Goal: Information Seeking & Learning: Compare options

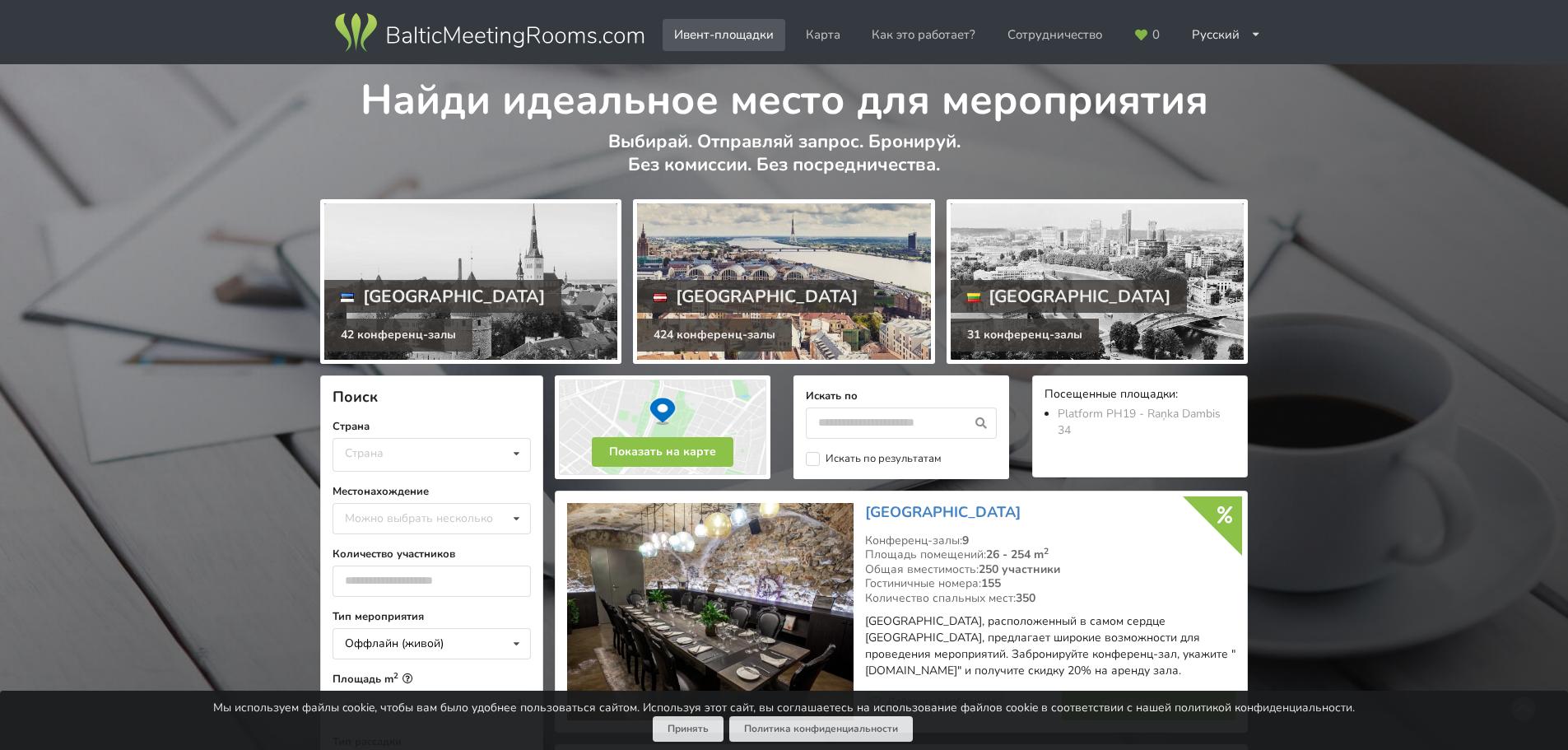
click at [858, 225] on div at bounding box center [784, 282] width 293 height 156
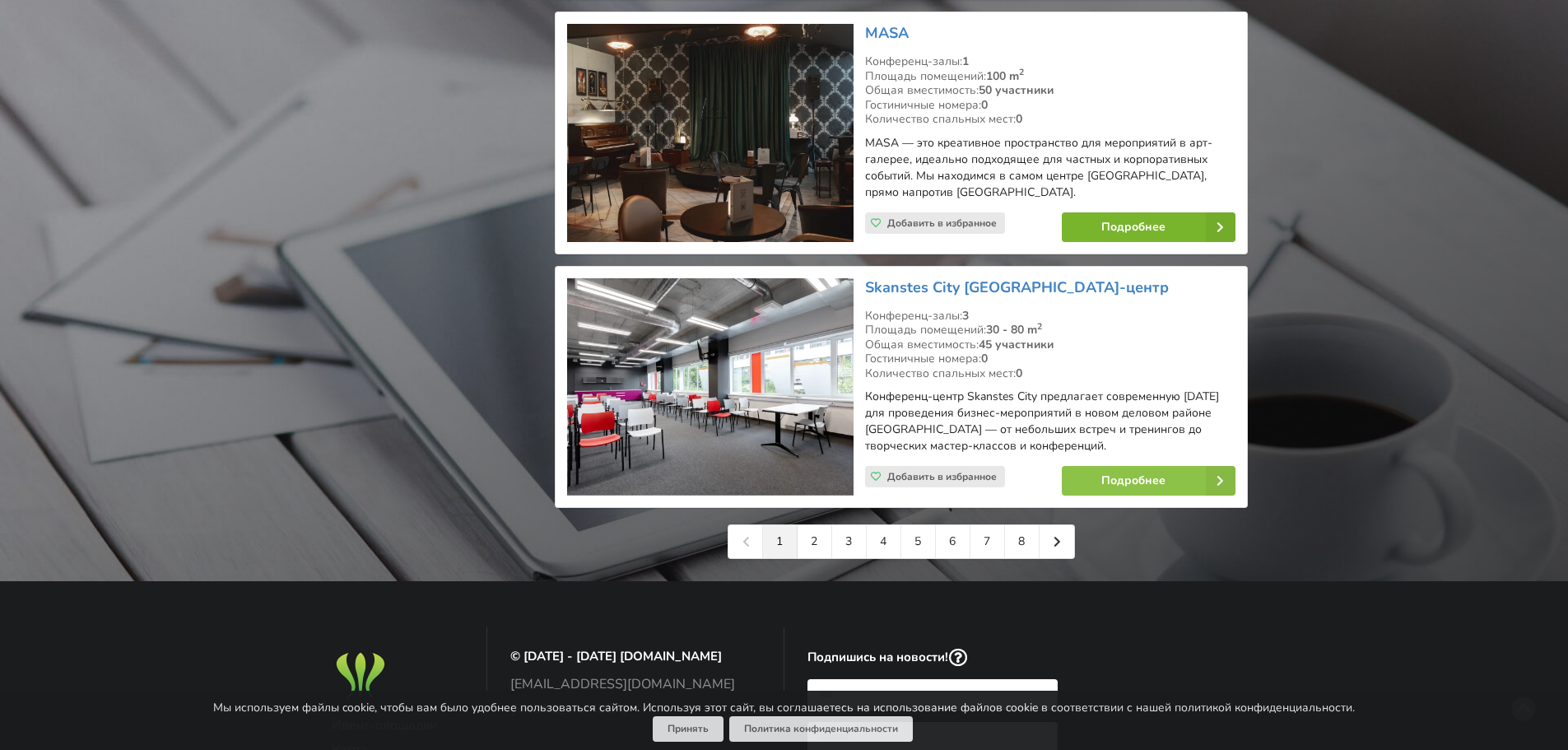
scroll to position [3785, 0]
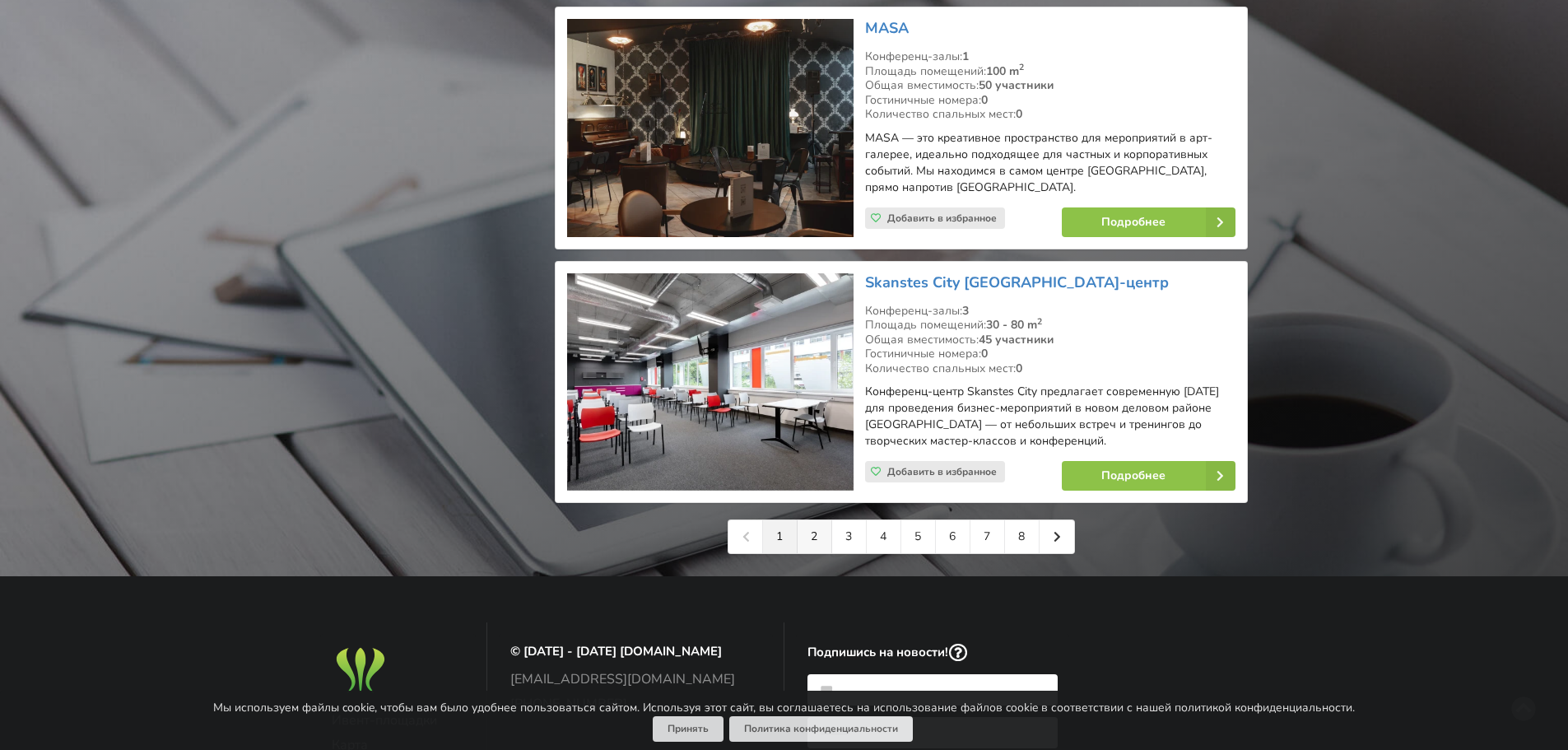
click at [815, 535] on link "2" at bounding box center [815, 537] width 35 height 33
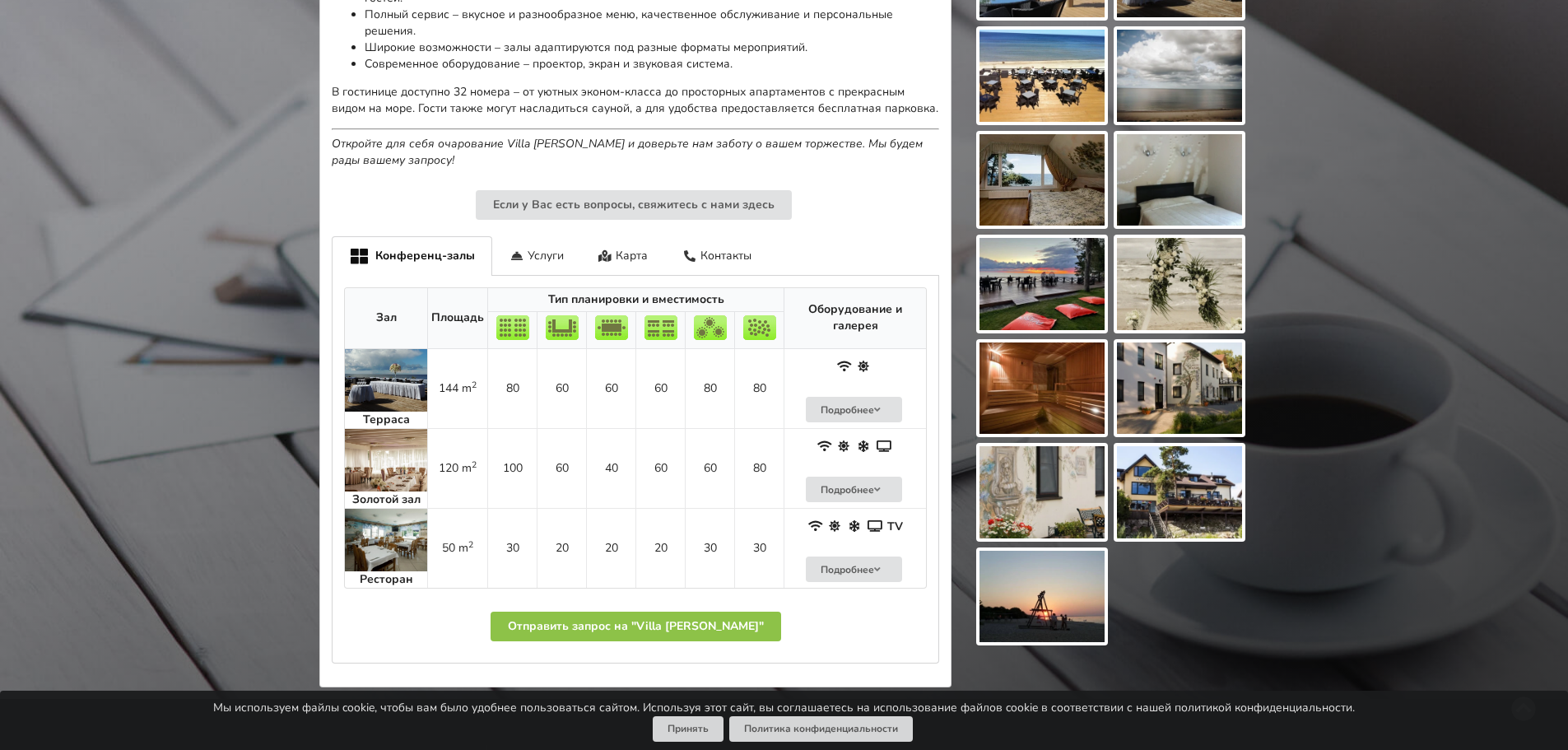
scroll to position [823, 0]
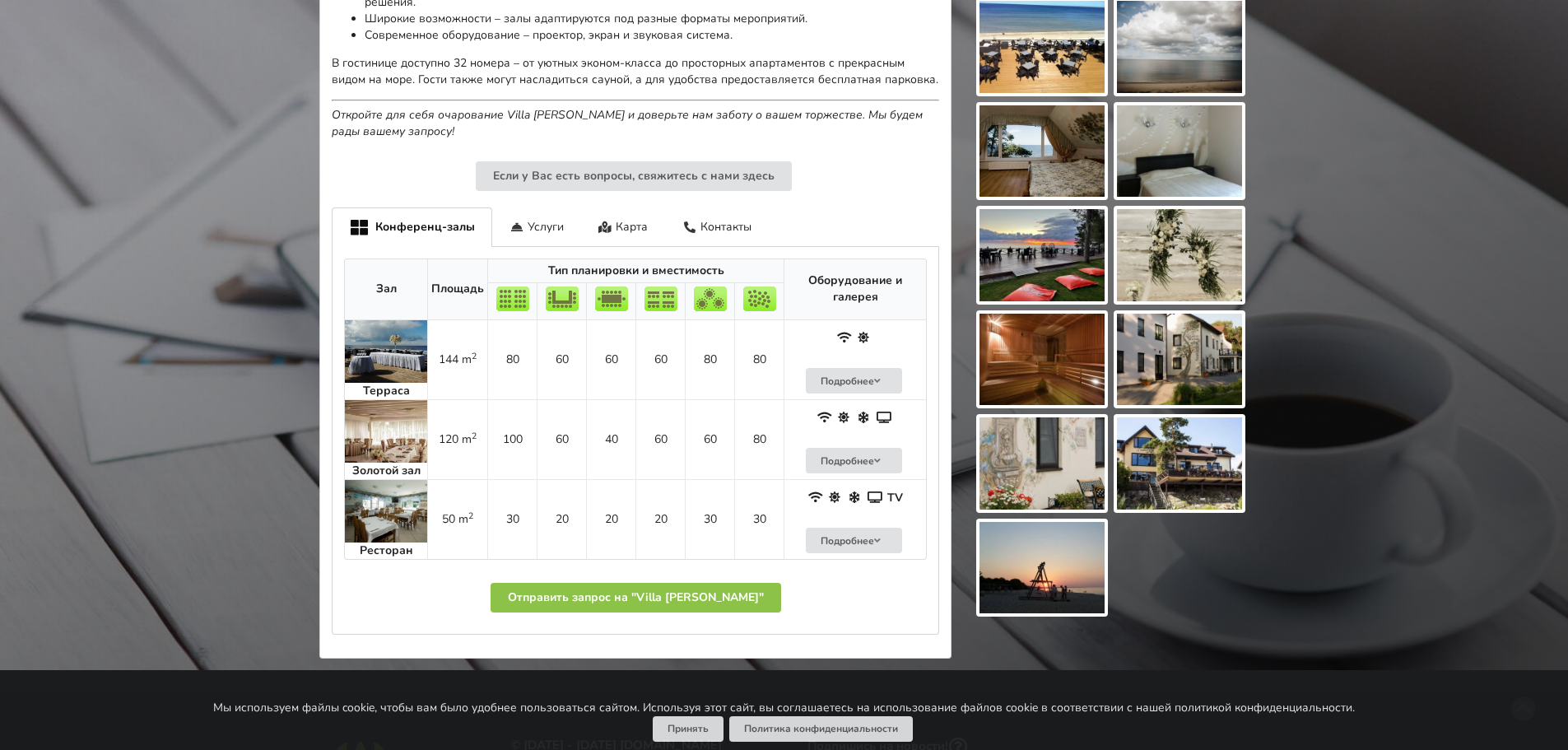
click at [401, 501] on img at bounding box center [386, 511] width 82 height 62
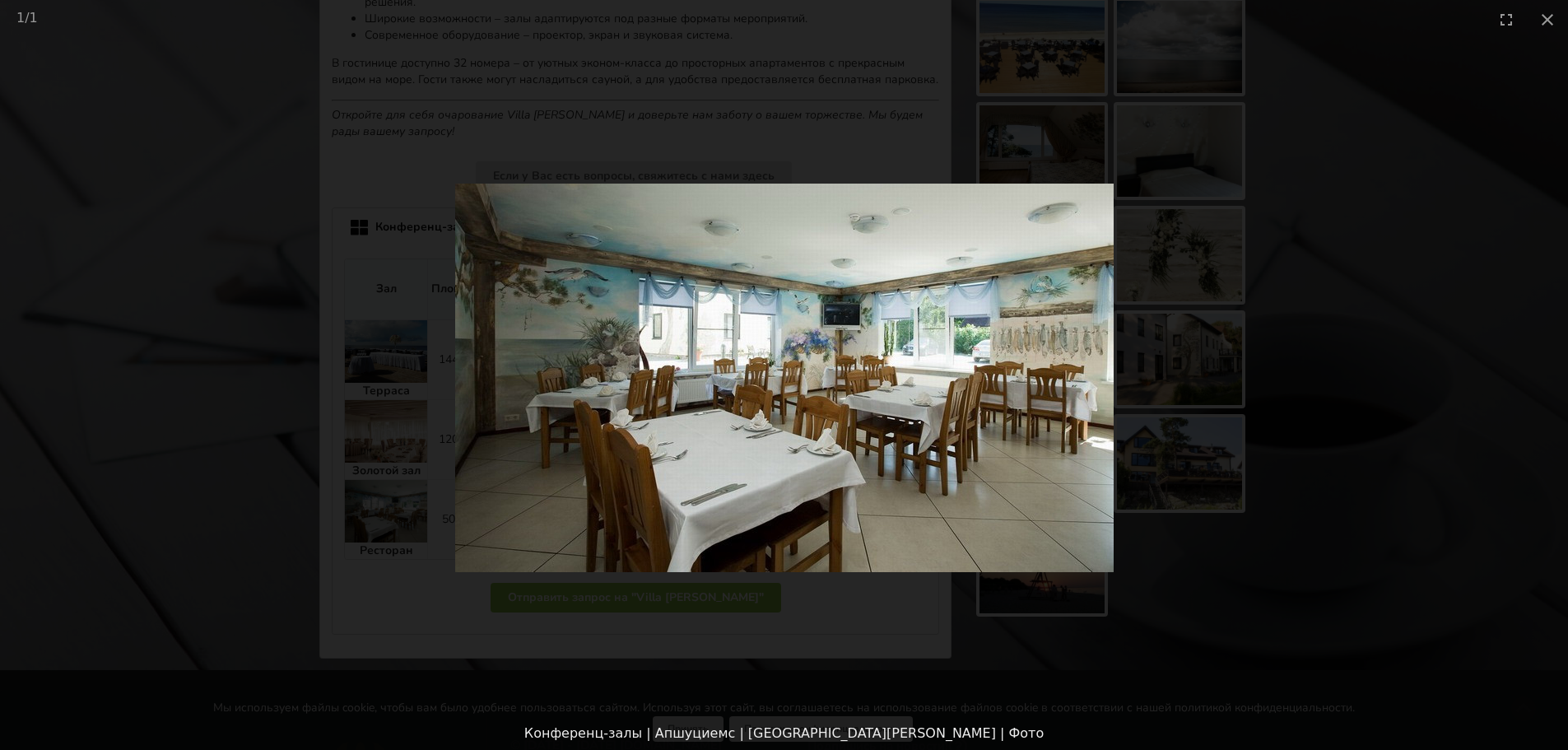
click at [1104, 406] on img at bounding box center [784, 378] width 659 height 389
click at [1141, 393] on picture at bounding box center [784, 378] width 1568 height 678
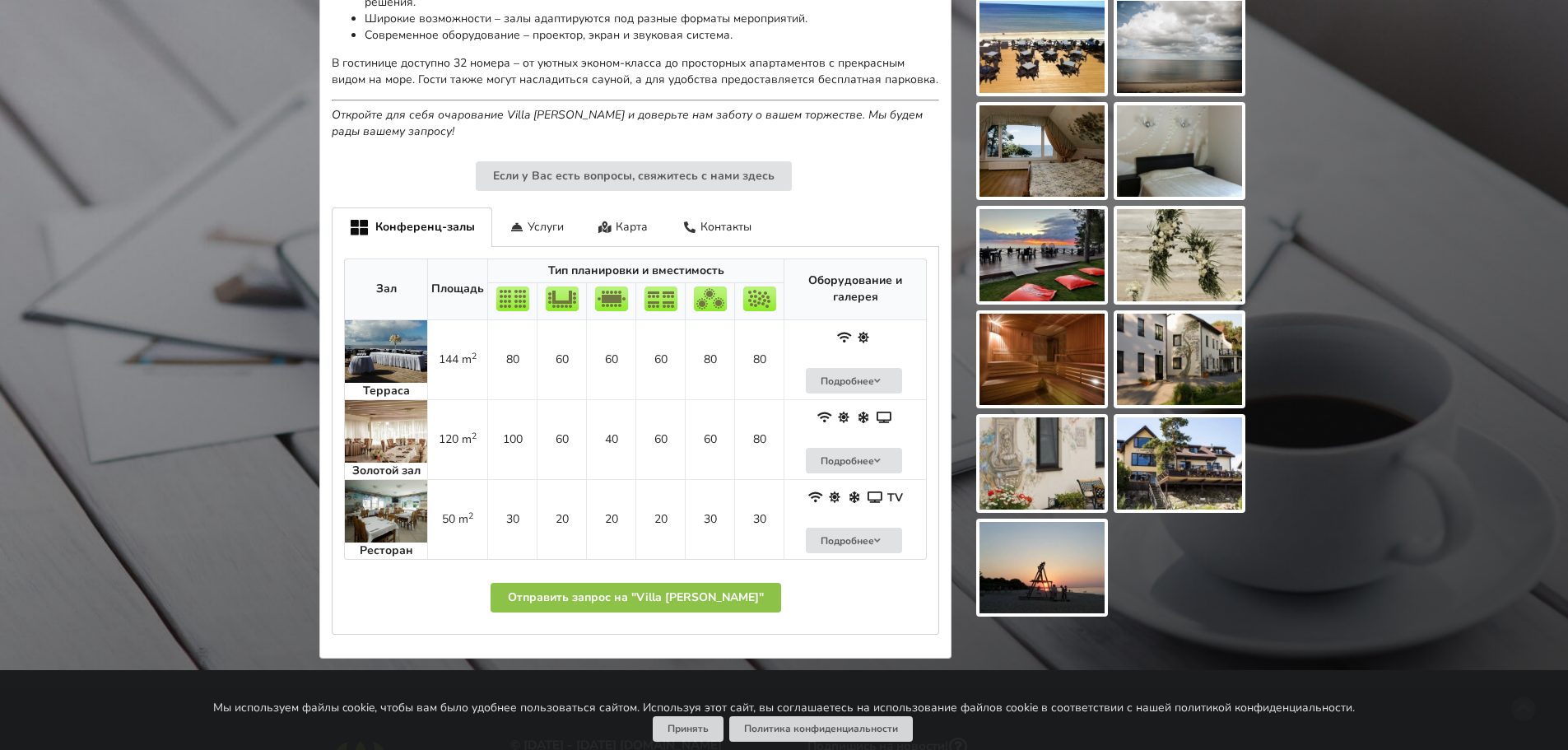
click at [410, 410] on img at bounding box center [386, 430] width 82 height 62
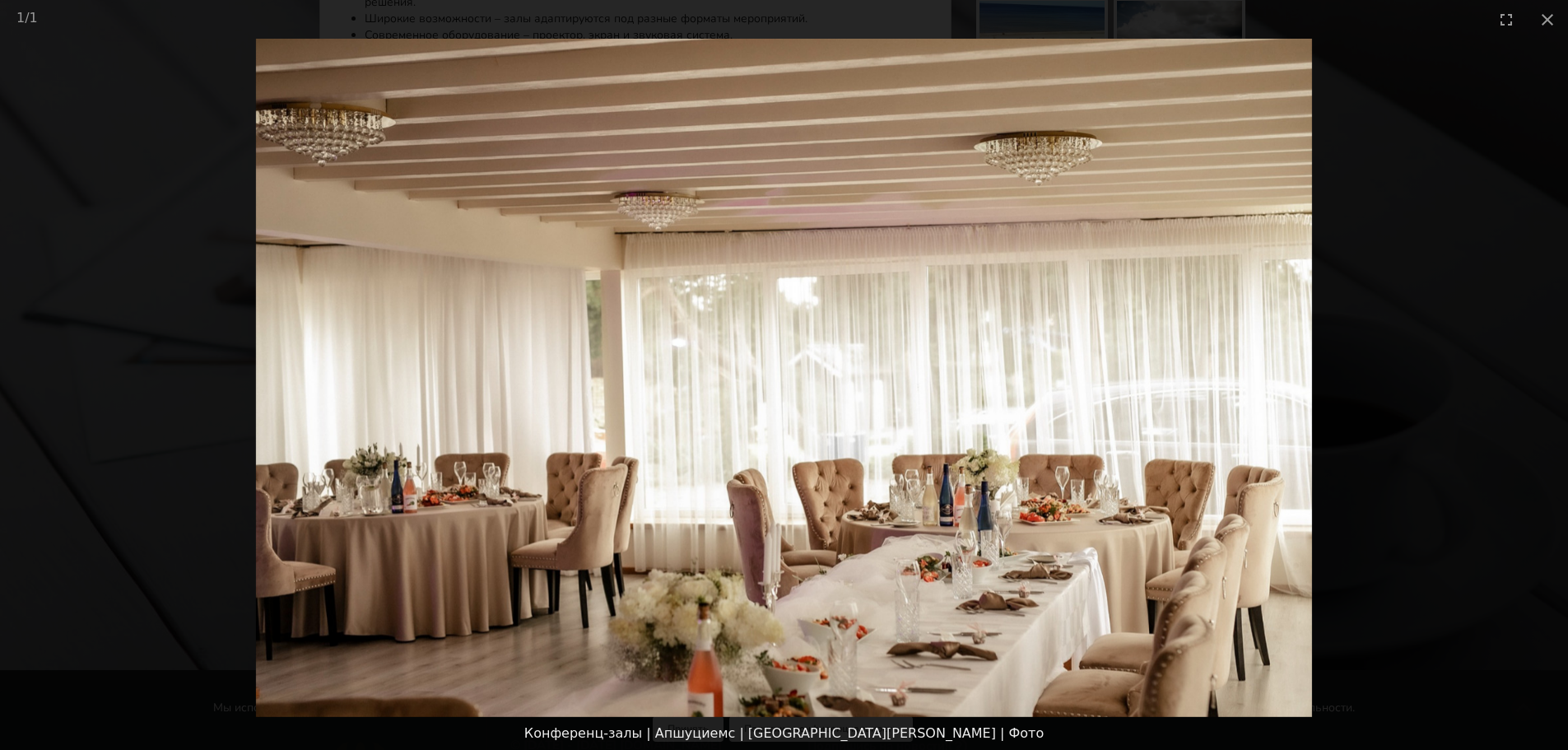
click at [1324, 368] on picture at bounding box center [784, 378] width 1568 height 678
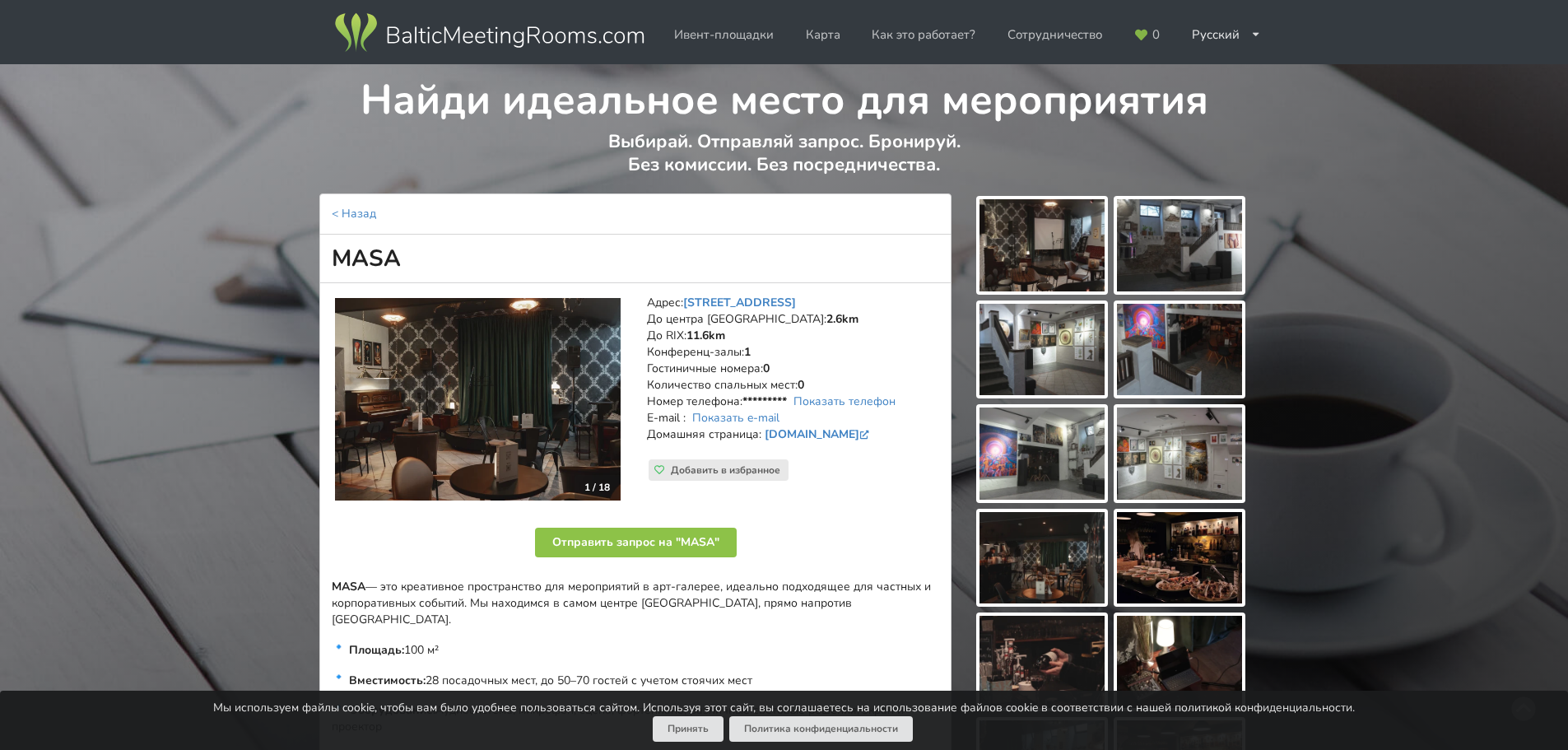
click at [545, 366] on img at bounding box center [478, 400] width 286 height 203
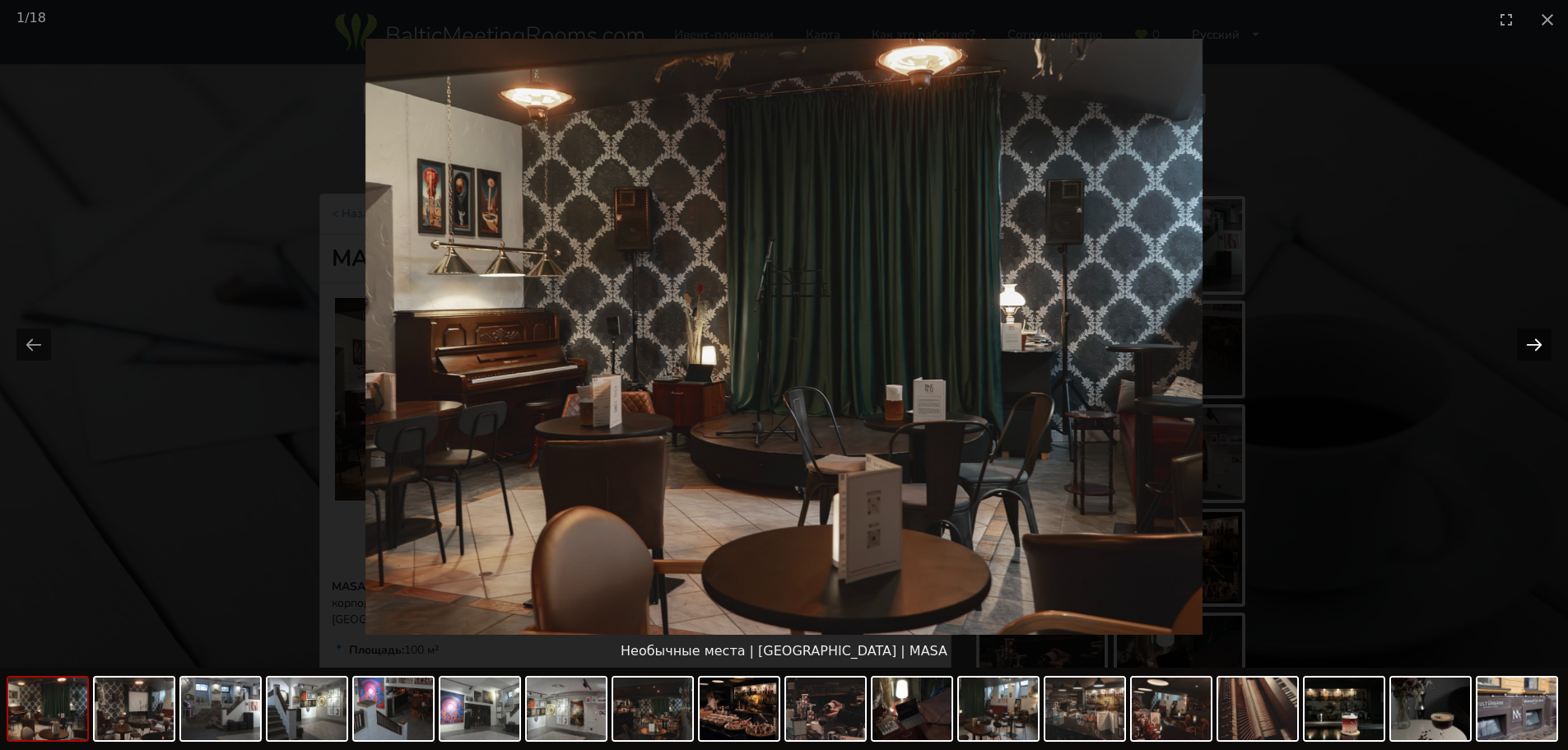
click at [1532, 346] on button "Next slide" at bounding box center [1535, 344] width 35 height 32
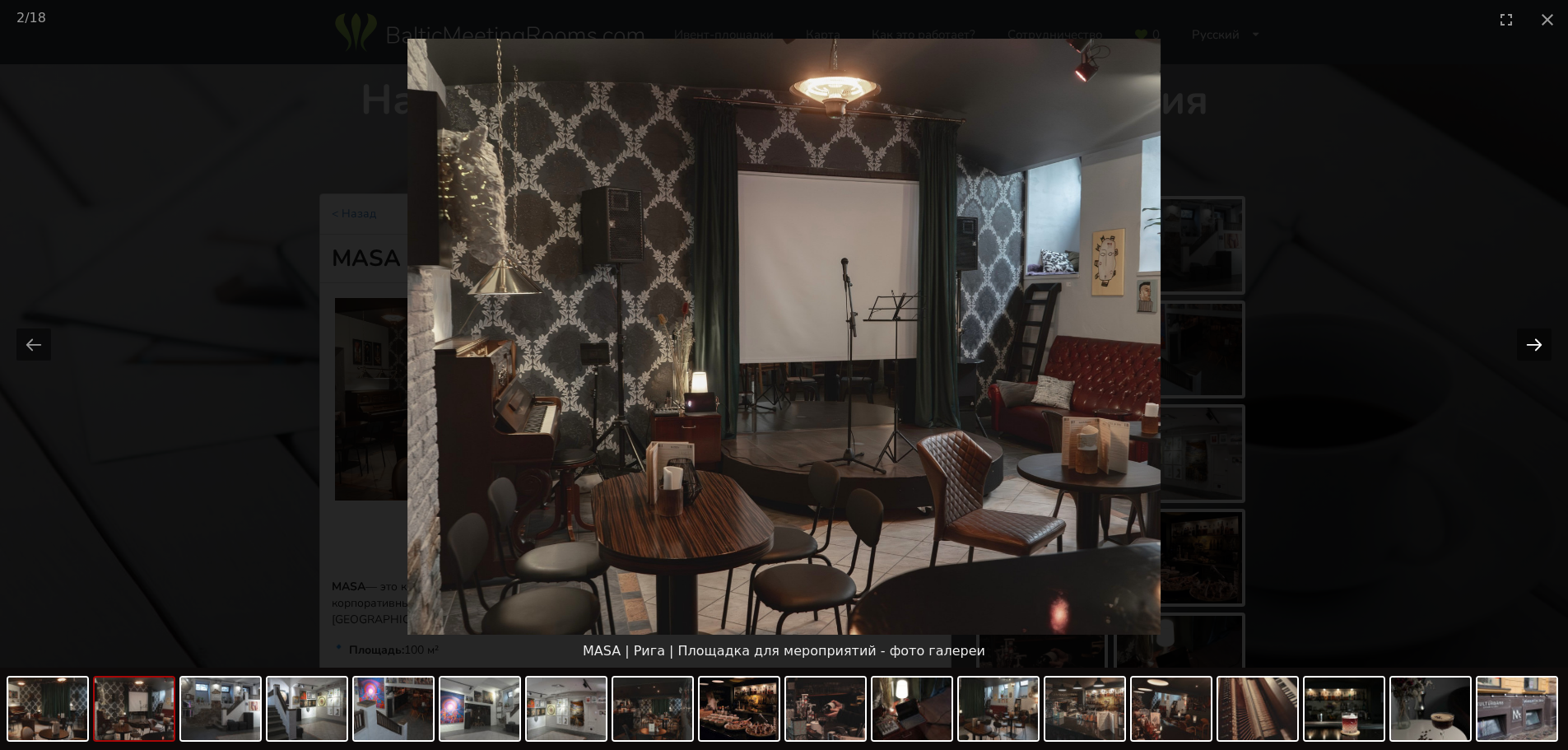
click at [1532, 346] on button "Next slide" at bounding box center [1535, 344] width 35 height 32
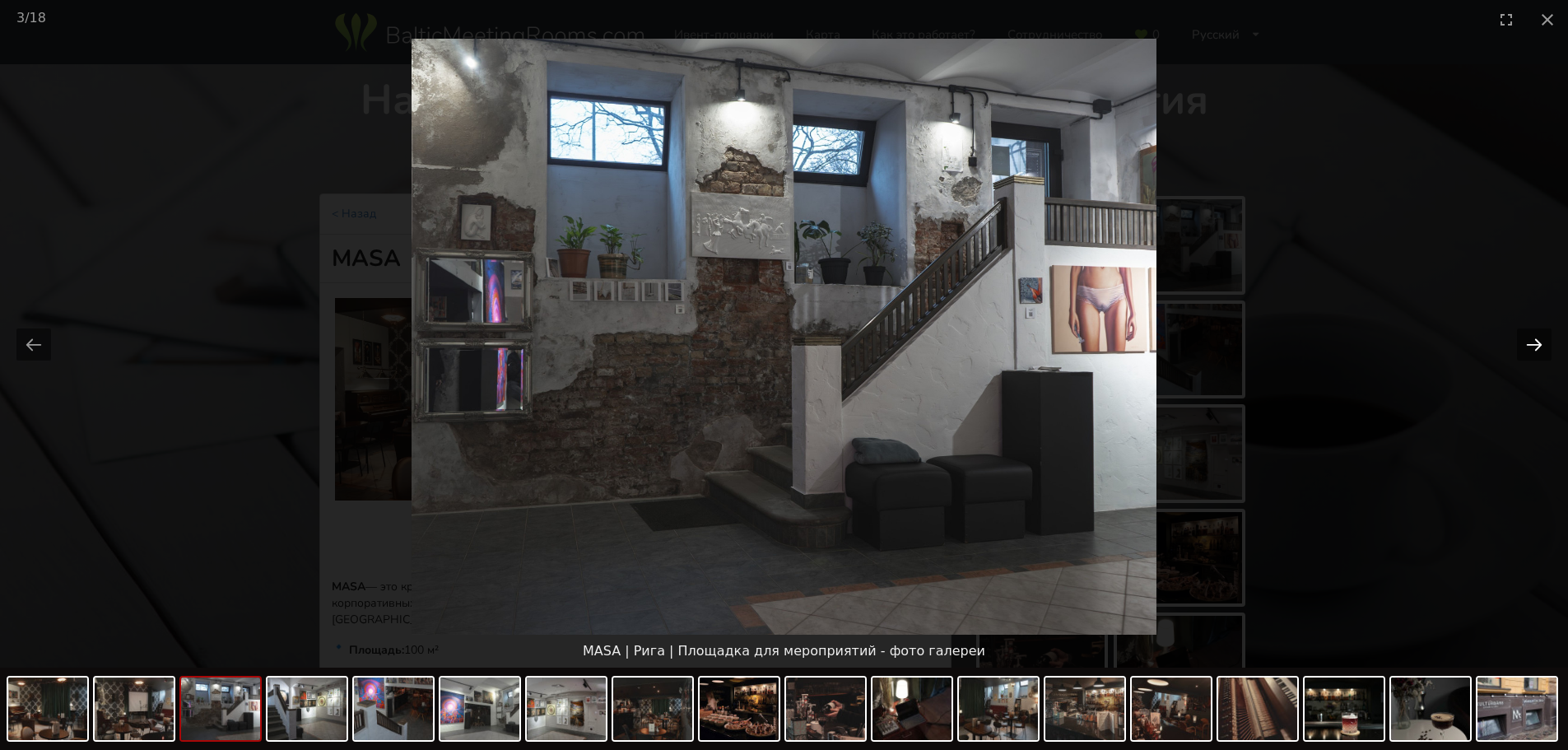
click at [1532, 346] on button "Next slide" at bounding box center [1535, 344] width 35 height 32
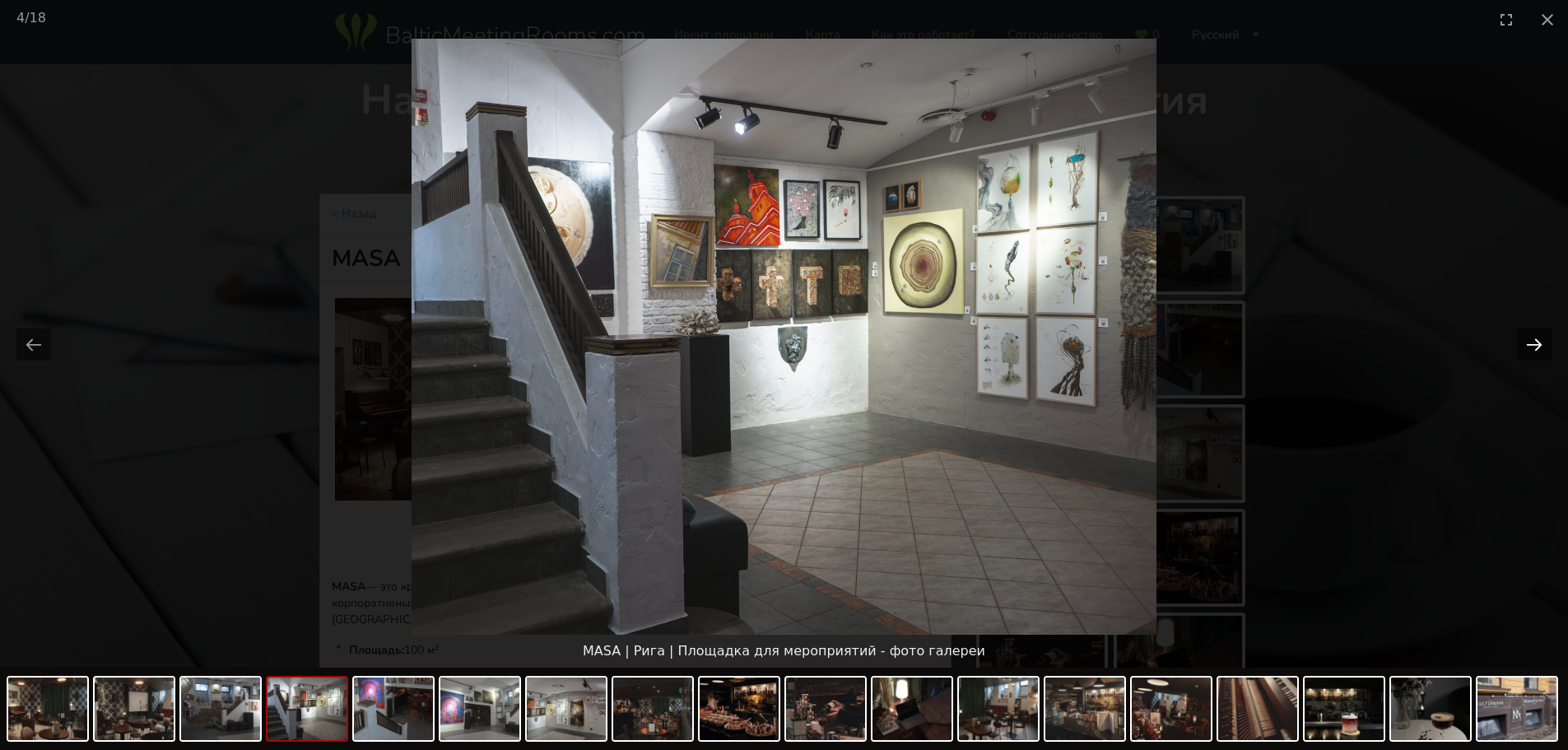
click at [1532, 346] on button "Next slide" at bounding box center [1535, 344] width 35 height 32
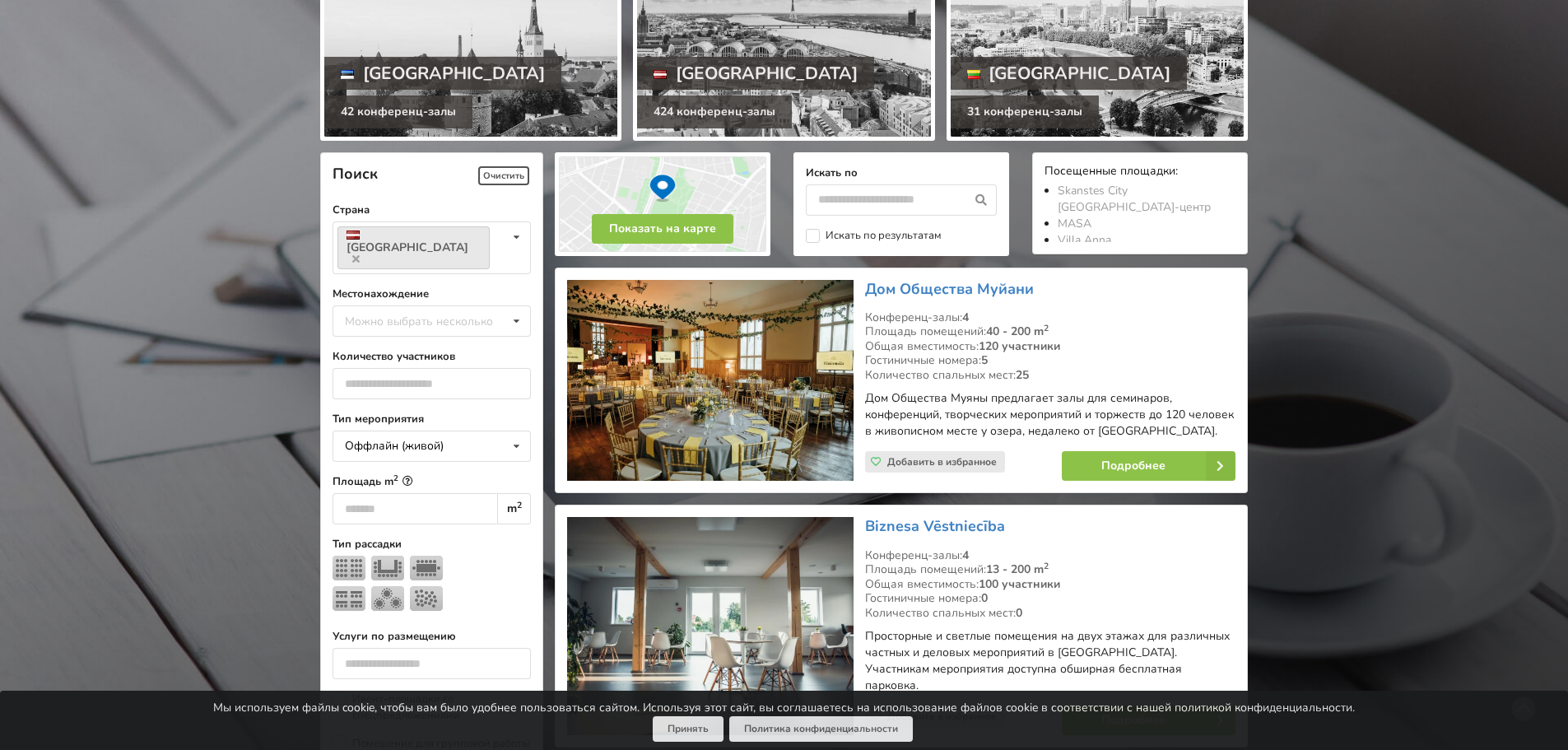
scroll to position [329, 0]
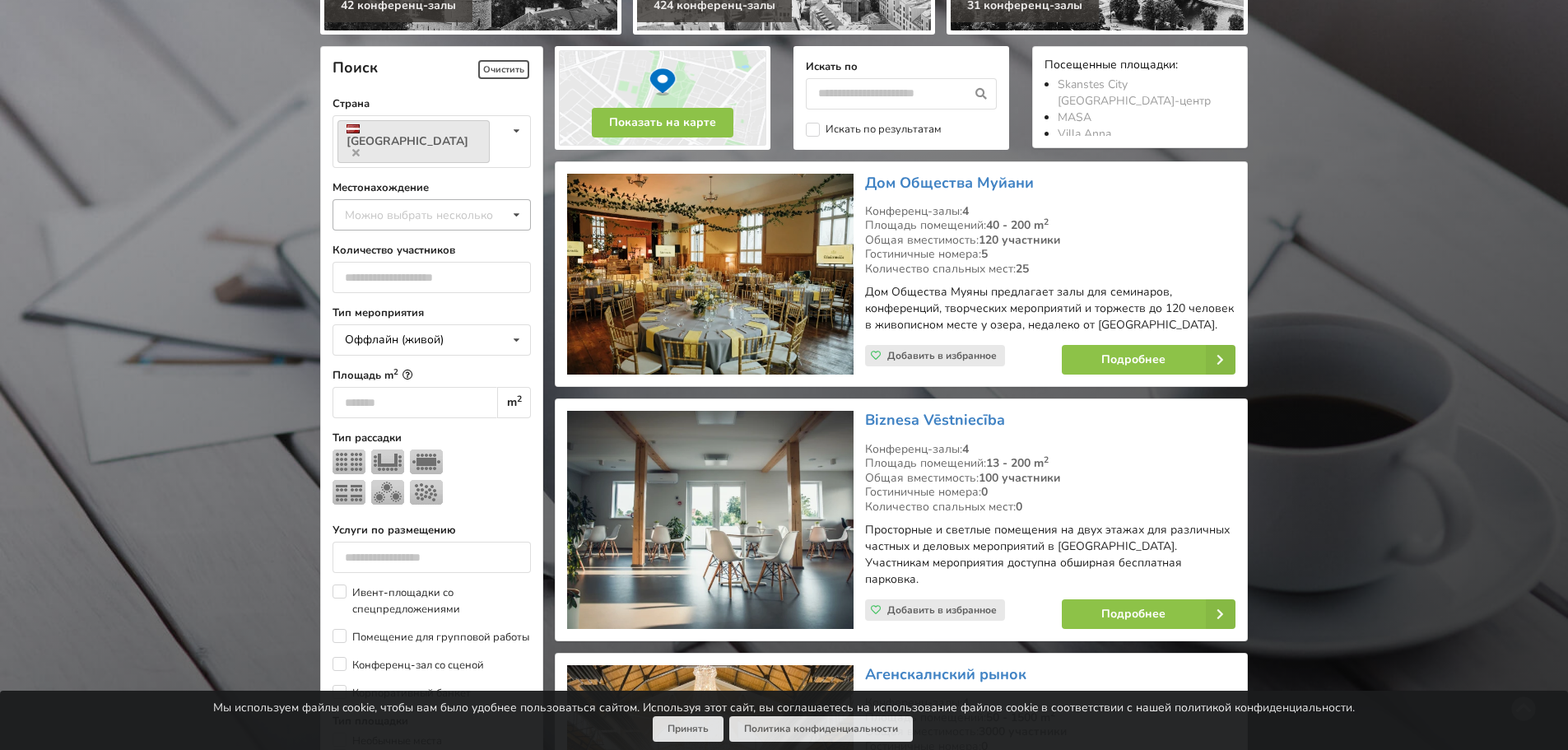
click at [460, 205] on div "Можно выбрать несколько" at bounding box center [435, 214] width 189 height 19
click at [435, 355] on div "Марупский край" at bounding box center [431, 366] width 197 height 31
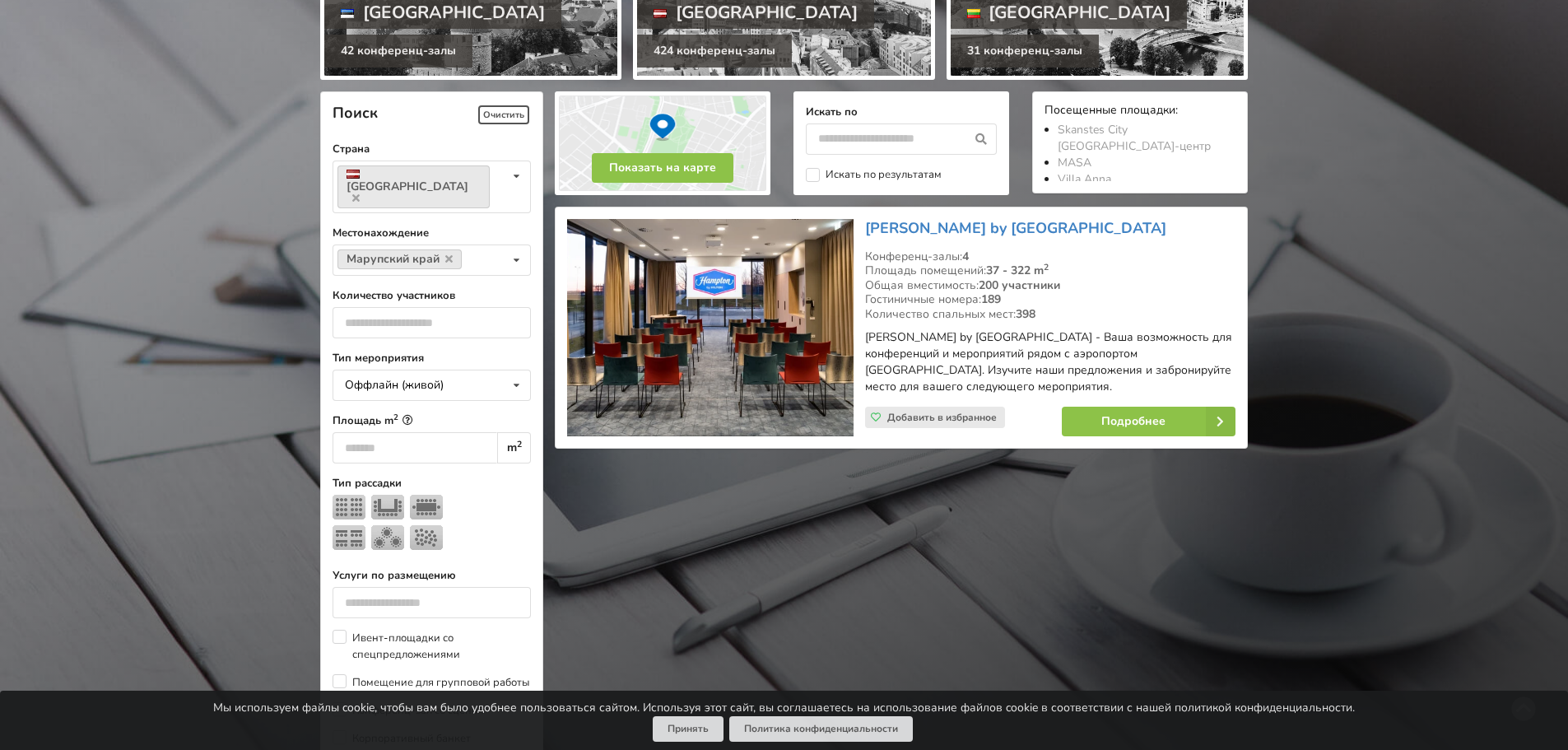
scroll to position [205, 0]
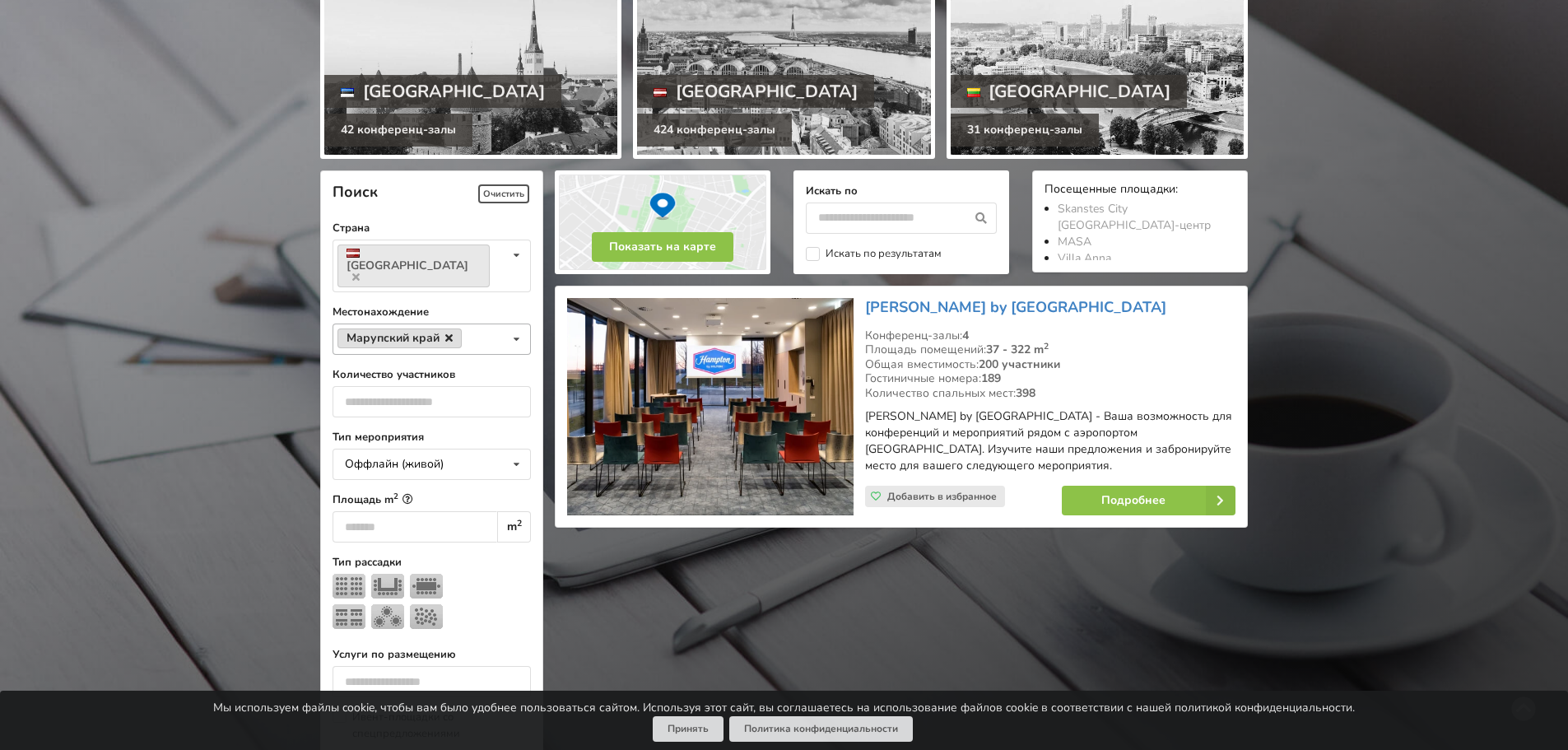
click at [449, 332] on icon at bounding box center [449, 337] width 7 height 11
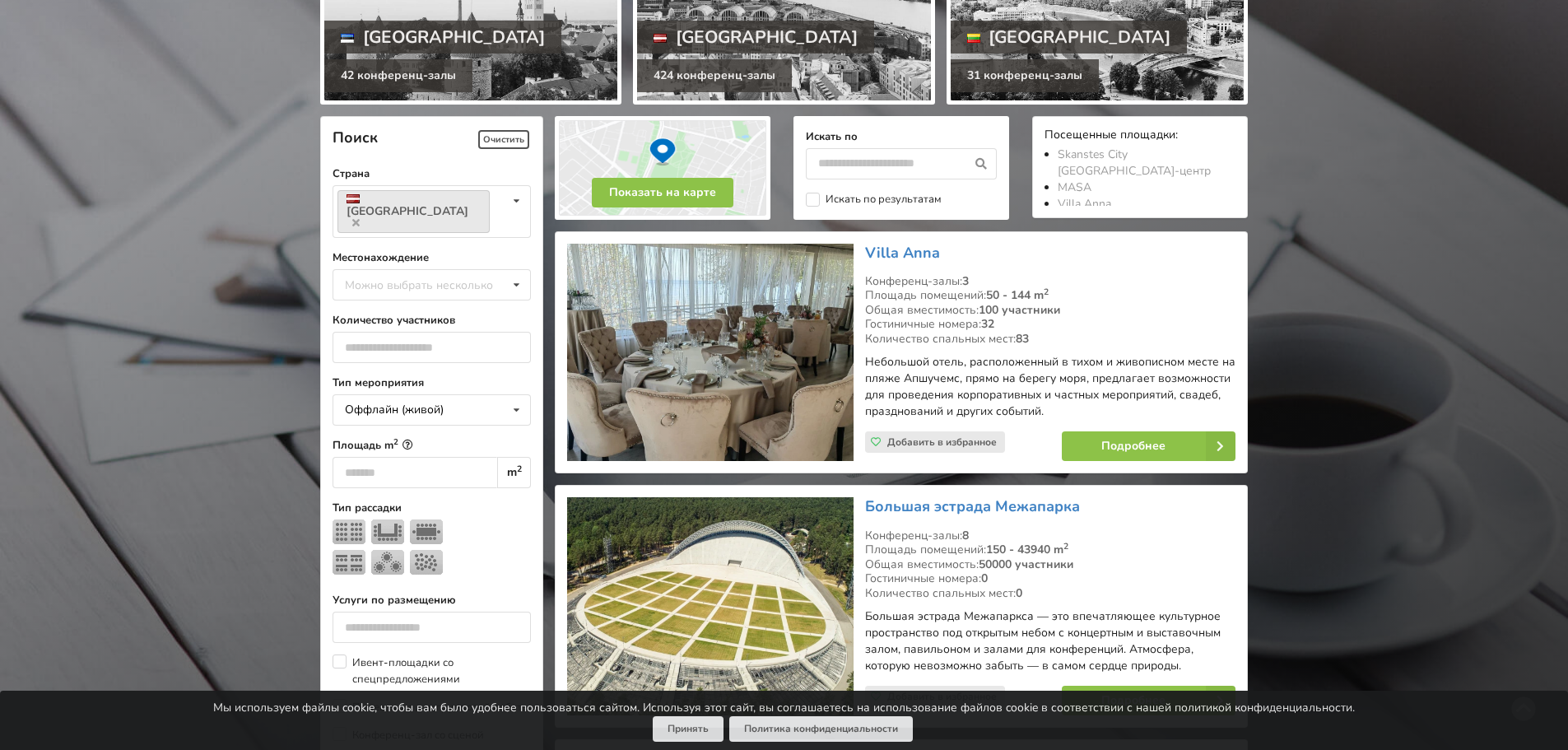
scroll to position [370, 0]
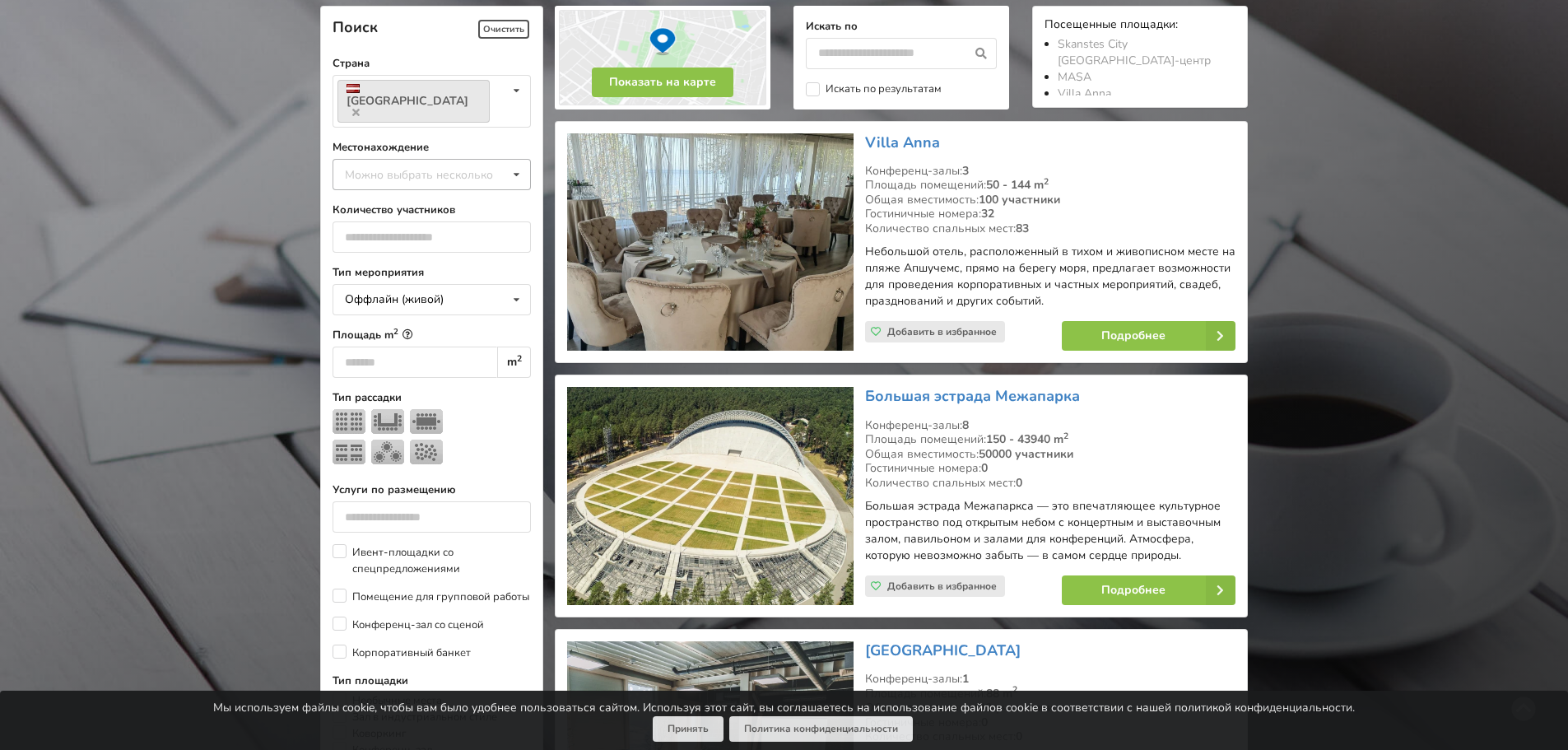
click at [519, 159] on icon at bounding box center [516, 174] width 24 height 31
click at [439, 271] on div "Пиньки" at bounding box center [431, 286] width 197 height 31
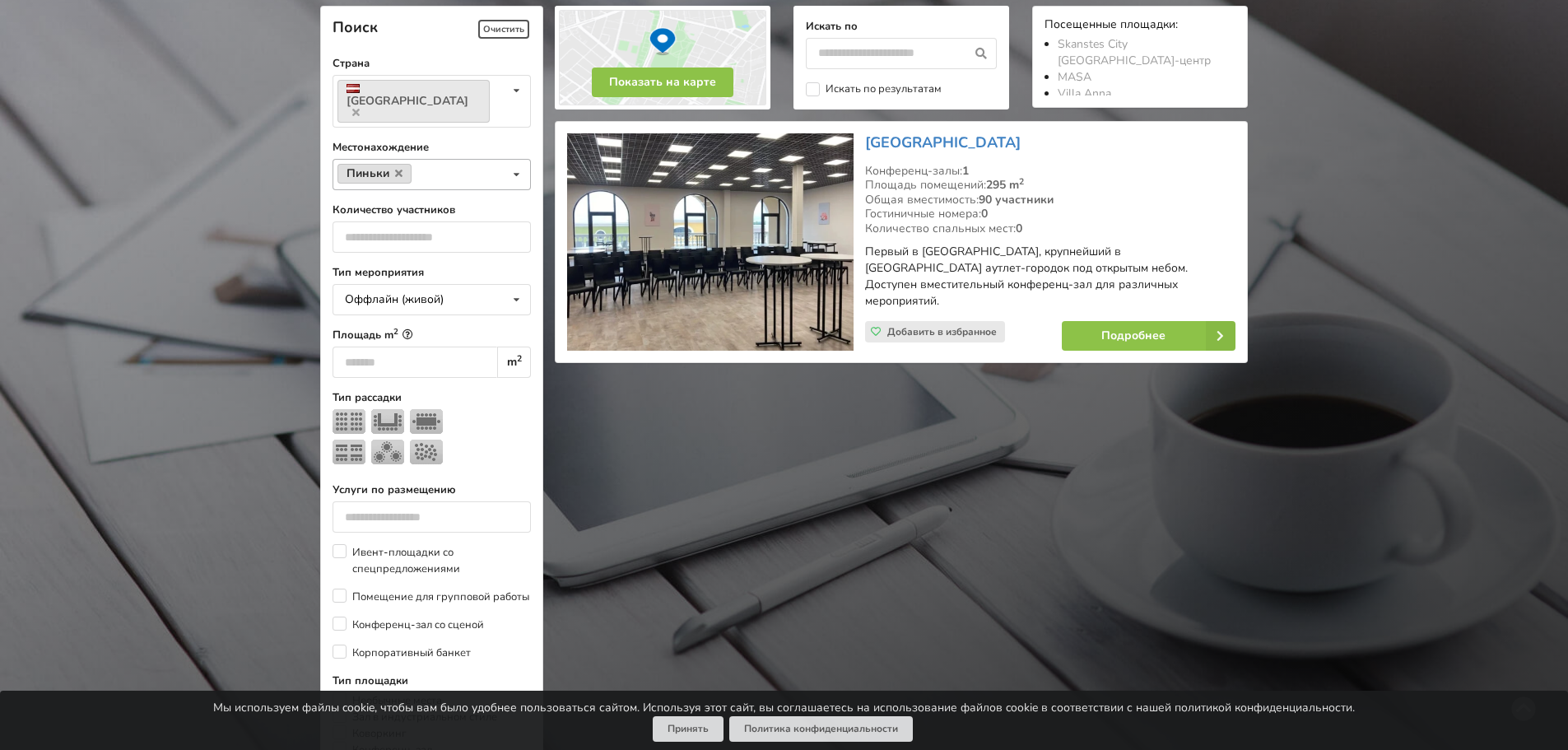
click at [394, 164] on link "Пиньки" at bounding box center [374, 174] width 74 height 20
click at [401, 168] on icon at bounding box center [399, 173] width 7 height 11
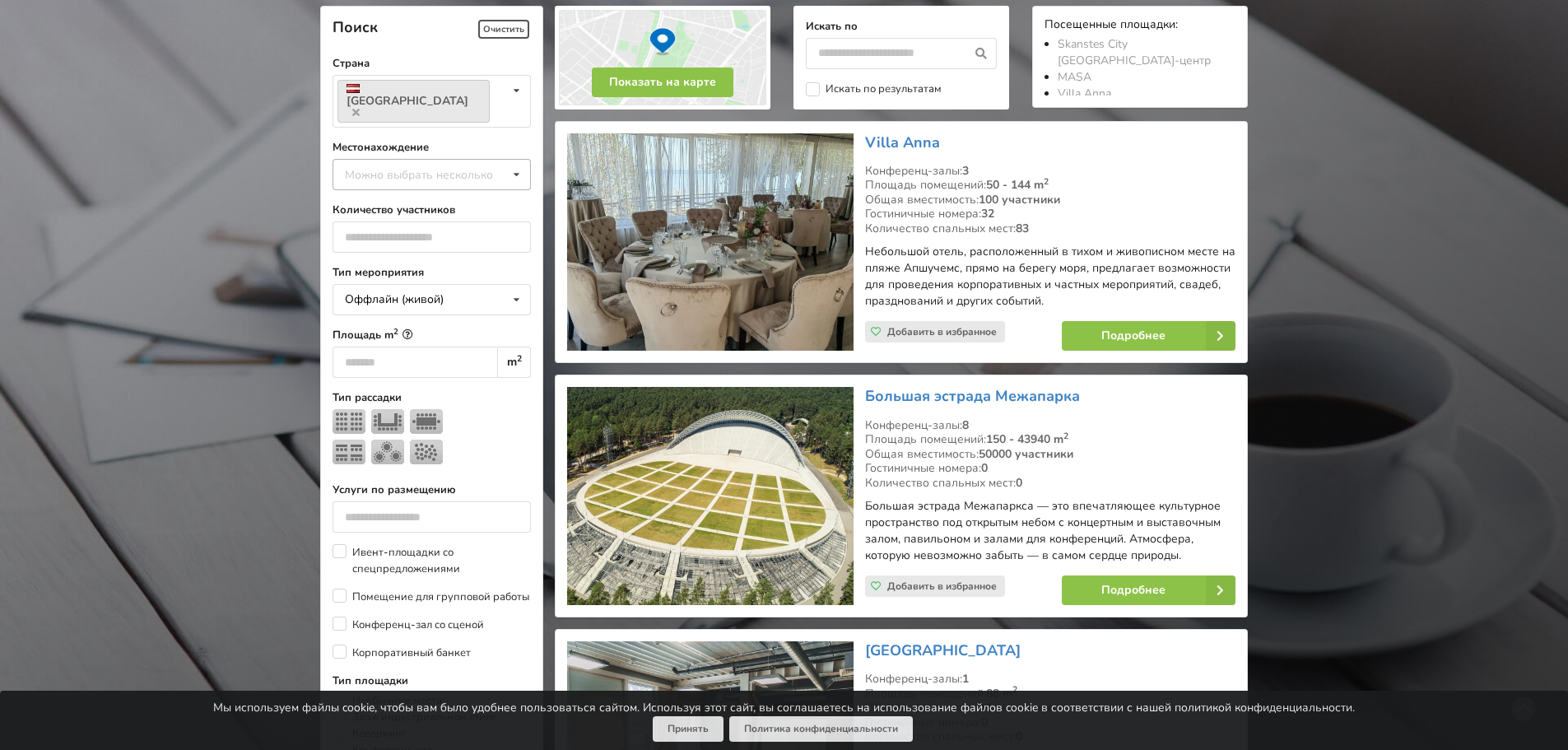
click at [401, 164] on div "Можно выбрать несколько" at bounding box center [435, 174] width 189 height 19
click at [436, 189] on div "Пардаугава" at bounding box center [431, 204] width 197 height 31
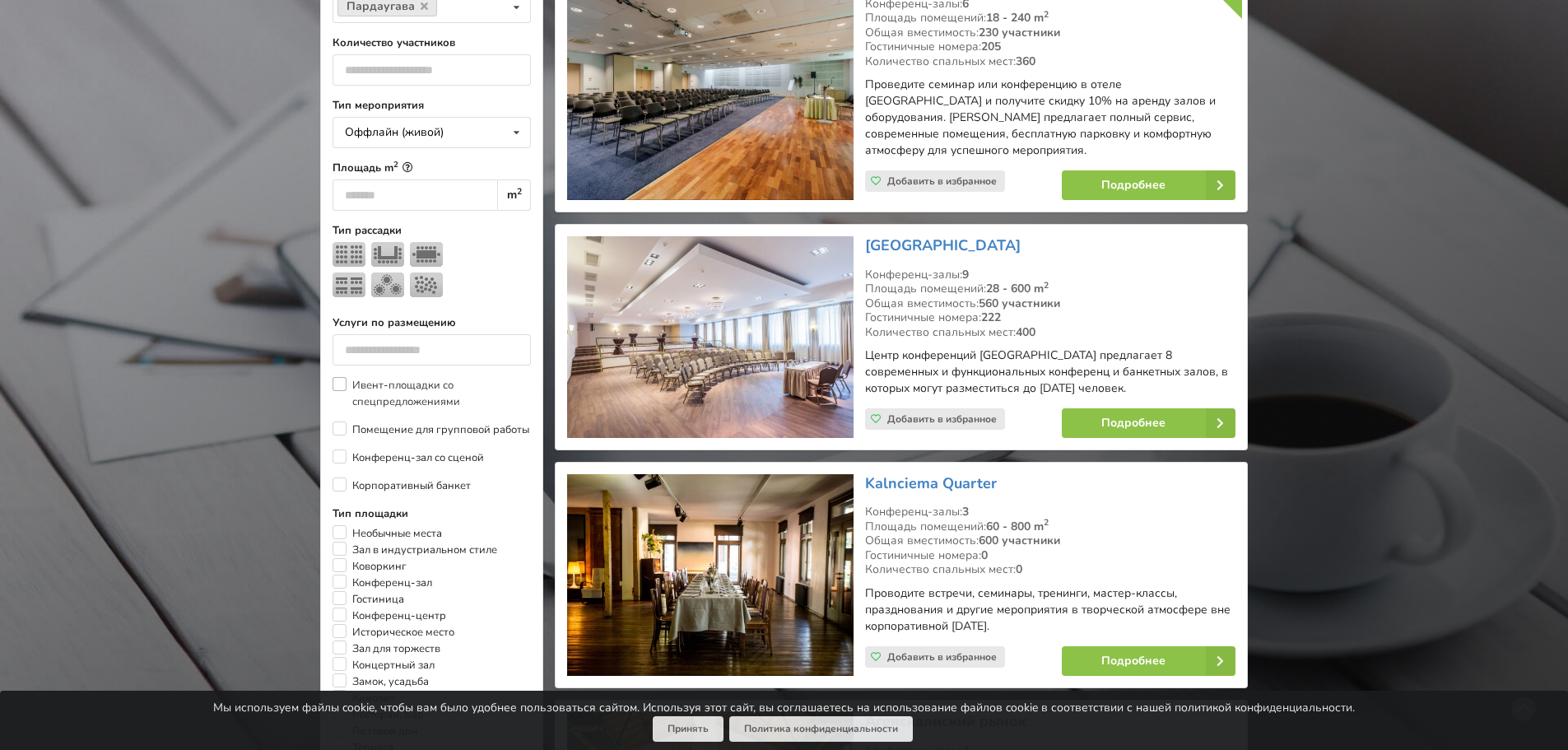
scroll to position [287, 0]
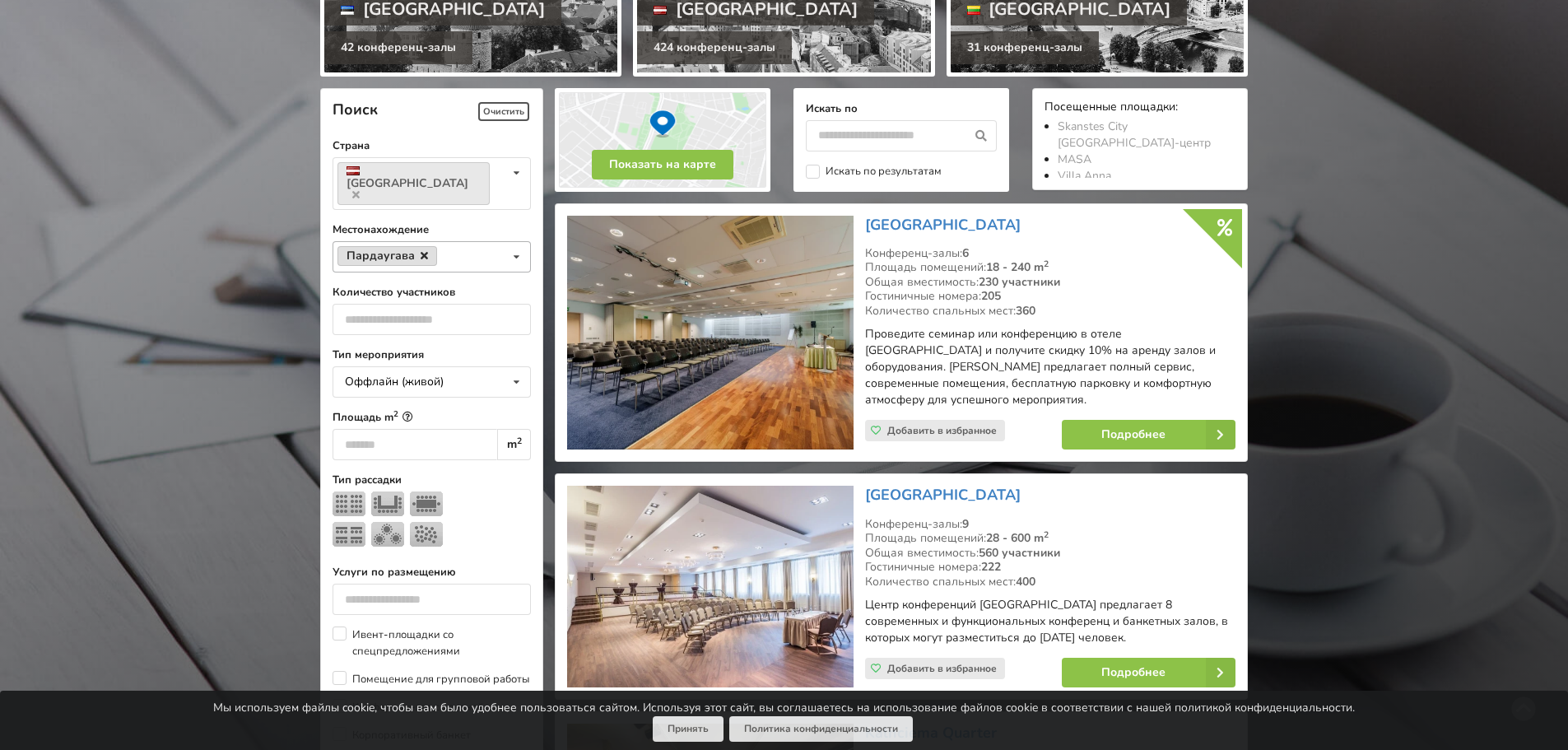
click at [424, 250] on icon at bounding box center [424, 255] width 7 height 11
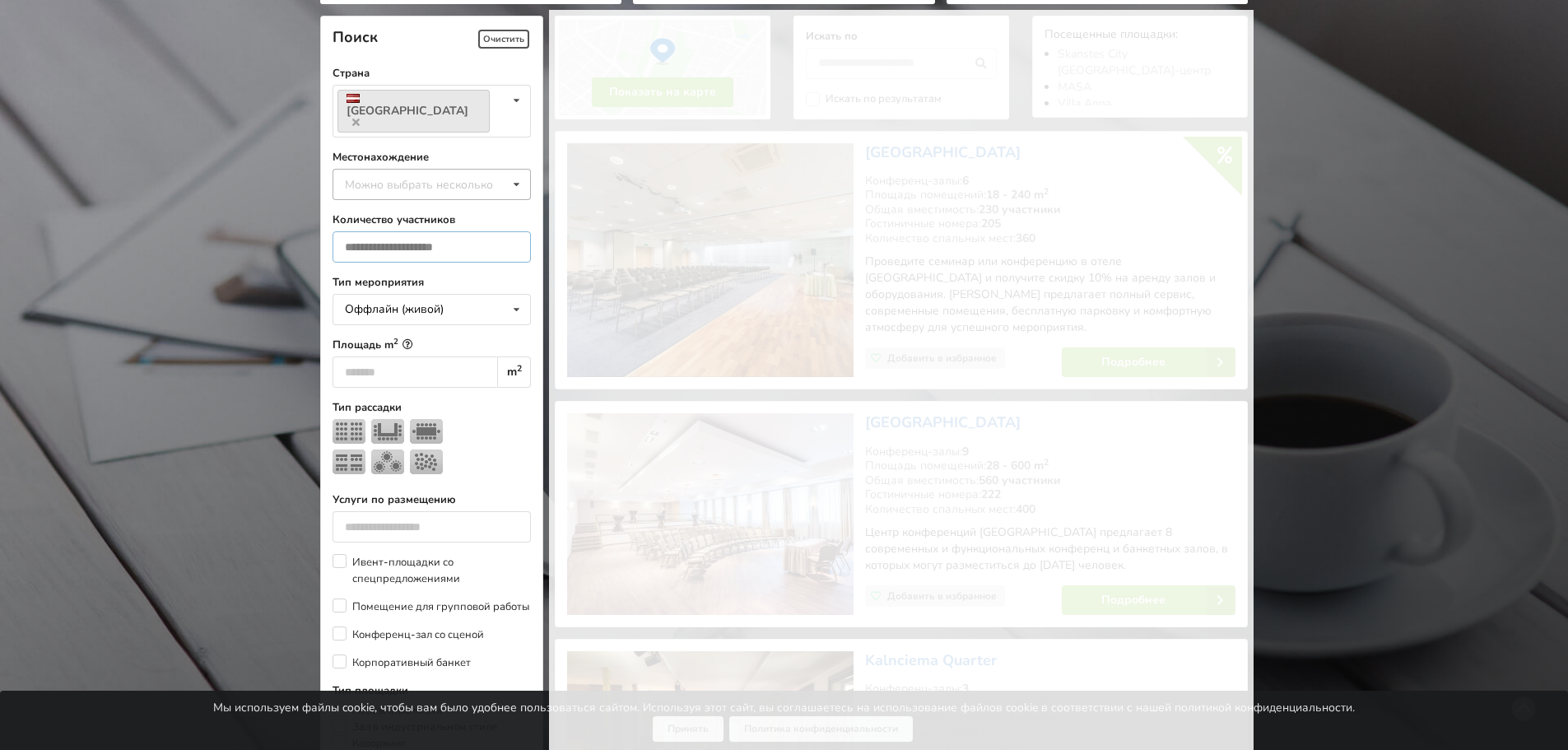
click at [424, 233] on form "Поиск Очистить Страна Латвия Страна Латвия Литва Эстония Местонахождение Можно …" at bounding box center [431, 654] width 199 height 1275
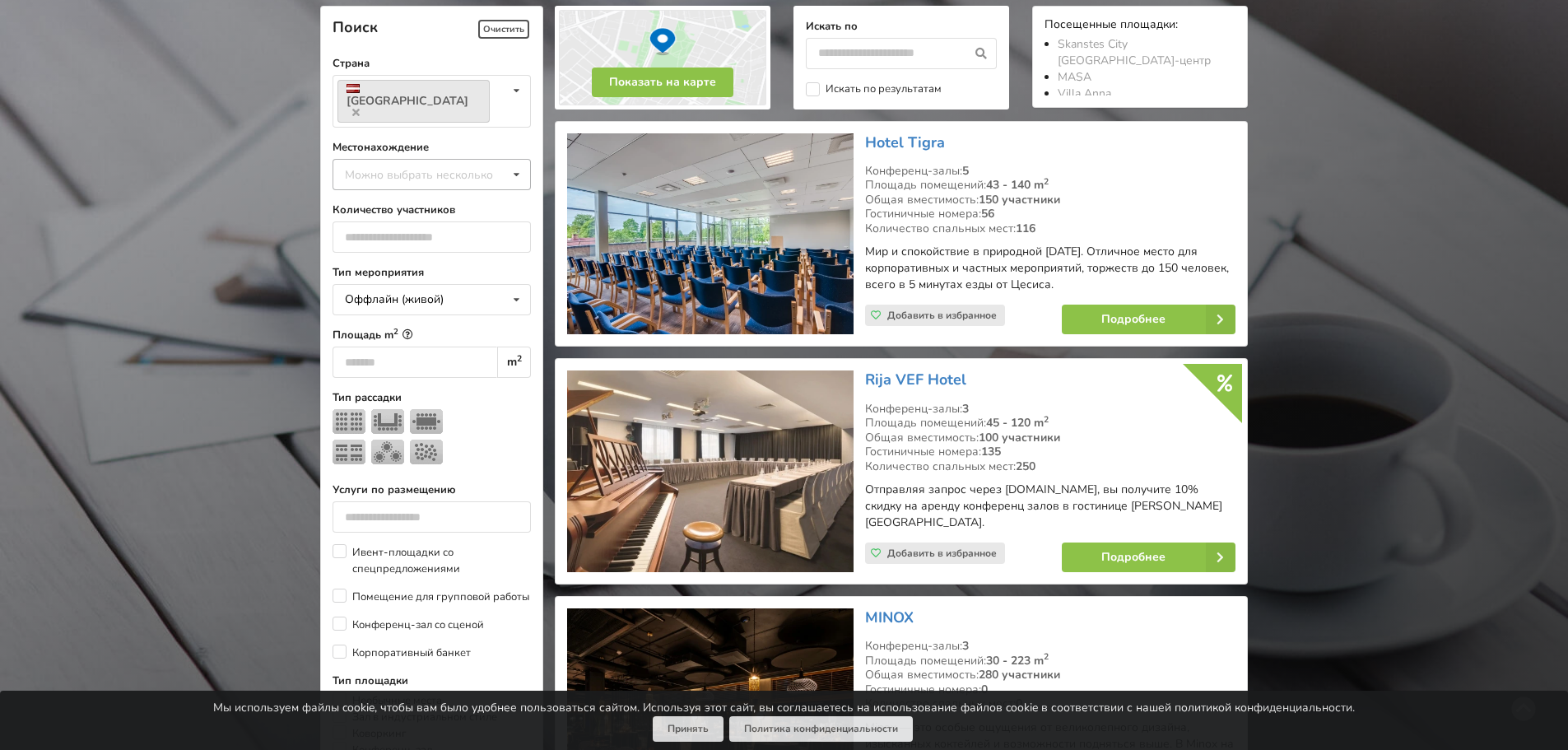
click at [471, 164] on div "Можно выбрать несколько" at bounding box center [435, 174] width 189 height 19
click at [462, 250] on div "Апшуциемс" at bounding box center [431, 265] width 197 height 31
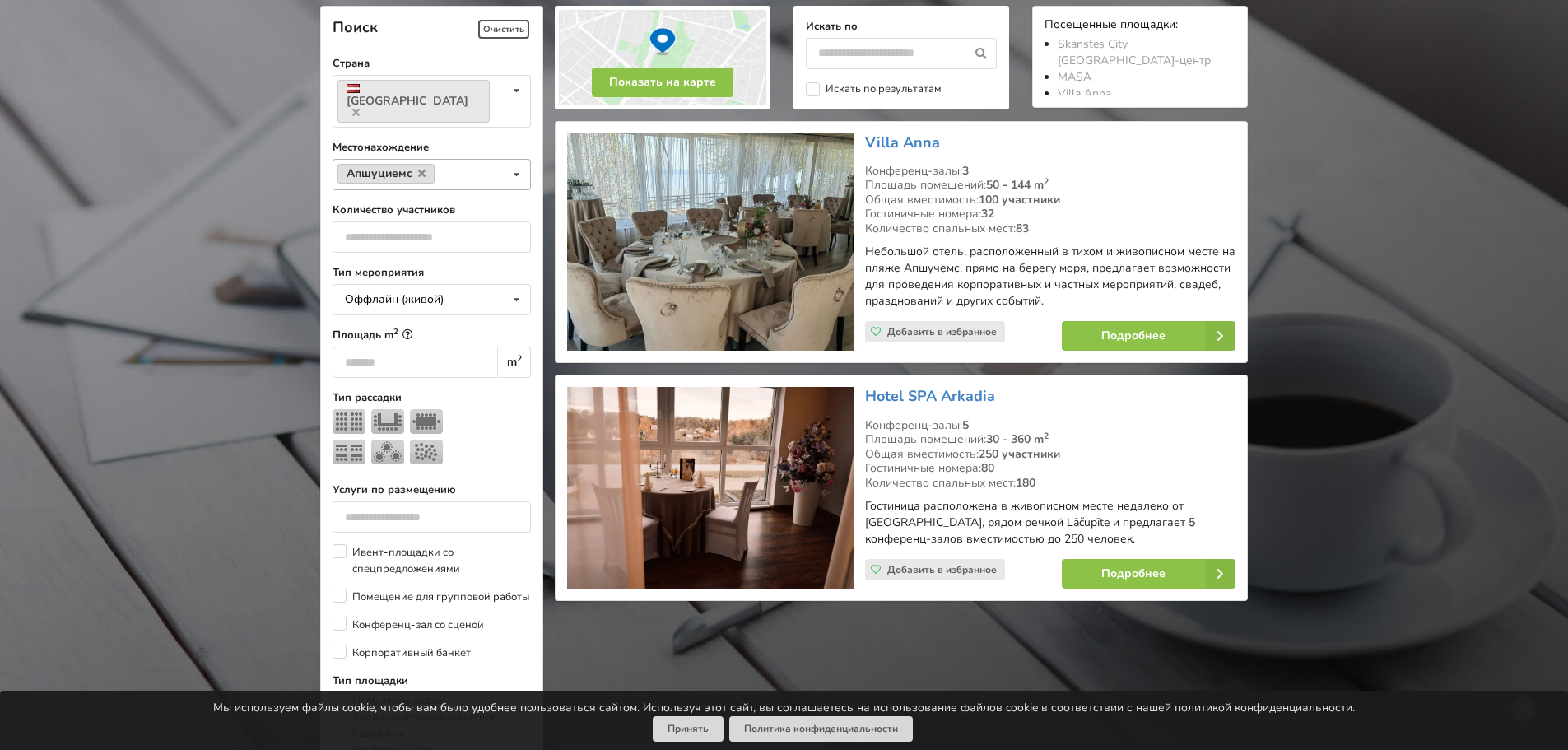
click at [430, 164] on link "Апшуциемс" at bounding box center [386, 174] width 97 height 20
click at [420, 168] on icon at bounding box center [421, 173] width 7 height 11
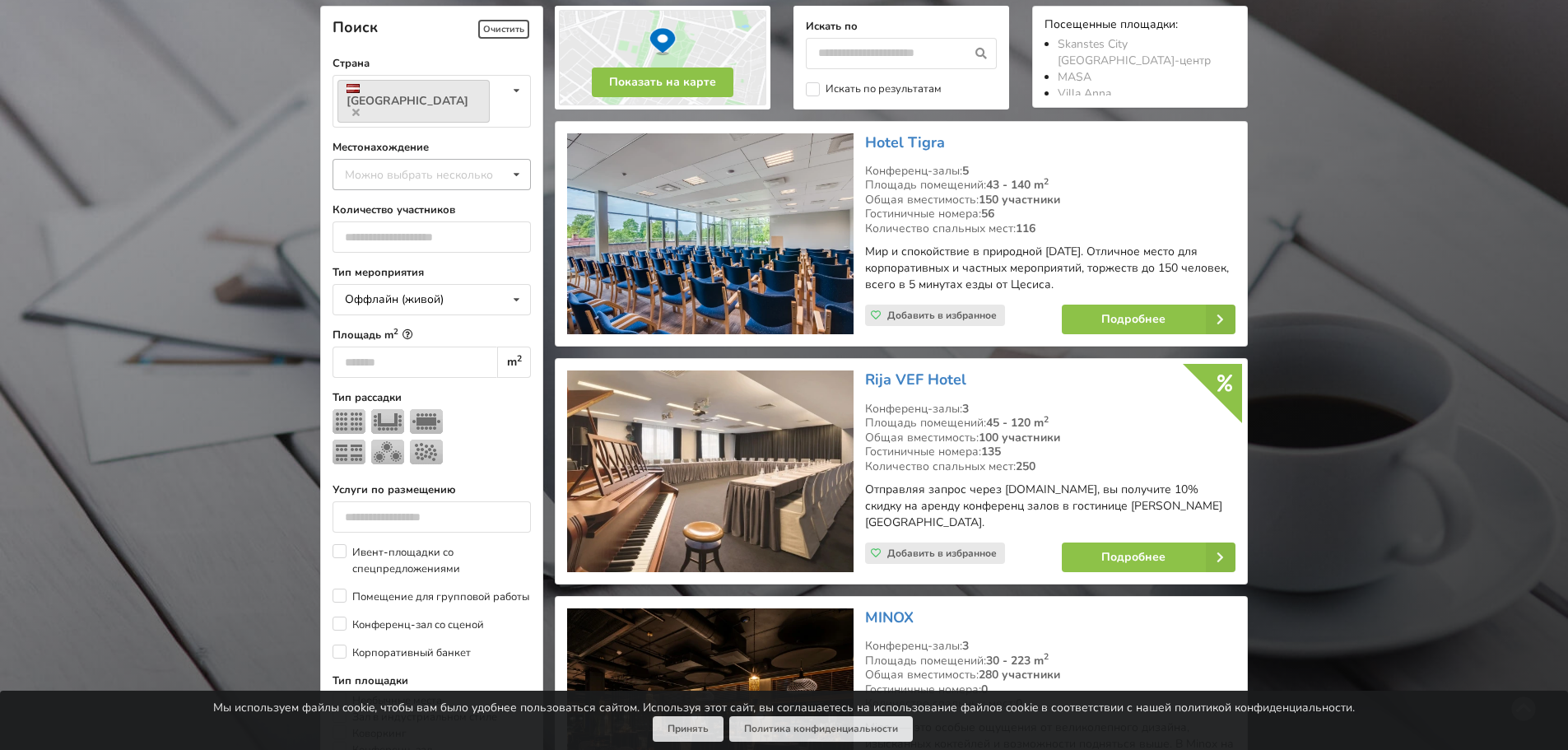
click at [512, 159] on icon at bounding box center [516, 174] width 24 height 31
click at [438, 311] on div "Марупский край" at bounding box center [431, 326] width 197 height 31
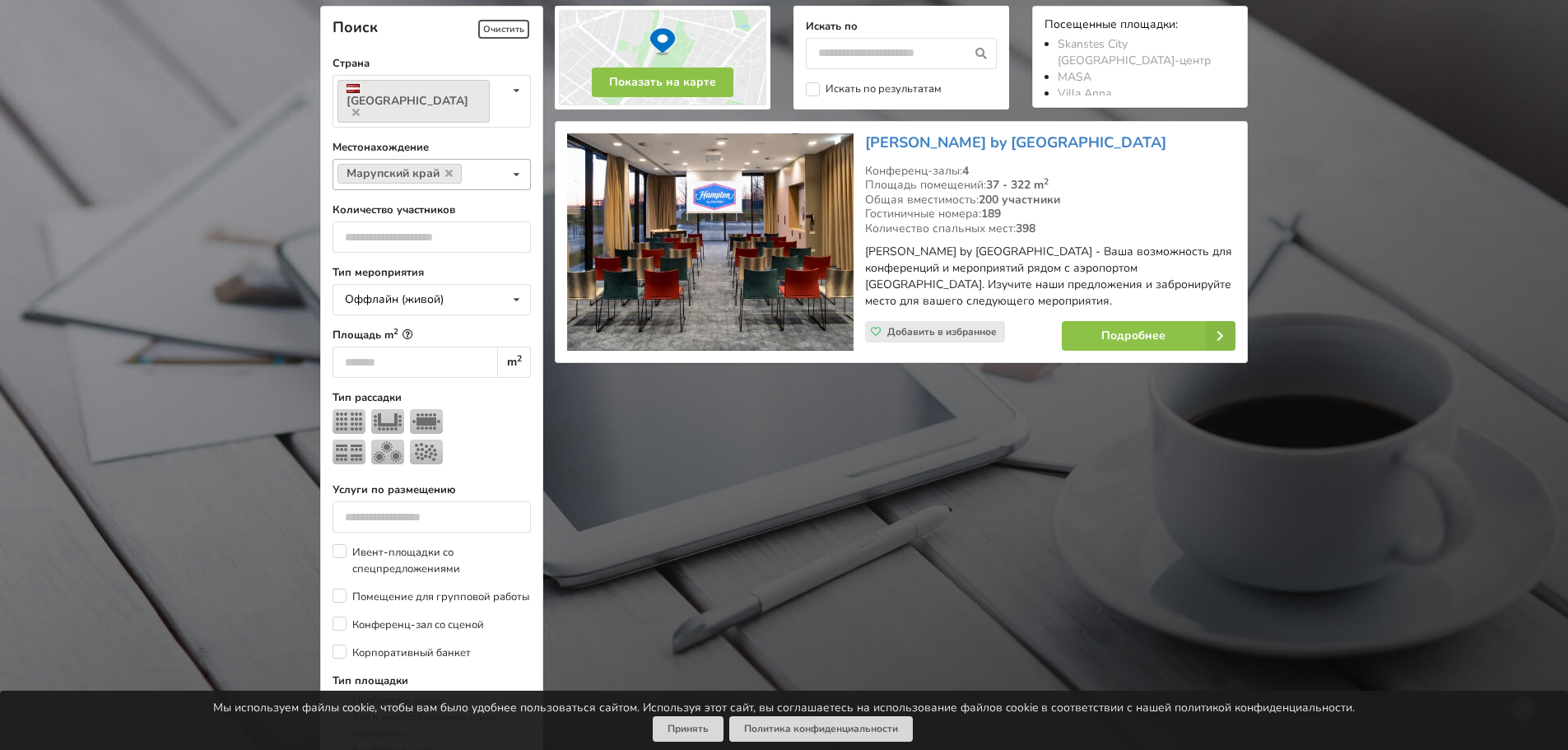
click at [480, 168] on input at bounding box center [479, 174] width 26 height 14
click at [455, 164] on link "Марупский край" at bounding box center [400, 174] width 125 height 20
click at [453, 164] on link "Марупский край" at bounding box center [400, 174] width 125 height 20
click at [449, 168] on icon at bounding box center [449, 173] width 7 height 11
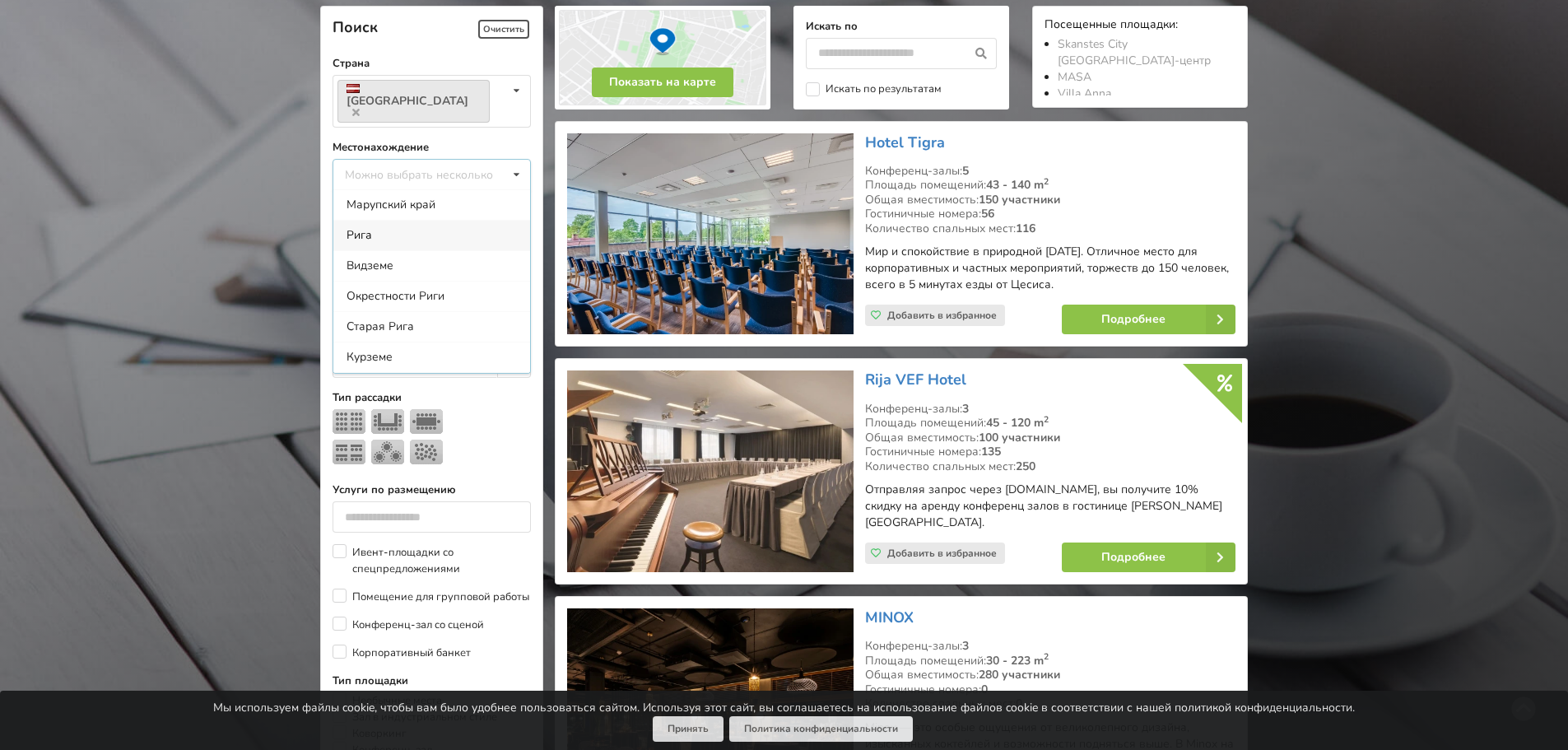
scroll to position [204, 0]
click at [457, 199] on div "Окрестности Риги" at bounding box center [431, 213] width 197 height 31
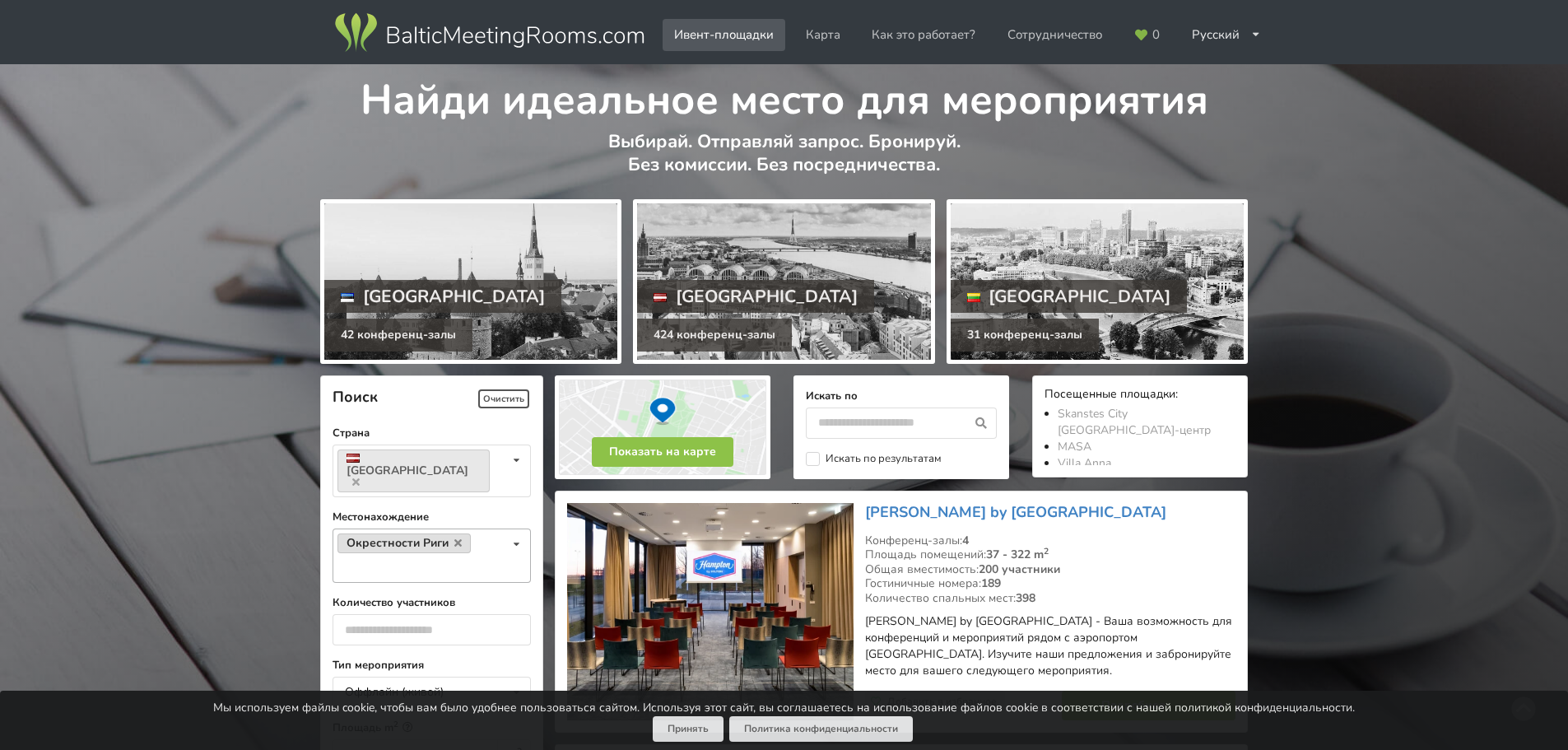
click at [452, 533] on link "Окрестности Риги" at bounding box center [404, 543] width 133 height 20
click at [461, 533] on link "Окрестности Риги" at bounding box center [404, 543] width 133 height 20
click at [455, 537] on icon at bounding box center [458, 542] width 7 height 11
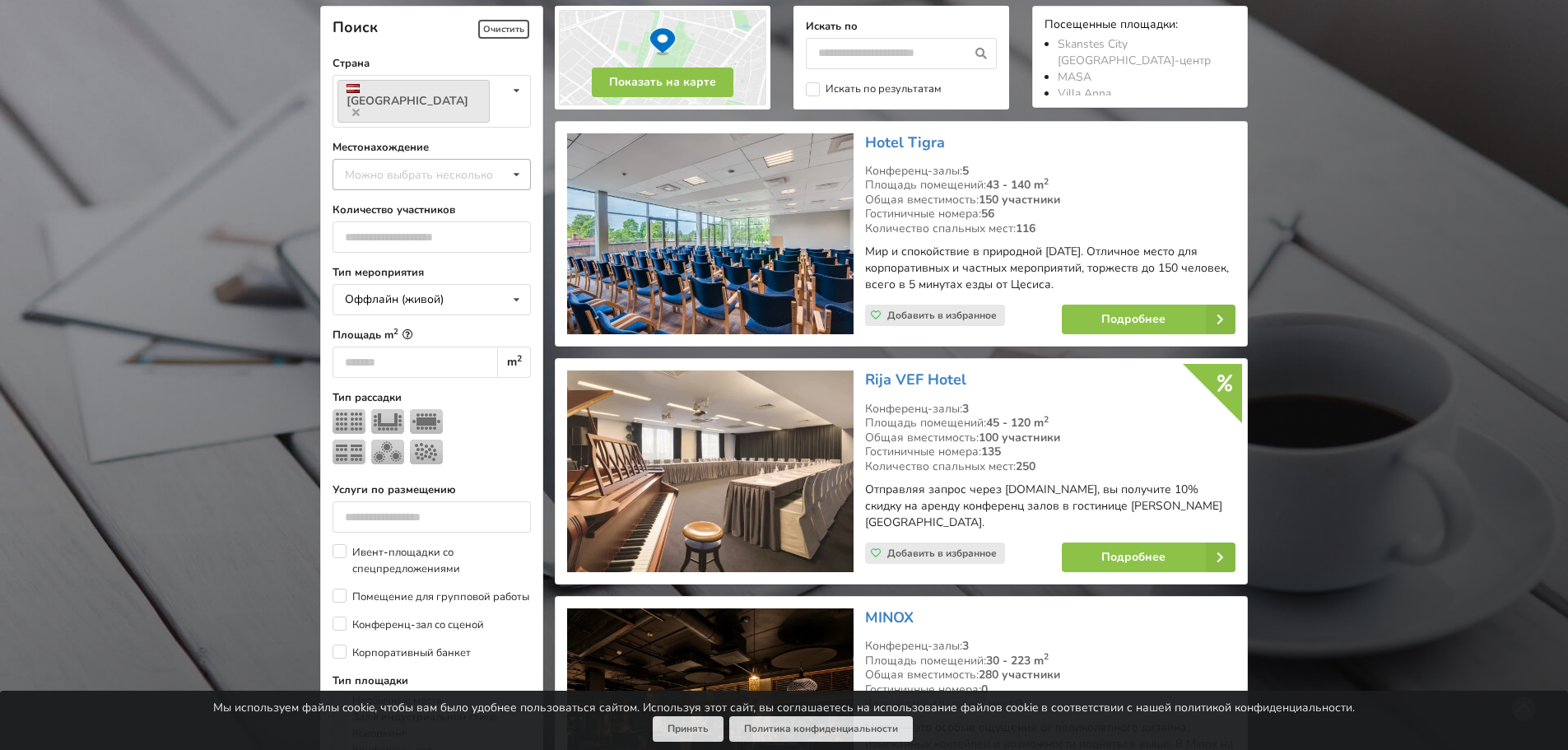
click at [511, 159] on icon at bounding box center [516, 174] width 24 height 31
click at [425, 341] on div "Рига" at bounding box center [431, 356] width 197 height 31
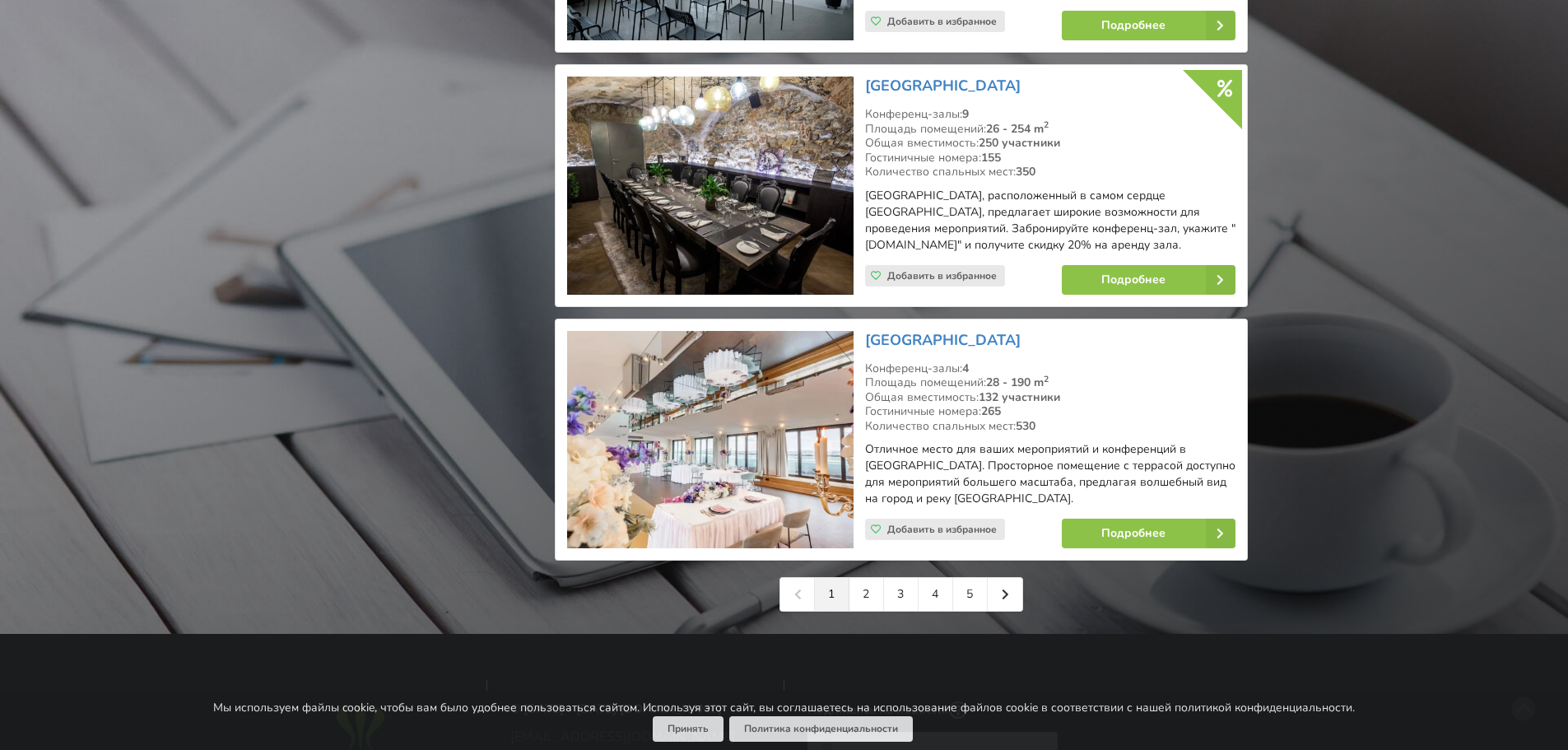
scroll to position [3661, 0]
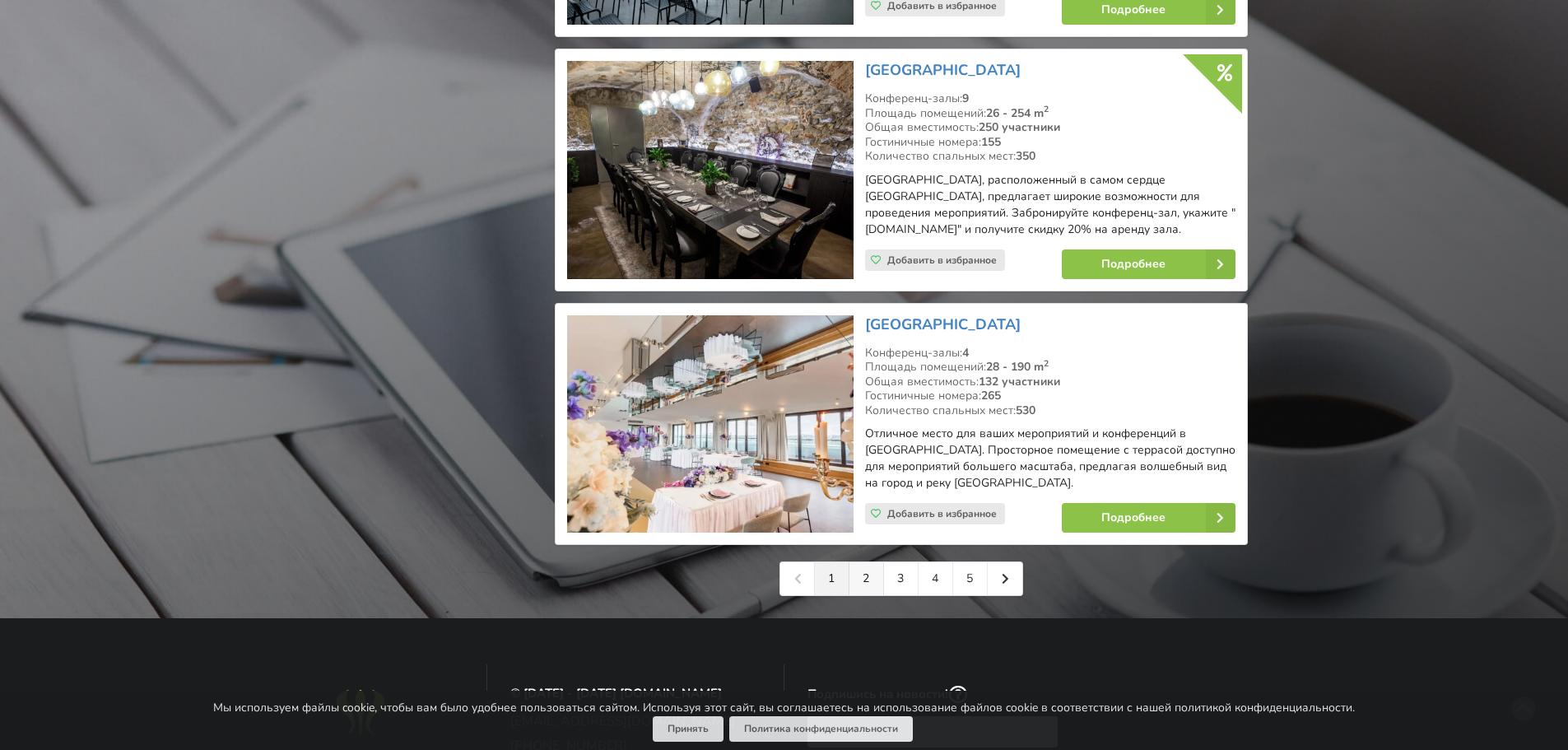
click at [864, 576] on link "2" at bounding box center [867, 579] width 35 height 33
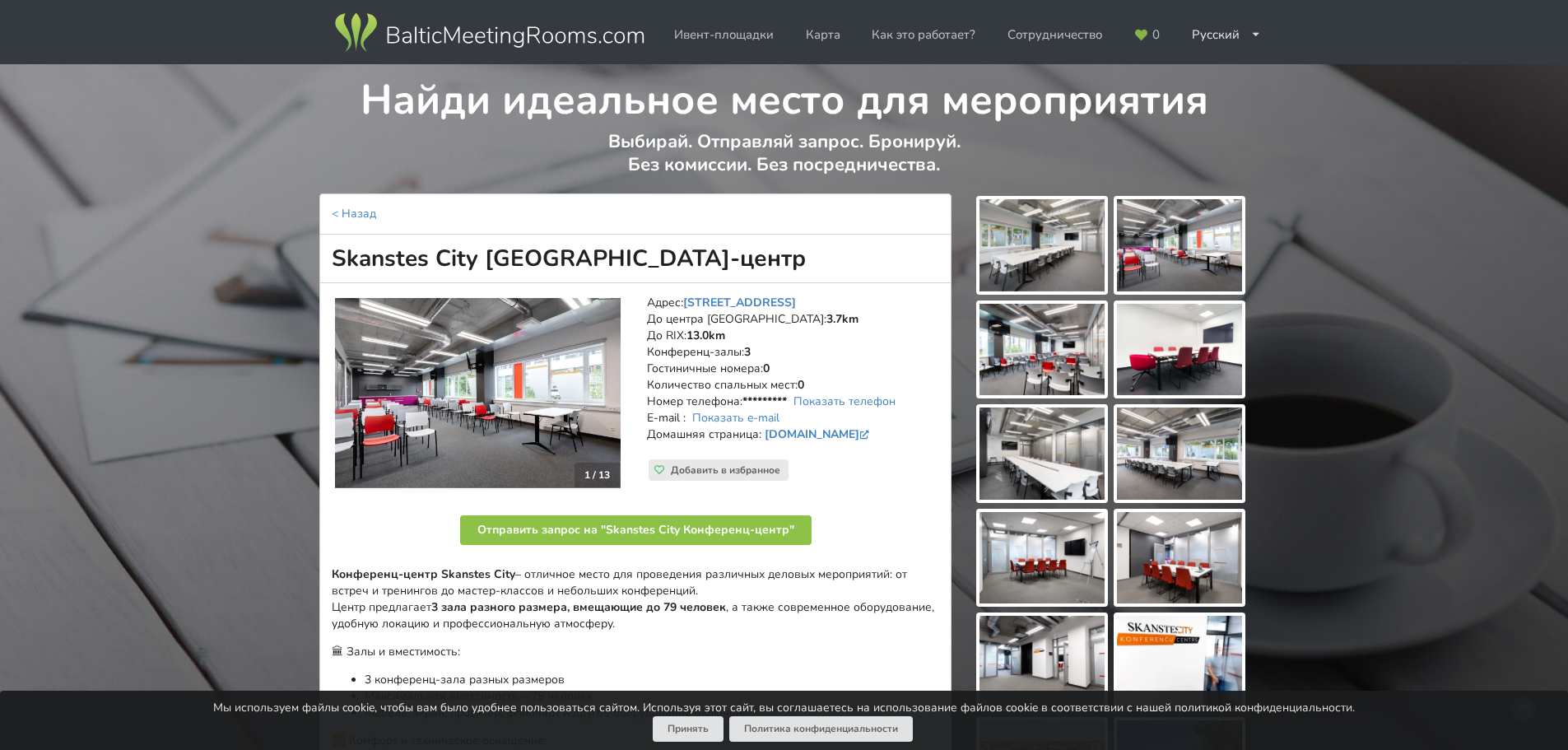
click at [543, 390] on img at bounding box center [478, 394] width 286 height 191
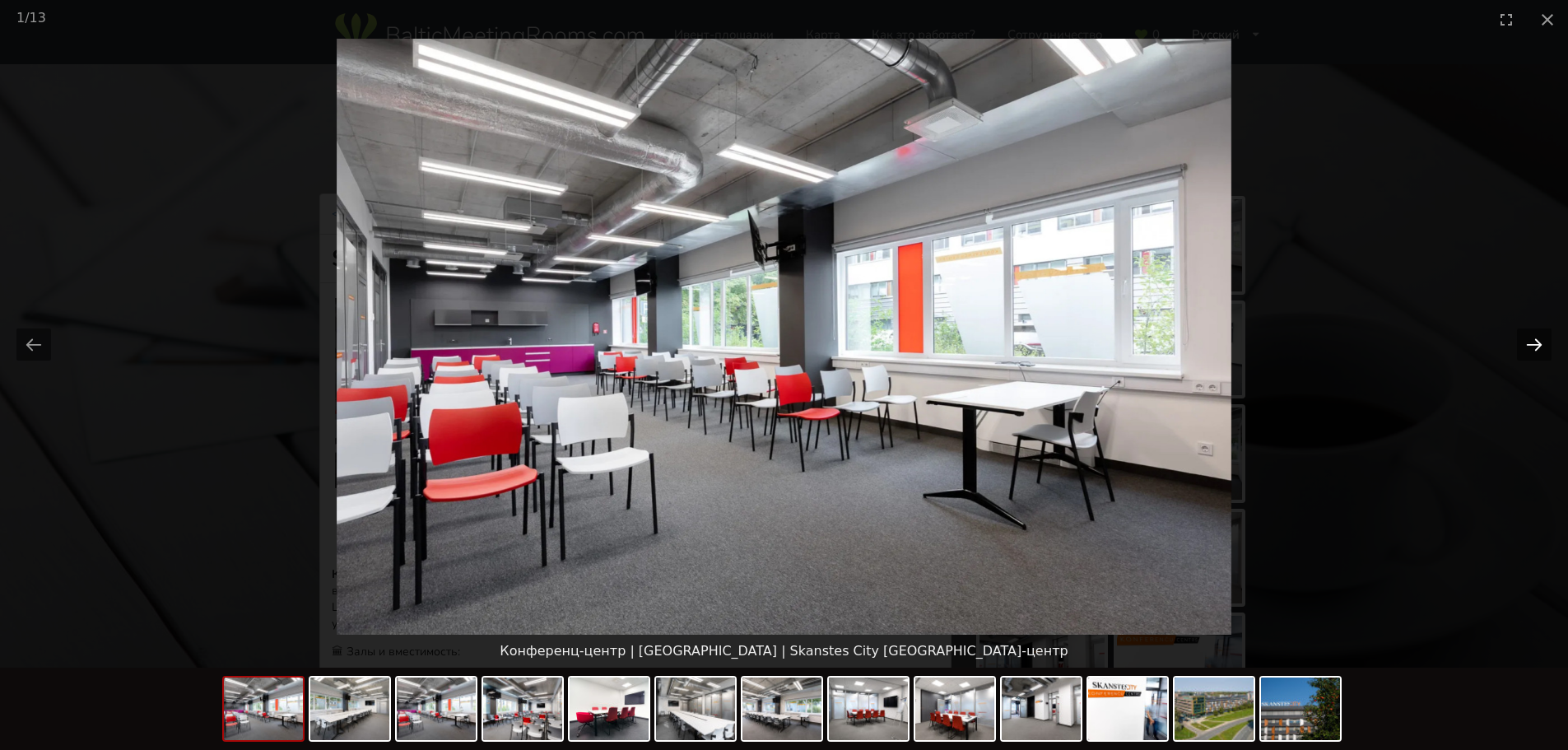
click at [1533, 332] on button "Next slide" at bounding box center [1535, 344] width 35 height 32
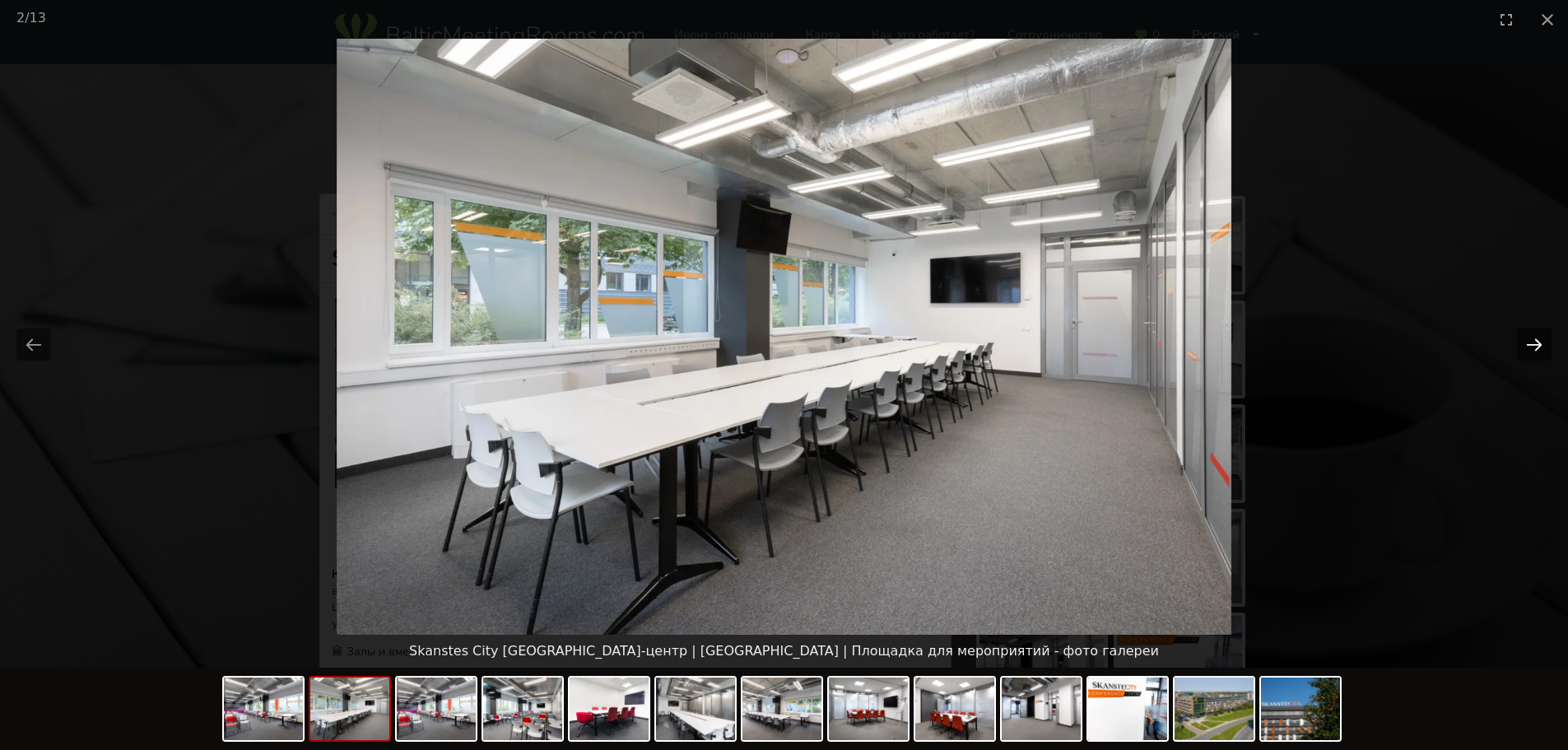
click at [1533, 332] on button "Next slide" at bounding box center [1535, 344] width 35 height 32
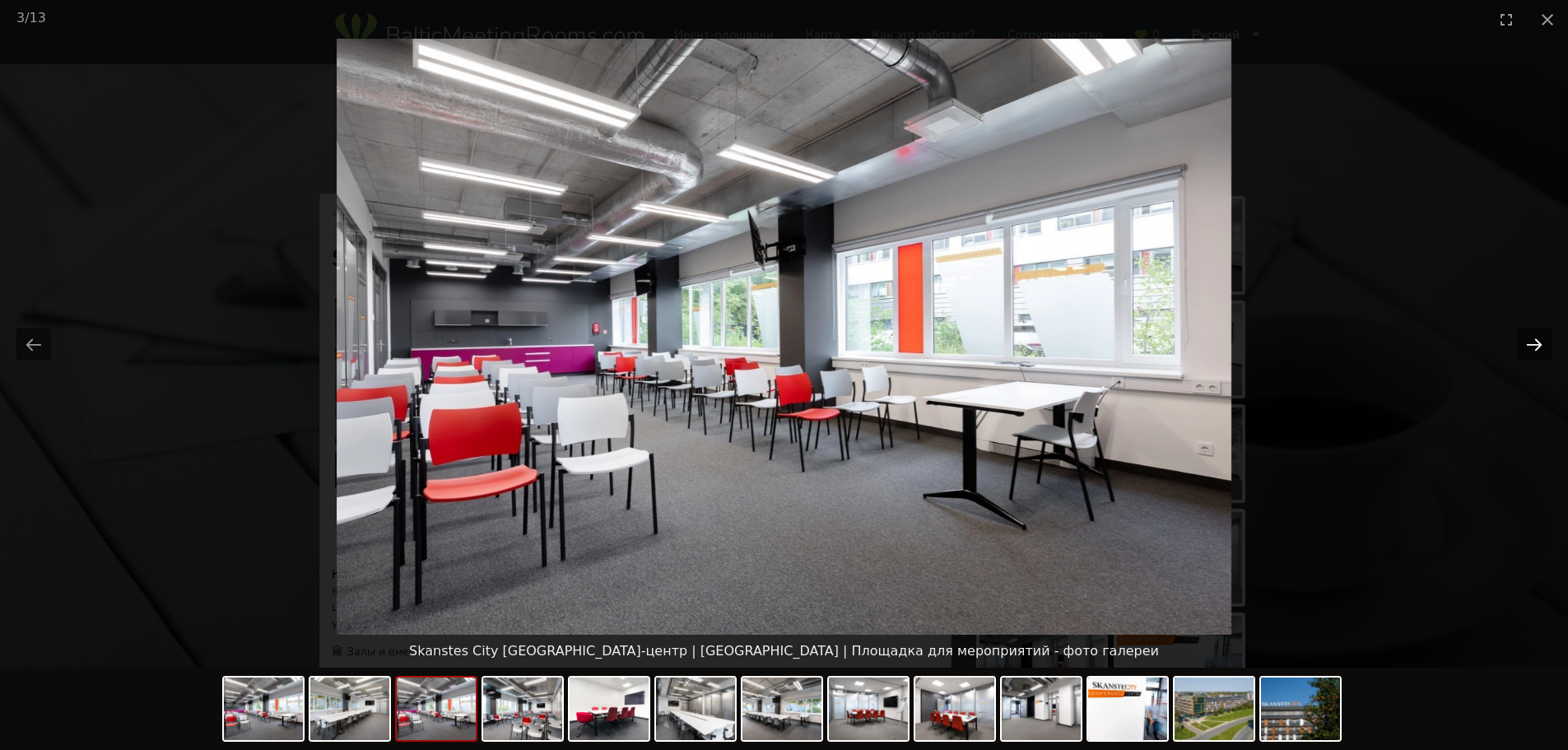
click at [1533, 332] on button "Next slide" at bounding box center [1535, 344] width 35 height 32
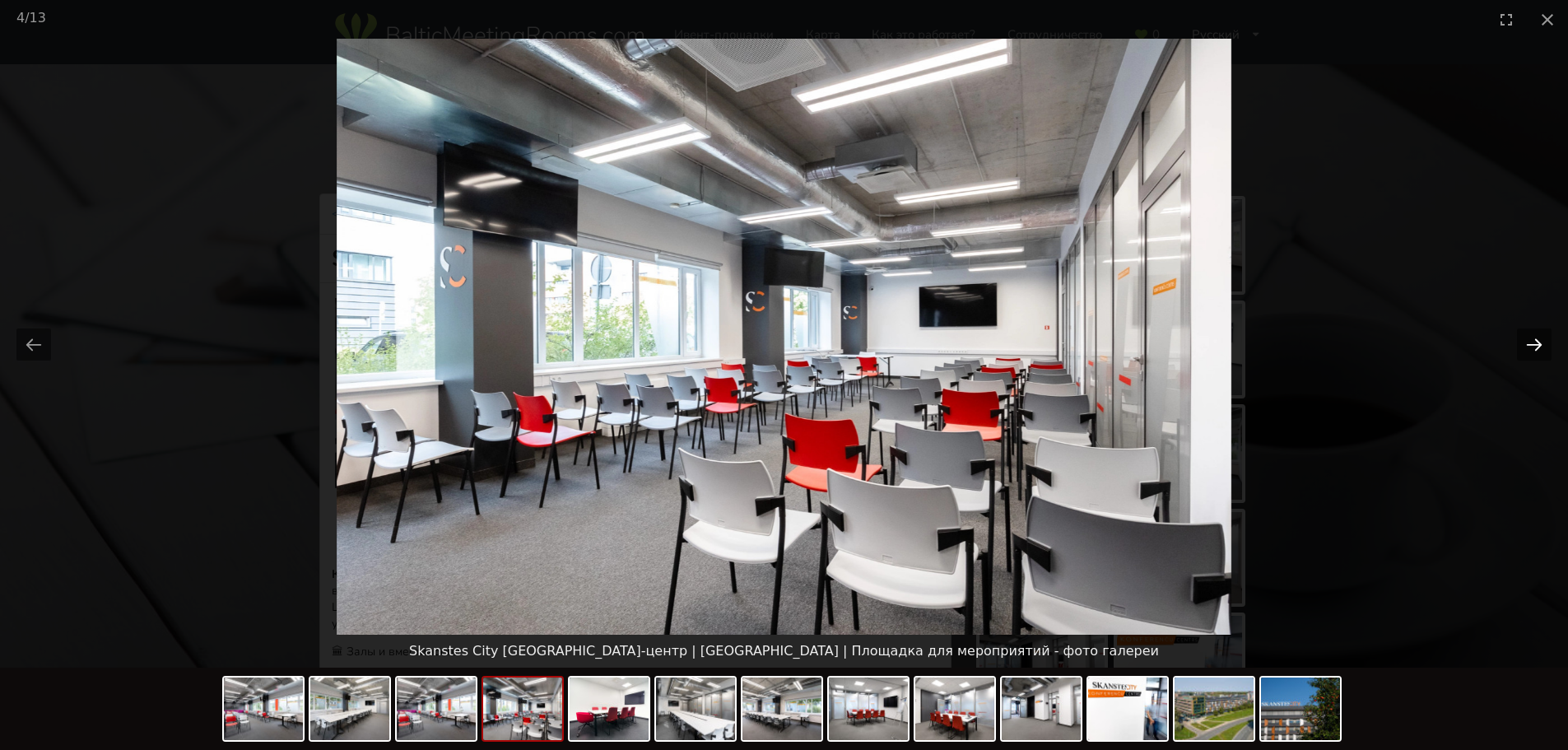
click at [1533, 332] on button "Next slide" at bounding box center [1535, 344] width 35 height 32
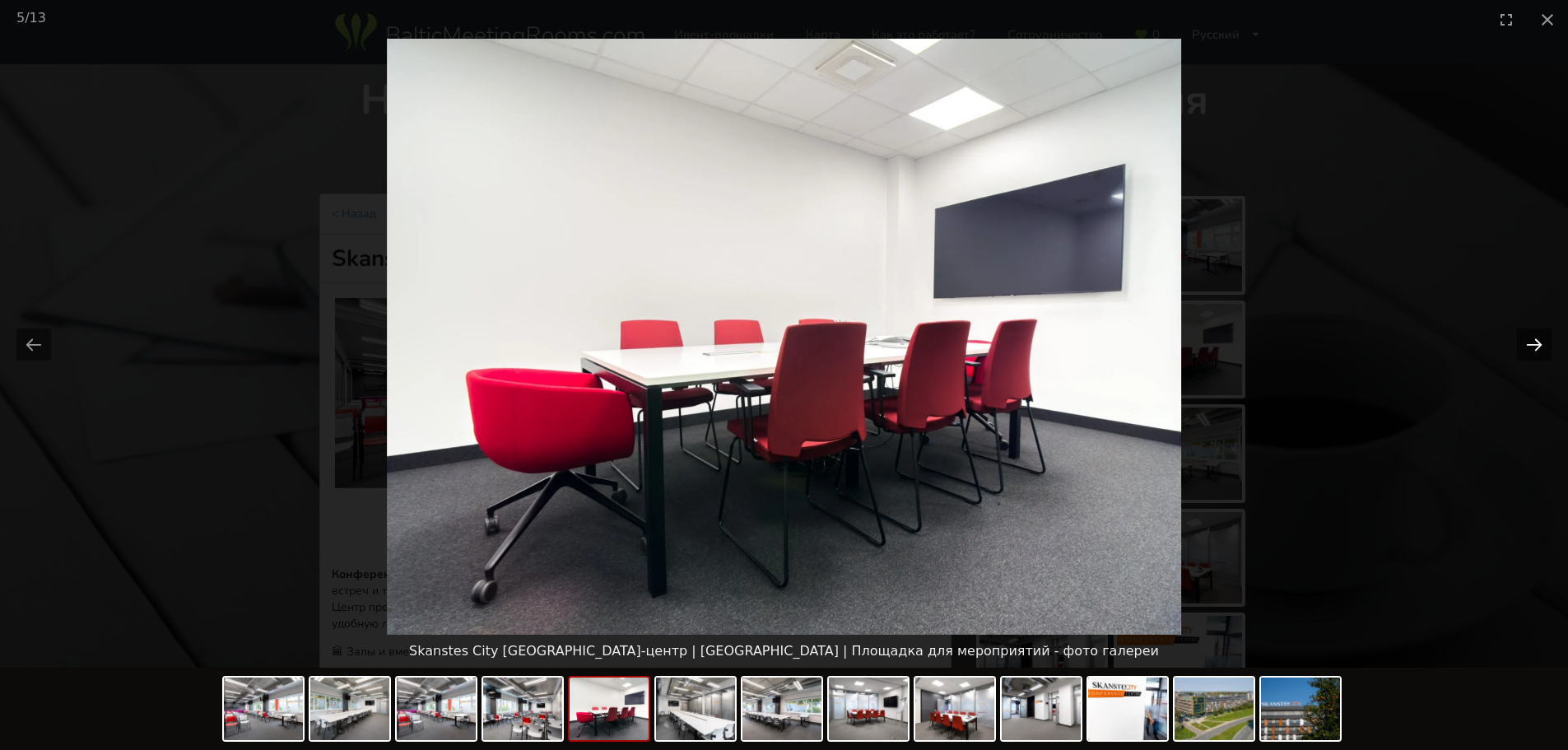
click at [1533, 332] on button "Next slide" at bounding box center [1535, 344] width 35 height 32
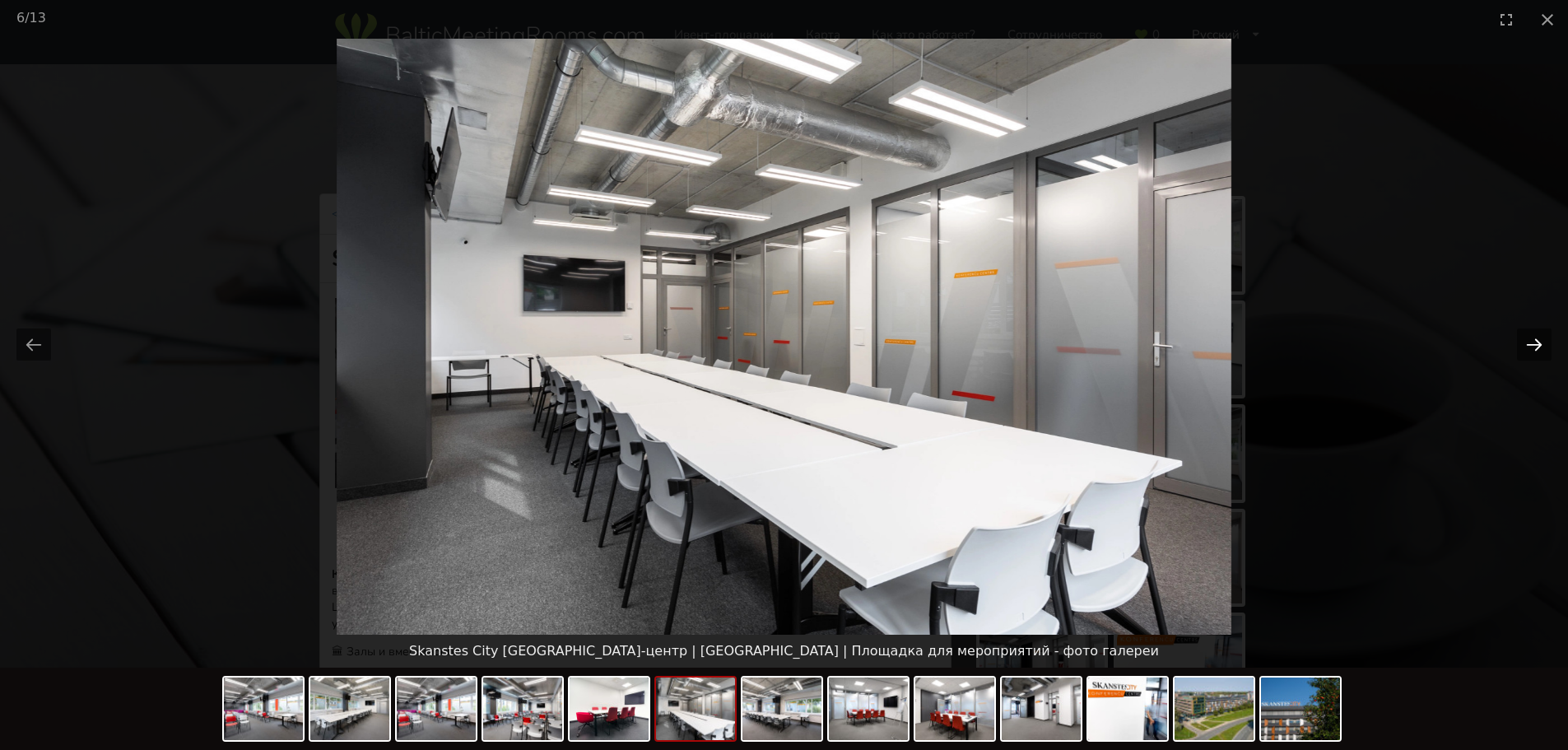
click at [1533, 332] on button "Next slide" at bounding box center [1535, 344] width 35 height 32
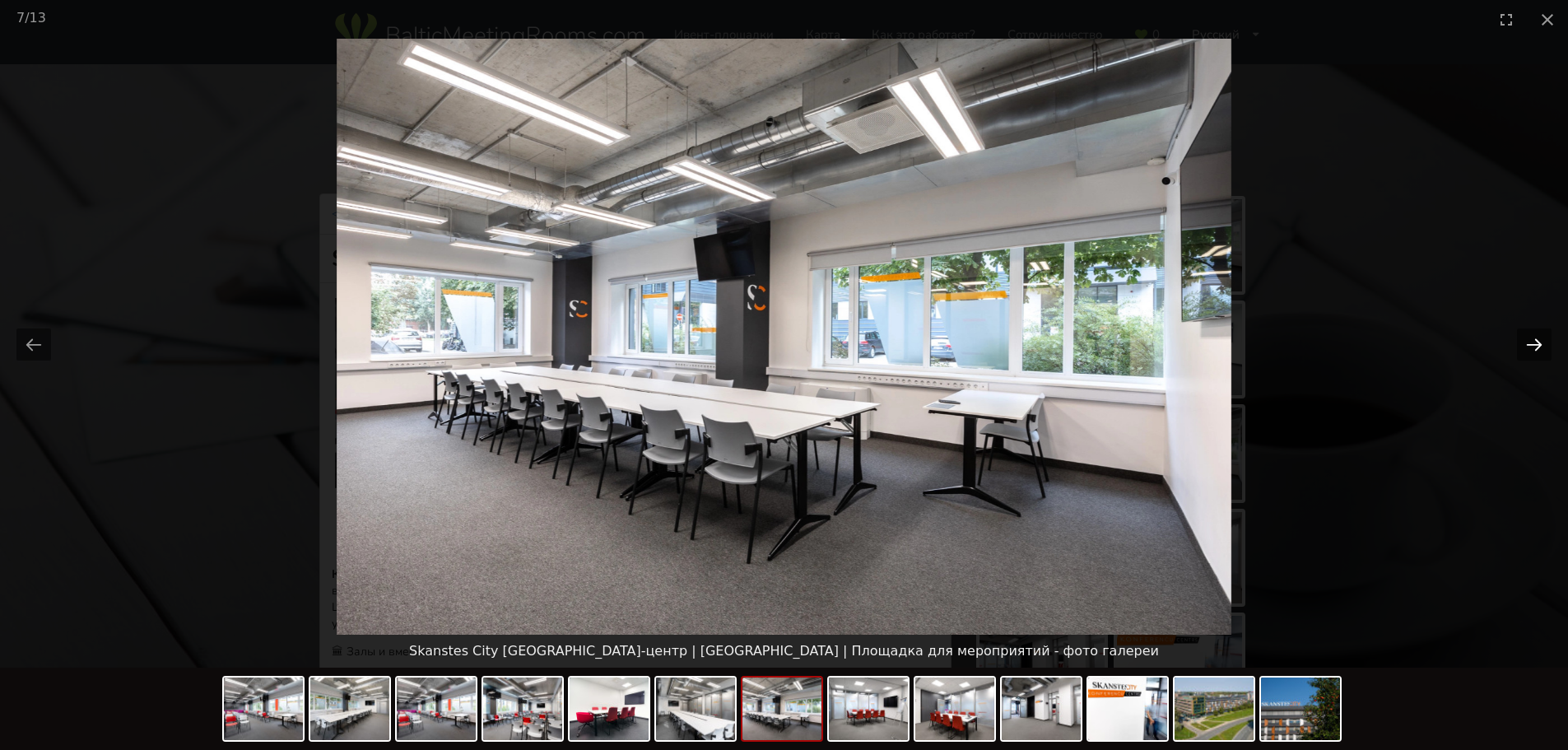
click at [1533, 332] on button "Next slide" at bounding box center [1535, 344] width 35 height 32
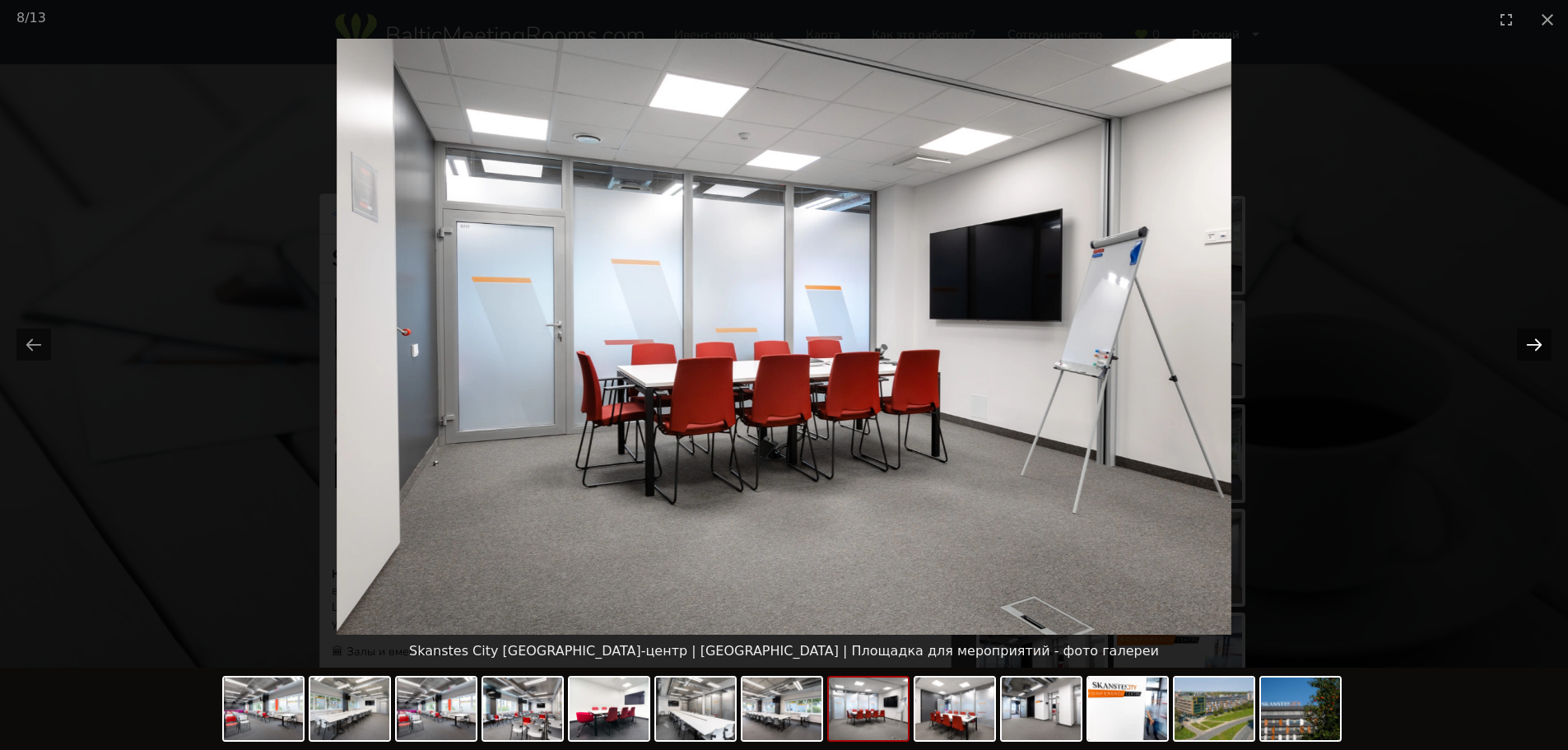
click at [1533, 332] on button "Next slide" at bounding box center [1535, 344] width 35 height 32
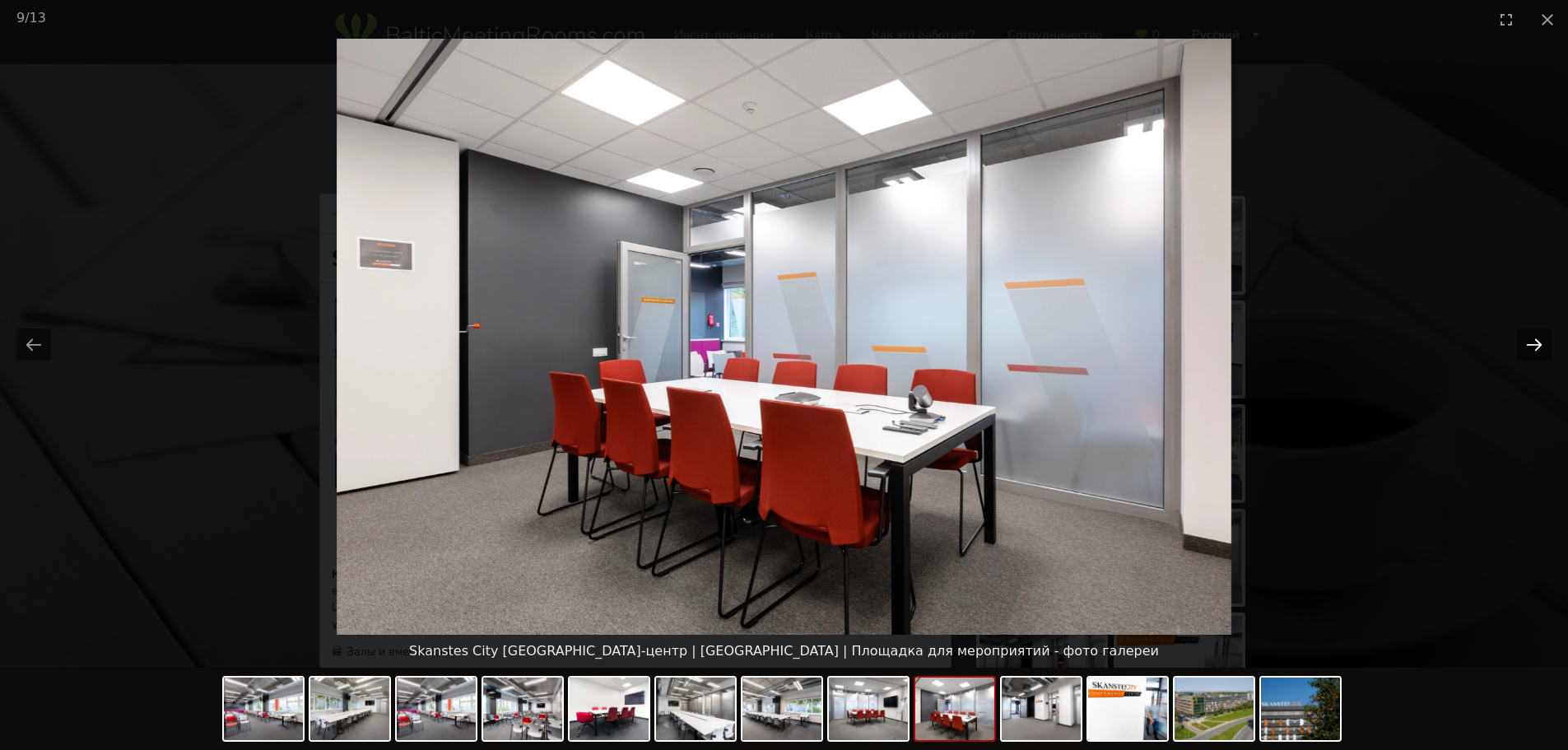
click at [1533, 332] on button "Next slide" at bounding box center [1535, 344] width 35 height 32
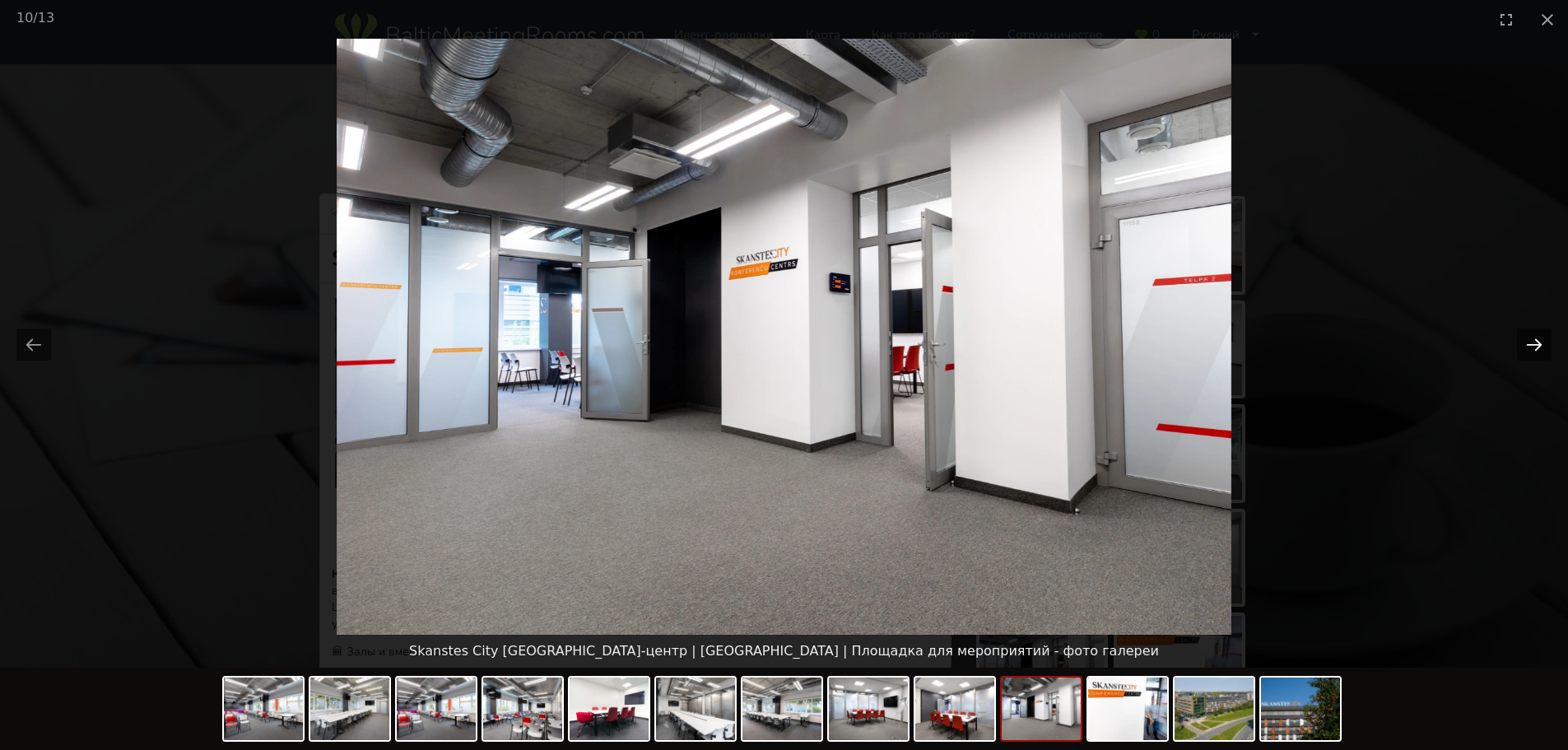
click at [1533, 332] on button "Next slide" at bounding box center [1535, 344] width 35 height 32
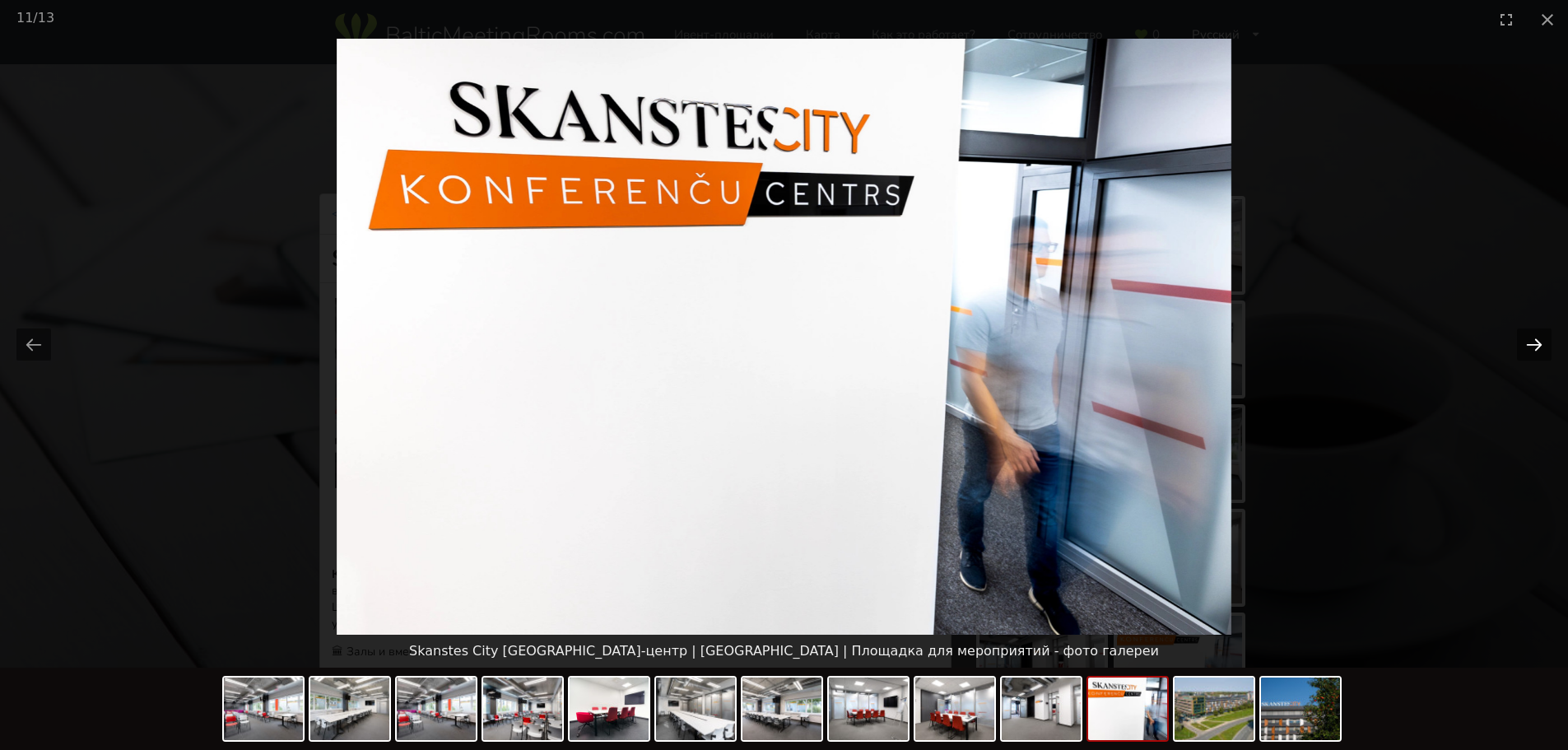
click at [1533, 332] on button "Next slide" at bounding box center [1535, 344] width 35 height 32
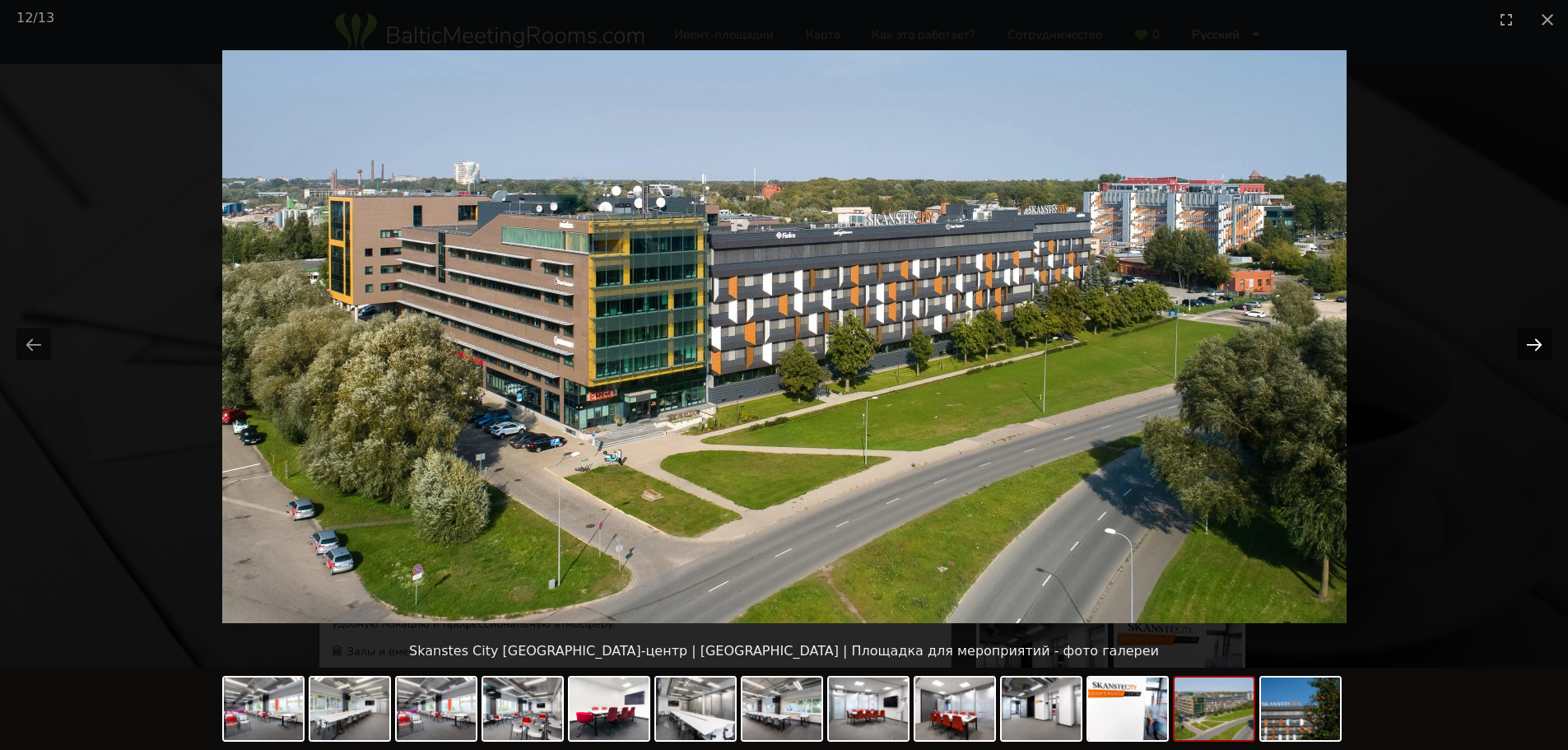
click at [1533, 332] on button "Next slide" at bounding box center [1535, 344] width 35 height 32
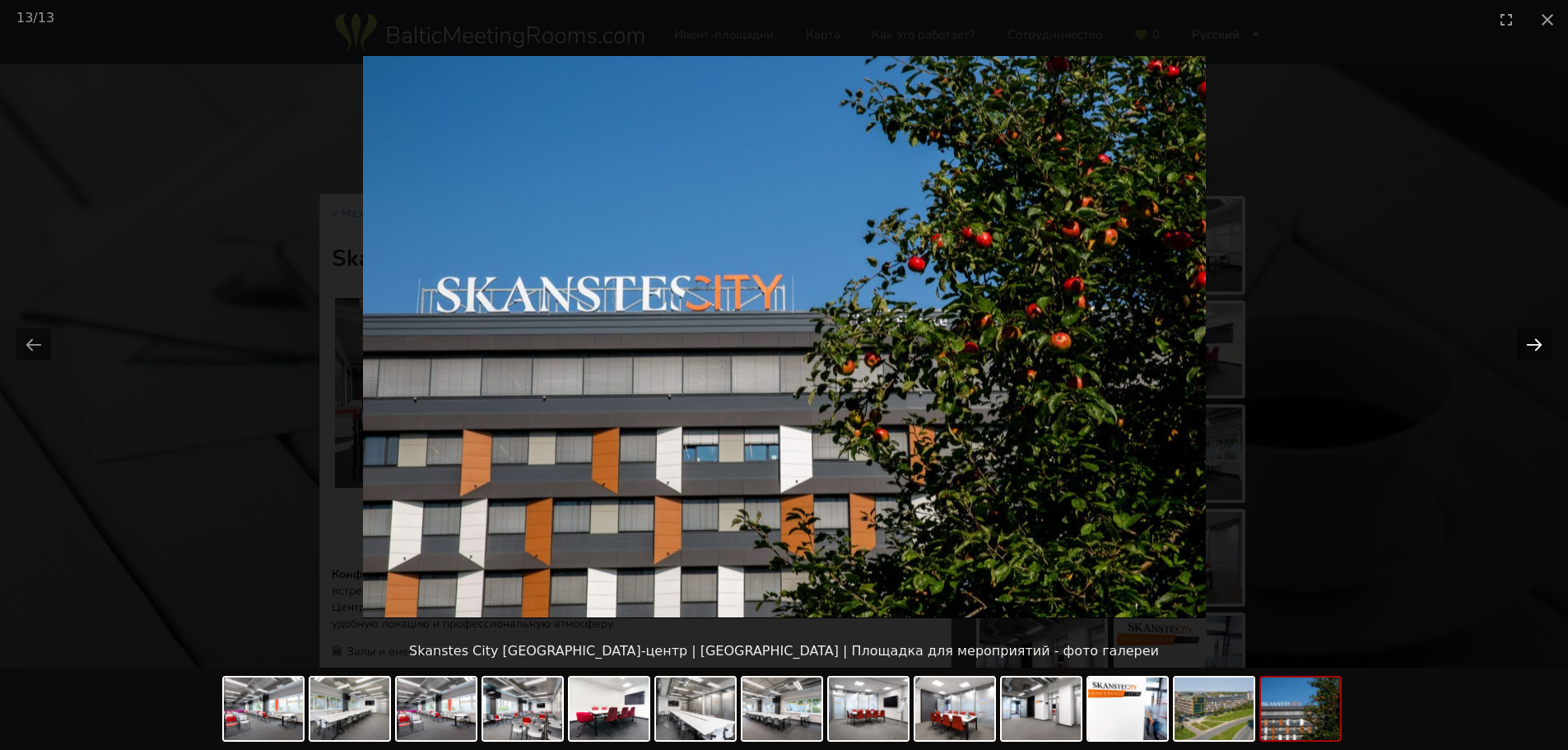
click at [1533, 332] on button "Next slide" at bounding box center [1535, 344] width 35 height 32
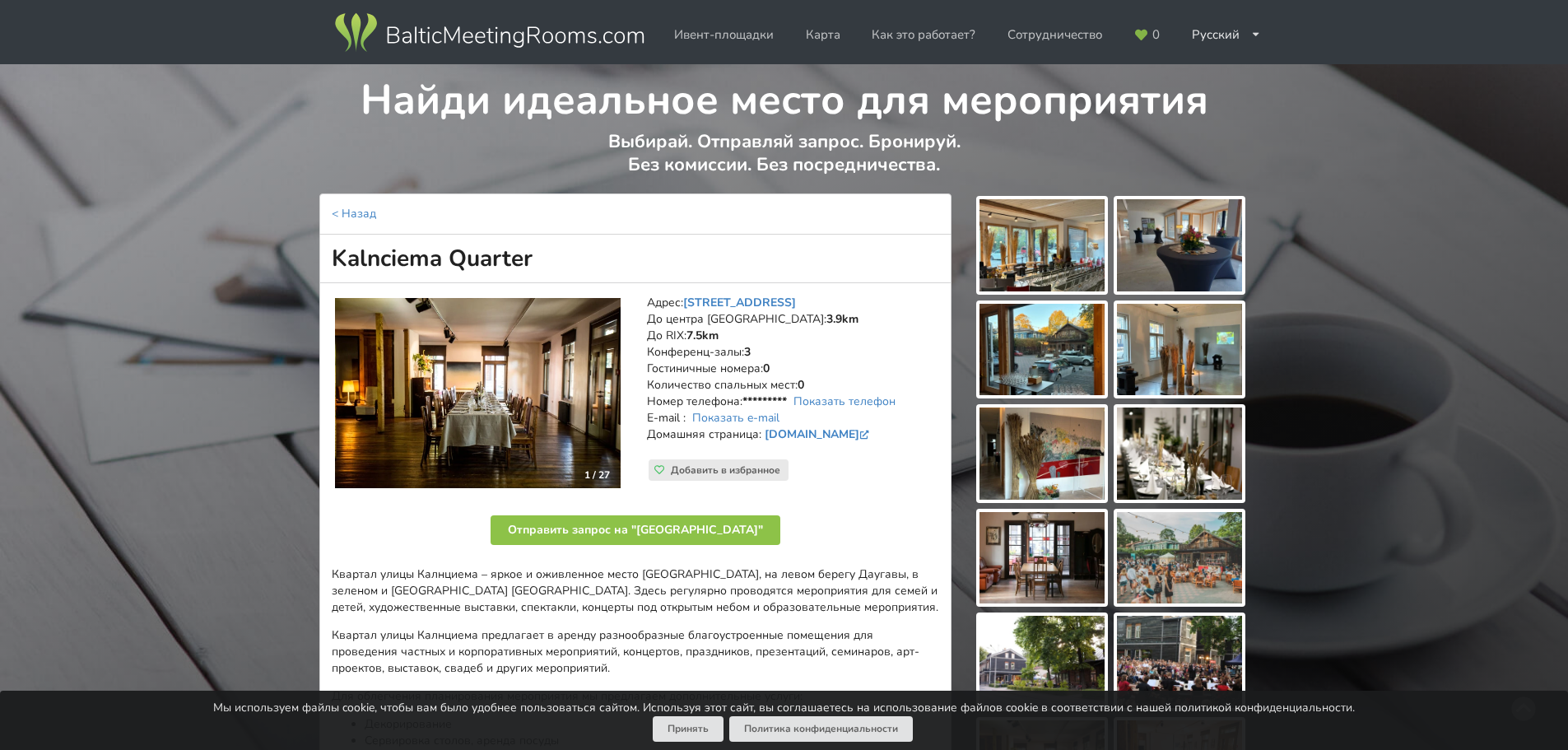
click at [548, 350] on img at bounding box center [478, 394] width 286 height 191
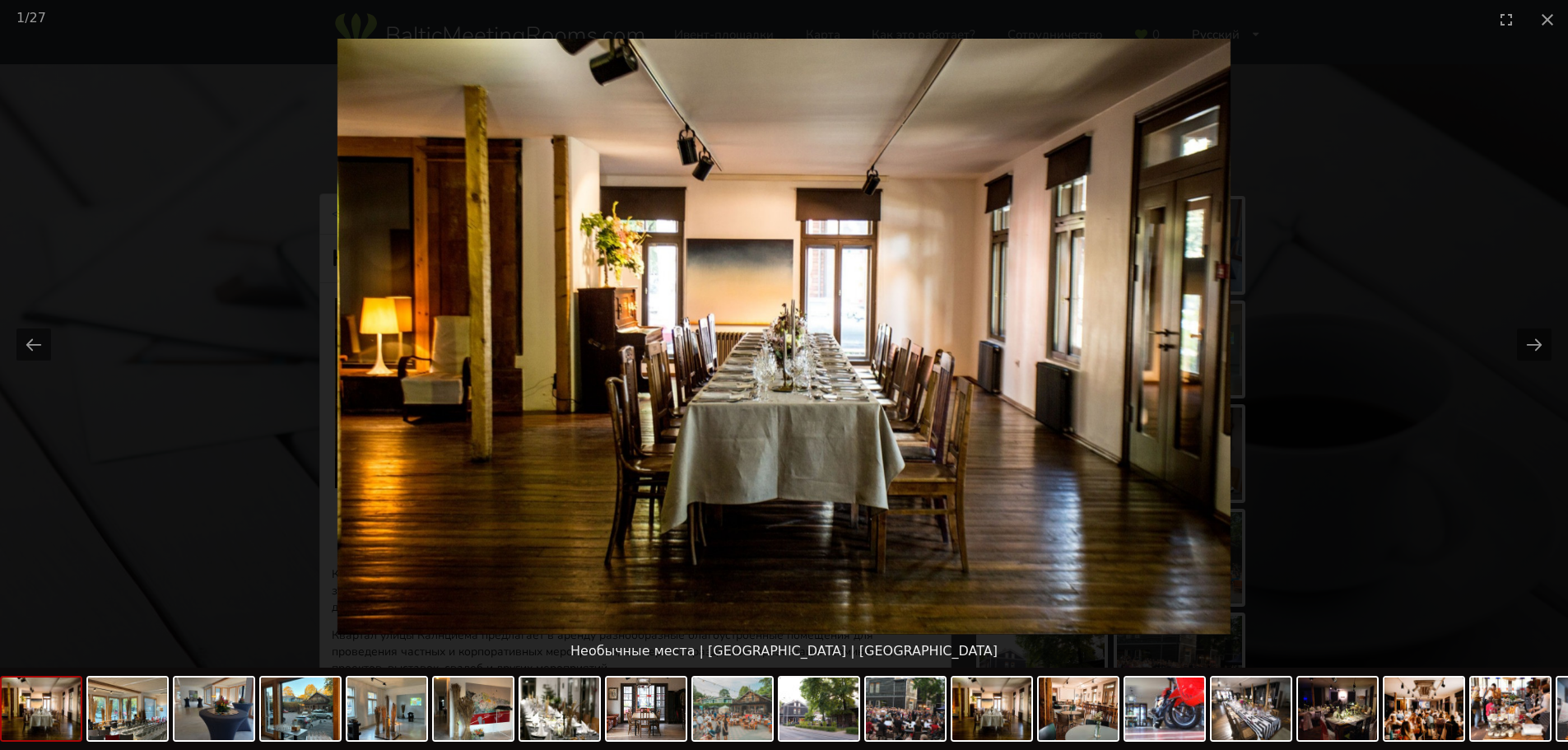
click at [1471, 331] on picture at bounding box center [784, 336] width 1568 height 596
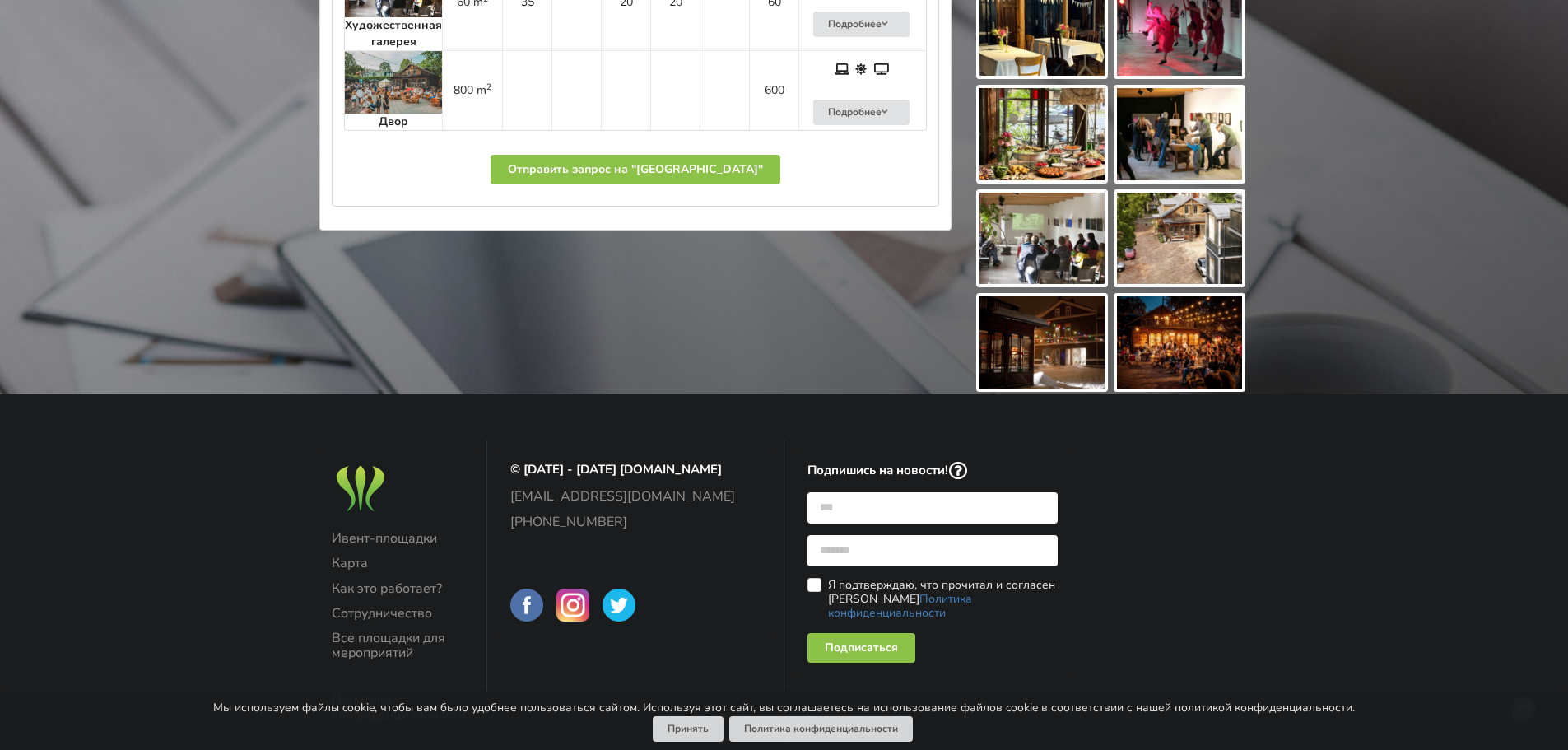
scroll to position [905, 0]
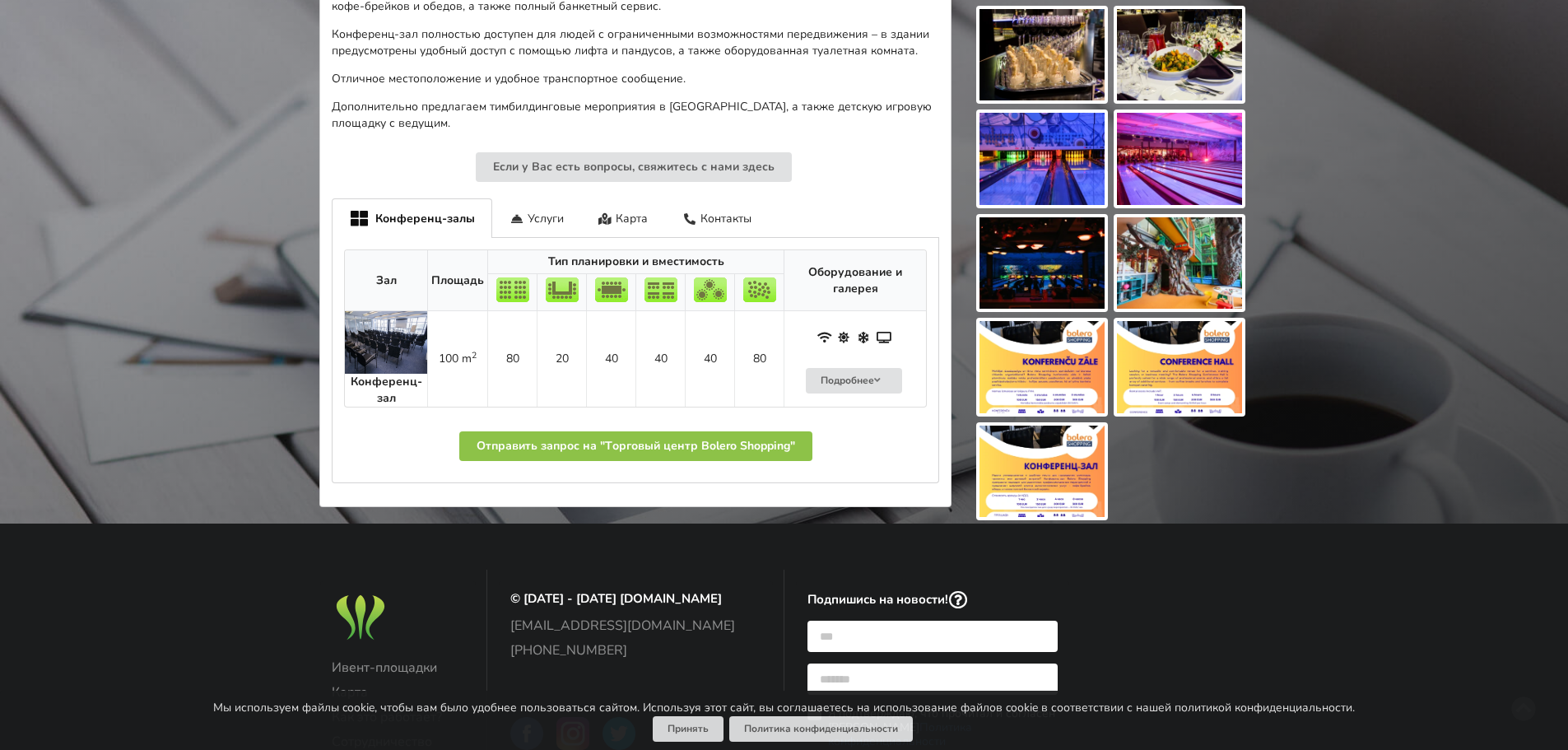
scroll to position [741, 0]
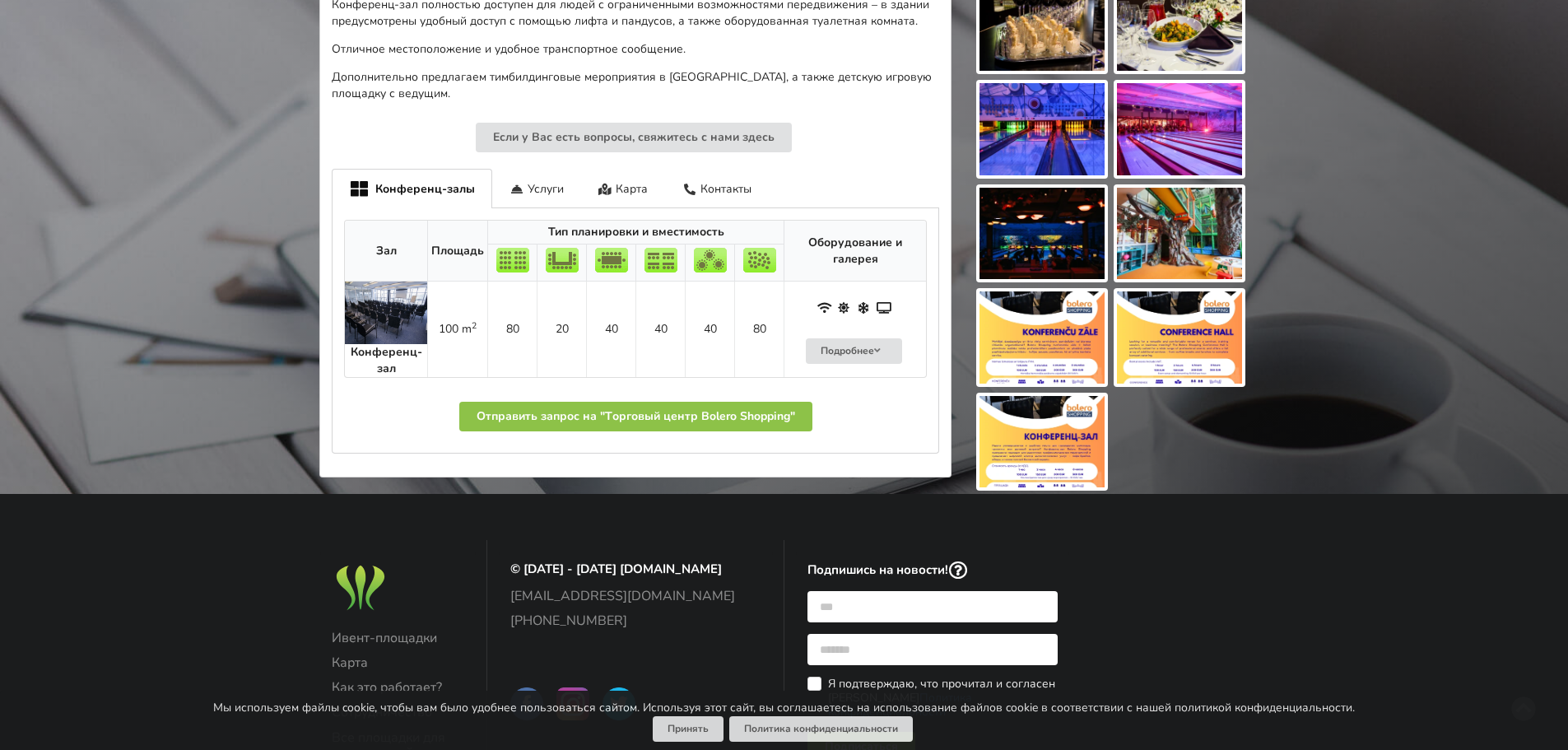
click at [1057, 340] on img at bounding box center [1042, 337] width 125 height 92
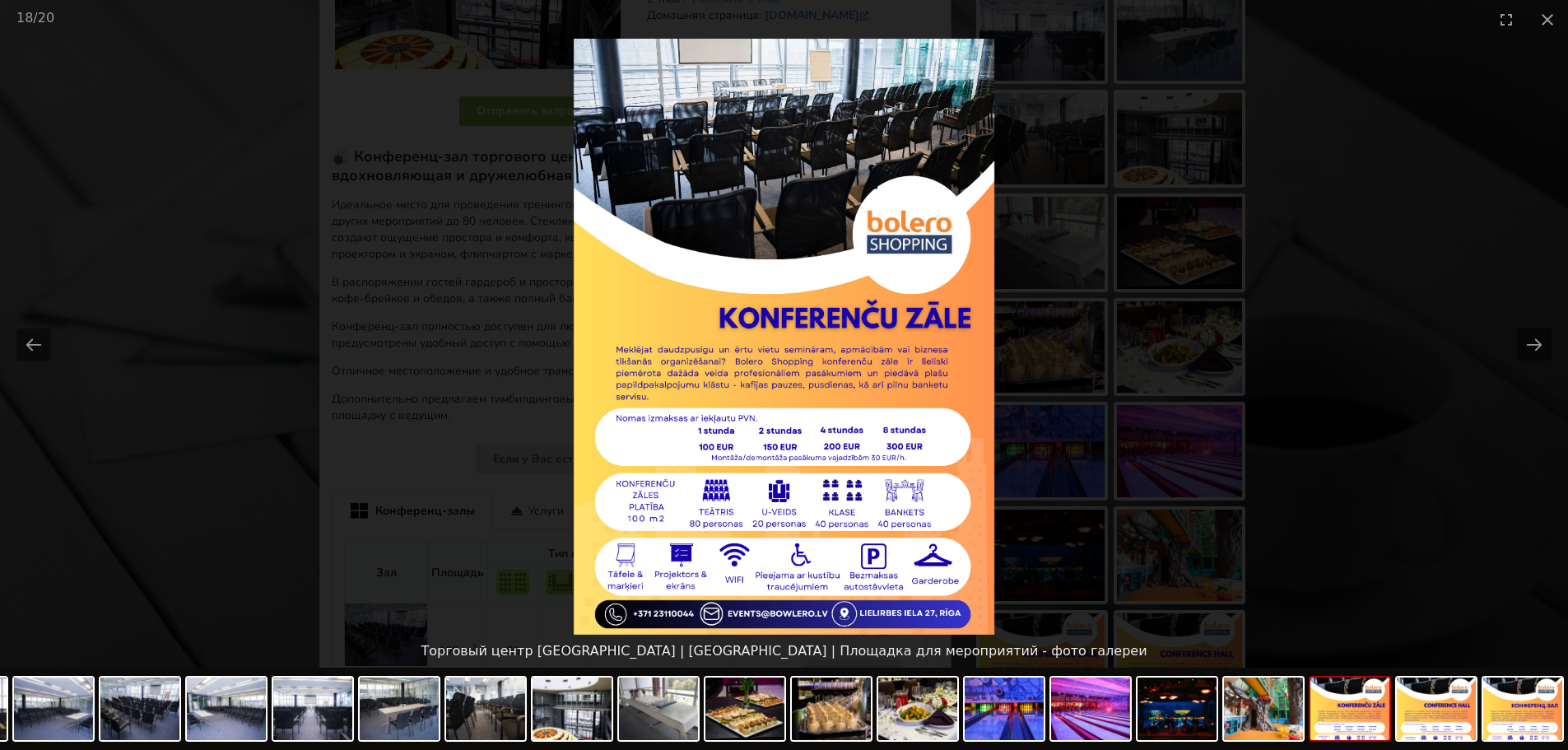
scroll to position [411, 0]
click at [1537, 342] on button "Next slide" at bounding box center [1535, 344] width 35 height 32
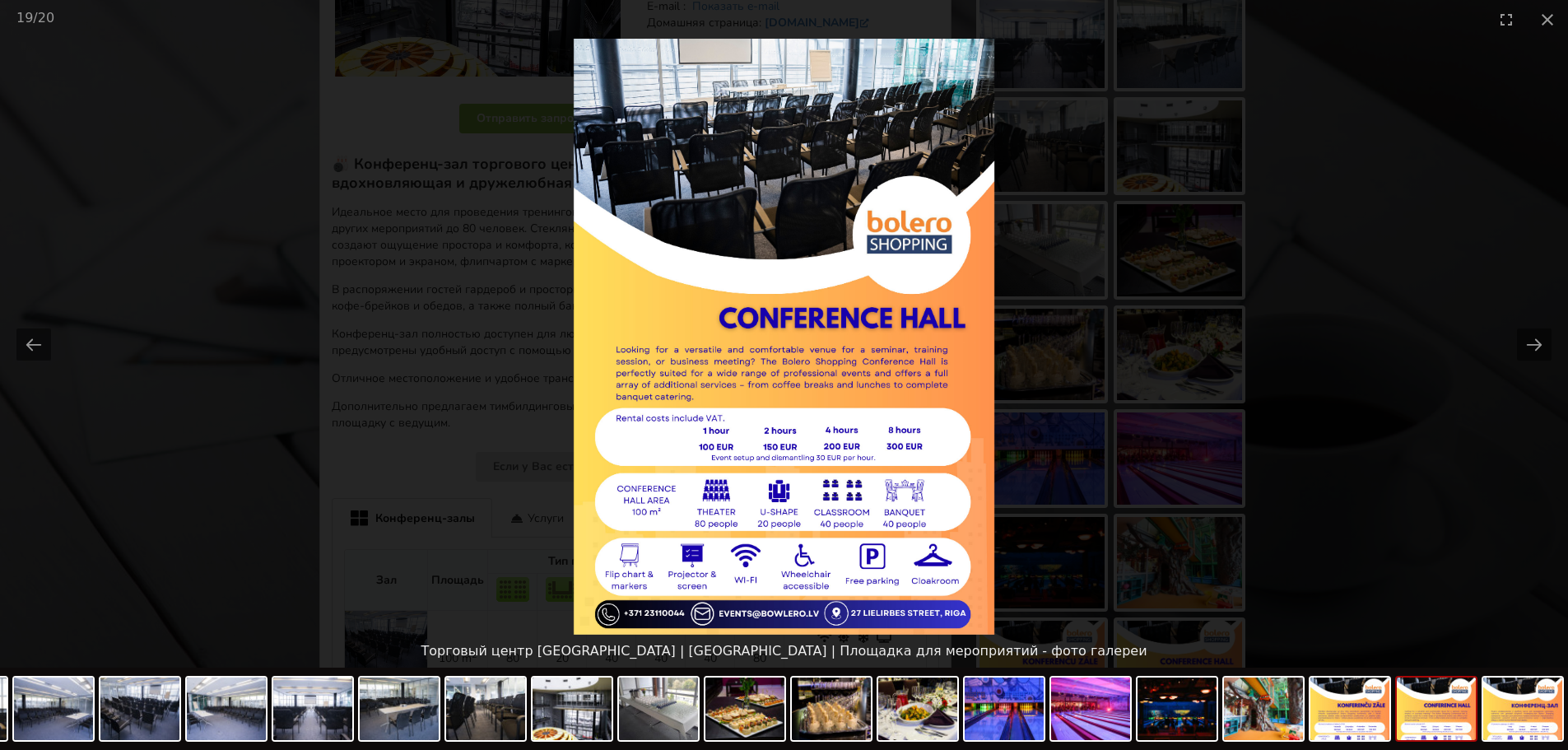
scroll to position [0, 0]
click at [1458, 355] on picture at bounding box center [784, 336] width 1568 height 596
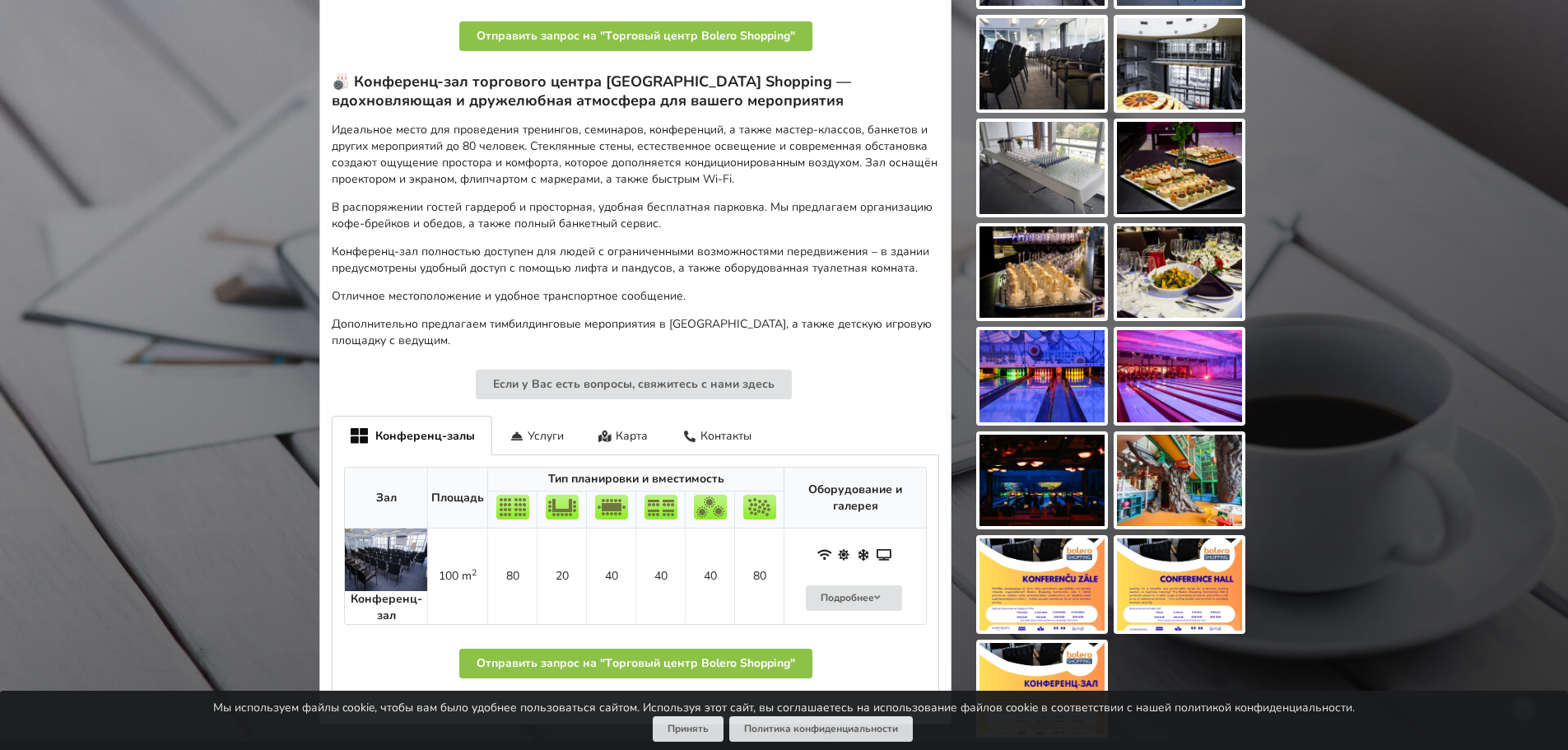
scroll to position [82, 0]
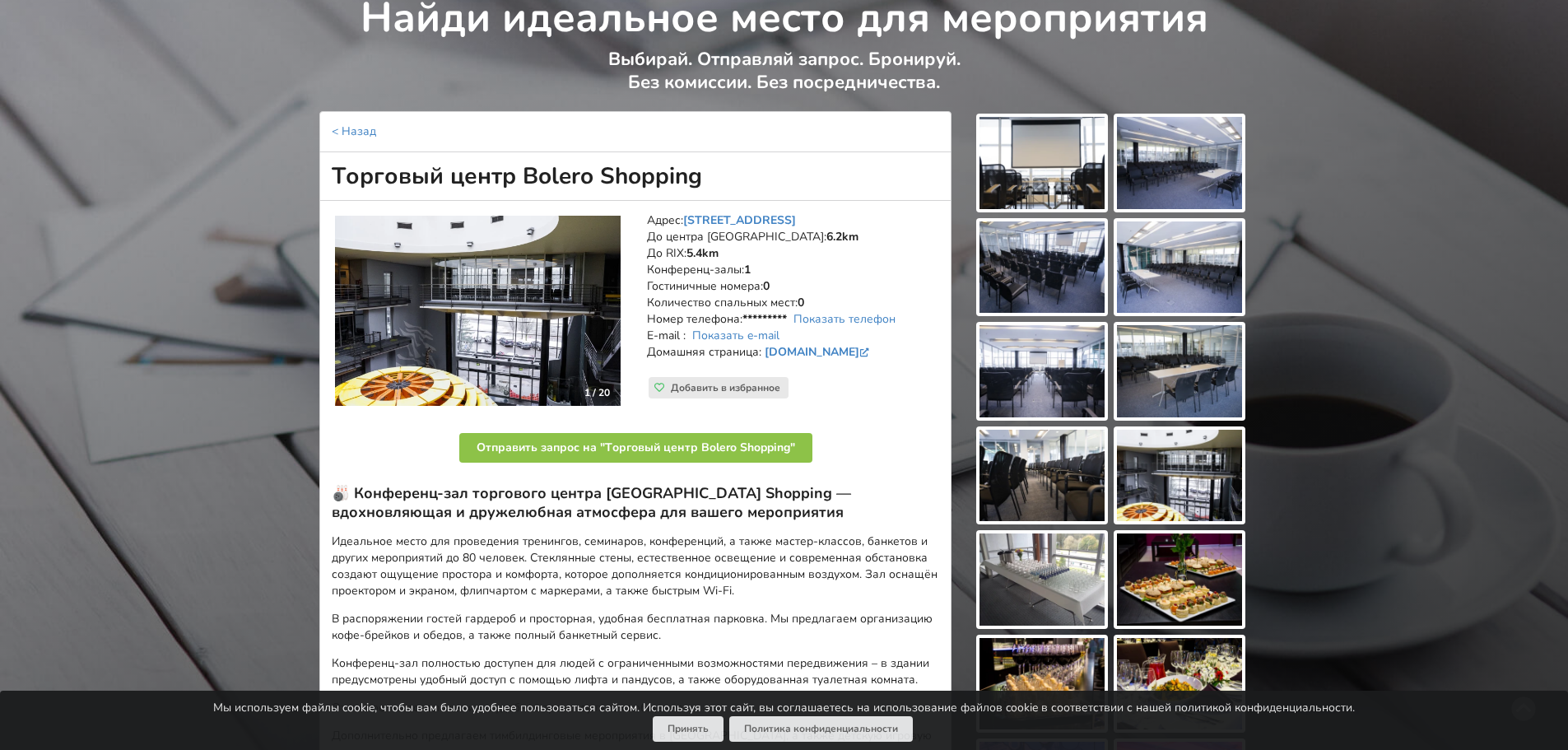
click at [1055, 174] on img at bounding box center [1042, 163] width 125 height 92
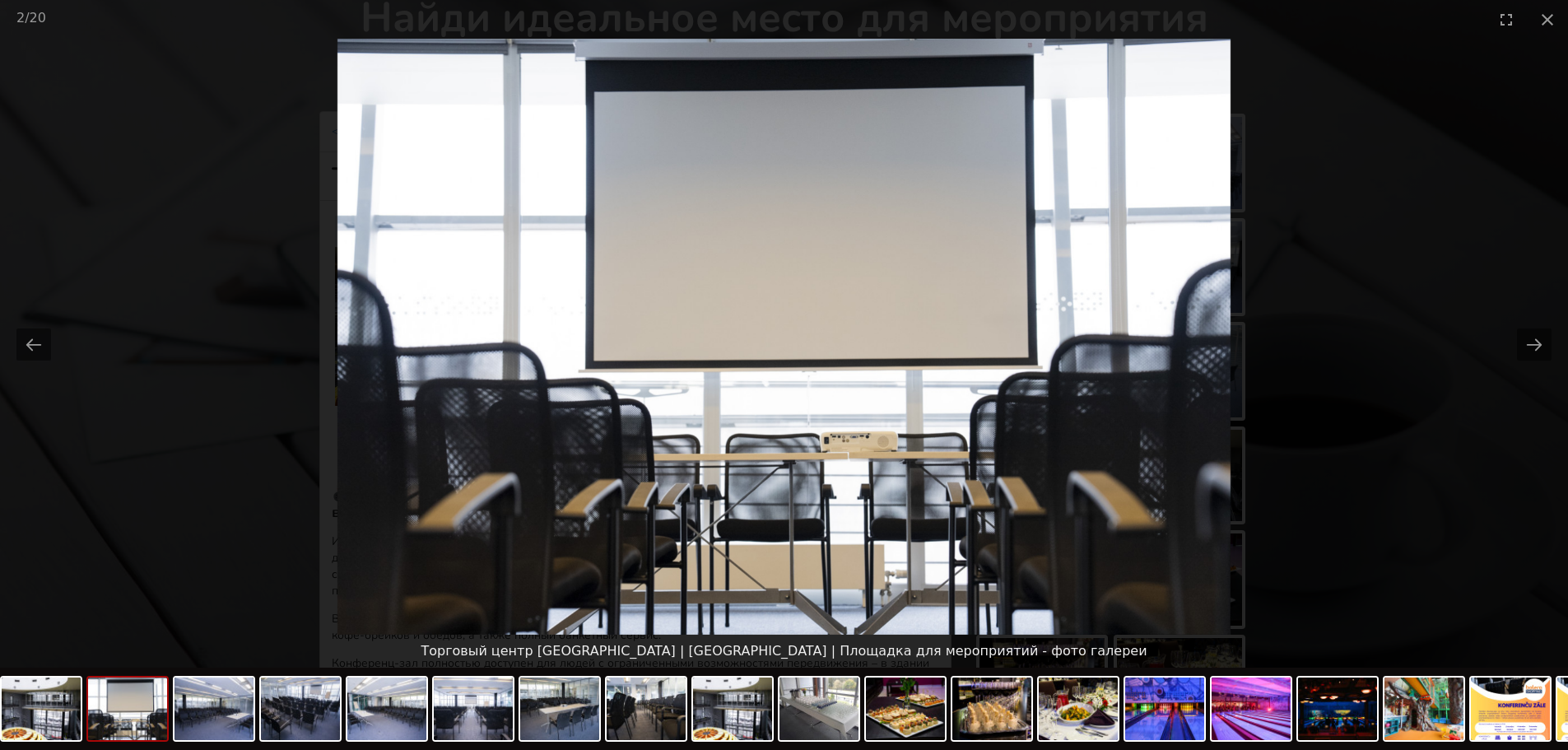
scroll to position [0, 0]
click at [1507, 341] on picture at bounding box center [784, 336] width 1568 height 596
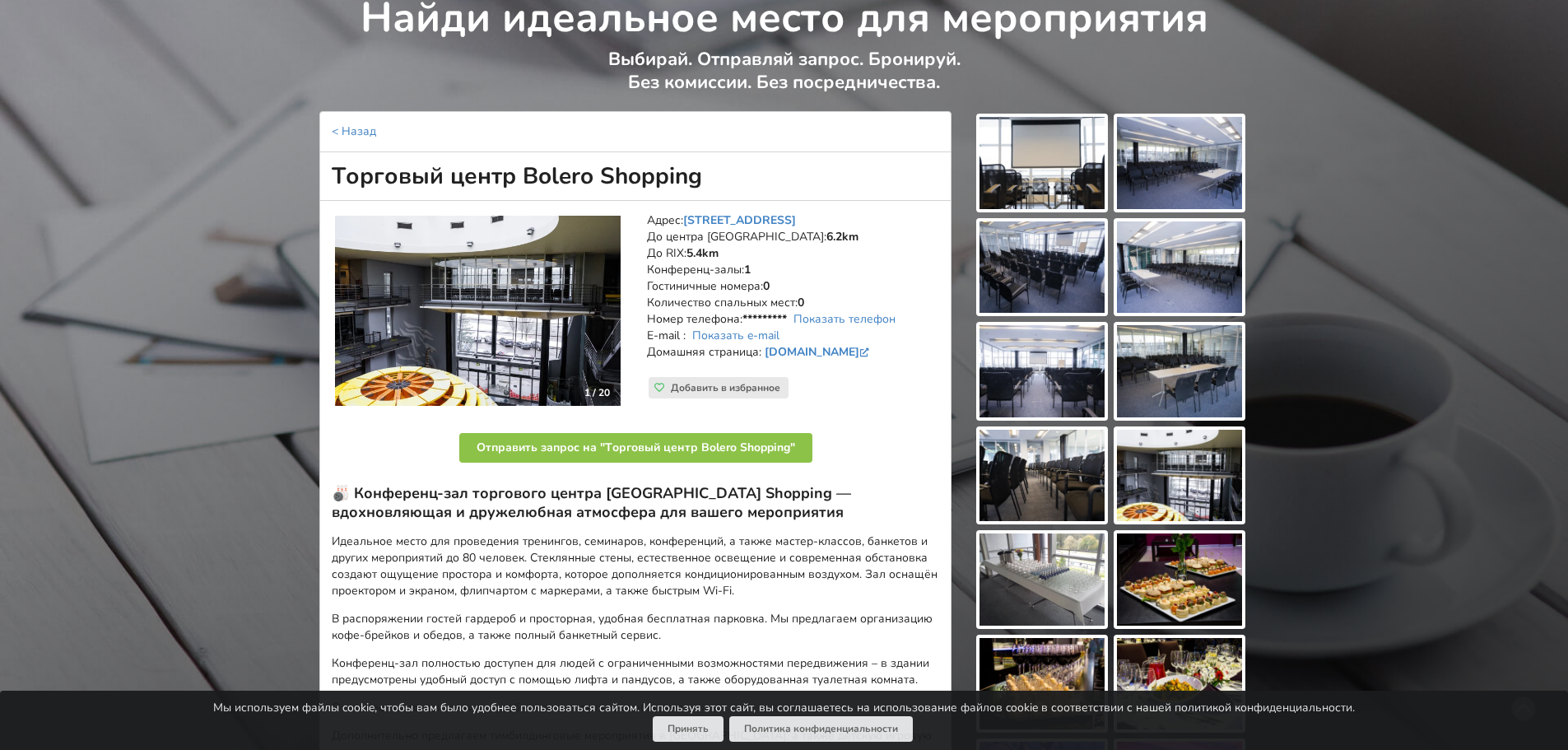
click at [1170, 159] on img at bounding box center [1179, 163] width 125 height 92
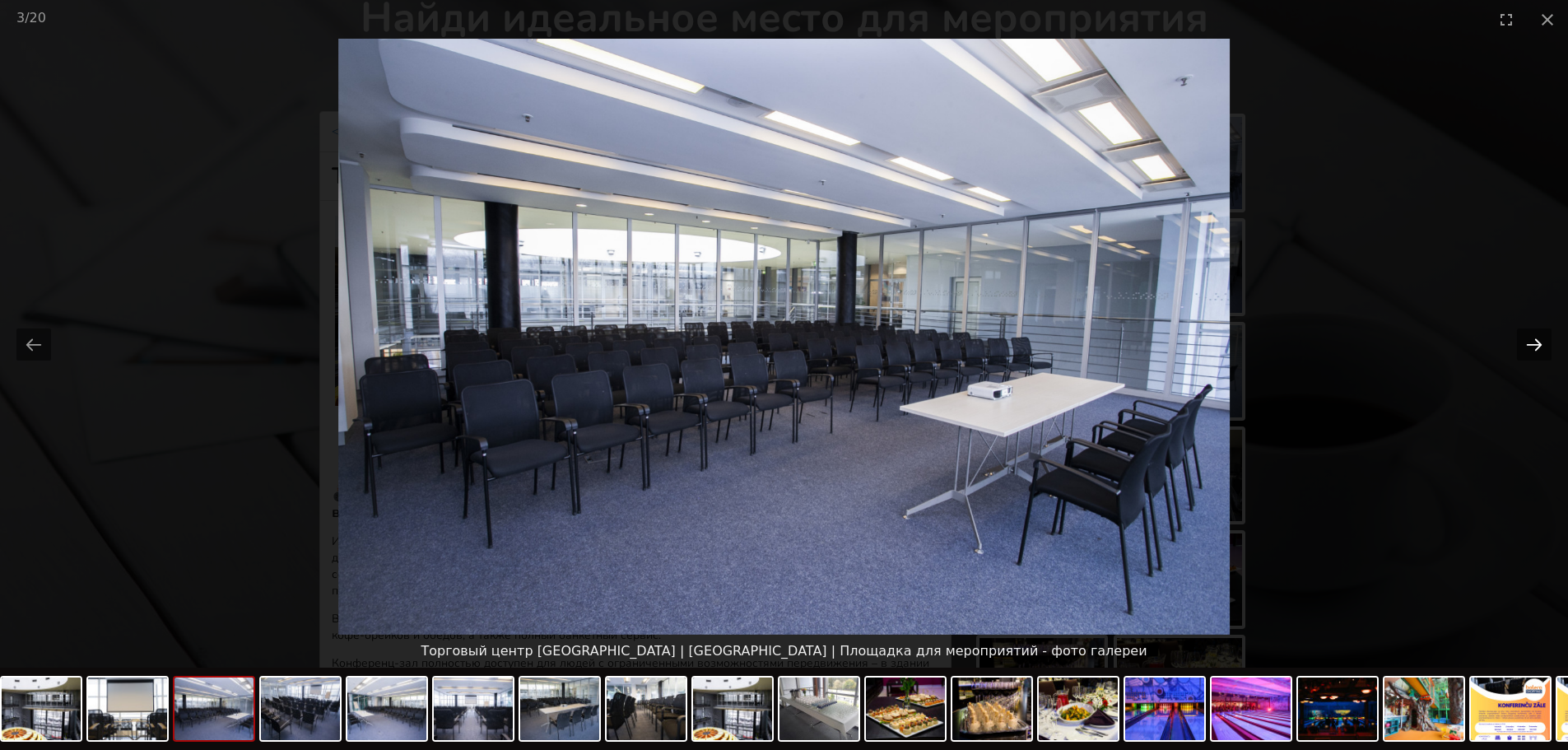
click at [1517, 342] on button "Next slide" at bounding box center [1535, 344] width 35 height 32
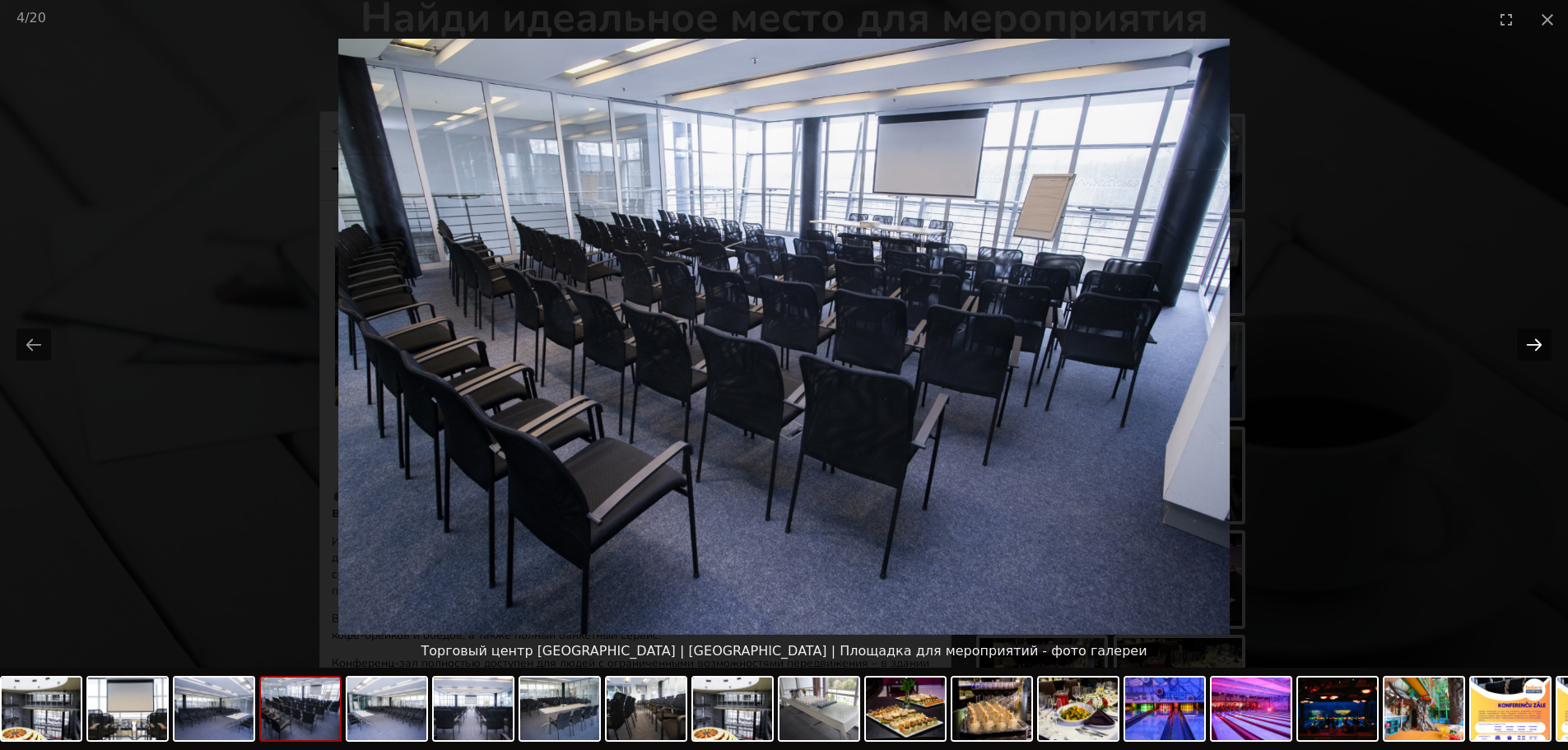
click at [1517, 342] on button "Next slide" at bounding box center [1535, 344] width 35 height 32
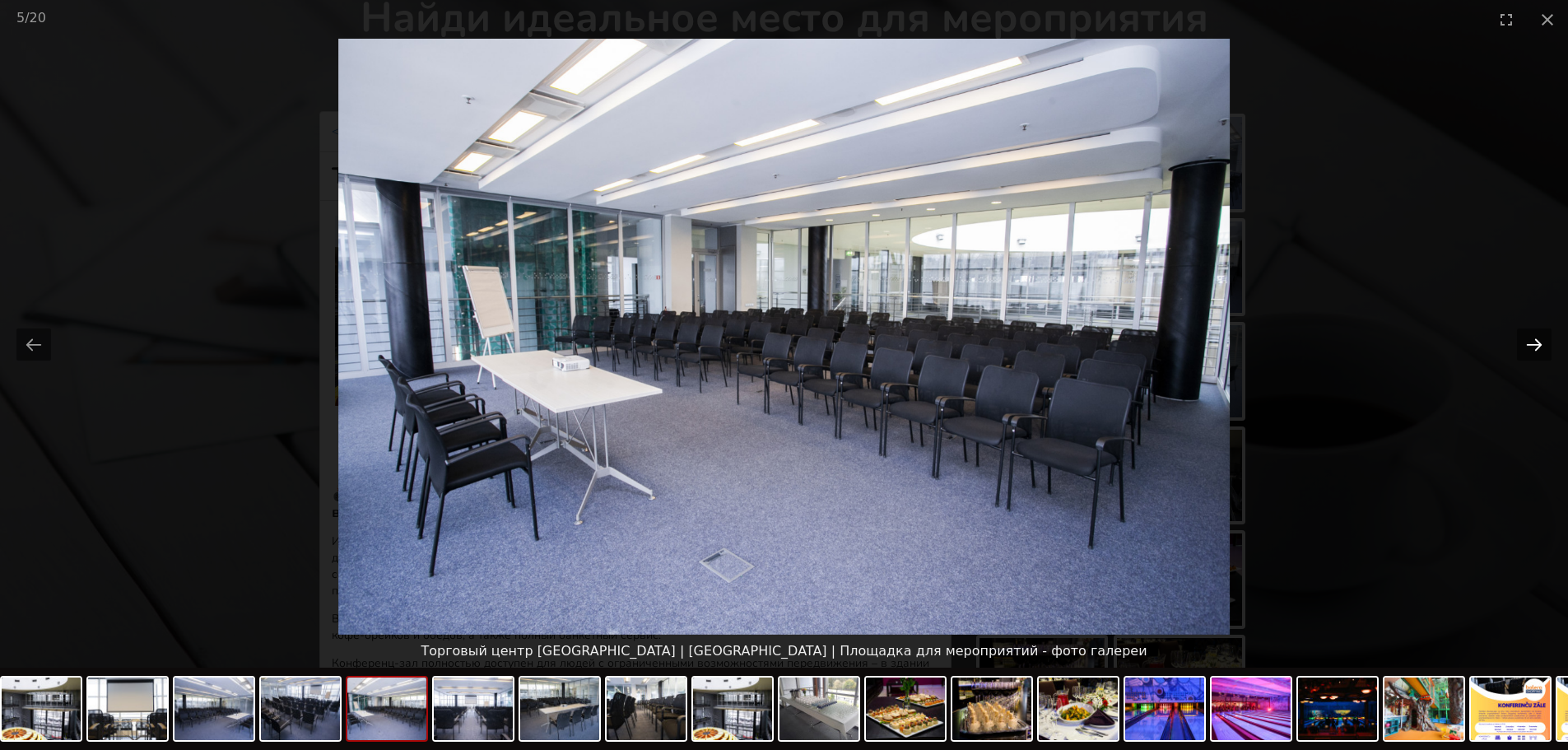
click at [1517, 342] on button "Next slide" at bounding box center [1535, 344] width 35 height 32
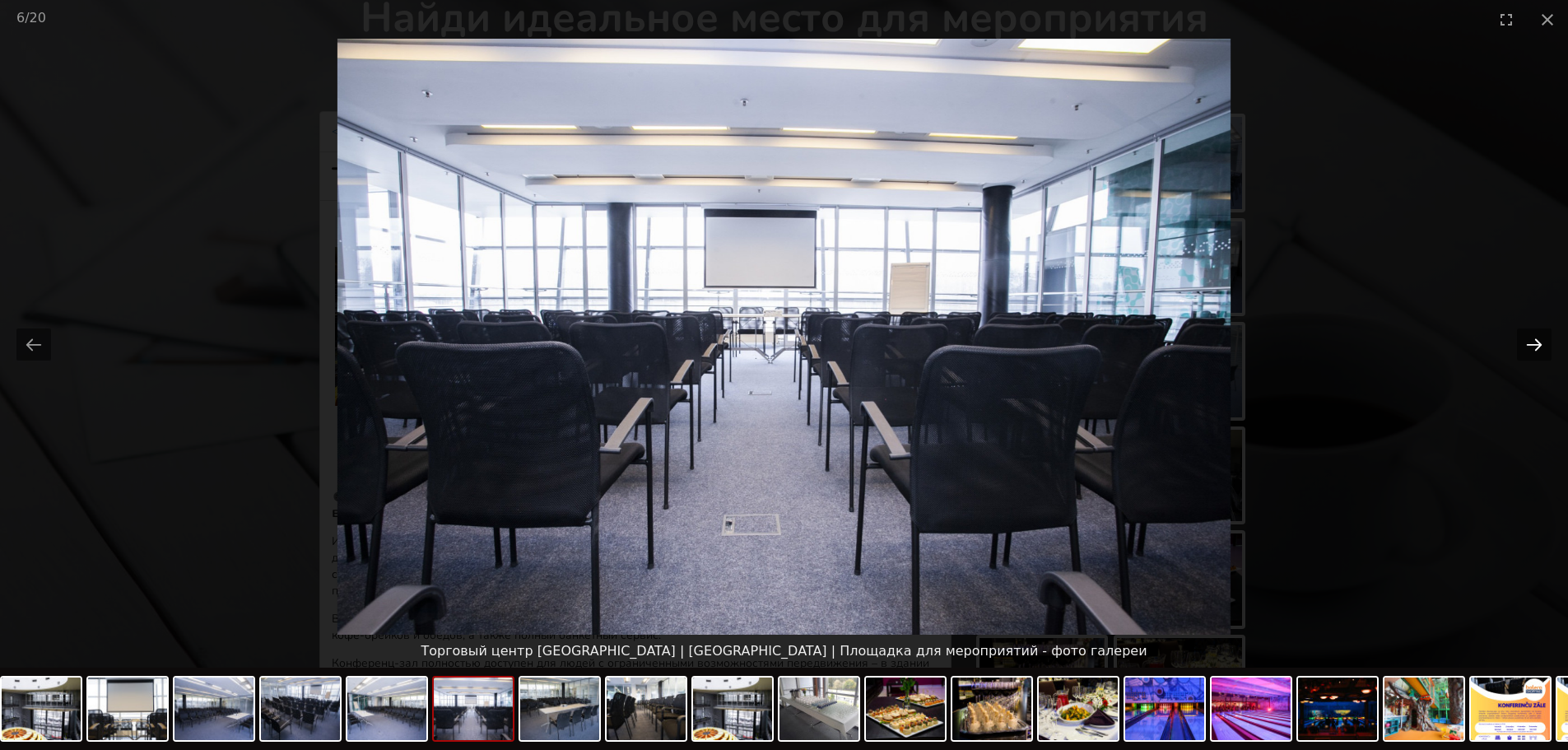
click at [1517, 342] on button "Next slide" at bounding box center [1535, 344] width 35 height 32
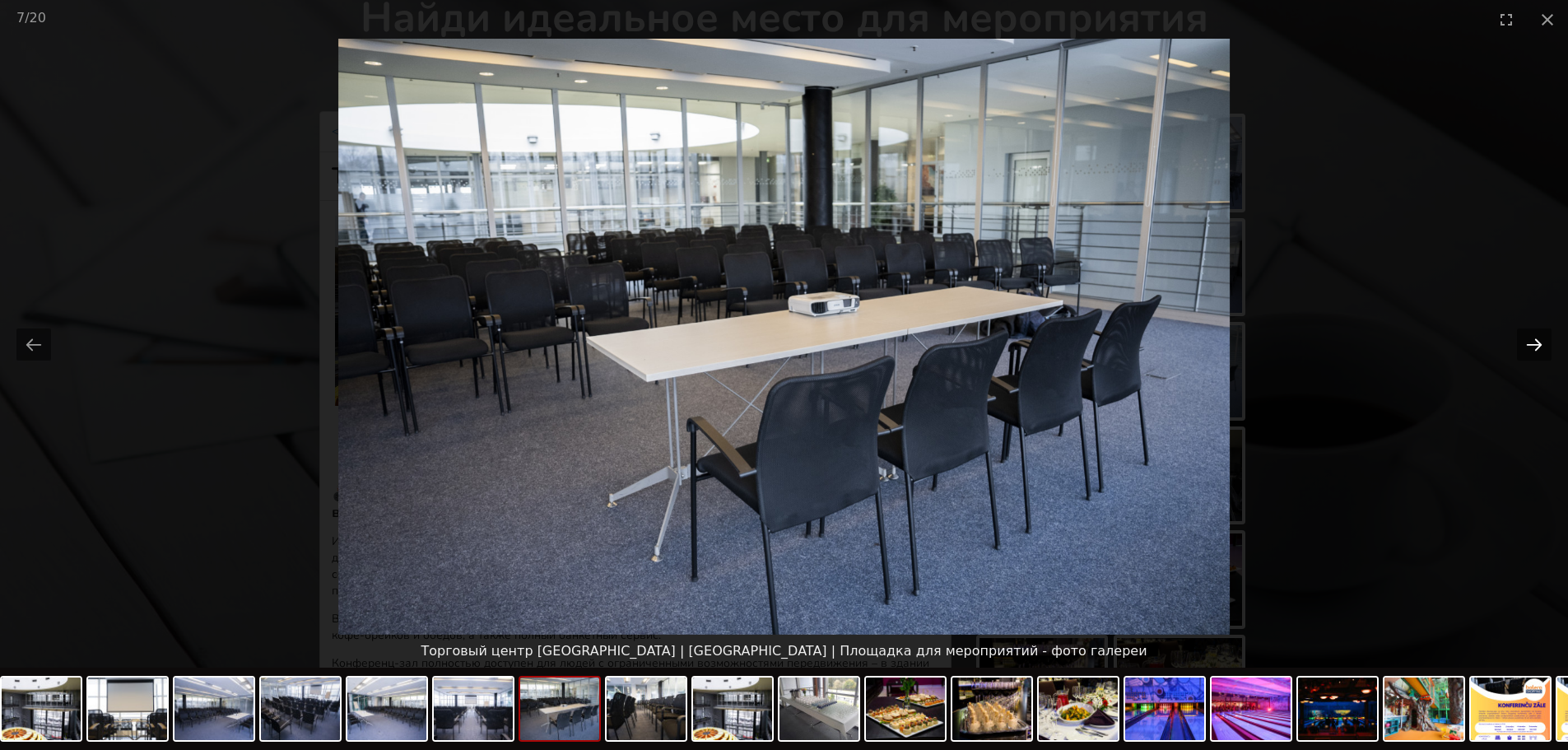
click at [1517, 342] on button "Next slide" at bounding box center [1535, 344] width 35 height 32
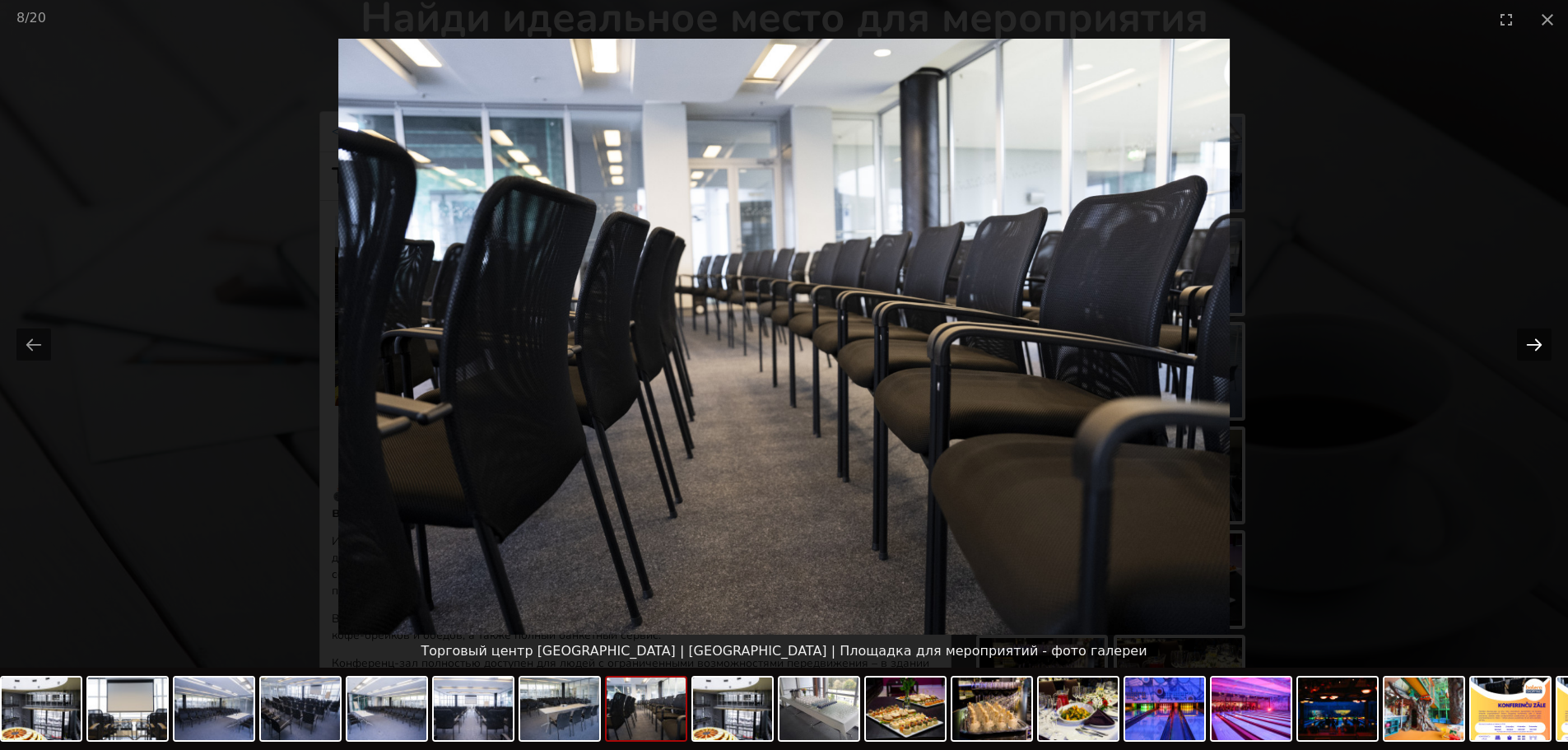
click at [1517, 341] on button "Next slide" at bounding box center [1535, 344] width 35 height 32
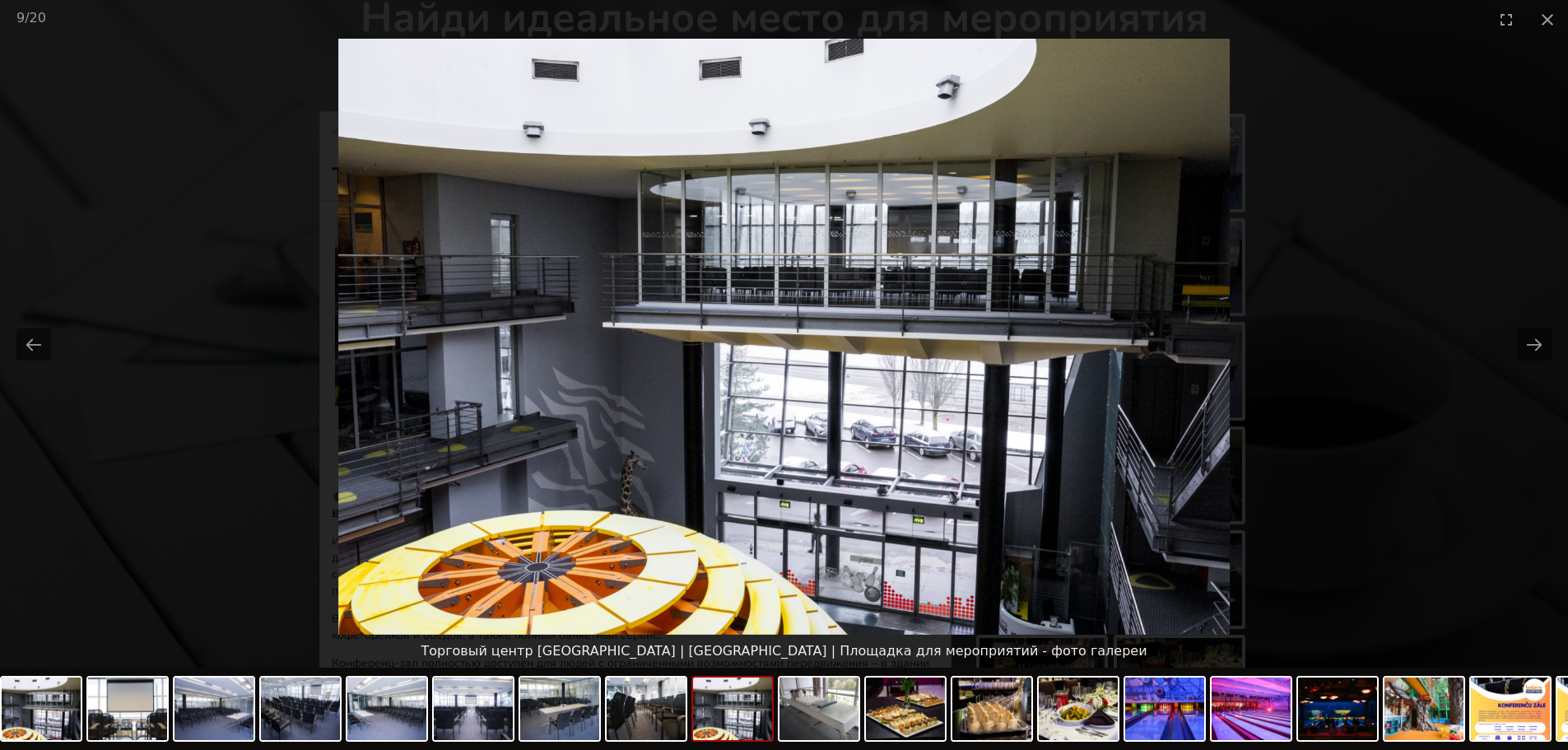
click at [1461, 348] on picture at bounding box center [784, 336] width 1568 height 596
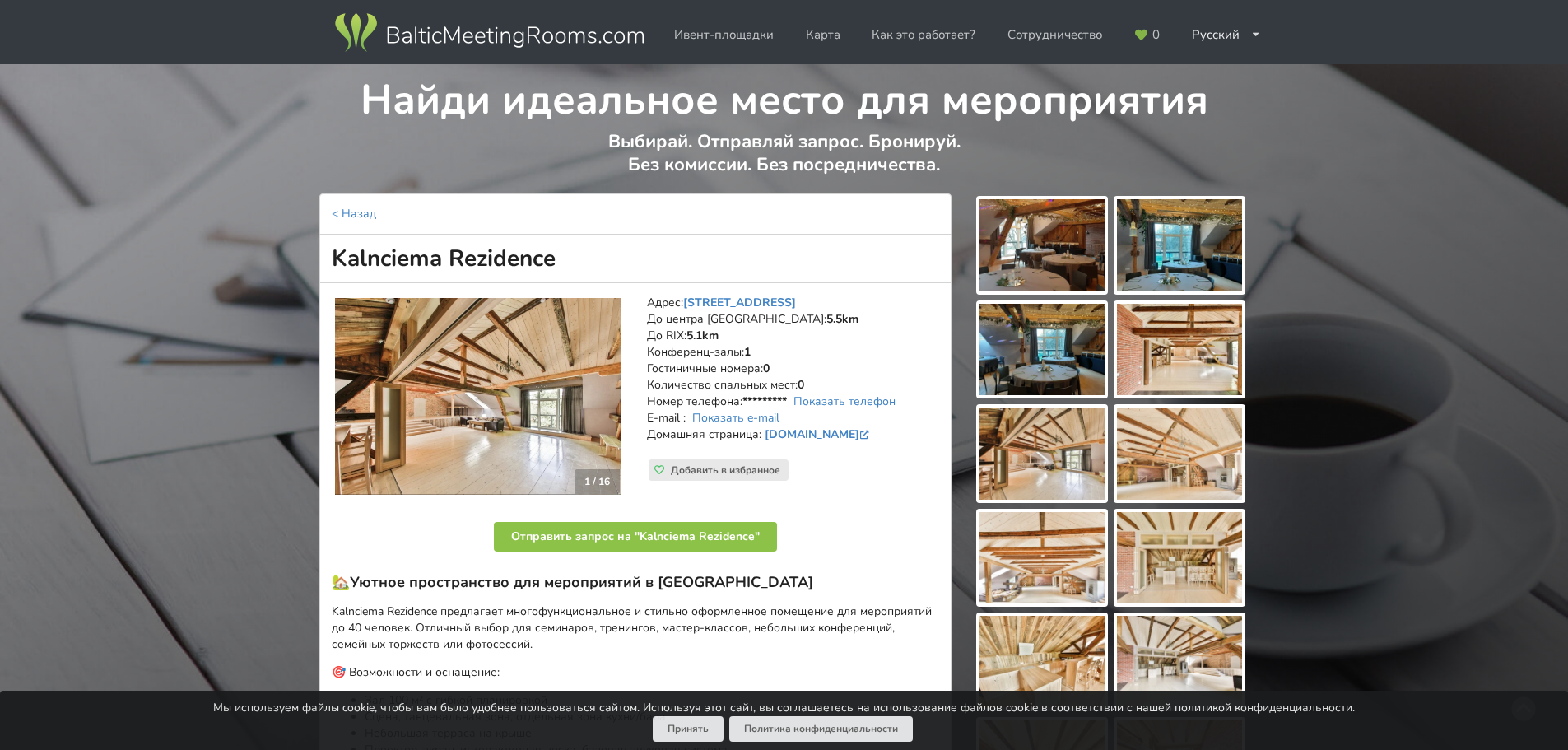
click at [509, 398] on img at bounding box center [478, 397] width 286 height 198
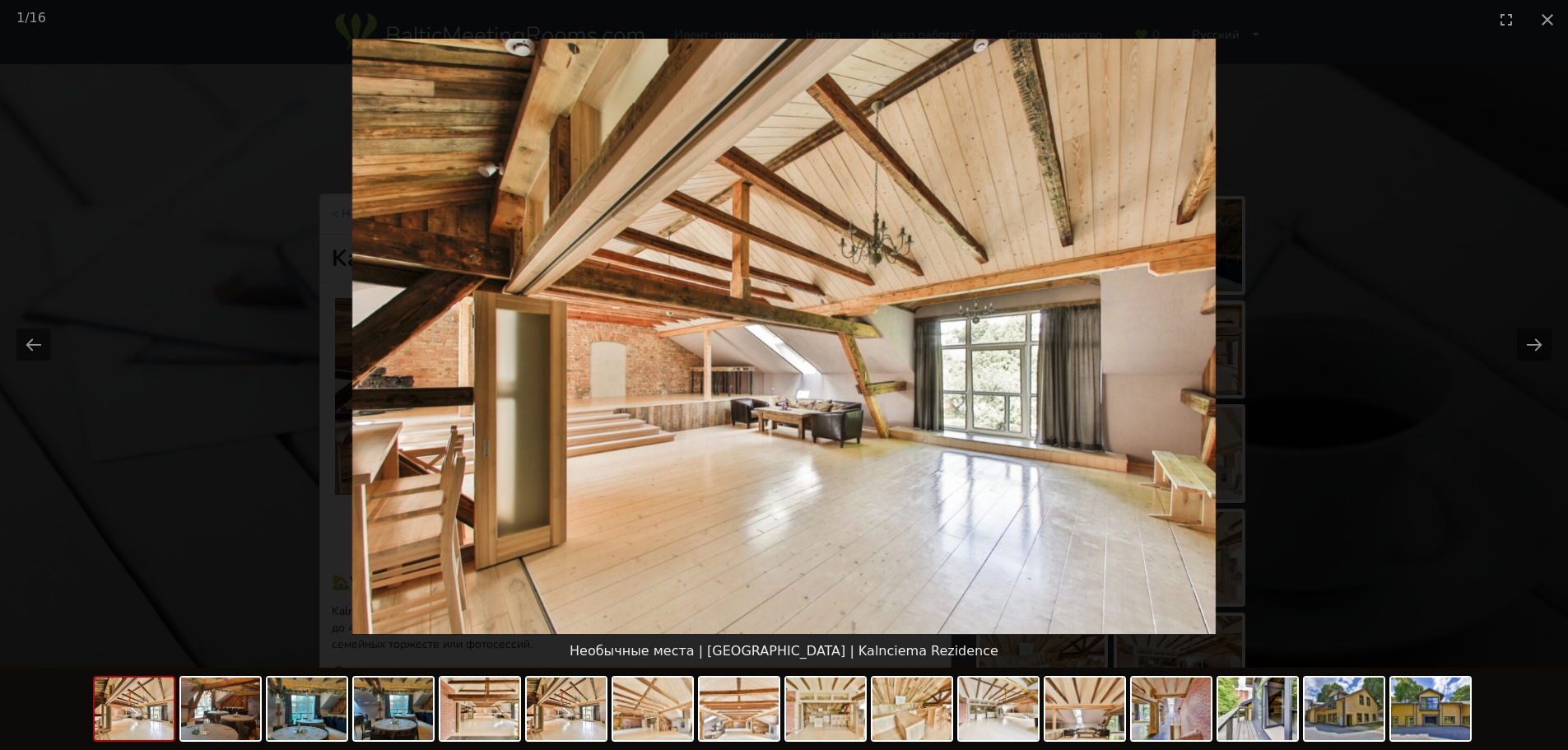
click at [1494, 346] on picture at bounding box center [784, 336] width 1568 height 596
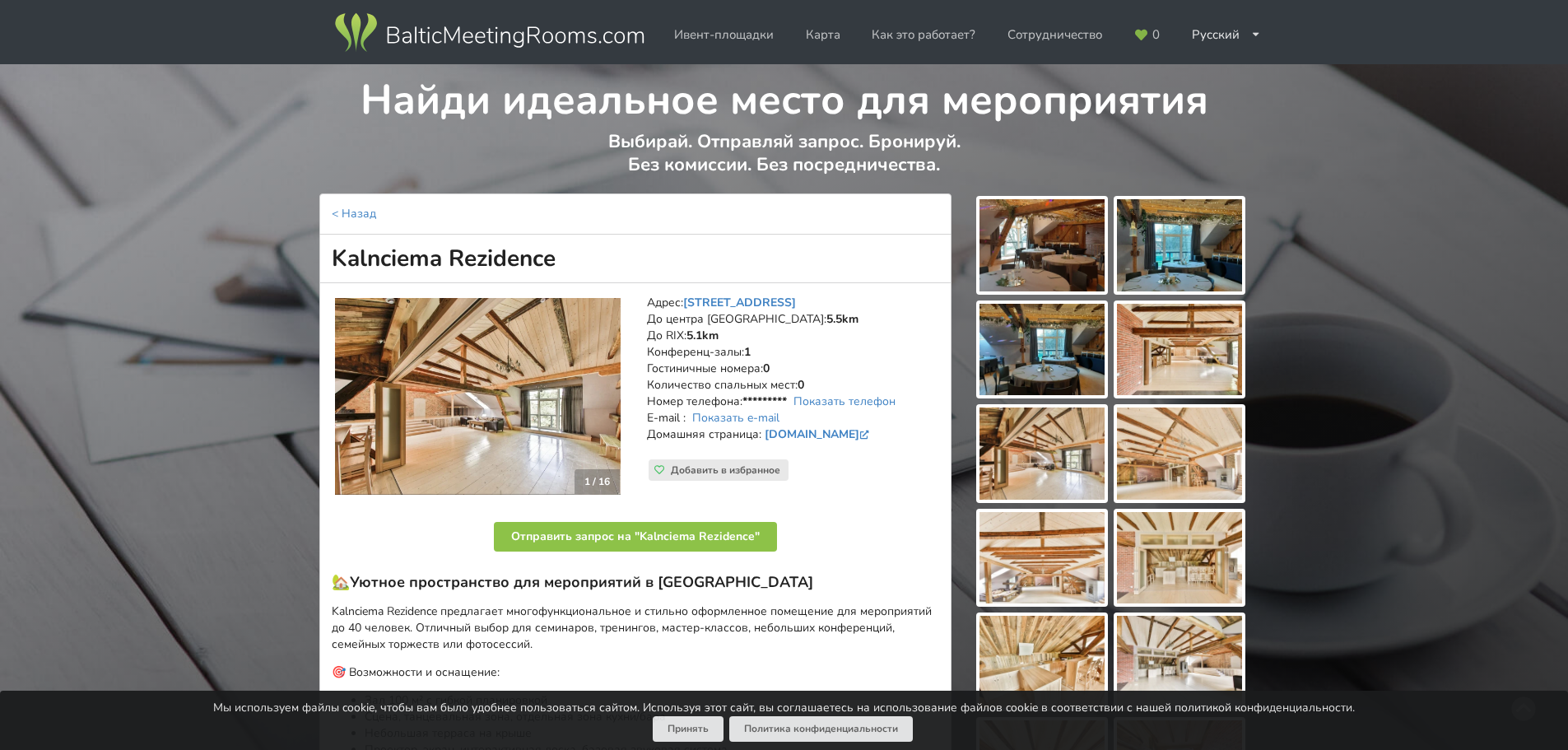
click at [1242, 230] on div at bounding box center [1179, 245] width 132 height 99
click at [1226, 245] on img at bounding box center [1179, 245] width 125 height 92
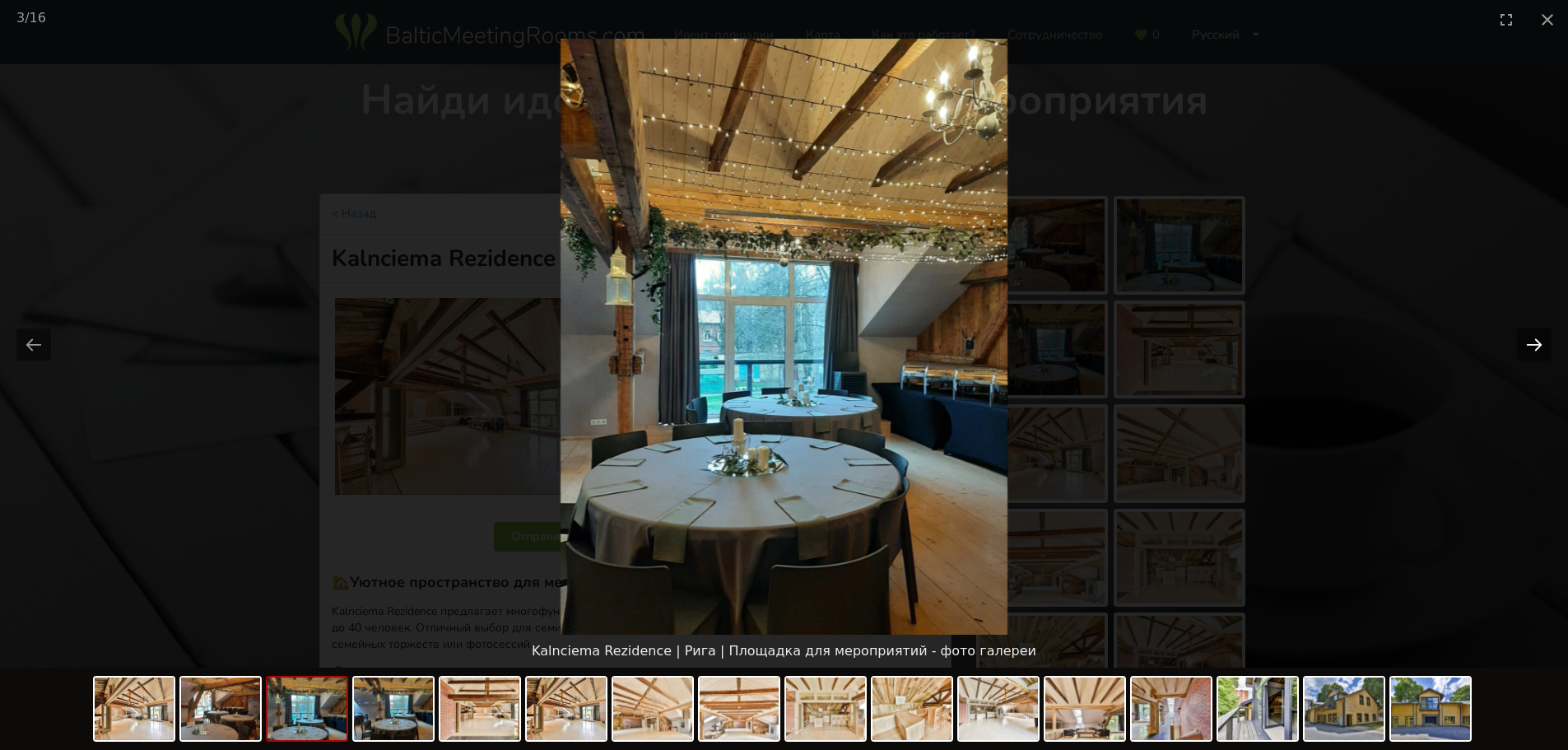
click at [1523, 344] on button "Next slide" at bounding box center [1535, 344] width 35 height 32
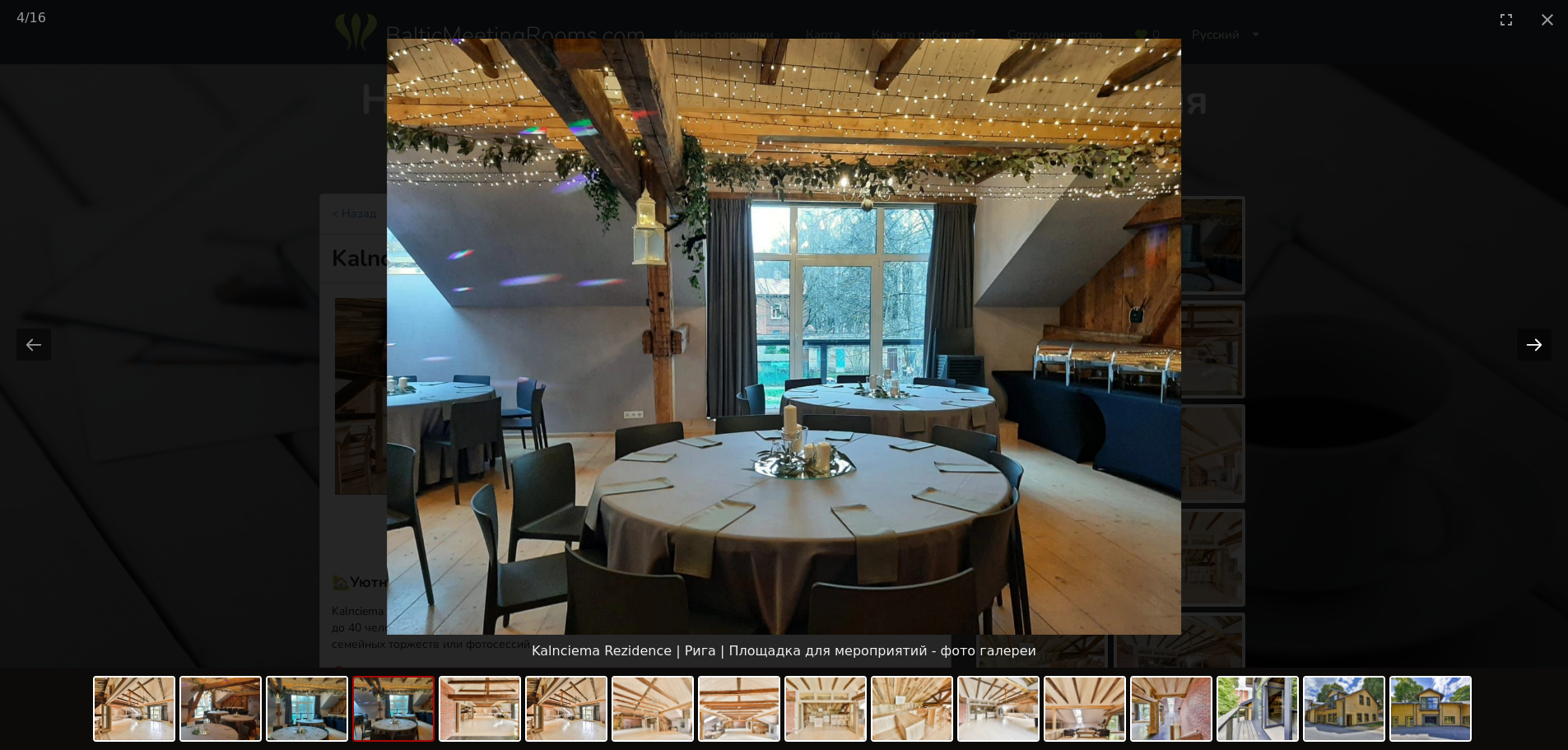
click at [1524, 345] on button "Next slide" at bounding box center [1535, 344] width 35 height 32
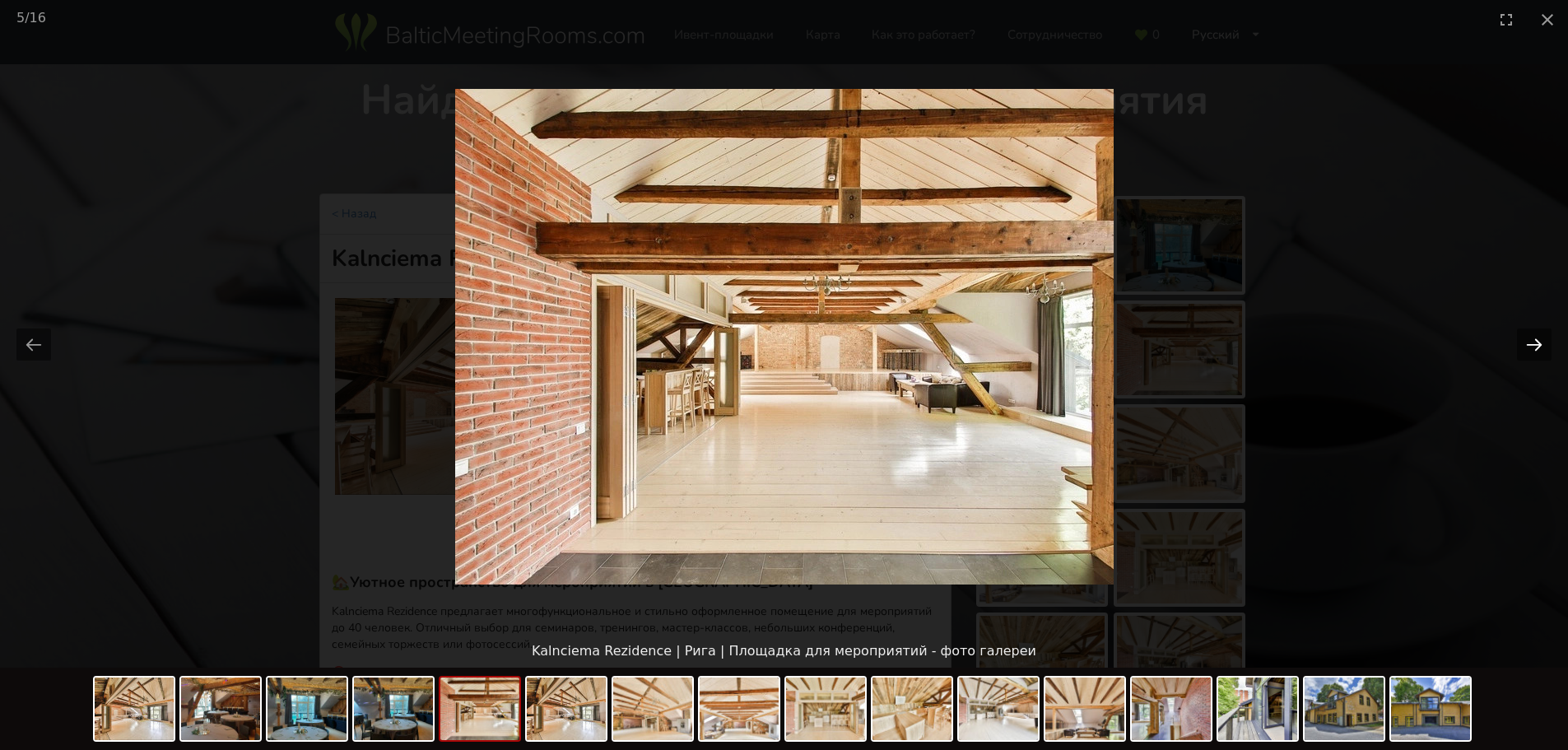
click at [1524, 345] on button "Next slide" at bounding box center [1535, 344] width 35 height 32
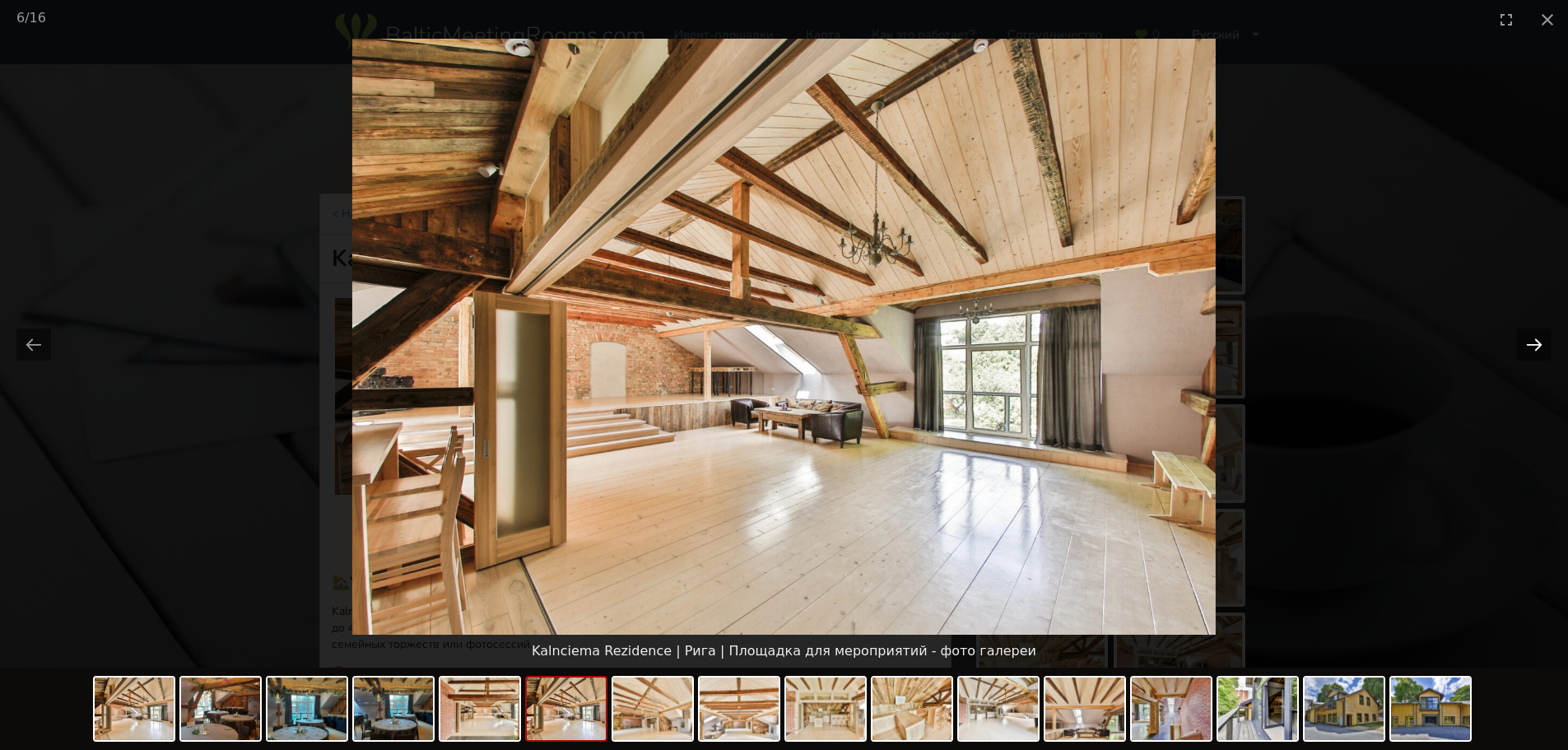
click at [1524, 345] on button "Next slide" at bounding box center [1535, 344] width 35 height 32
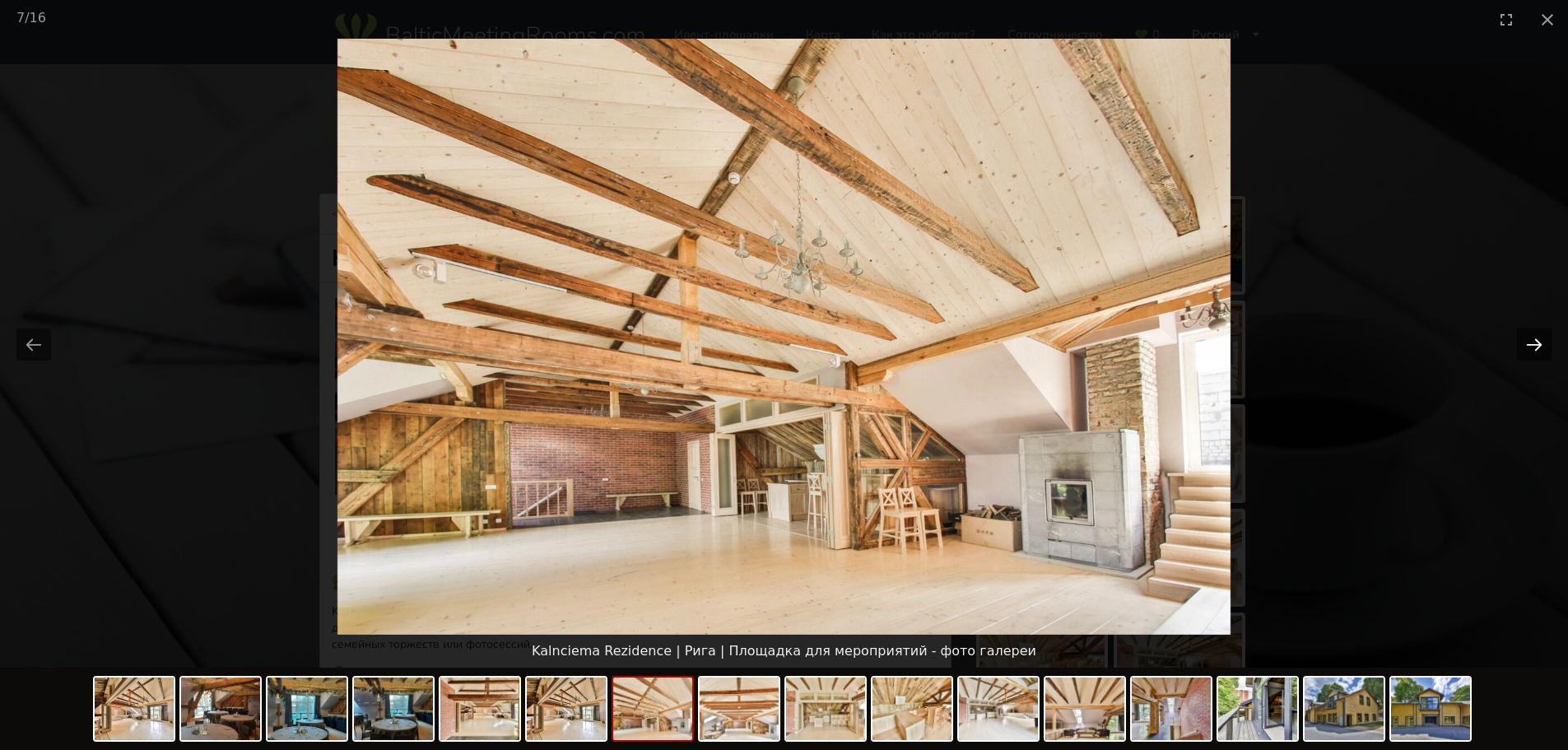
click at [1524, 345] on button "Next slide" at bounding box center [1535, 344] width 35 height 32
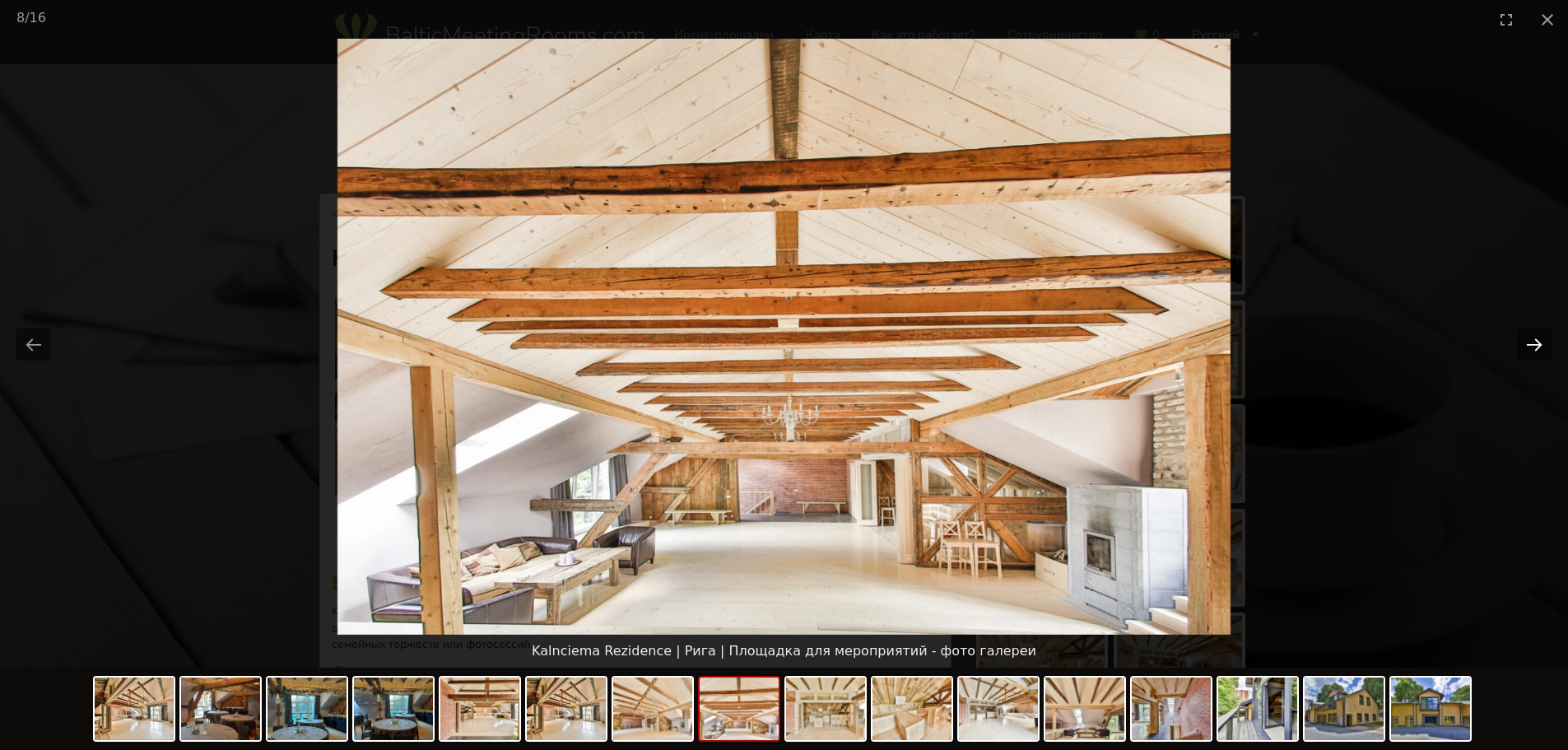
click at [1524, 345] on button "Next slide" at bounding box center [1535, 344] width 35 height 32
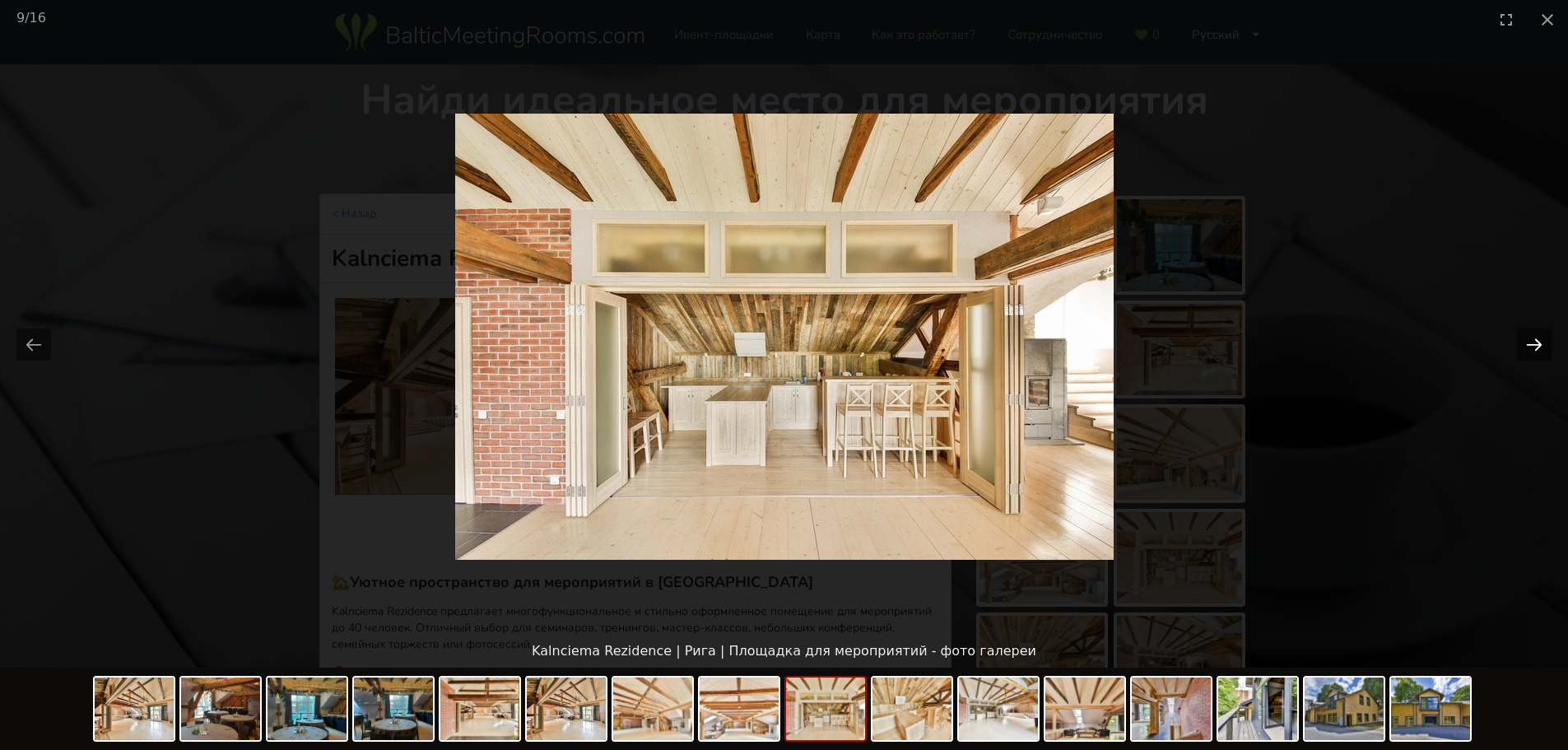
click at [1524, 345] on button "Next slide" at bounding box center [1535, 344] width 35 height 32
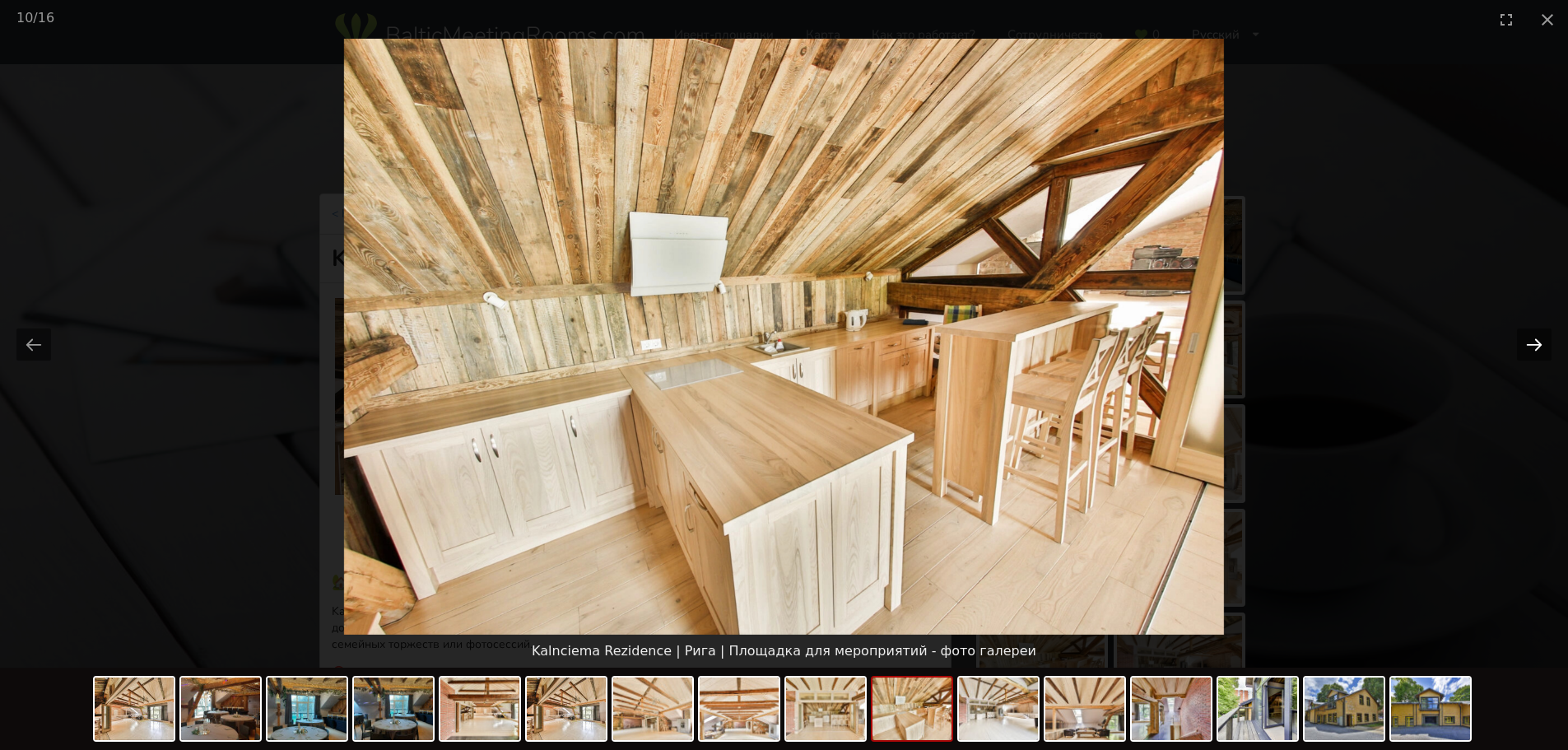
click at [1524, 345] on button "Next slide" at bounding box center [1535, 344] width 35 height 32
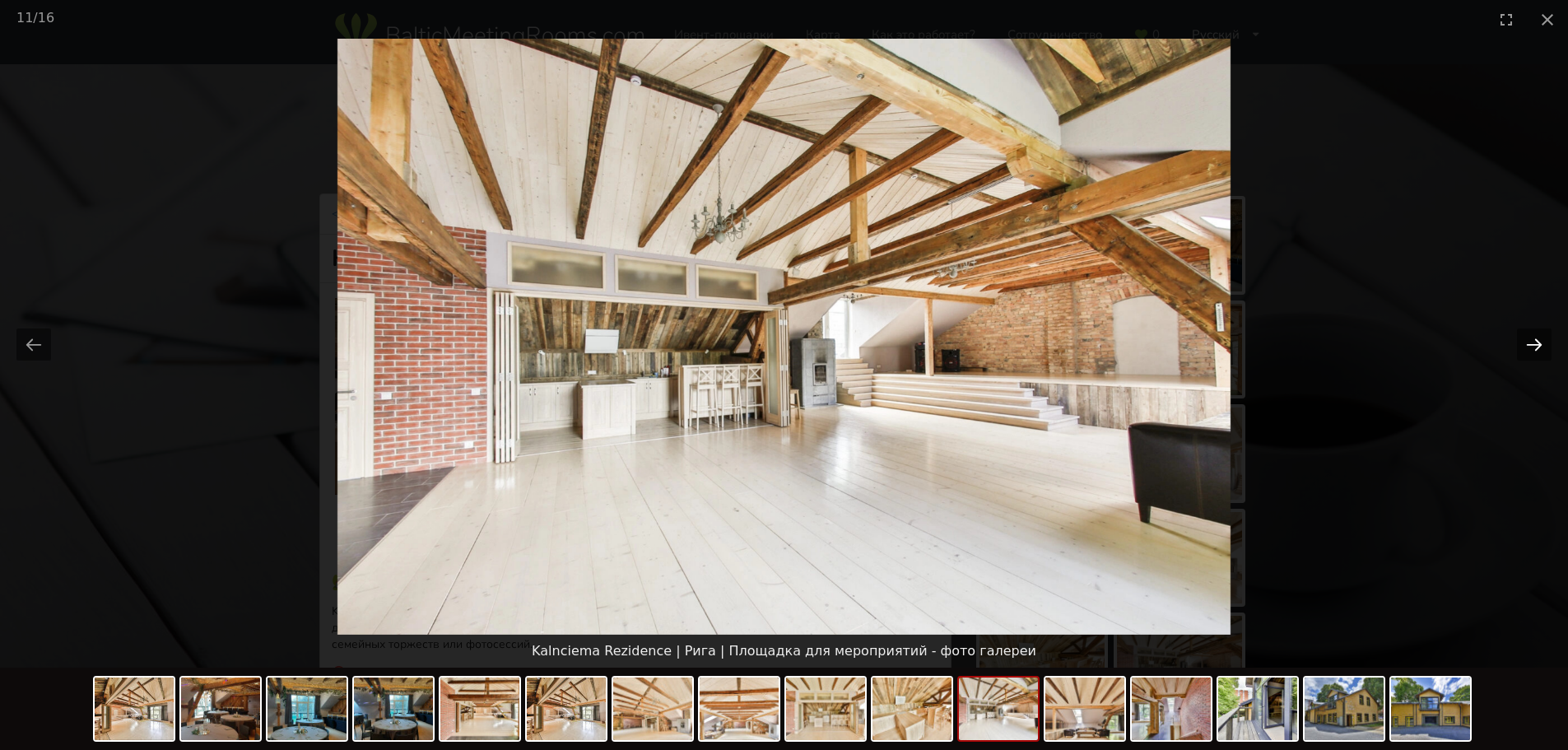
click at [1524, 345] on button "Next slide" at bounding box center [1535, 344] width 35 height 32
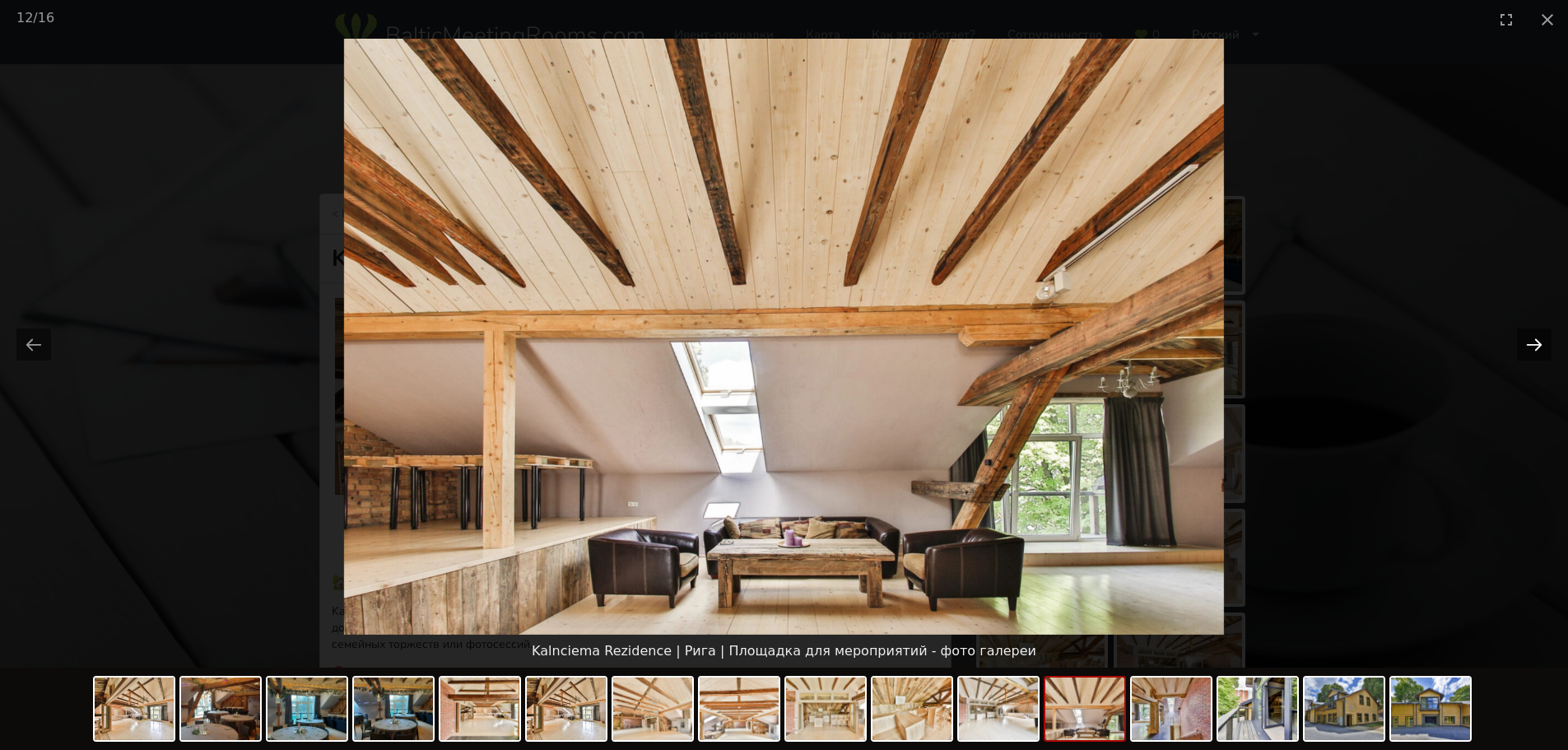
click at [1524, 345] on button "Next slide" at bounding box center [1535, 344] width 35 height 32
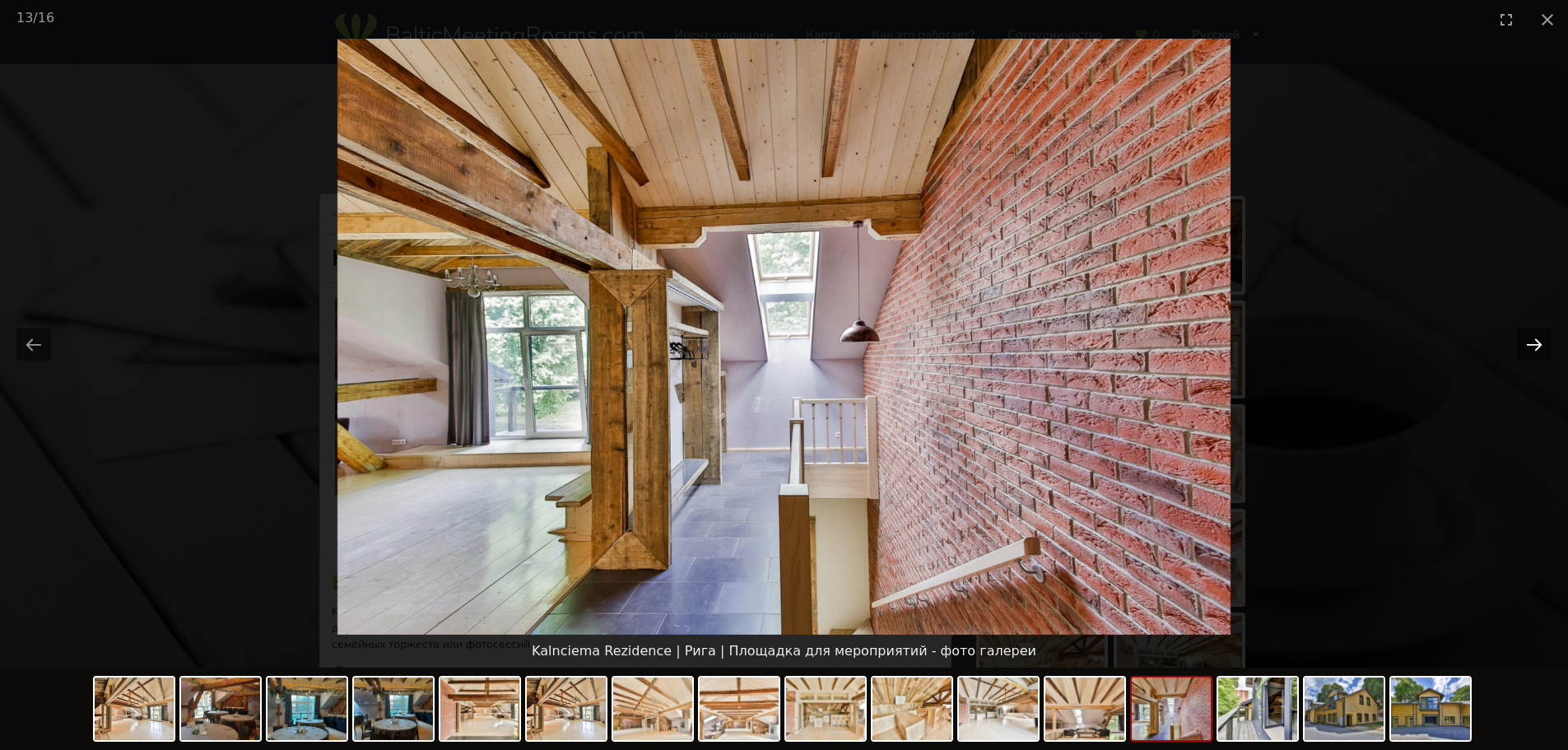
click at [1524, 345] on button "Next slide" at bounding box center [1535, 344] width 35 height 32
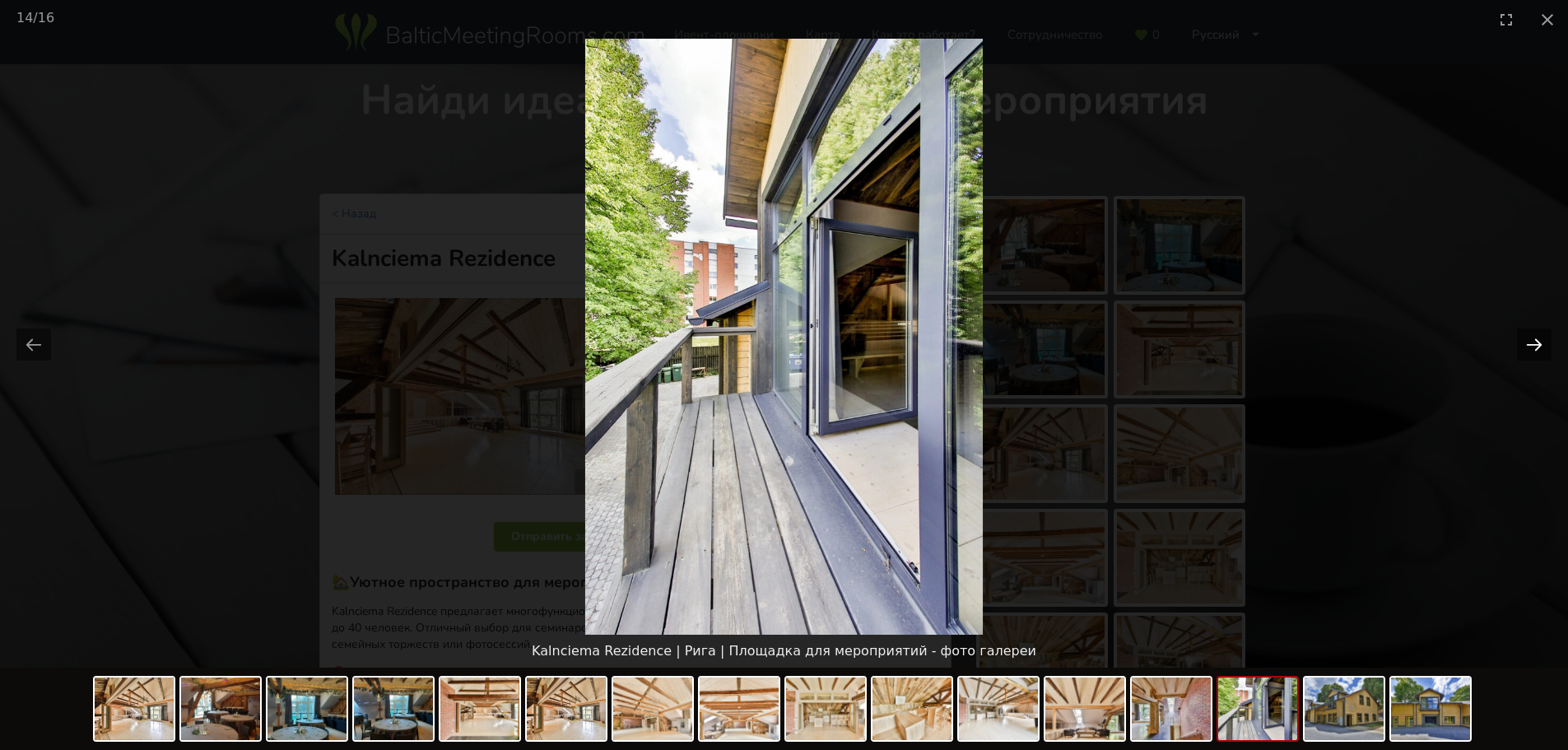
click at [1524, 345] on button "Next slide" at bounding box center [1535, 344] width 35 height 32
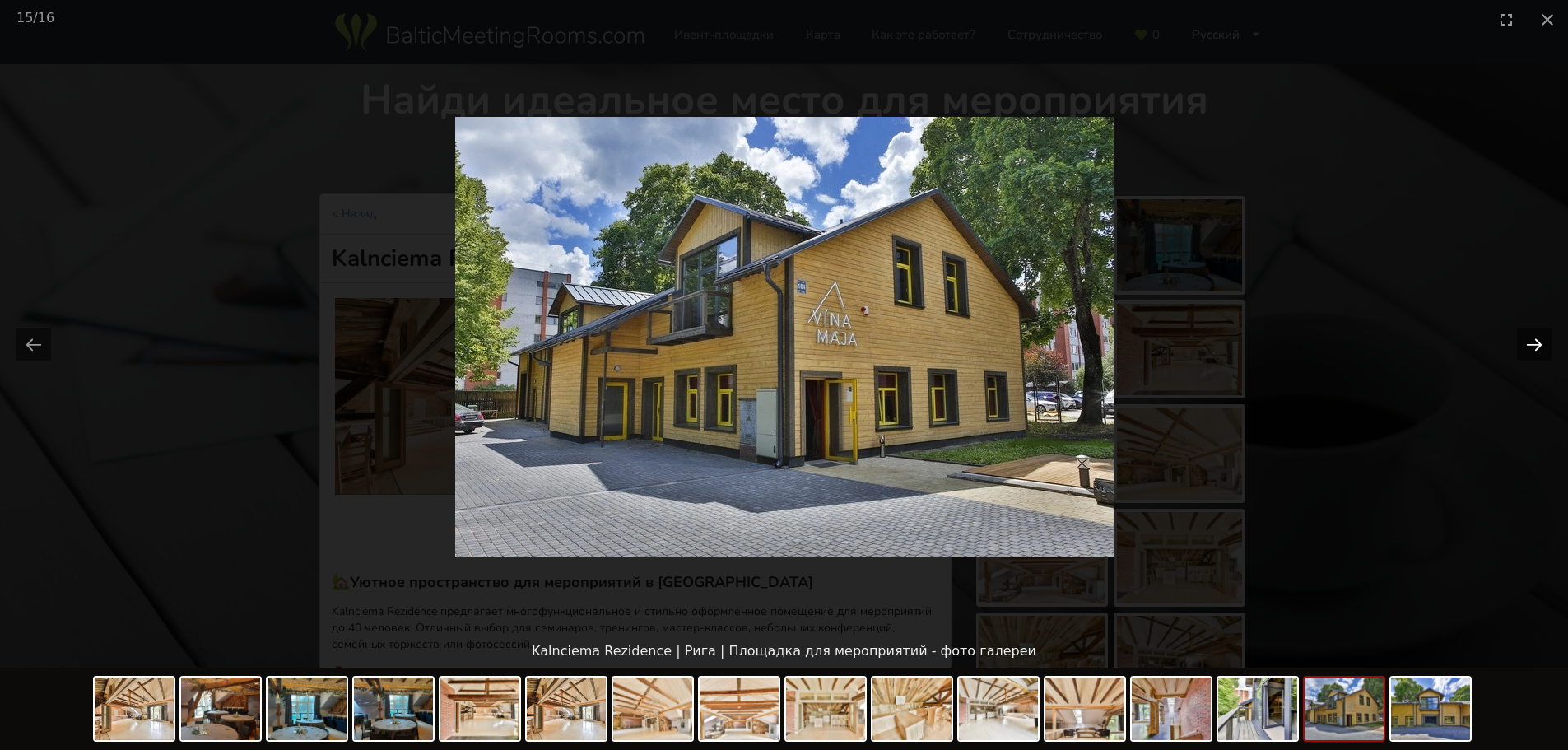
click at [1524, 345] on button "Next slide" at bounding box center [1535, 344] width 35 height 32
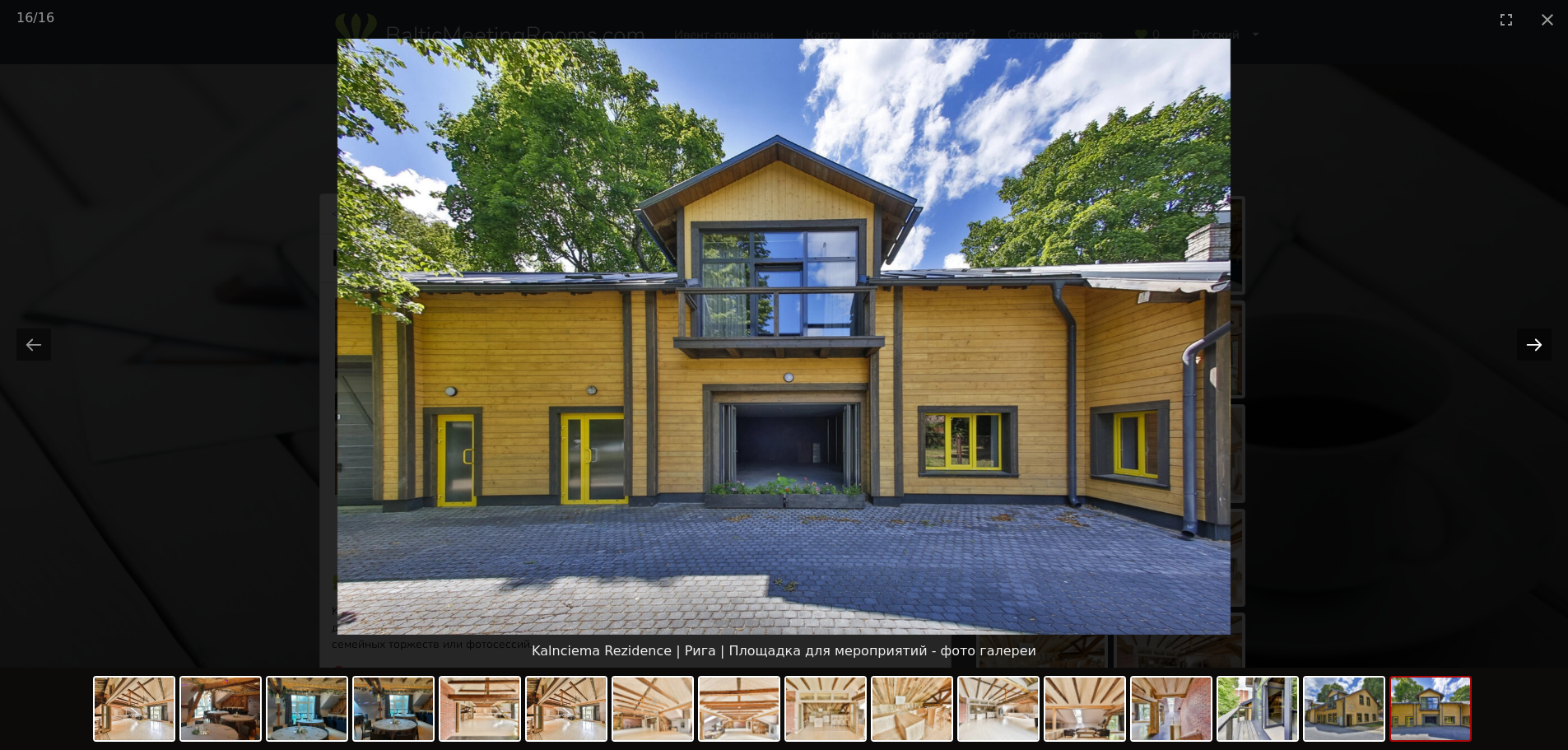
click at [1524, 345] on button "Next slide" at bounding box center [1535, 344] width 35 height 32
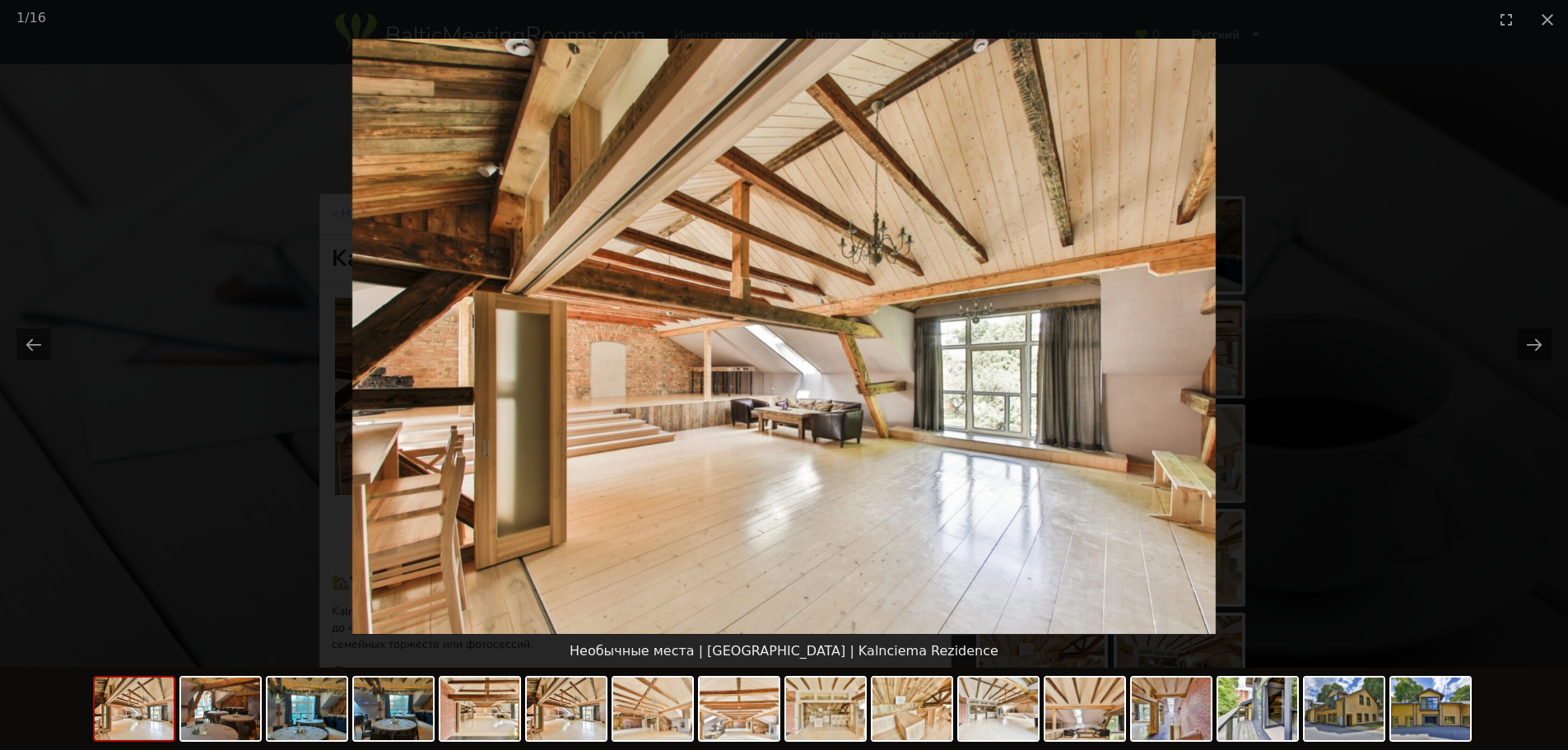
click at [1438, 297] on picture at bounding box center [784, 336] width 1568 height 596
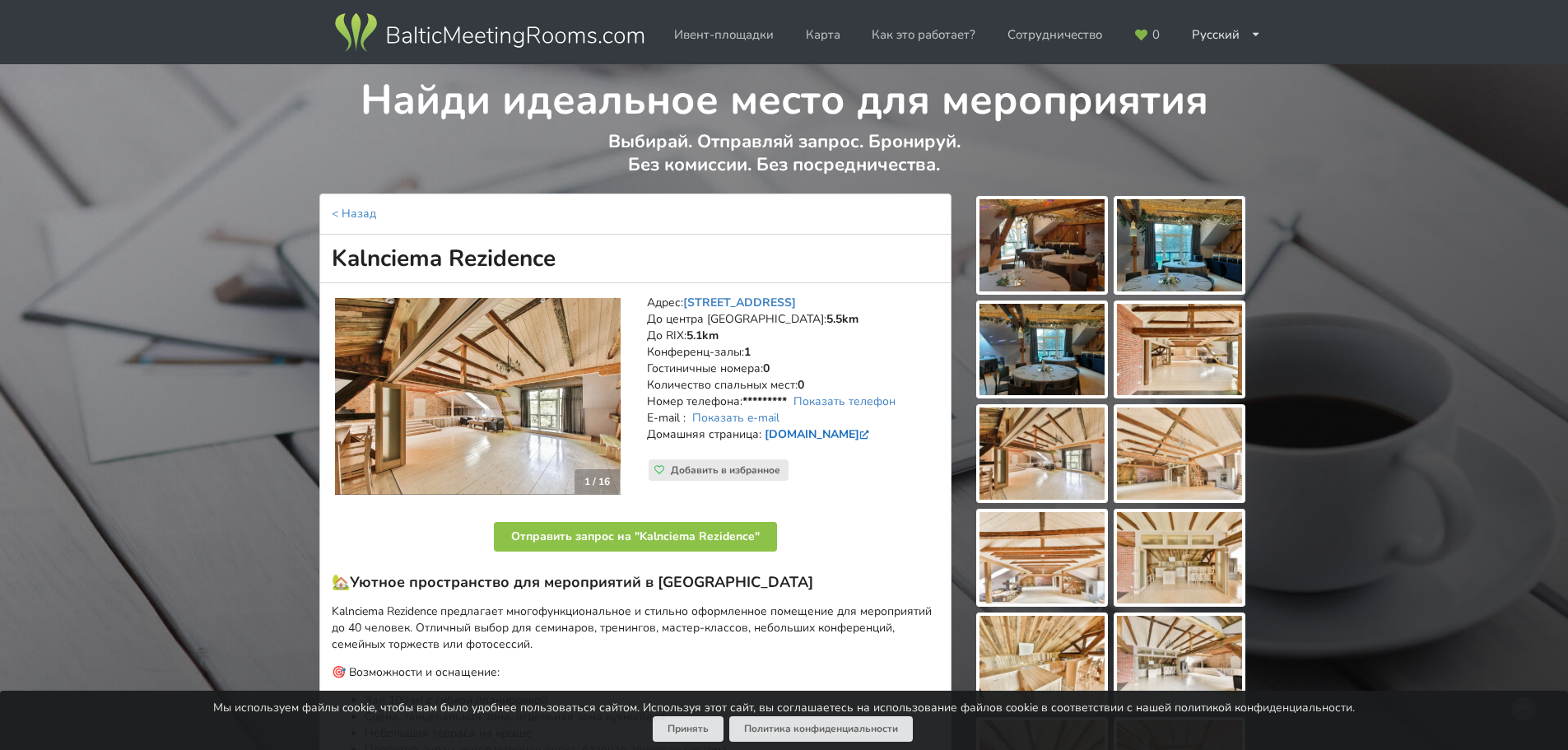
click at [843, 432] on link "www.kalnciemarezidence.lv" at bounding box center [818, 434] width 108 height 16
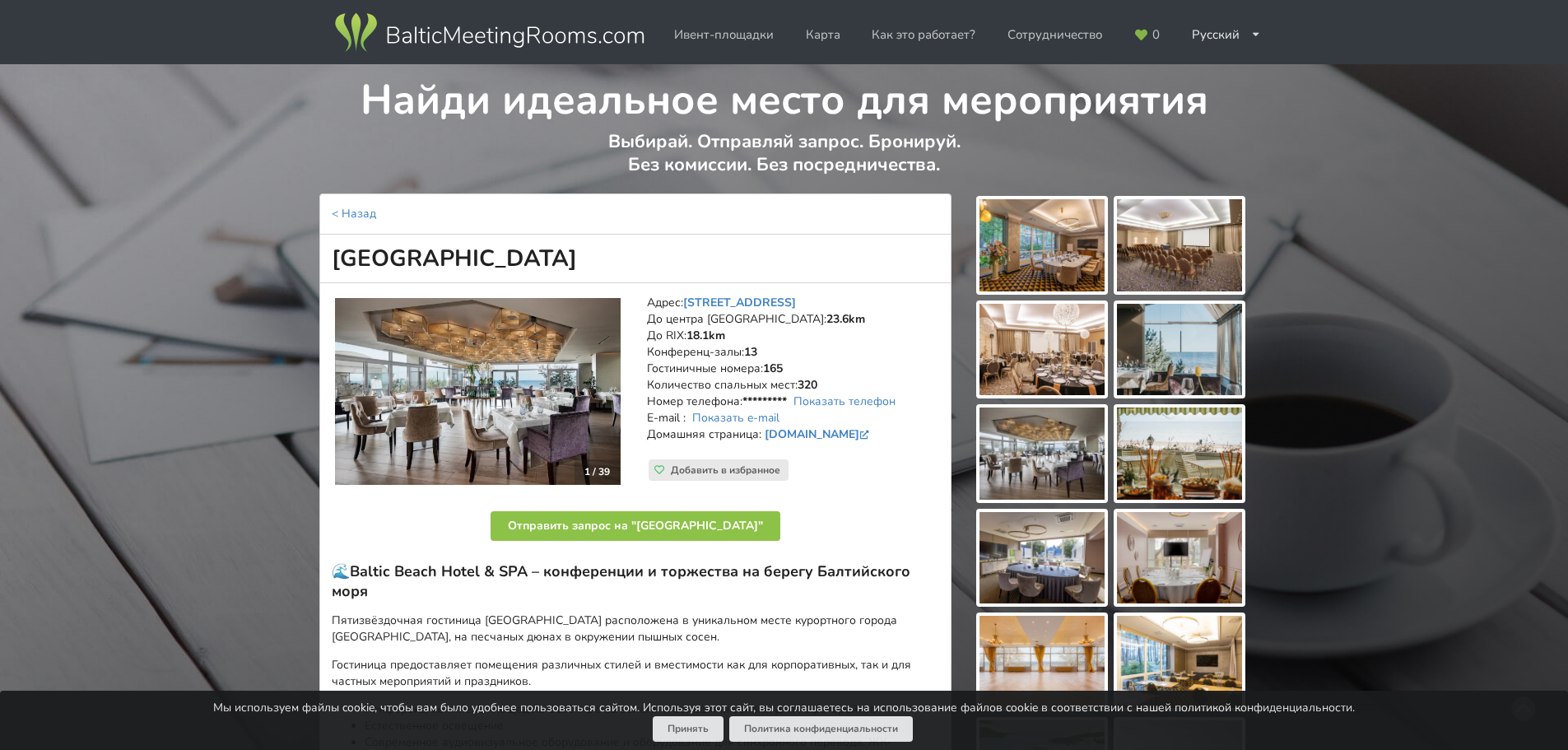
click at [1081, 257] on img at bounding box center [1042, 245] width 125 height 92
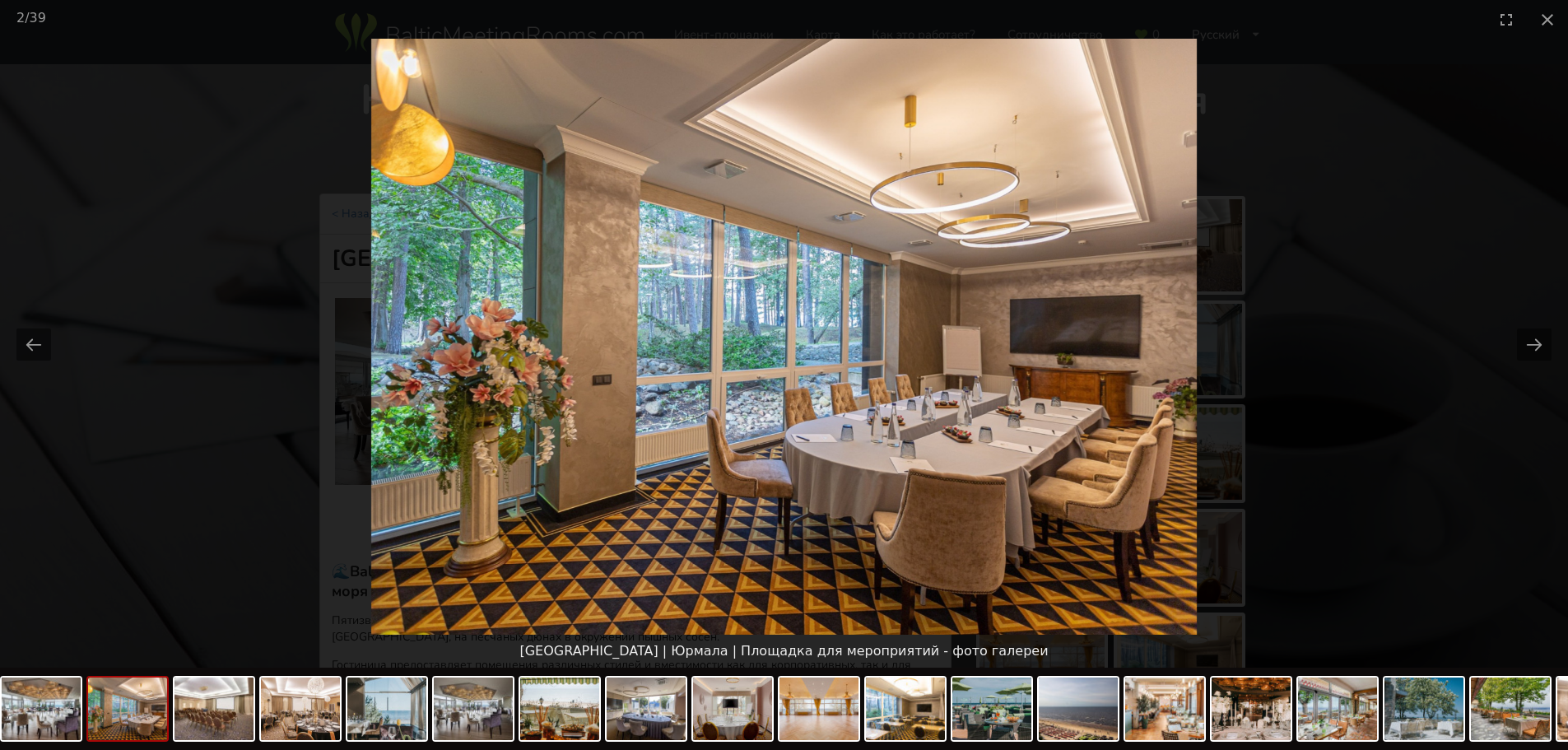
click at [1516, 345] on picture at bounding box center [784, 336] width 1568 height 596
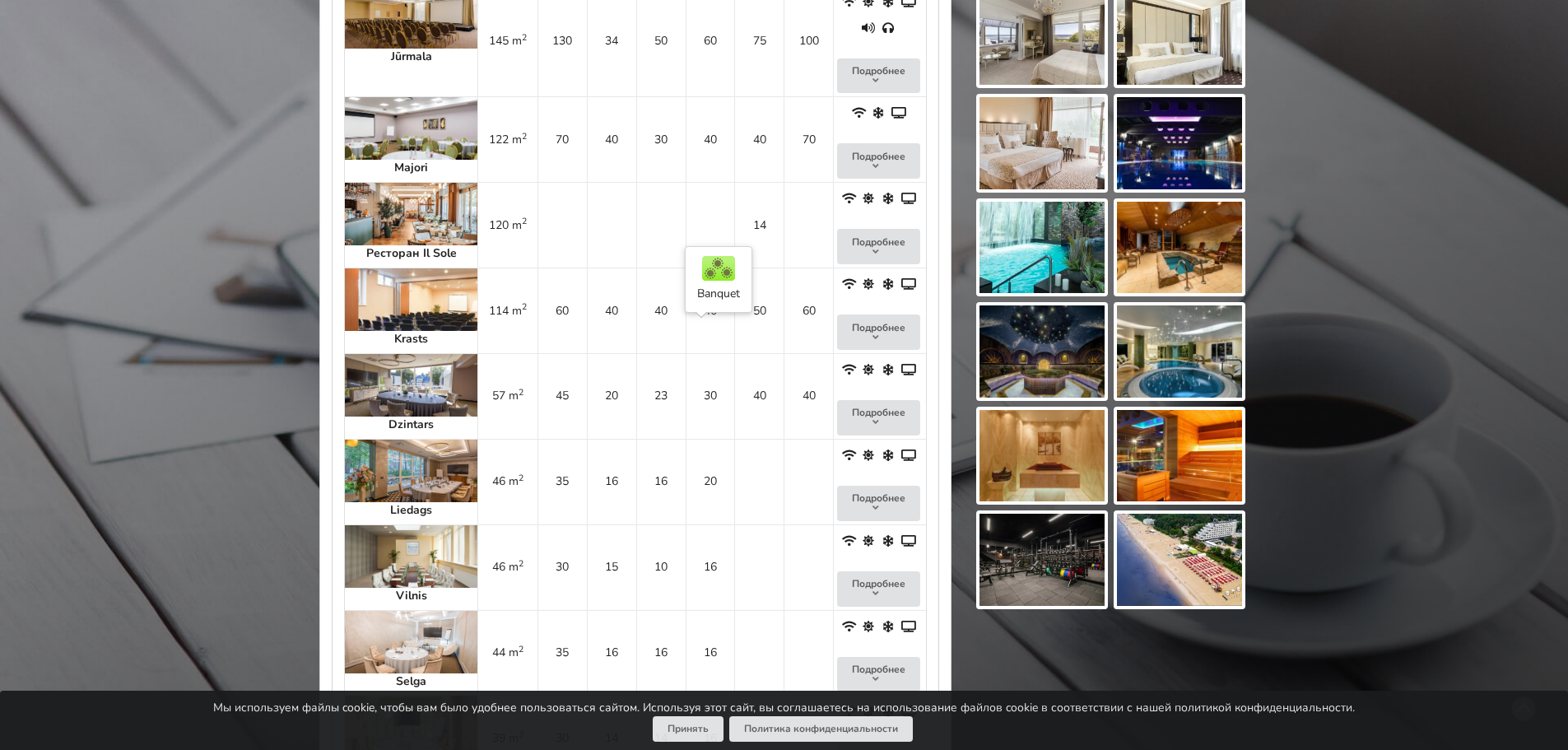
scroll to position [1563, 0]
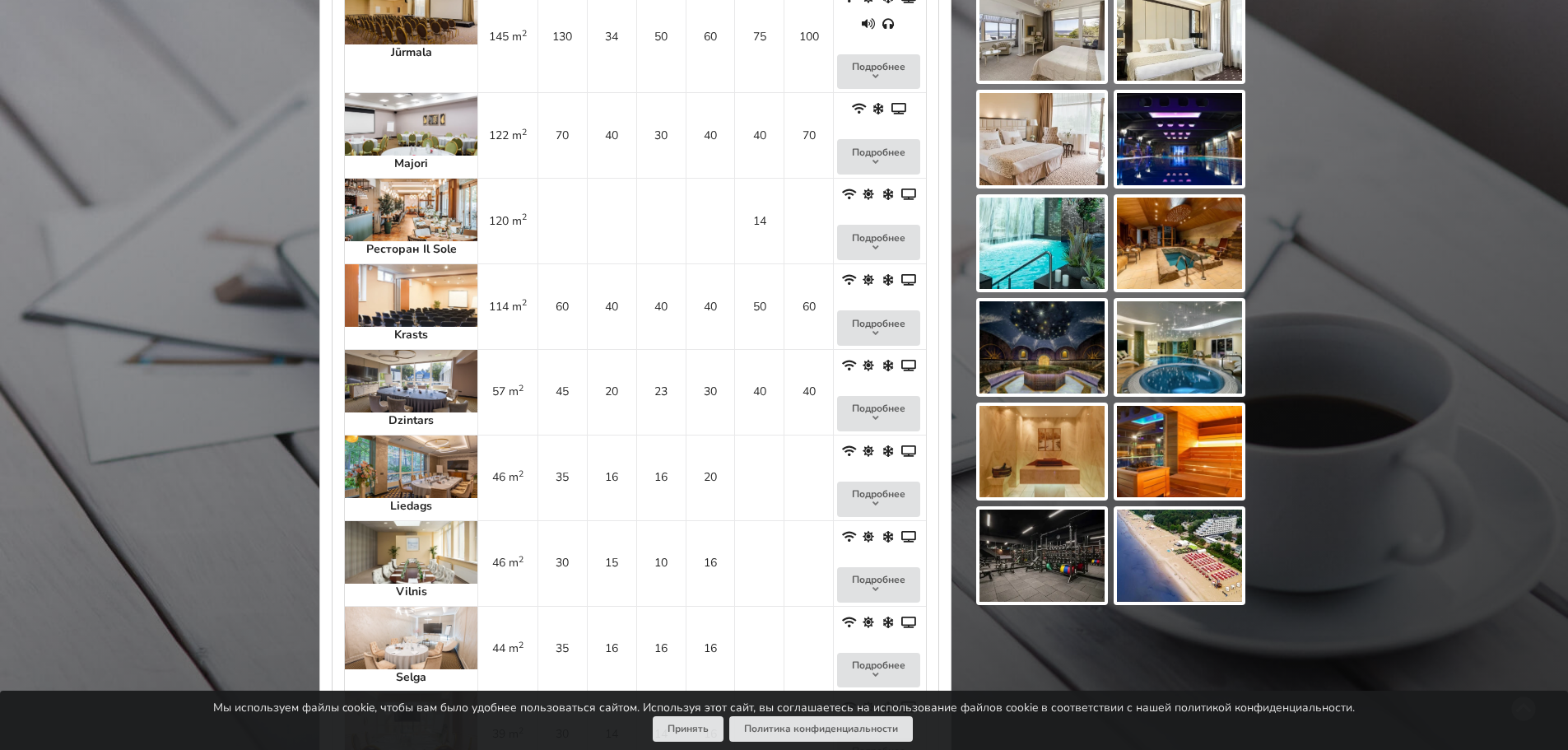
click at [375, 521] on img at bounding box center [411, 551] width 133 height 62
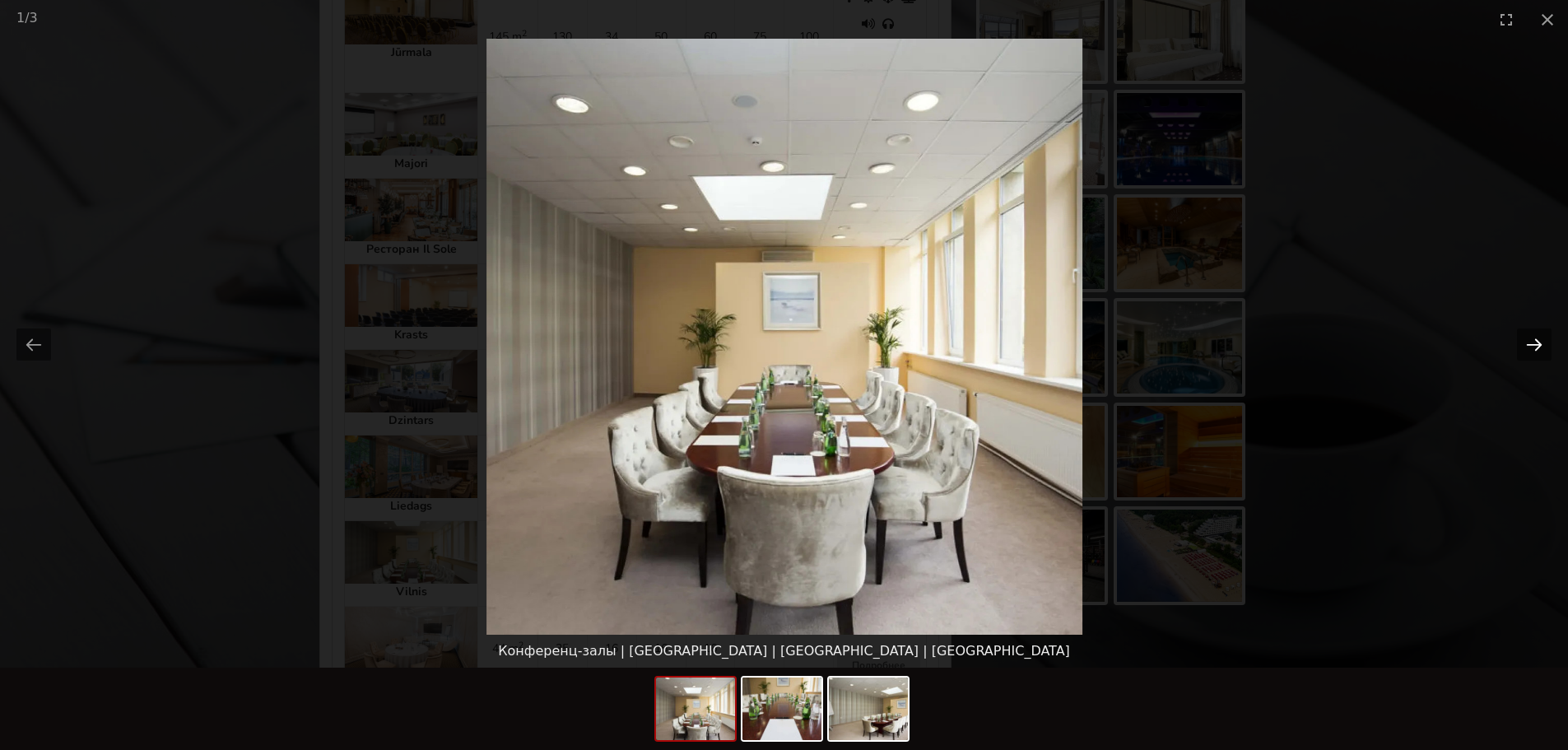
click at [1536, 344] on button "Next slide" at bounding box center [1535, 344] width 35 height 32
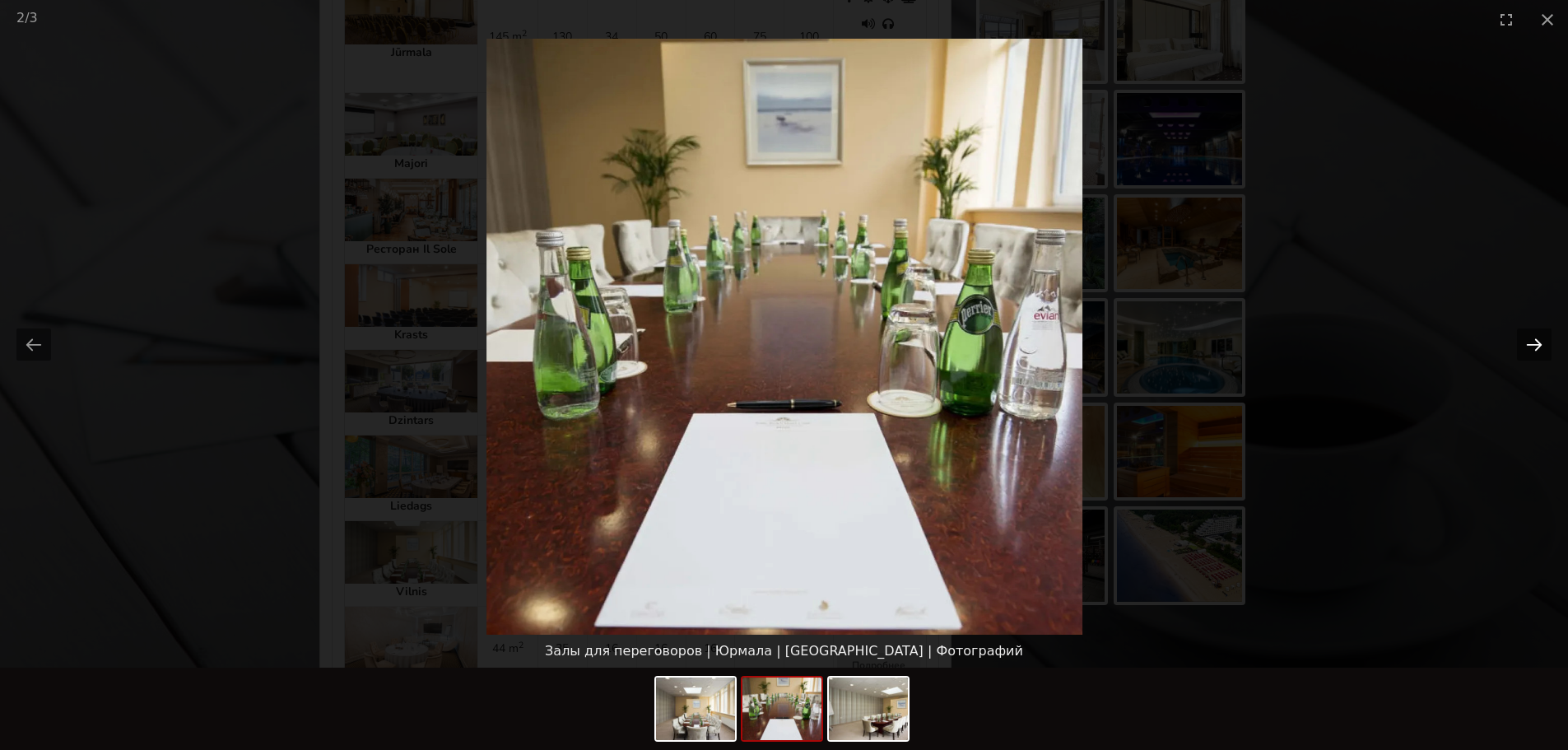
click at [1536, 344] on button "Next slide" at bounding box center [1535, 344] width 35 height 32
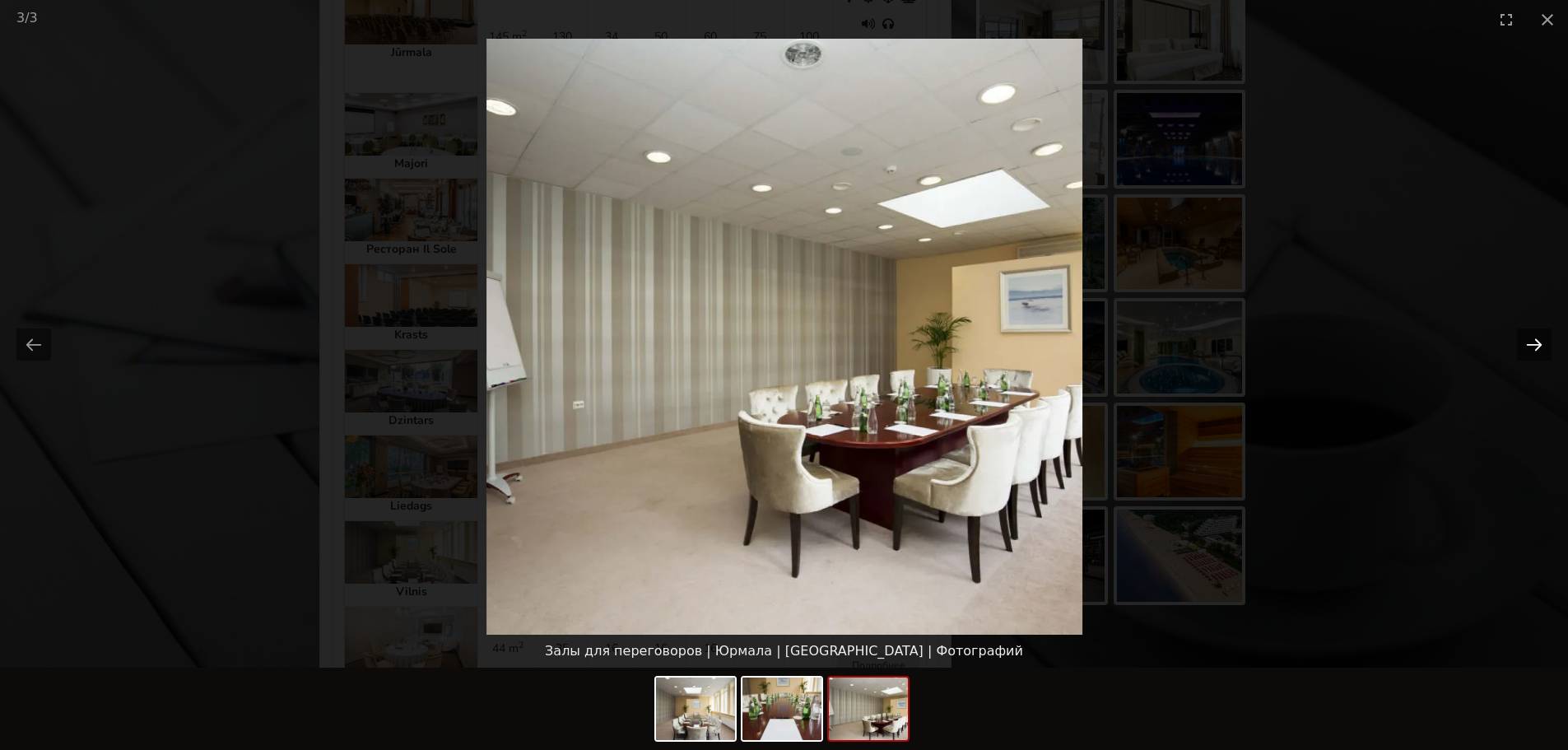
click at [1536, 344] on button "Next slide" at bounding box center [1535, 344] width 35 height 32
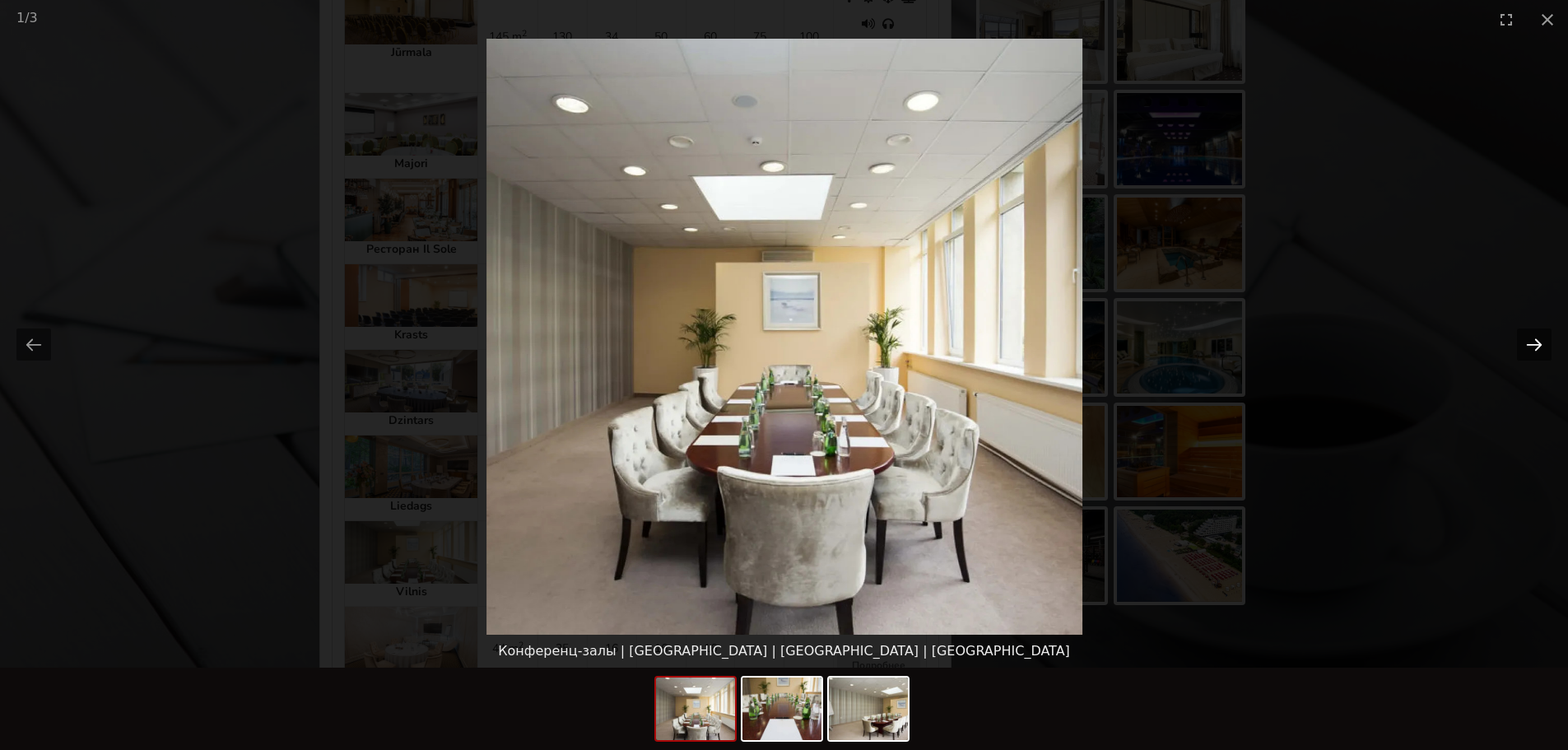
click at [1536, 344] on button "Next slide" at bounding box center [1535, 344] width 35 height 32
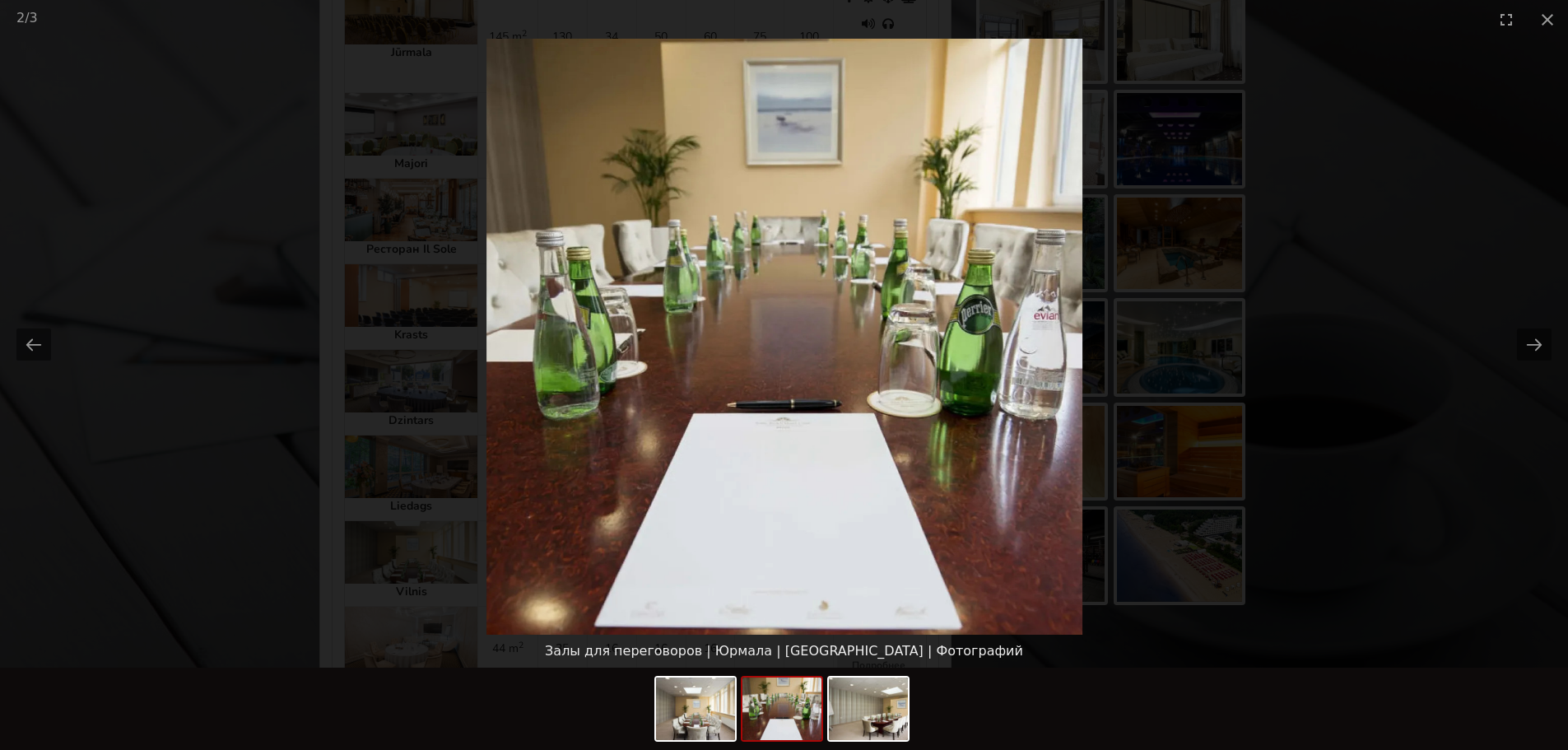
scroll to position [0, 0]
click at [1355, 374] on picture at bounding box center [784, 336] width 1568 height 596
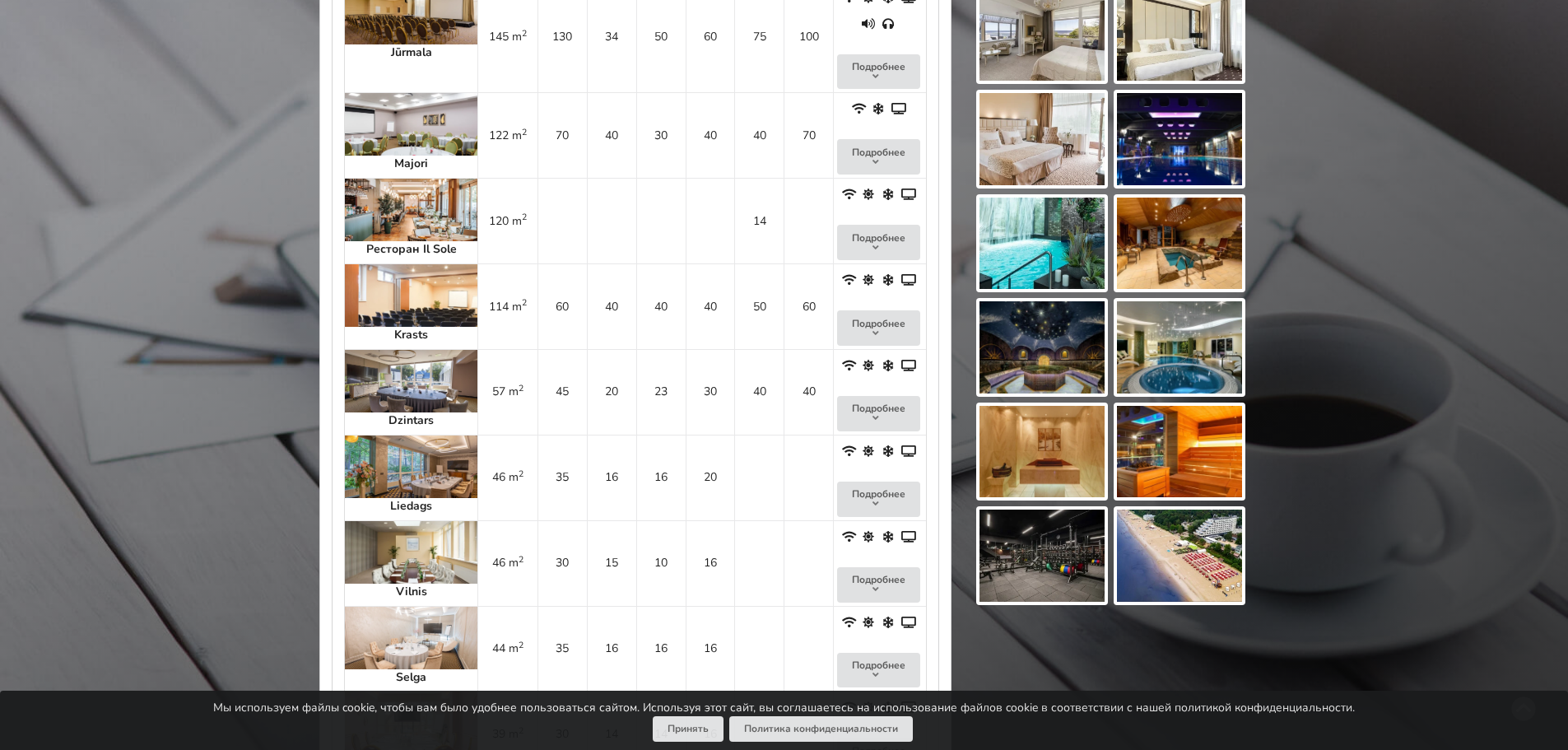
click at [398, 691] on img at bounding box center [411, 722] width 133 height 62
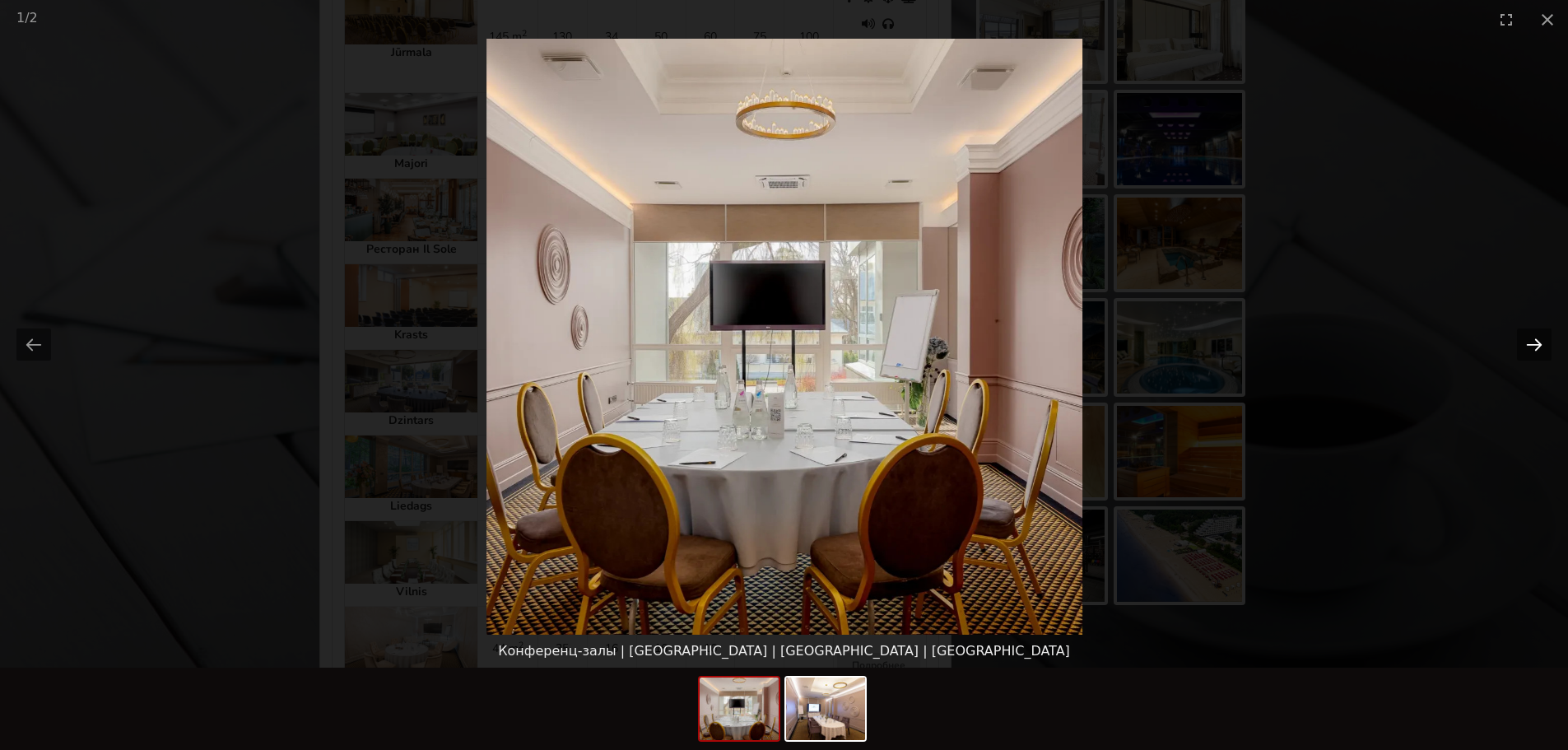
click at [1538, 337] on button "Next slide" at bounding box center [1535, 344] width 35 height 32
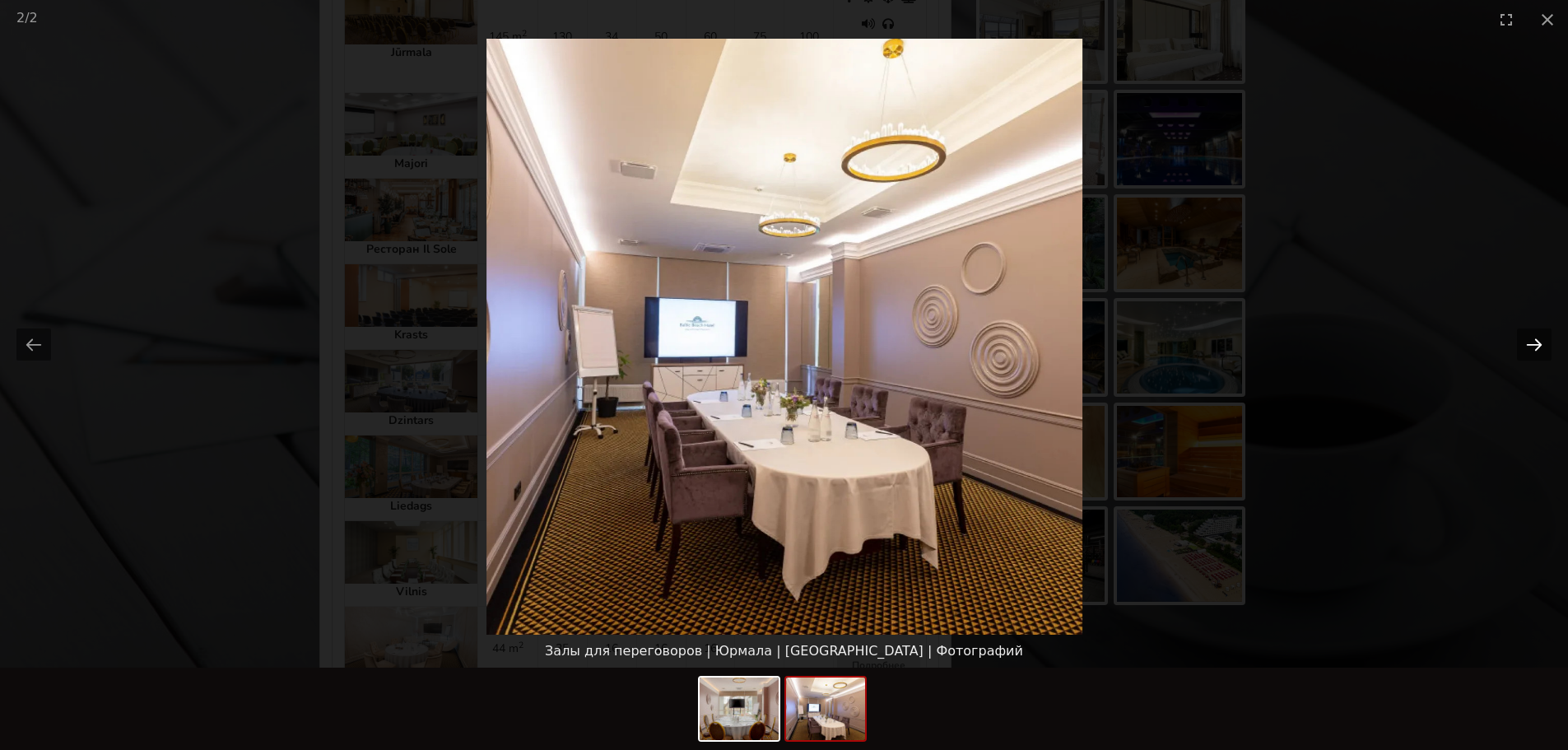
click at [1538, 337] on button "Next slide" at bounding box center [1535, 344] width 35 height 32
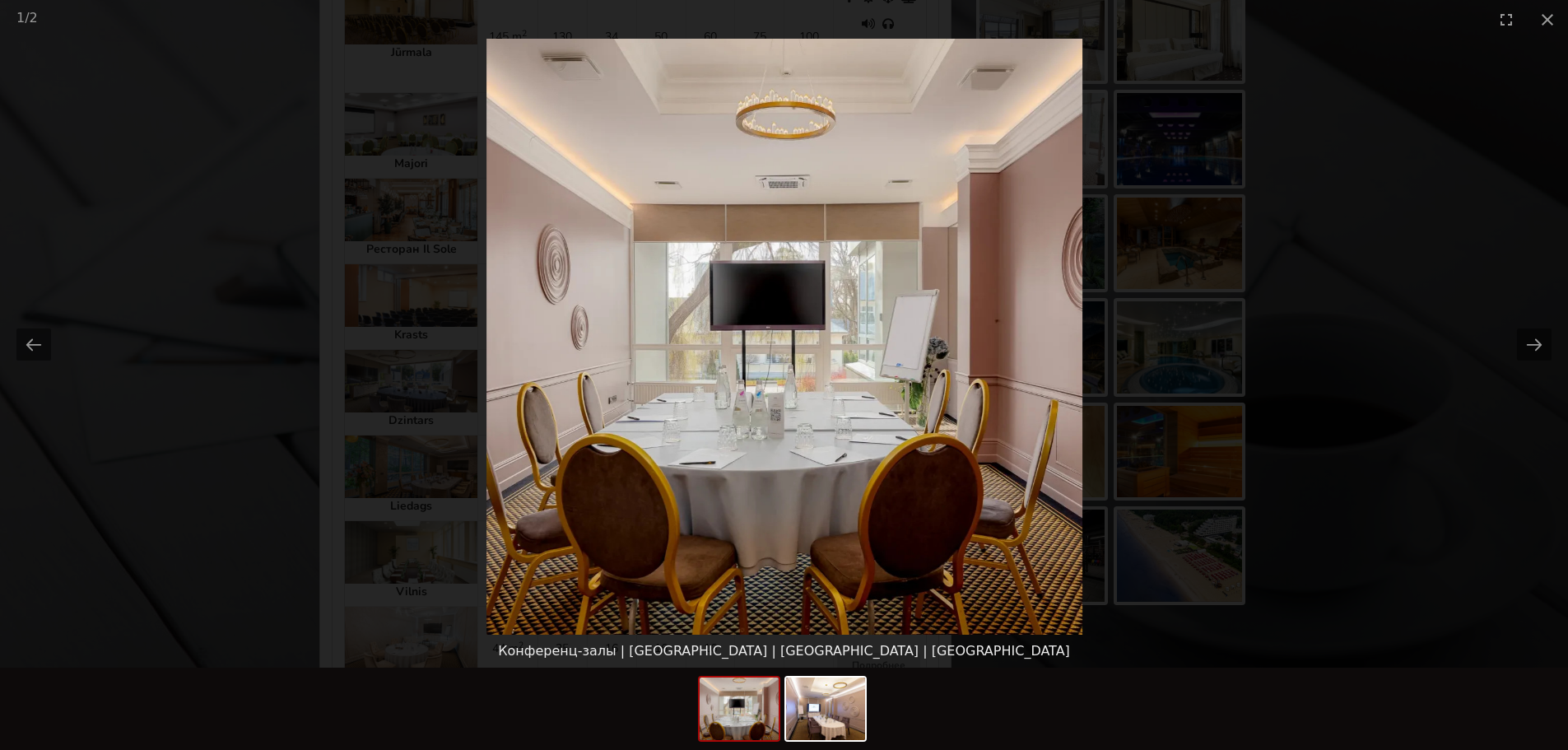
click at [1395, 355] on picture at bounding box center [784, 336] width 1568 height 596
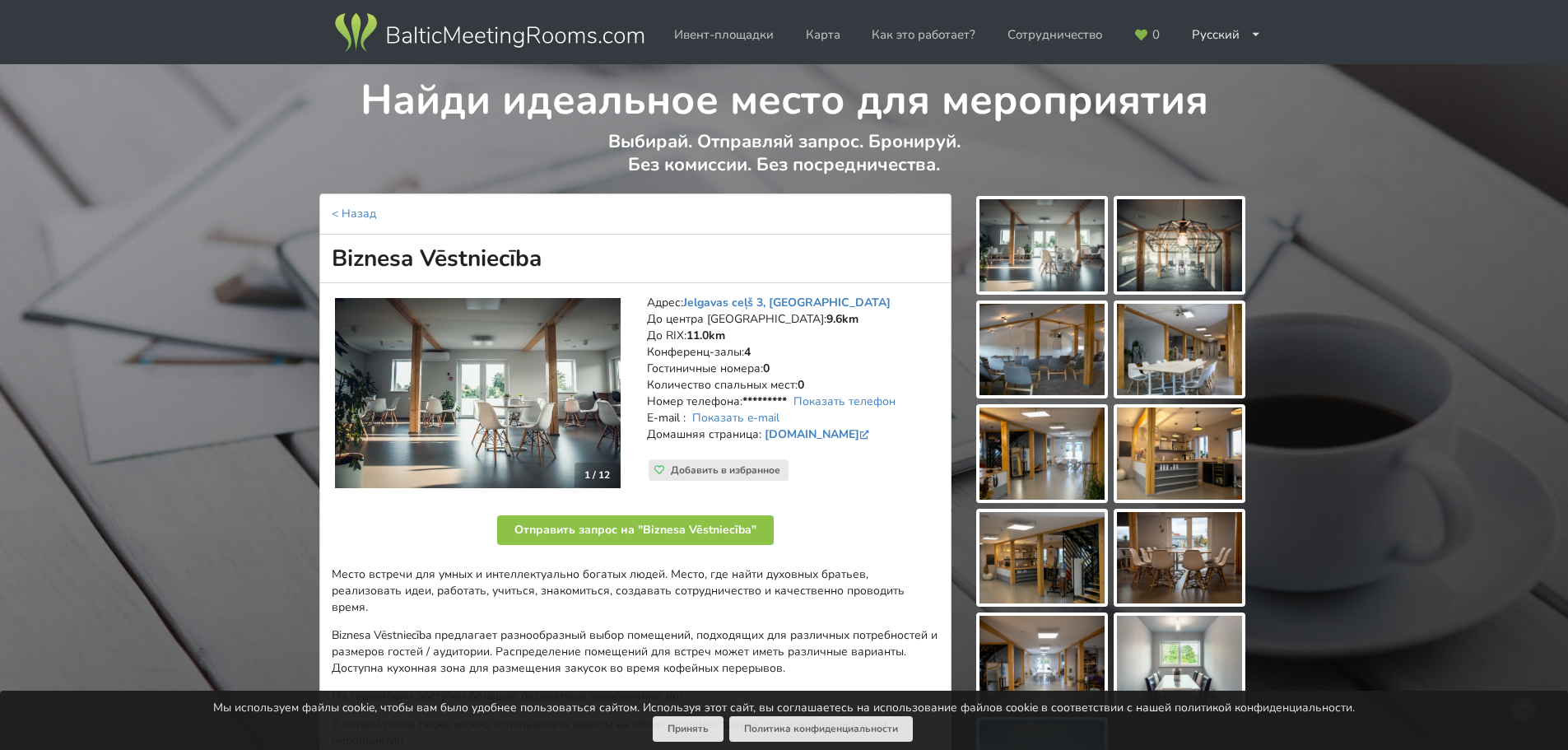
click at [1051, 263] on img at bounding box center [1042, 245] width 125 height 92
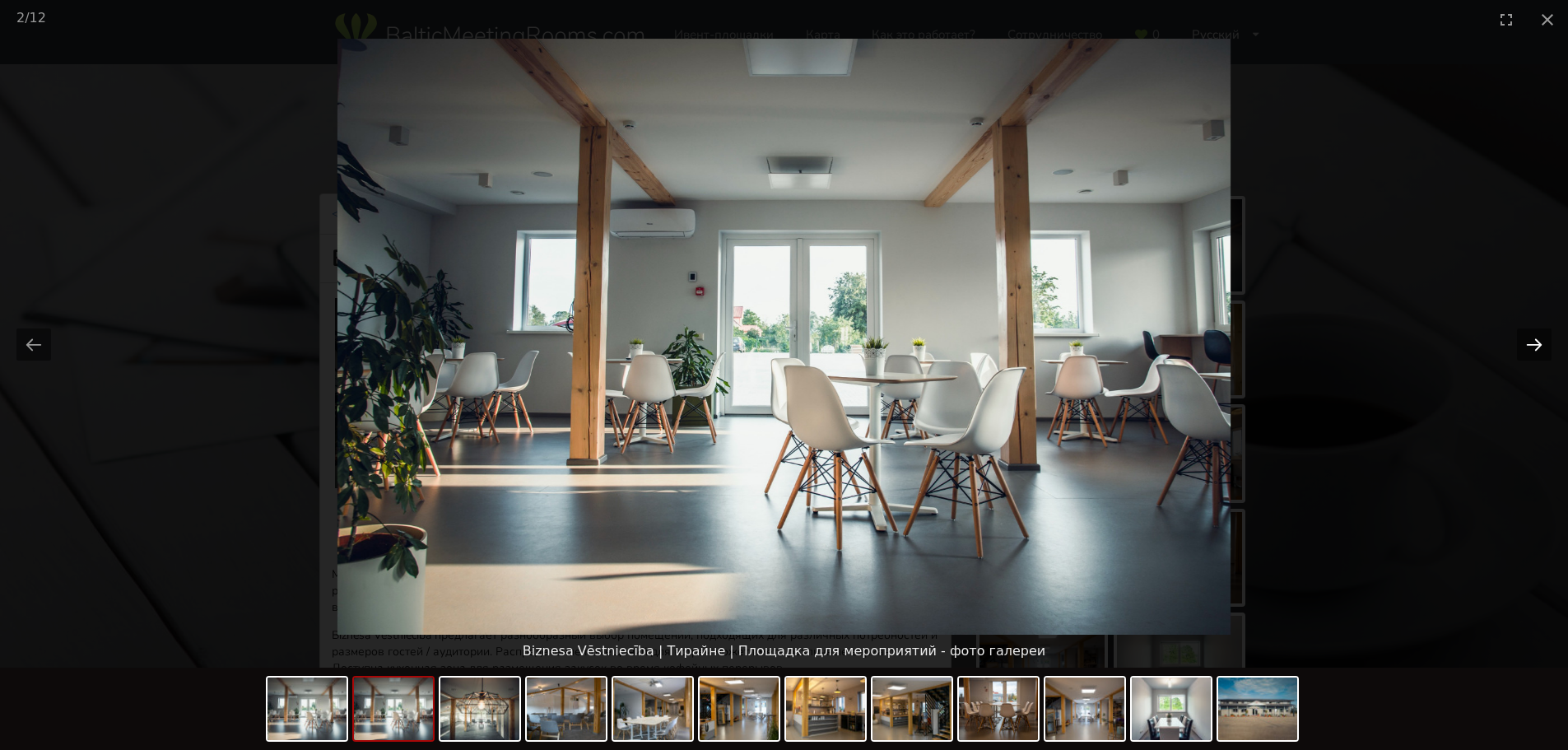
click at [1546, 350] on button "Next slide" at bounding box center [1535, 344] width 35 height 32
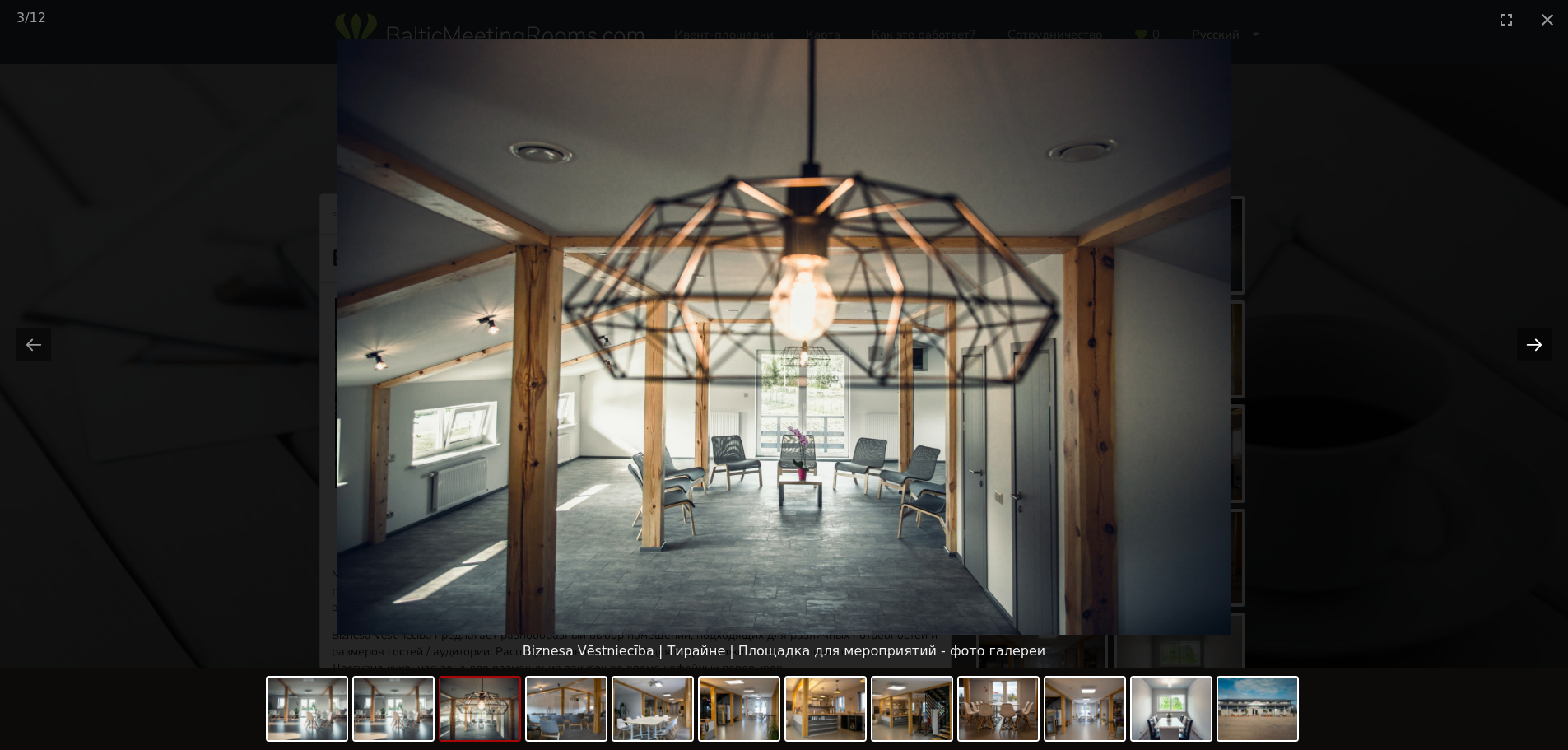
click at [1546, 350] on button "Next slide" at bounding box center [1535, 344] width 35 height 32
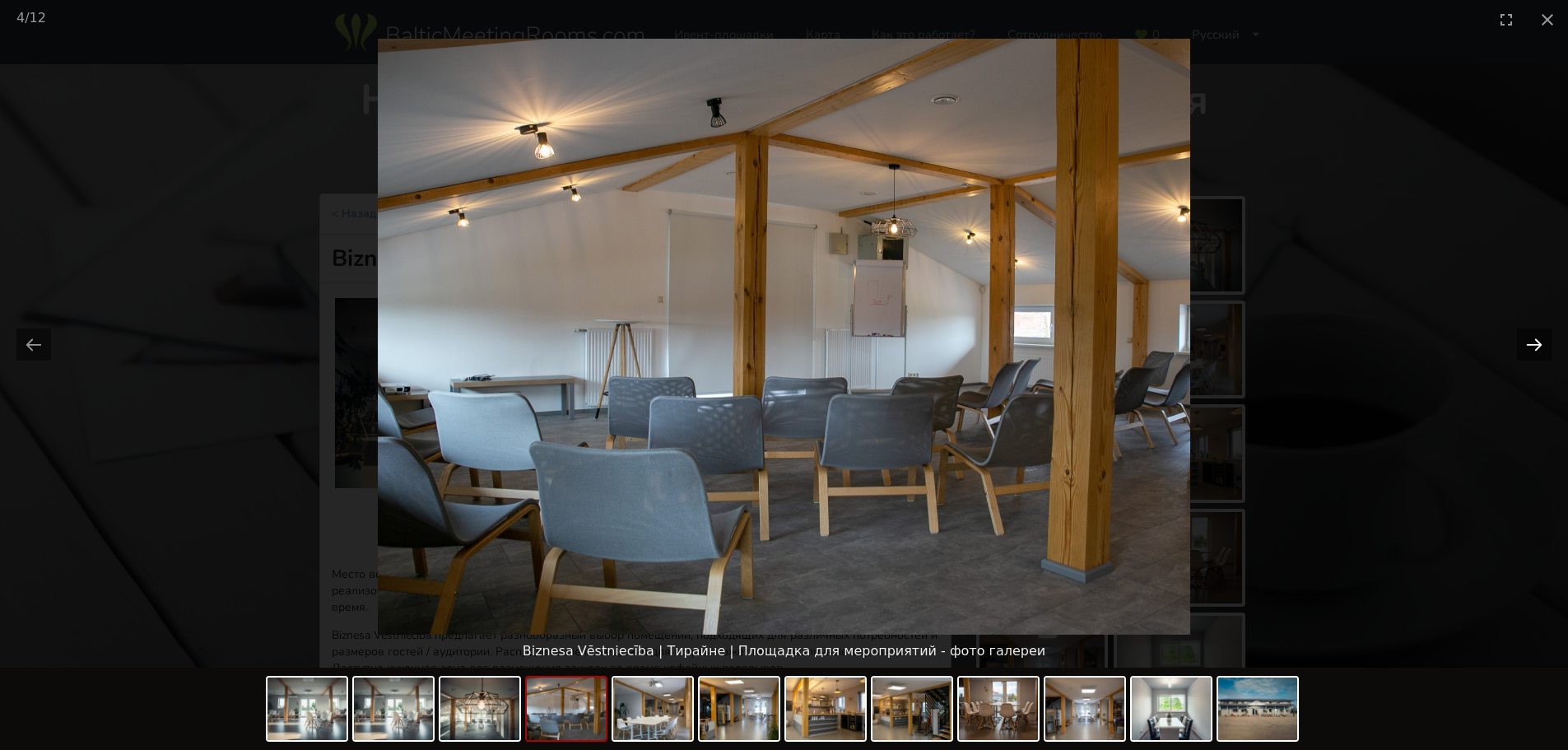
click at [1546, 350] on button "Next slide" at bounding box center [1535, 344] width 35 height 32
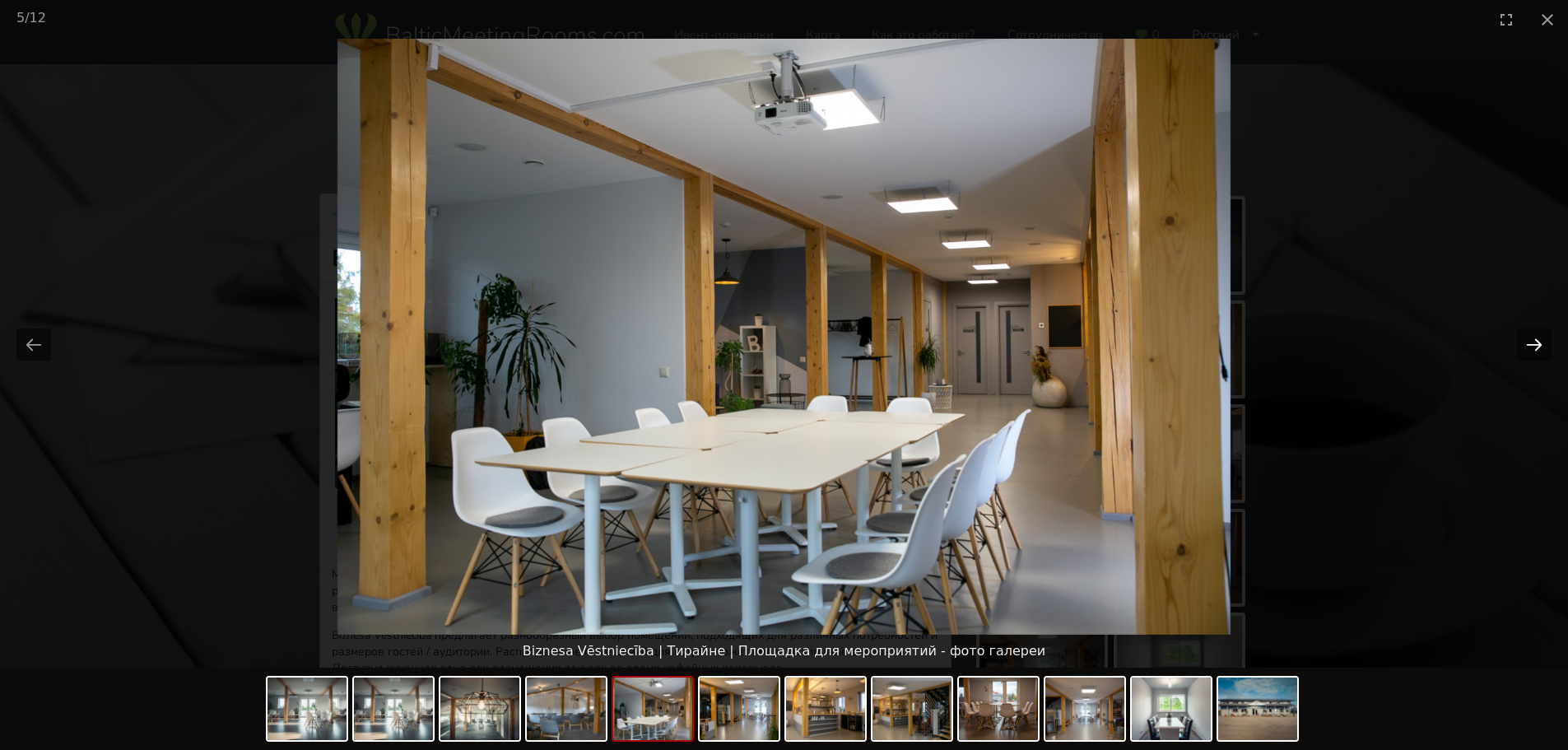
click at [1546, 350] on button "Next slide" at bounding box center [1535, 344] width 35 height 32
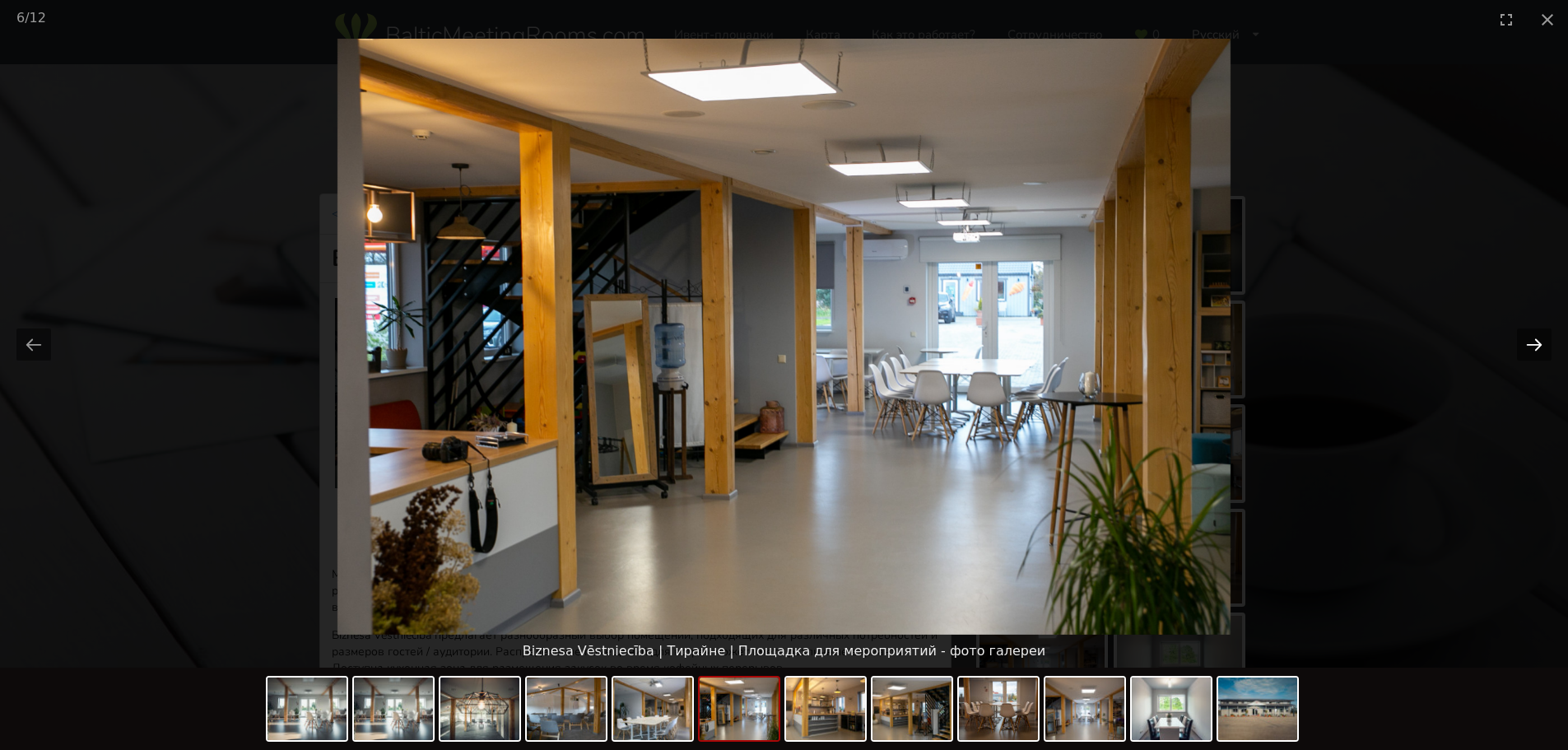
click at [1546, 350] on button "Next slide" at bounding box center [1535, 344] width 35 height 32
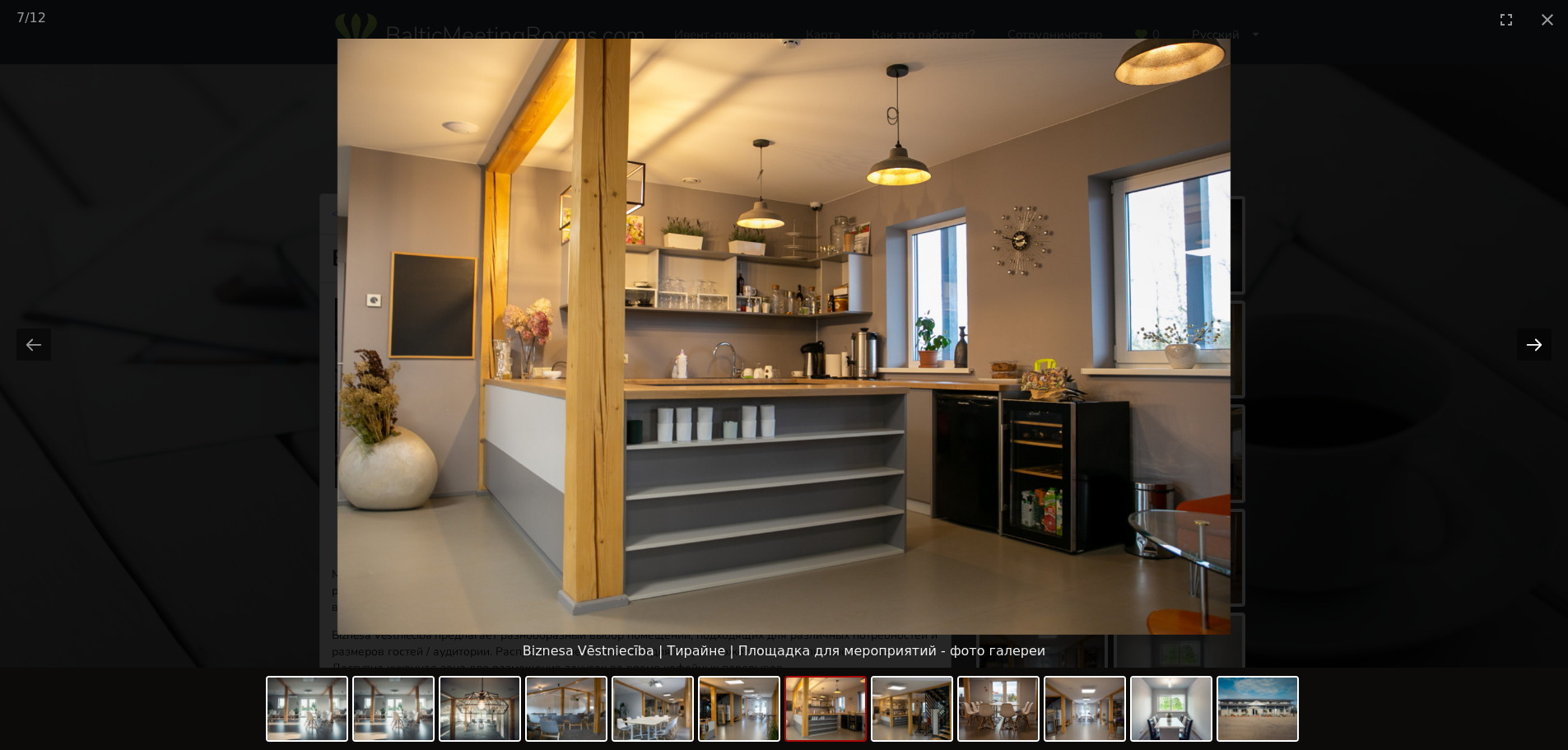
click at [1546, 350] on button "Next slide" at bounding box center [1535, 344] width 35 height 32
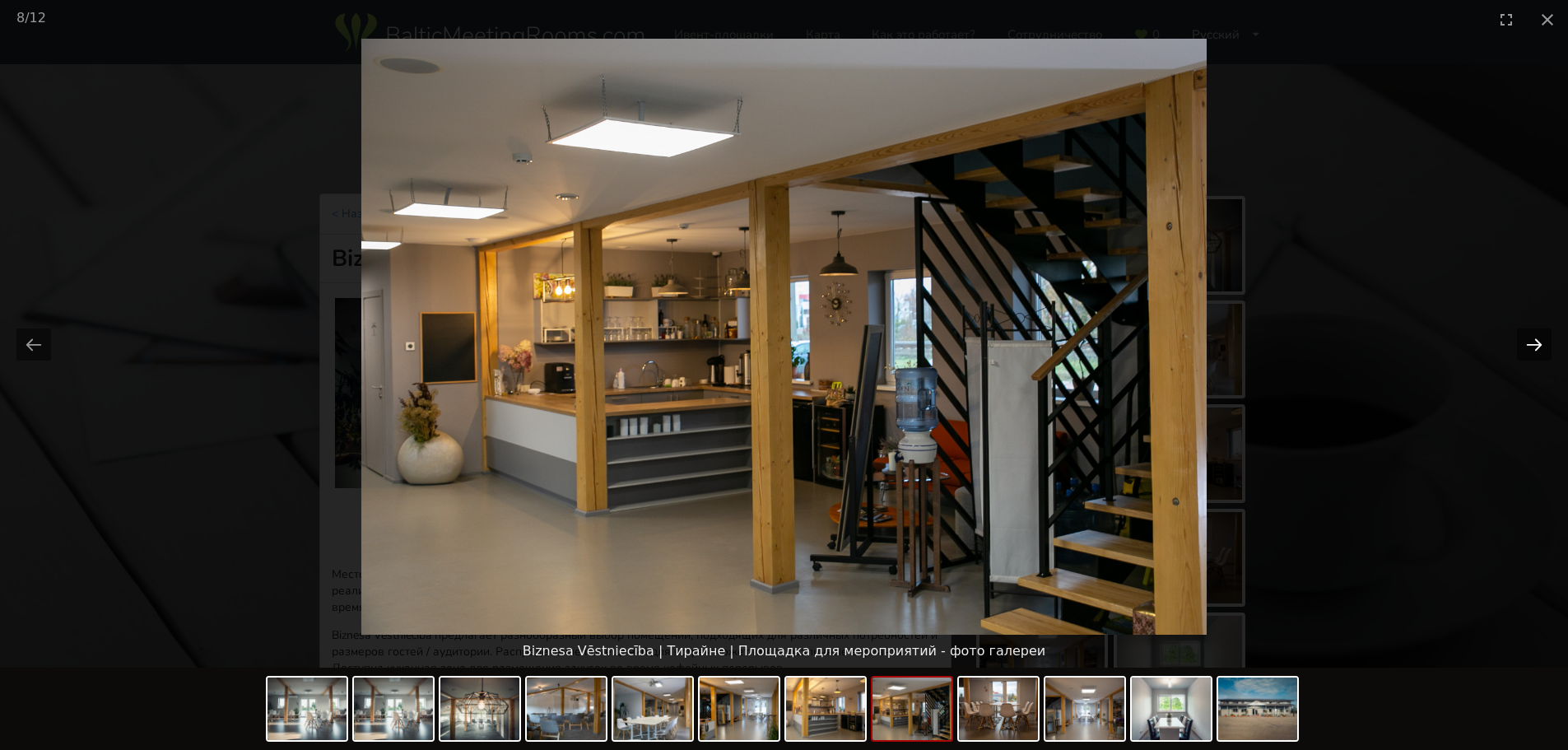
click at [1546, 350] on button "Next slide" at bounding box center [1535, 344] width 35 height 32
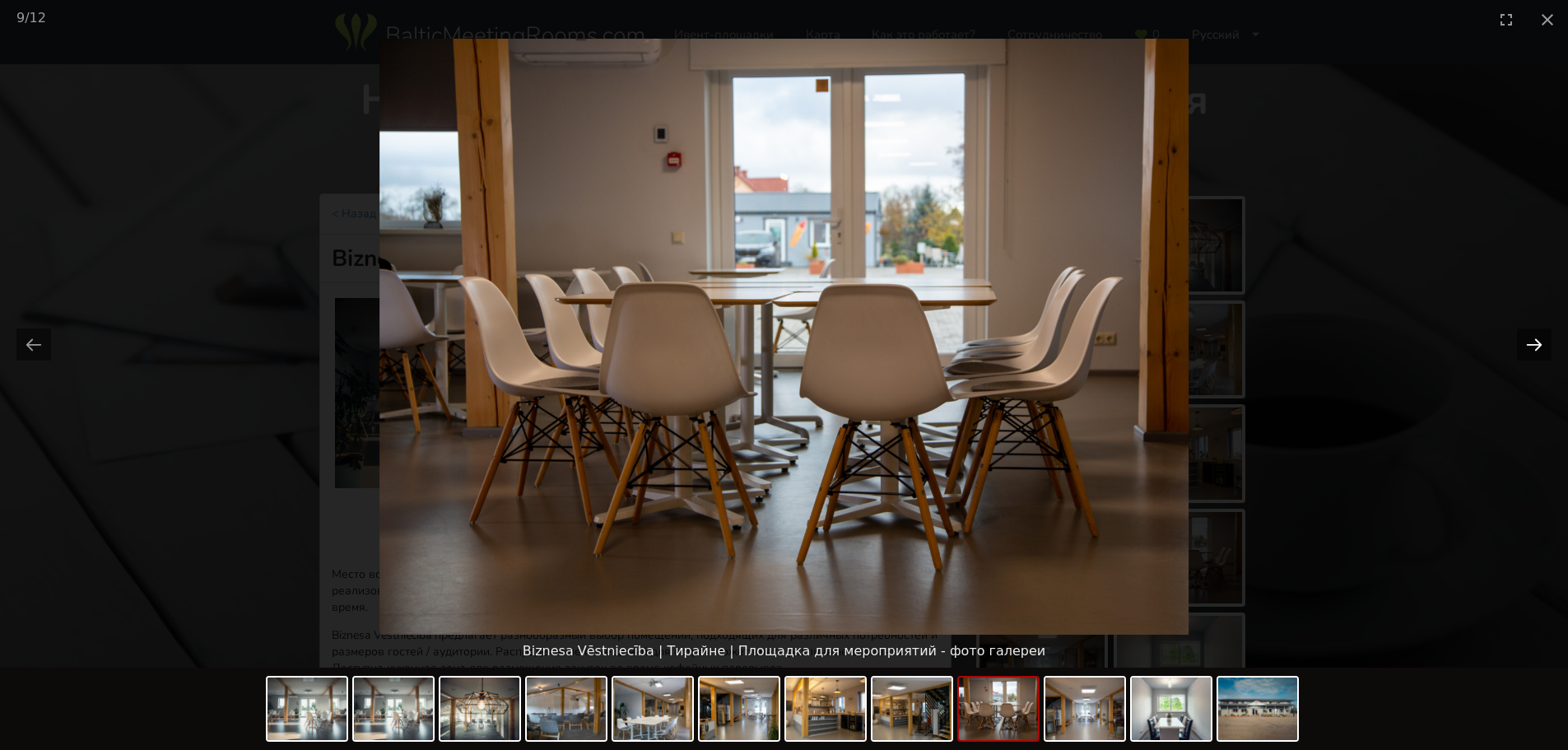
click at [1546, 350] on button "Next slide" at bounding box center [1535, 344] width 35 height 32
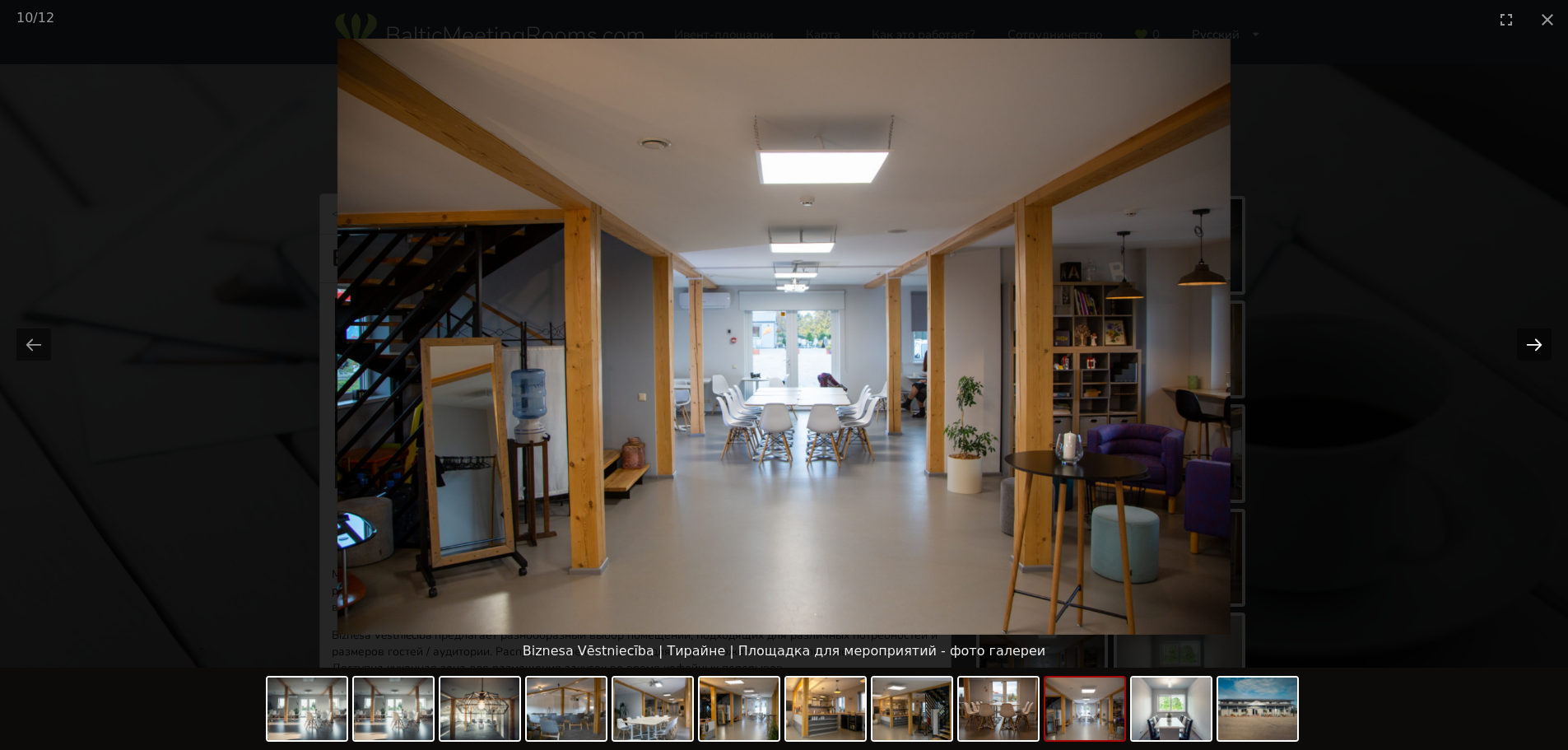
click at [1546, 350] on button "Next slide" at bounding box center [1535, 344] width 35 height 32
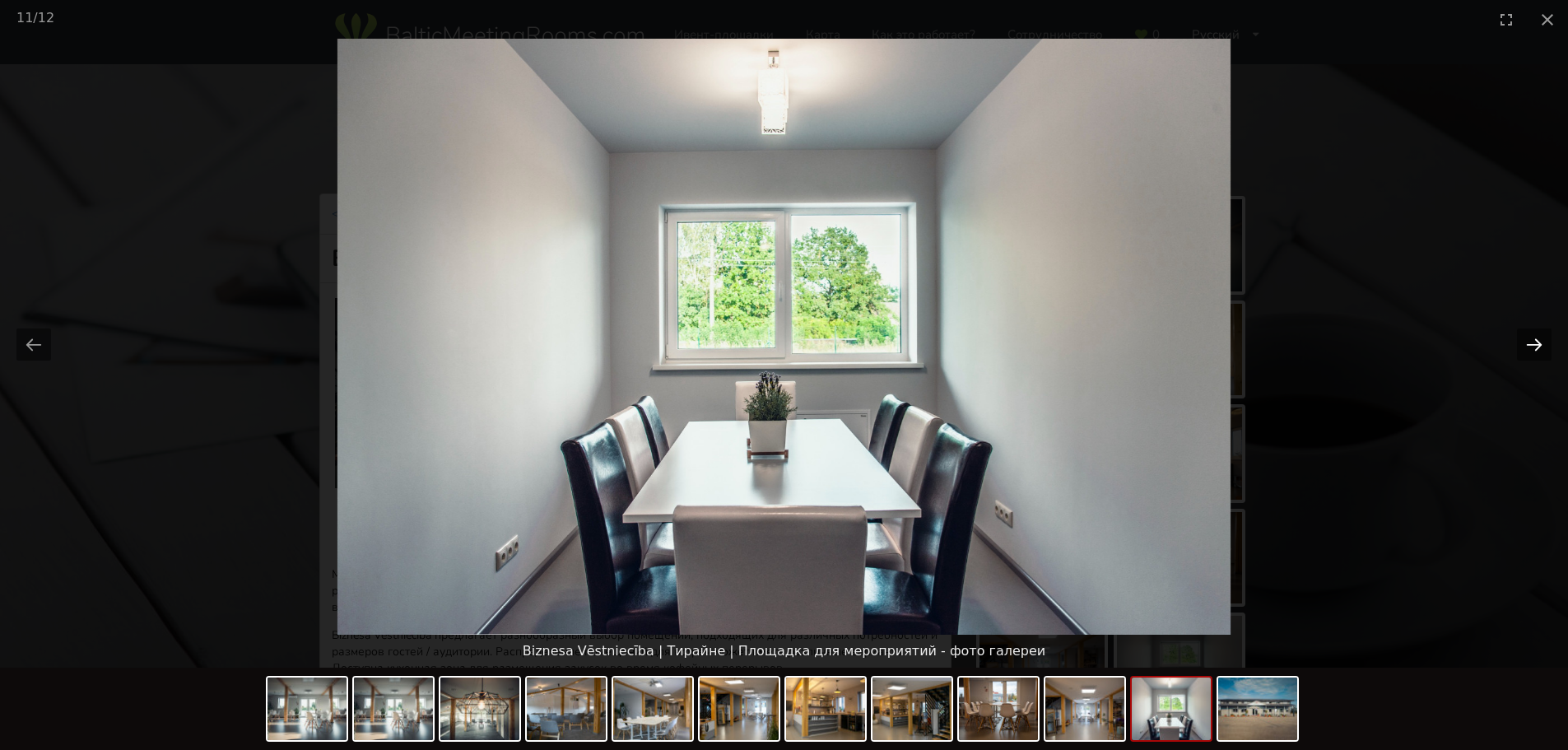
click at [1546, 350] on button "Next slide" at bounding box center [1535, 344] width 35 height 32
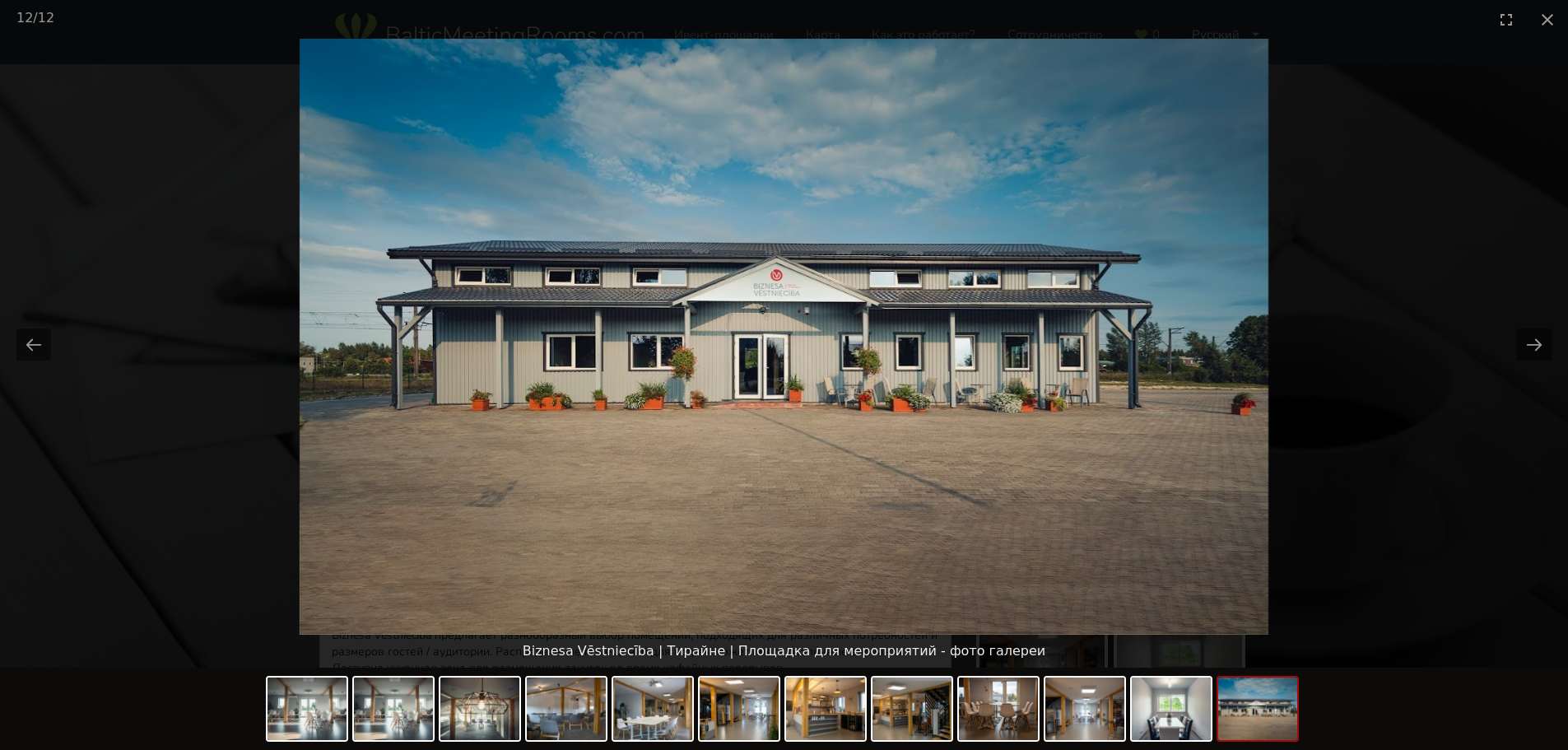
click at [1448, 336] on picture at bounding box center [784, 336] width 1568 height 596
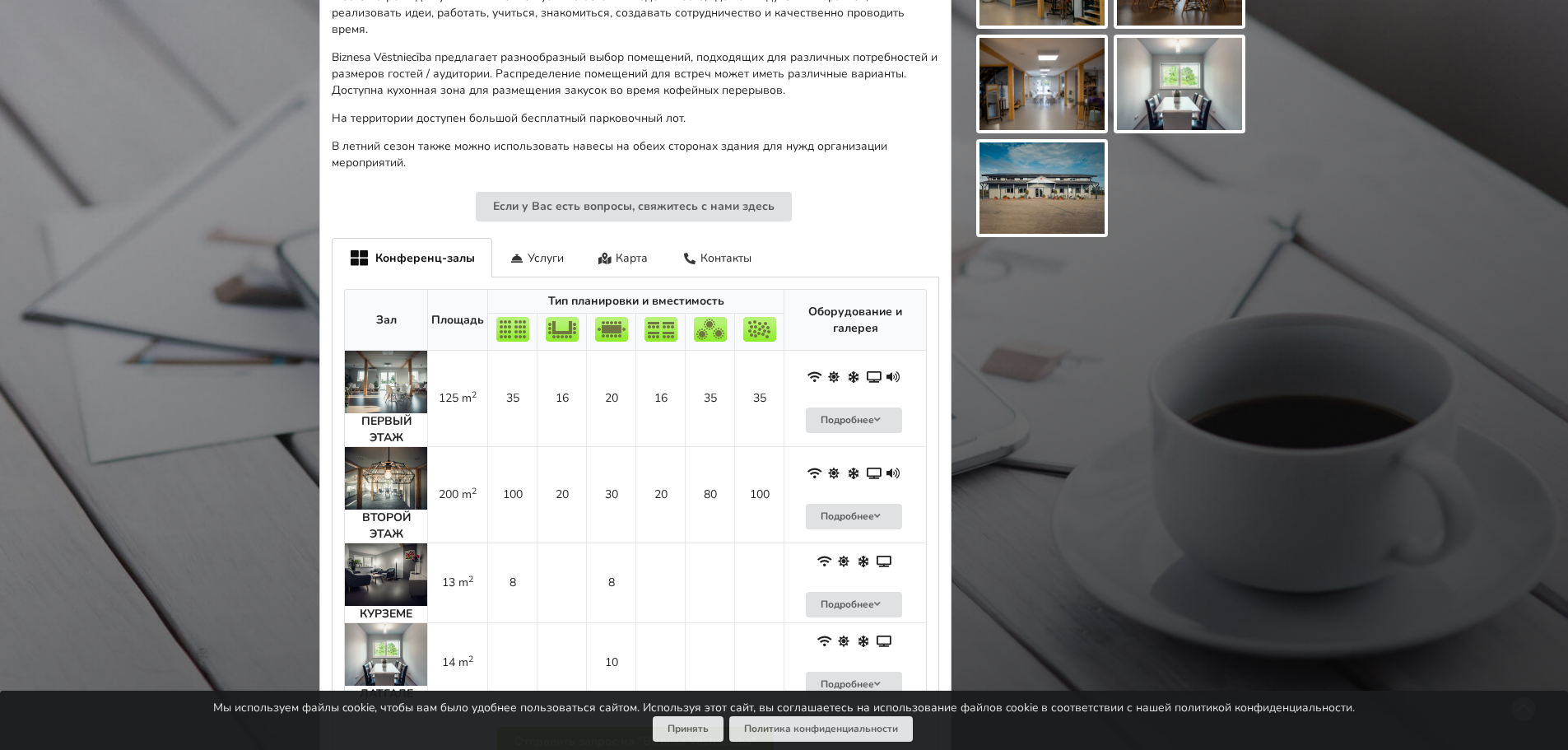
scroll to position [576, 0]
click at [376, 485] on img at bounding box center [386, 479] width 82 height 62
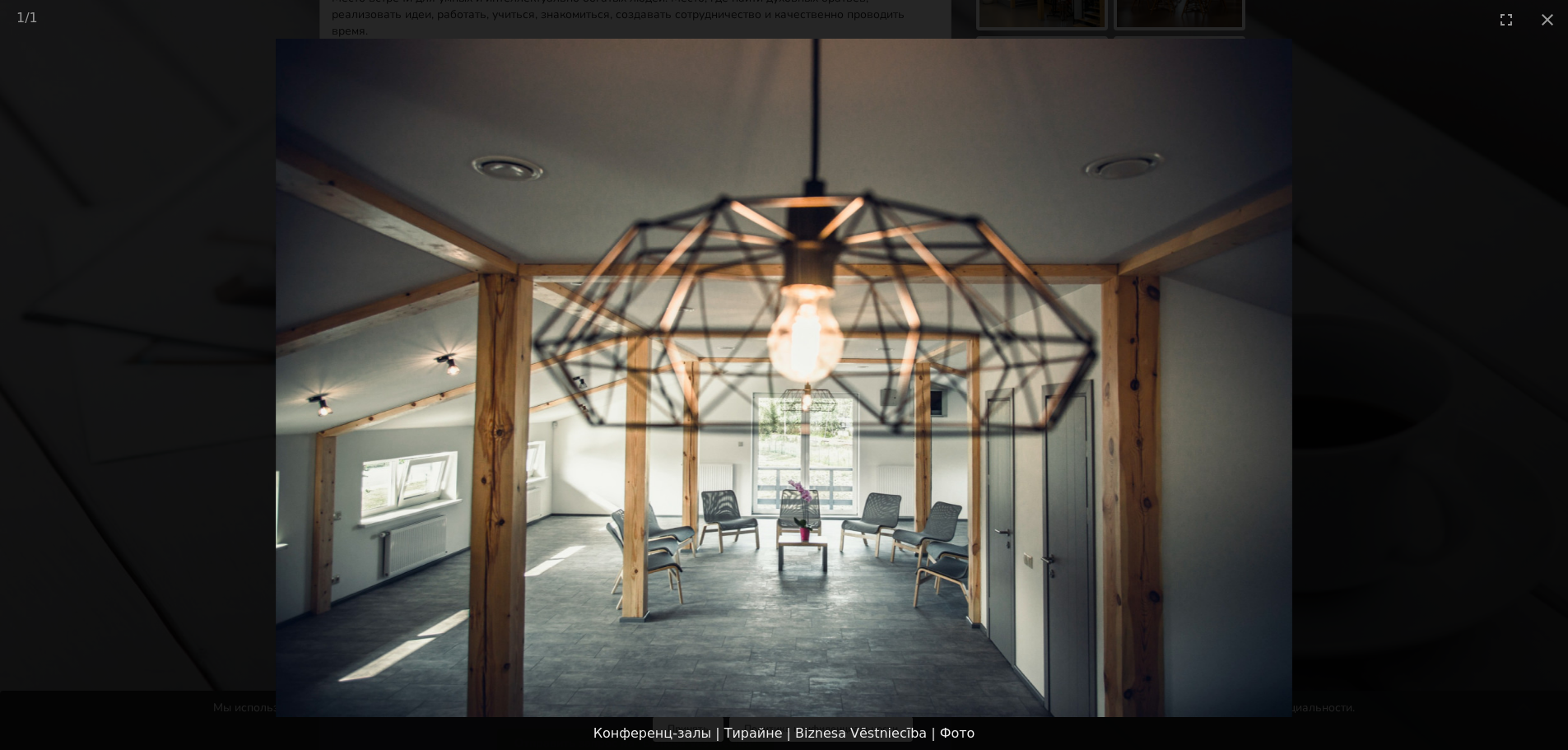
click at [1399, 419] on picture at bounding box center [784, 378] width 1568 height 678
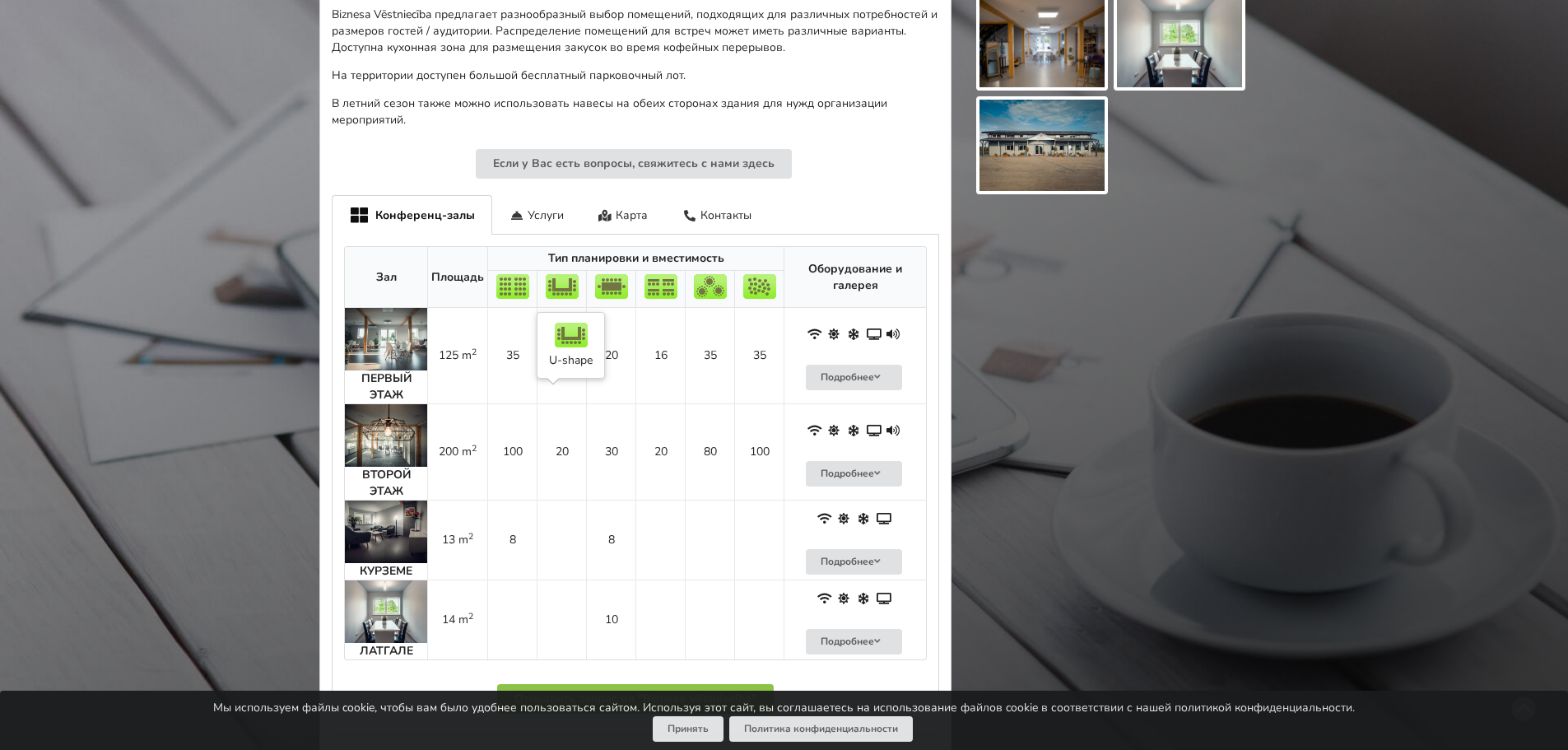
scroll to position [659, 0]
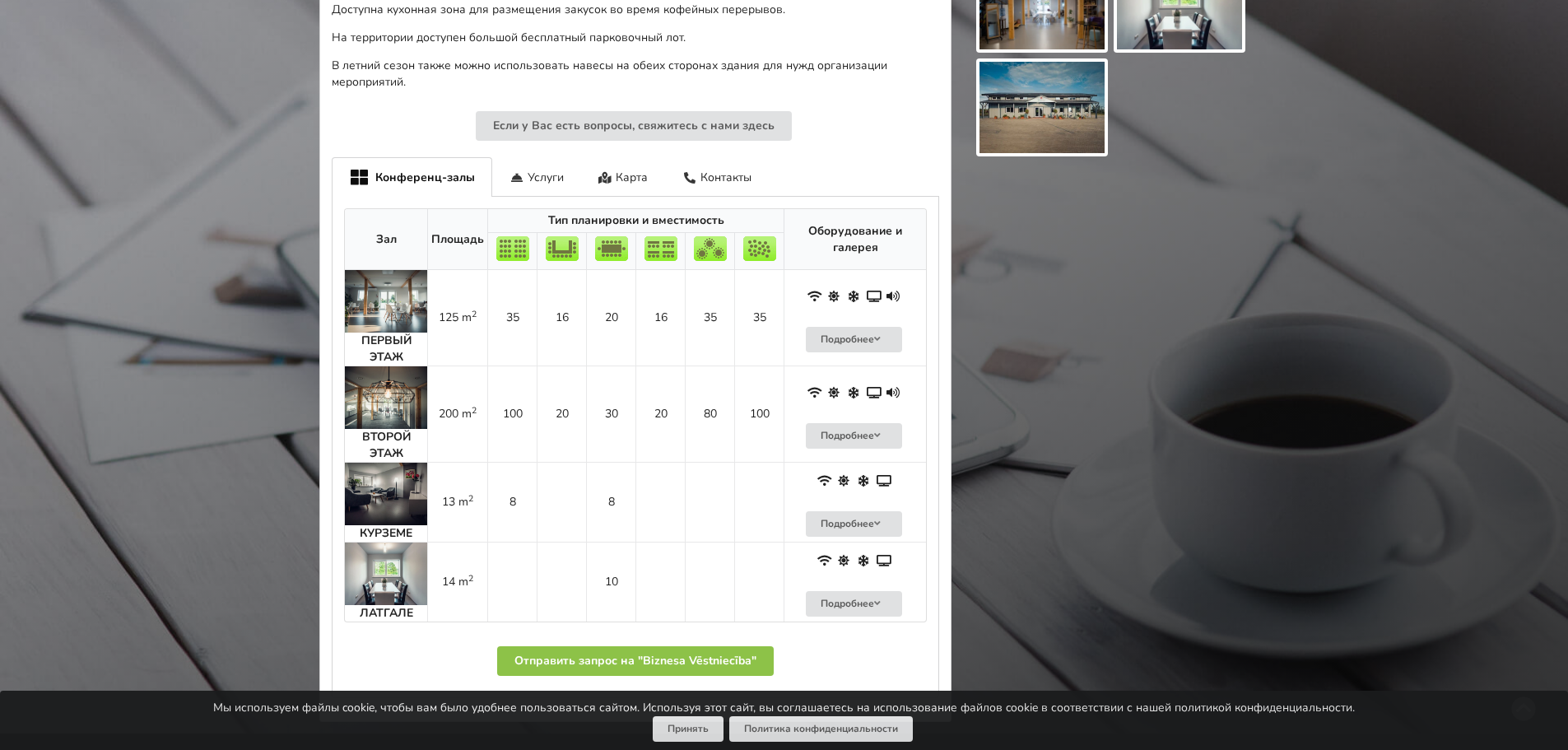
click at [410, 297] on img at bounding box center [386, 301] width 82 height 62
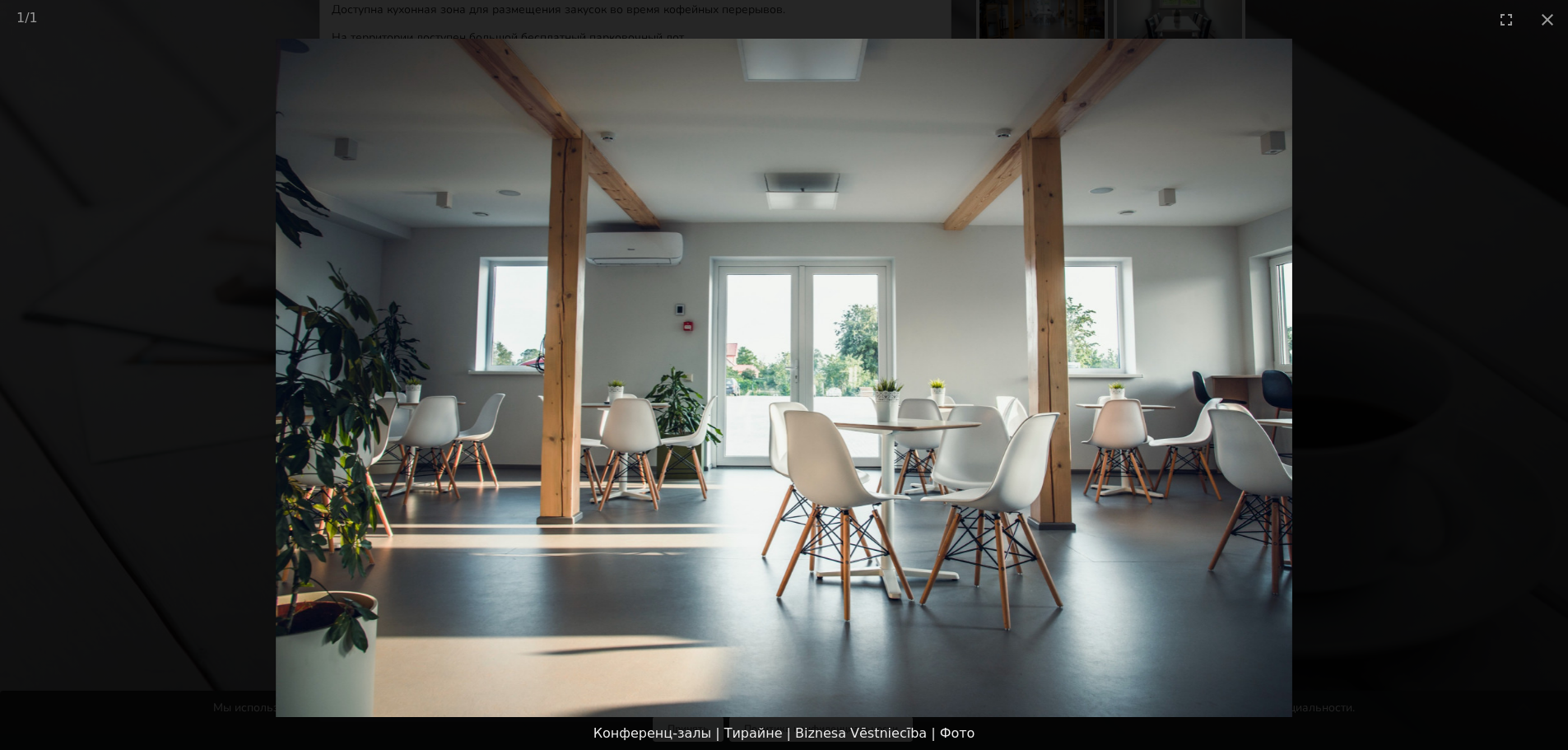
click at [1450, 275] on picture at bounding box center [784, 378] width 1568 height 678
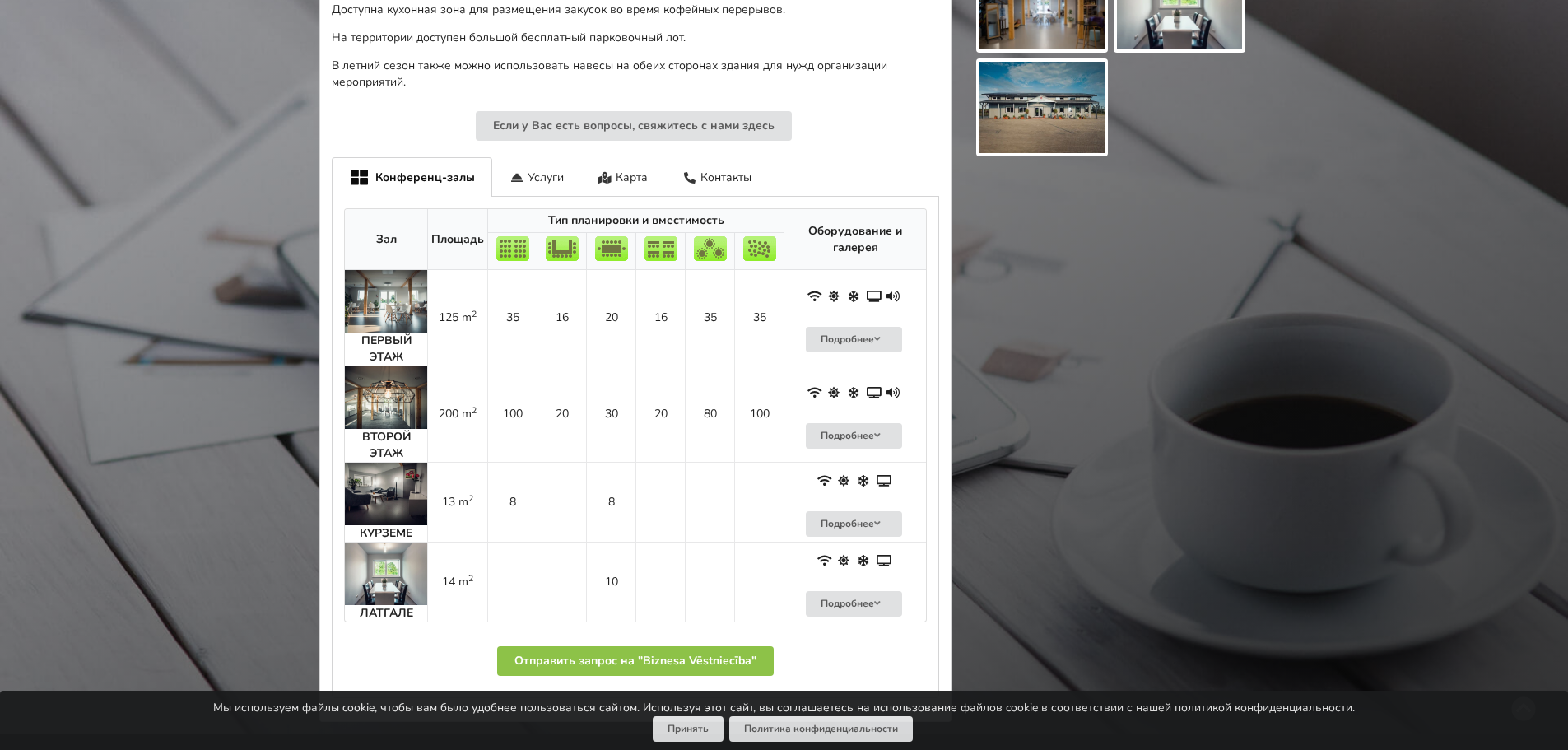
scroll to position [247, 0]
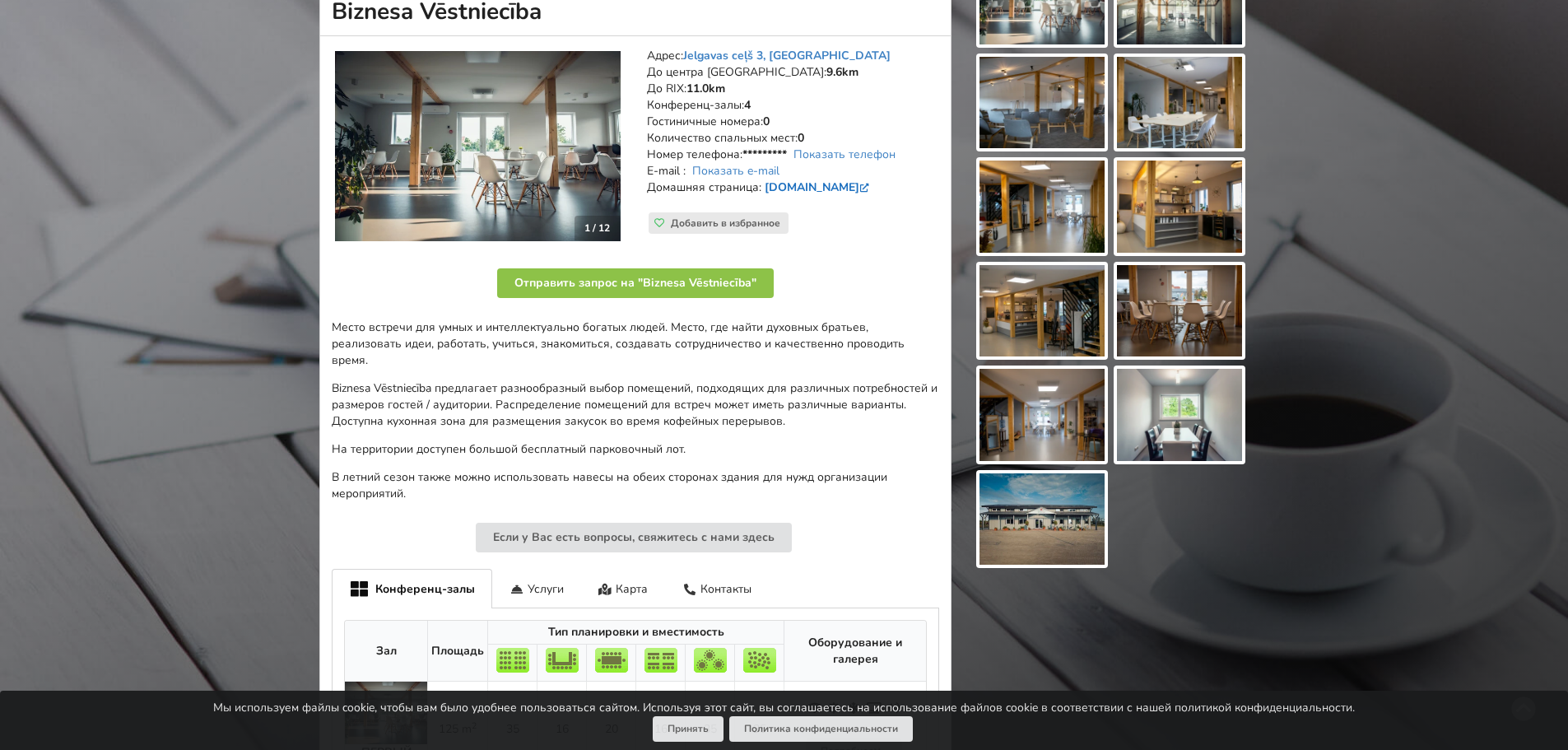
click at [809, 190] on link "www.biznesavestnieciba.com" at bounding box center [818, 187] width 108 height 16
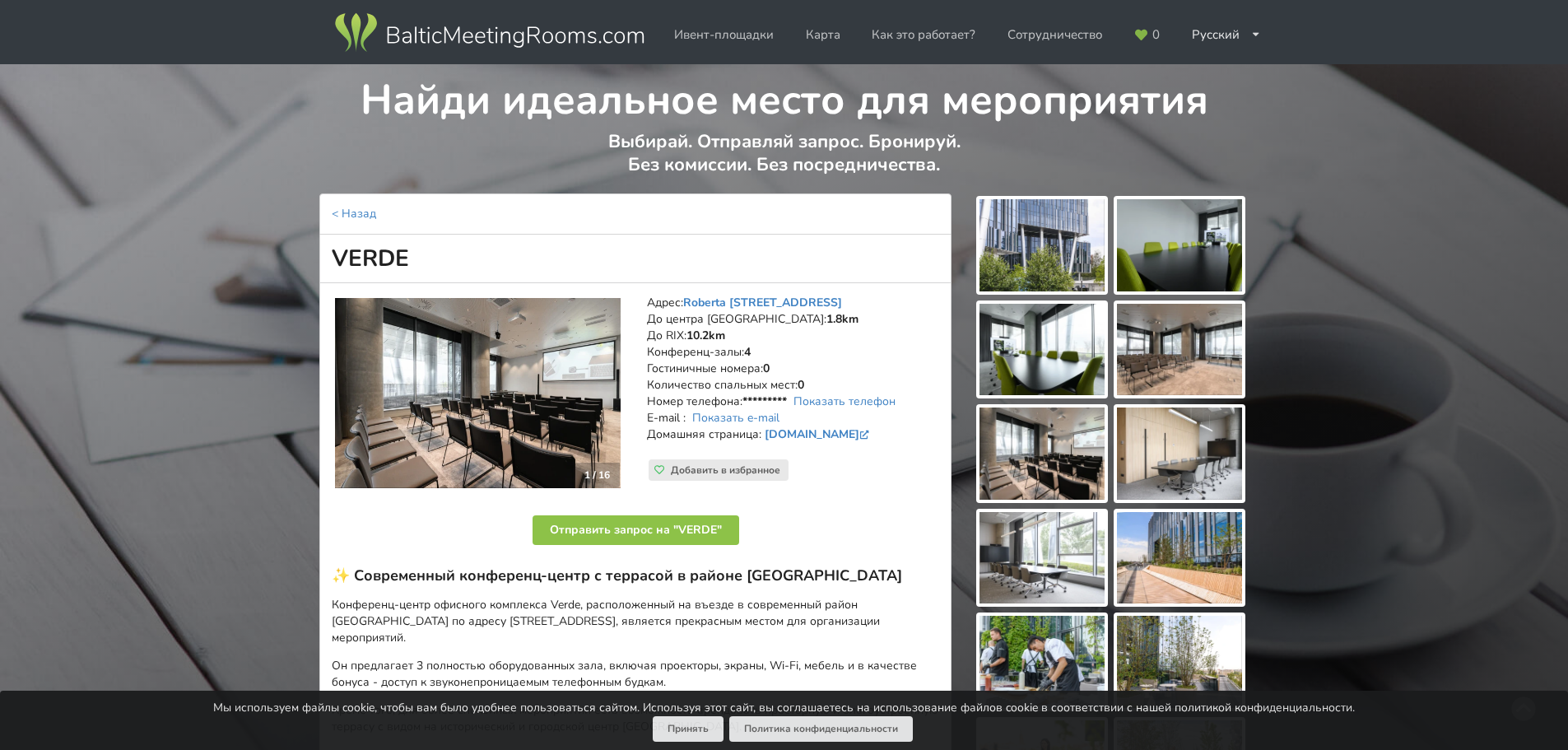
click at [1033, 235] on img at bounding box center [1042, 245] width 125 height 92
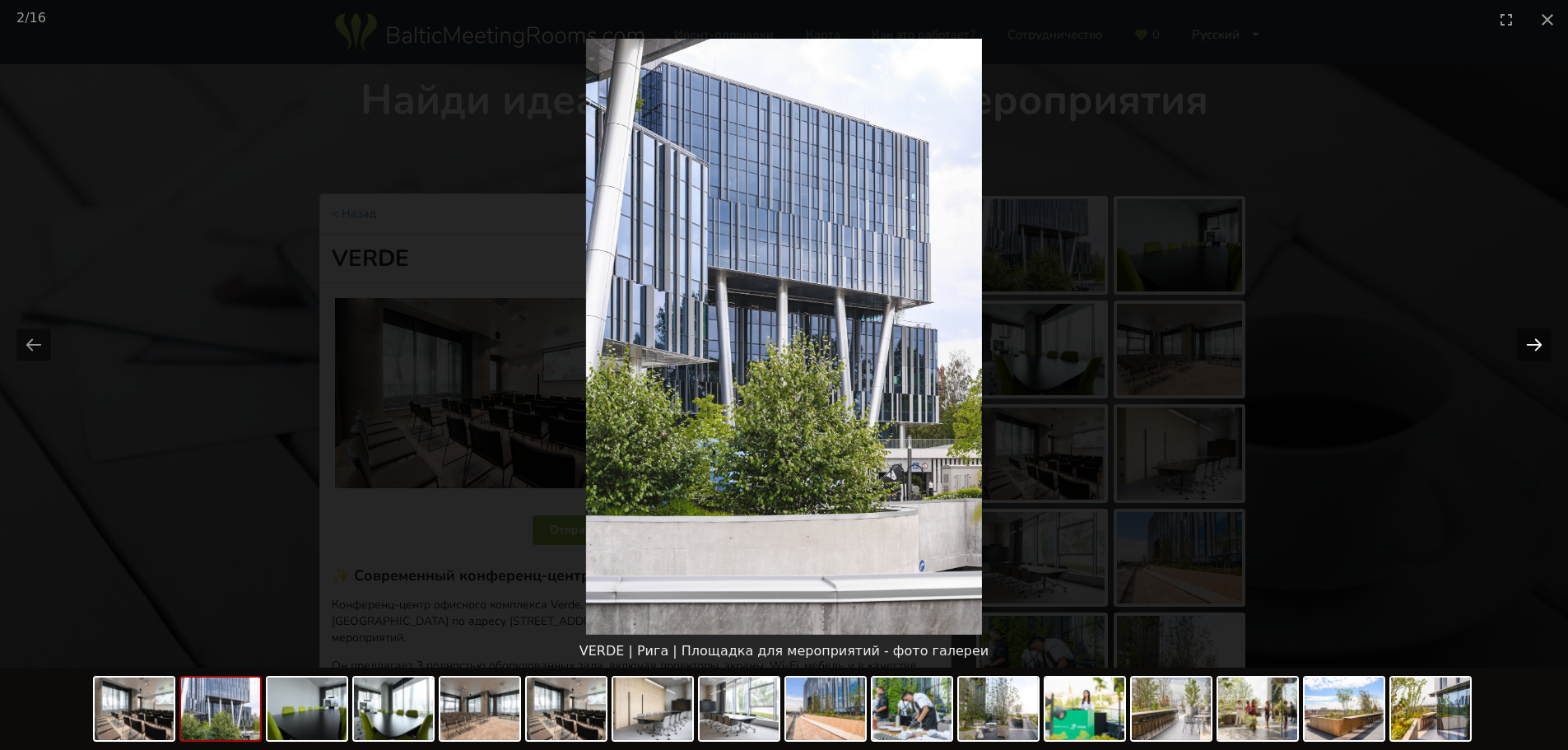
click at [1535, 333] on button "Next slide" at bounding box center [1535, 344] width 35 height 32
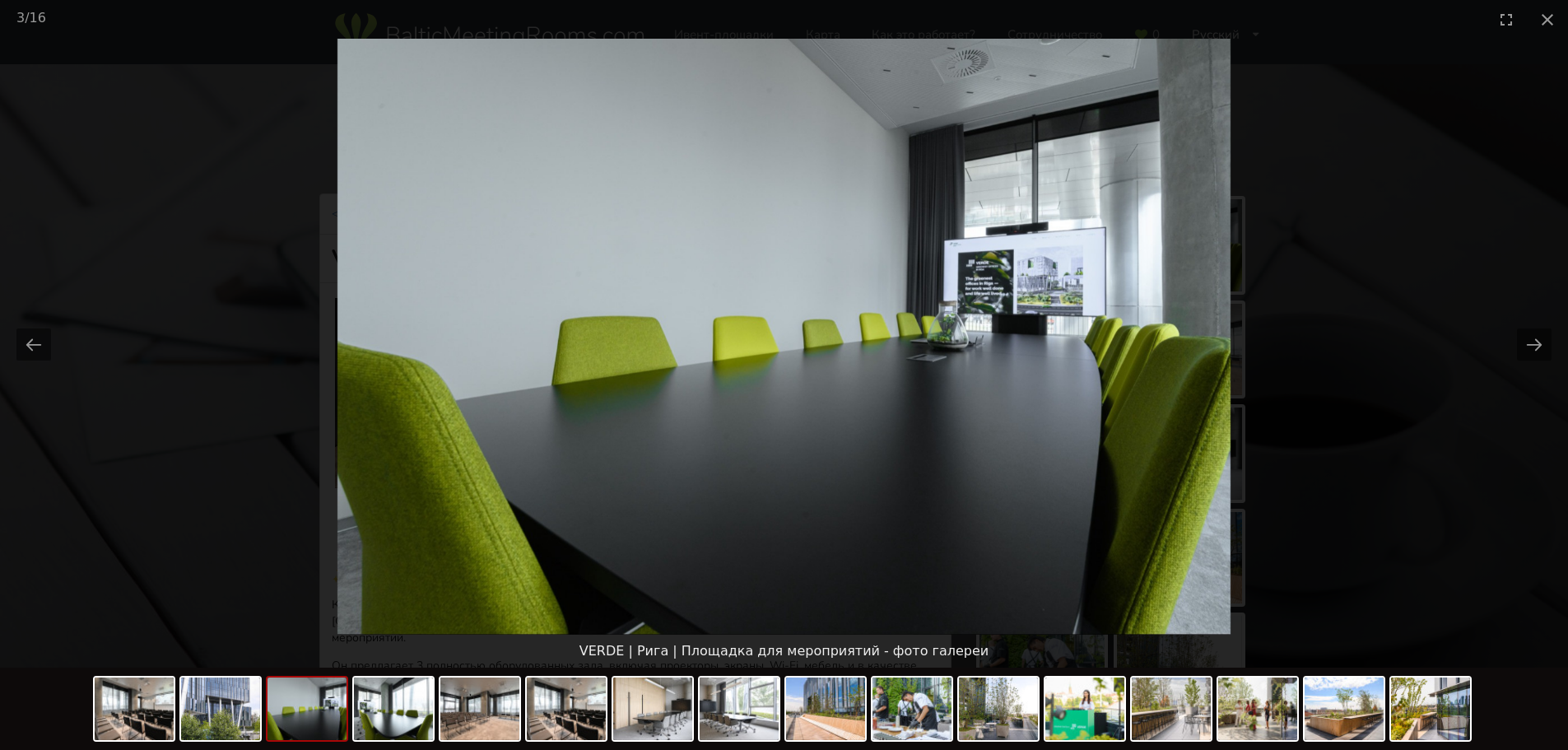
click at [1558, 331] on picture at bounding box center [784, 336] width 1568 height 596
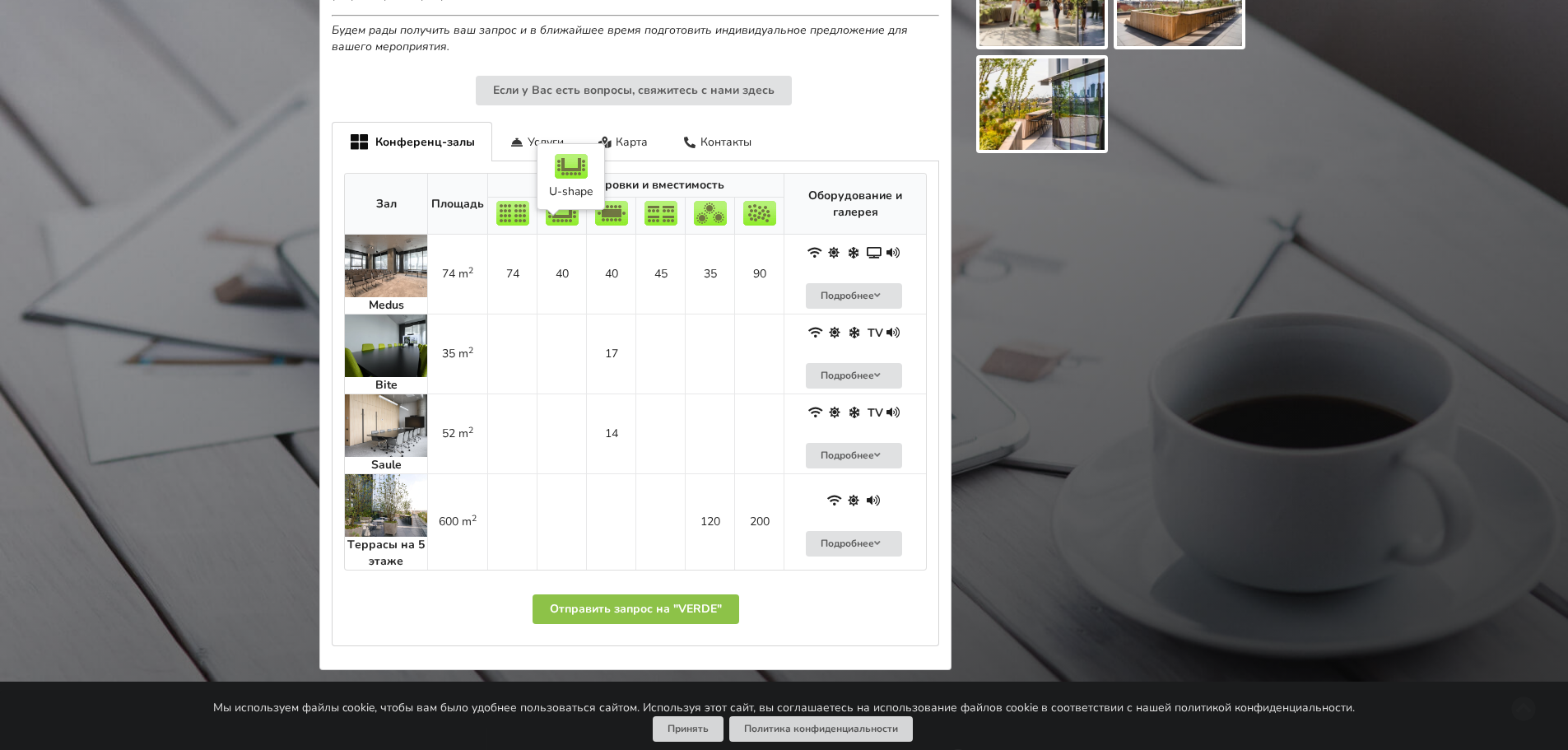
scroll to position [905, 0]
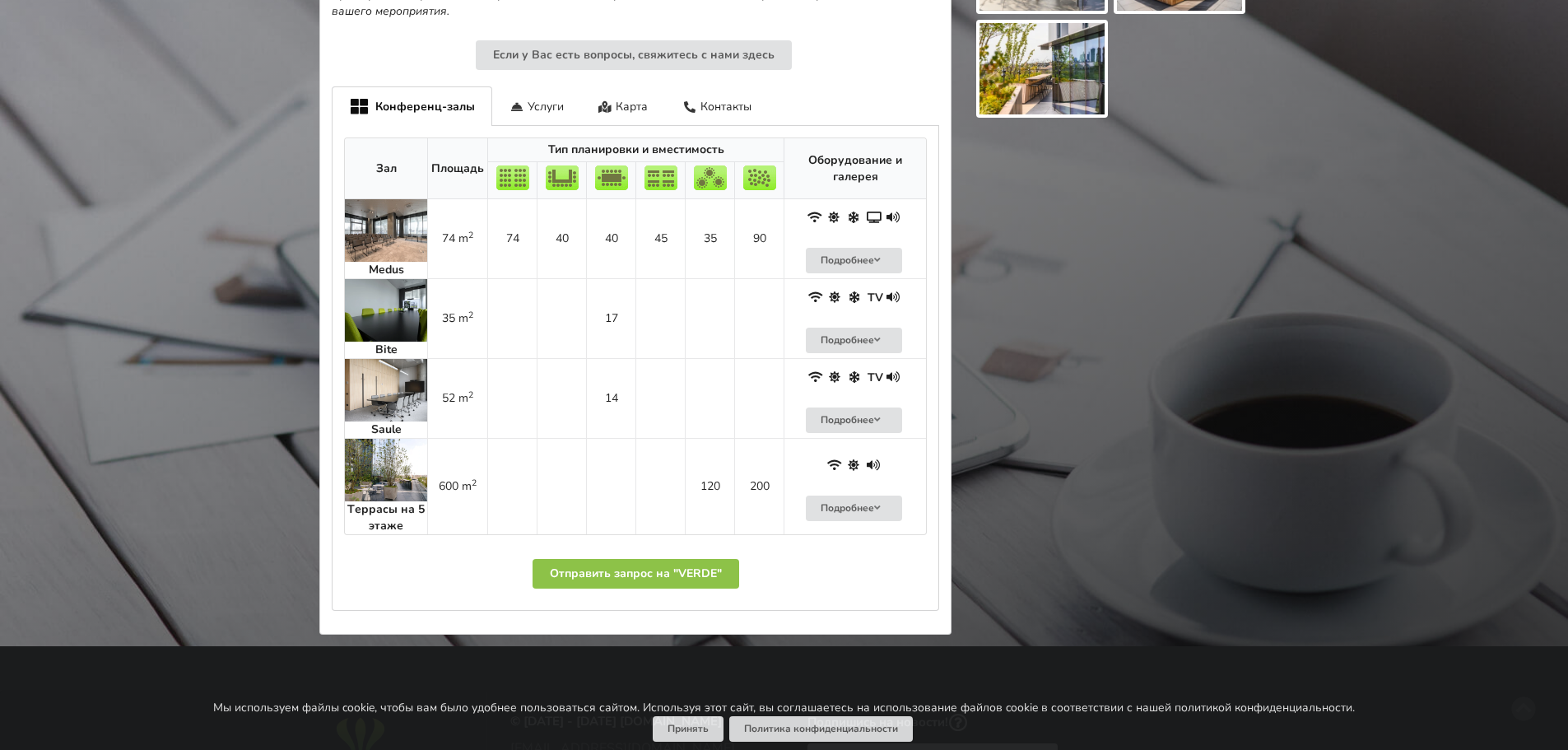
click at [422, 359] on img at bounding box center [386, 390] width 82 height 62
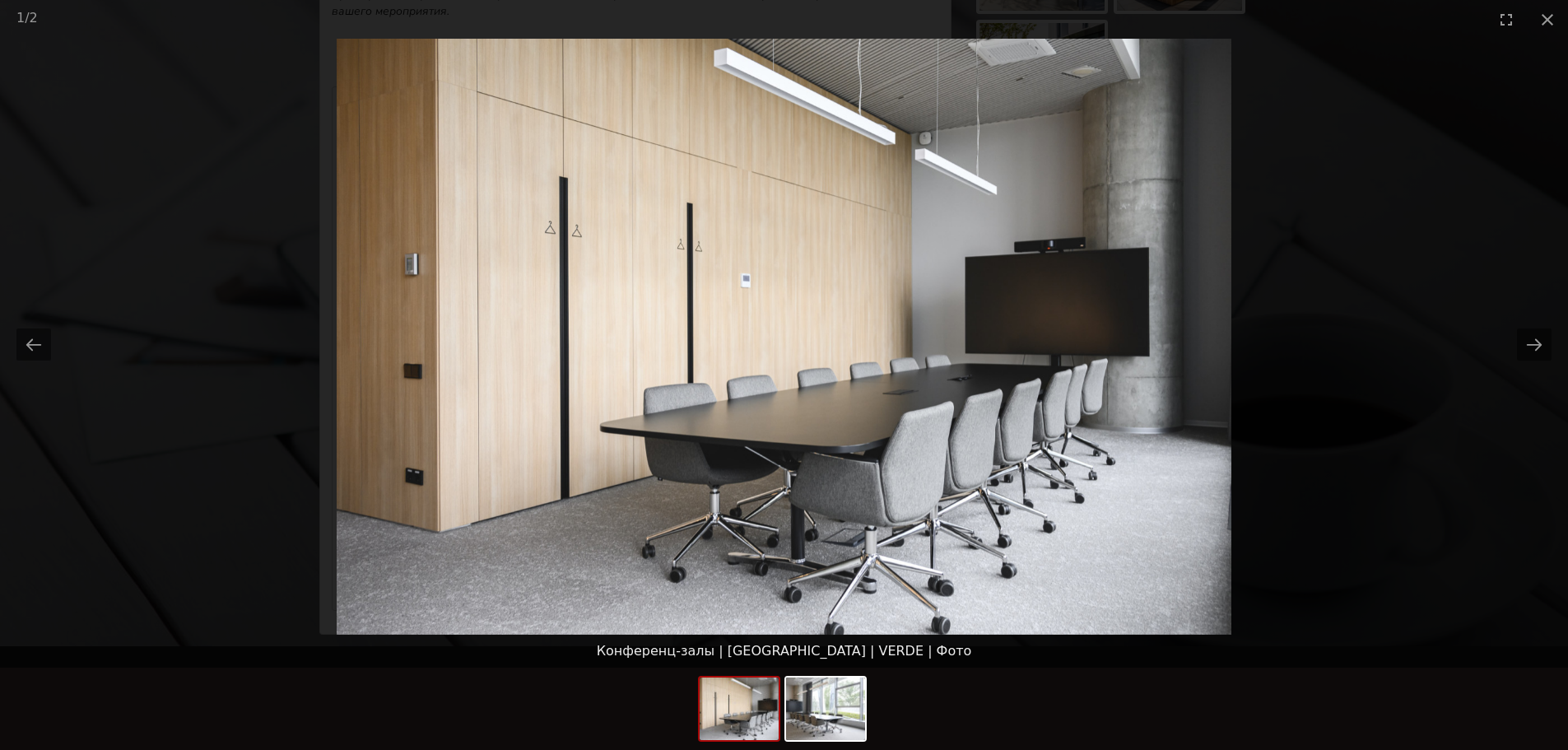
scroll to position [0, 0]
click at [1503, 340] on picture at bounding box center [784, 336] width 1568 height 596
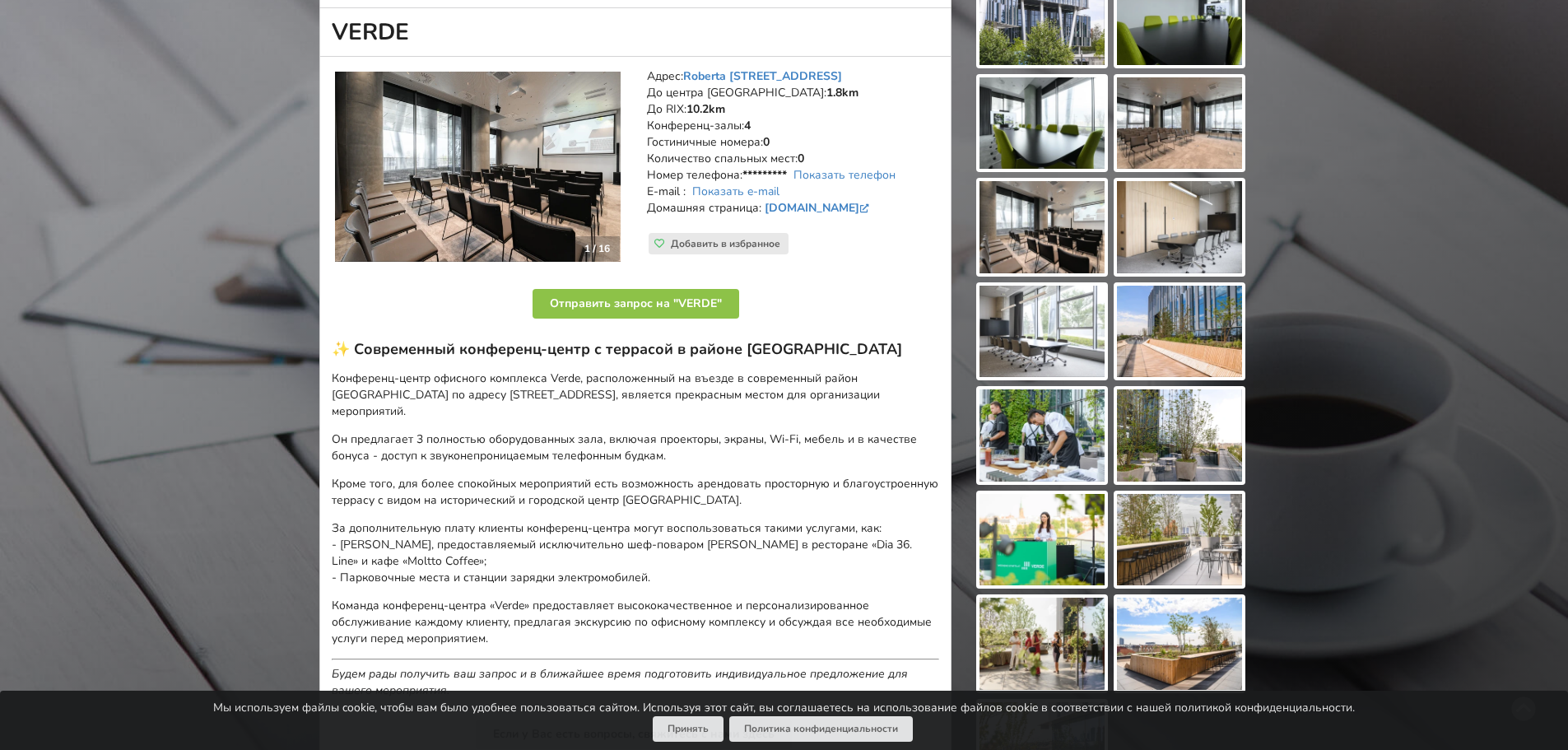
scroll to position [82, 0]
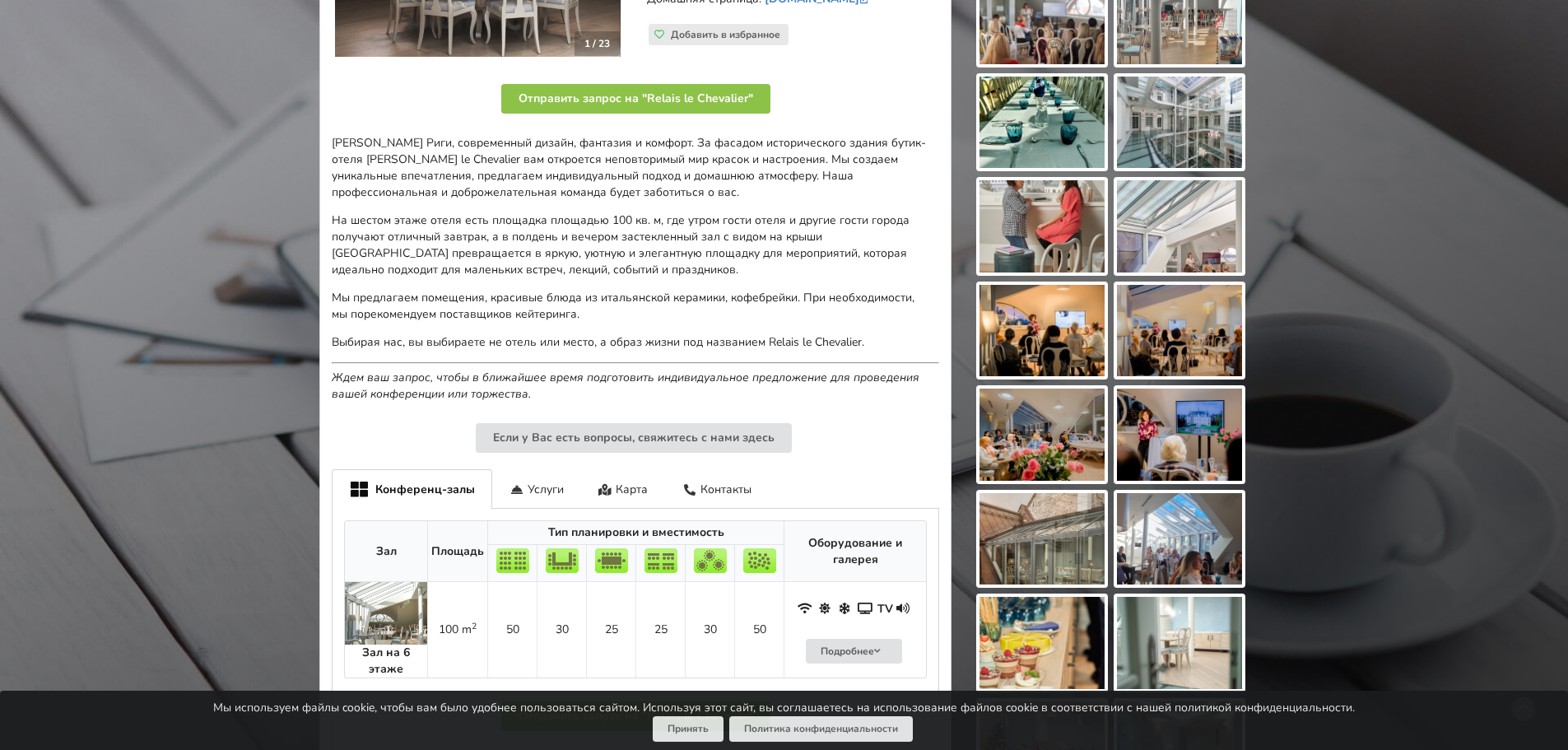
scroll to position [576, 0]
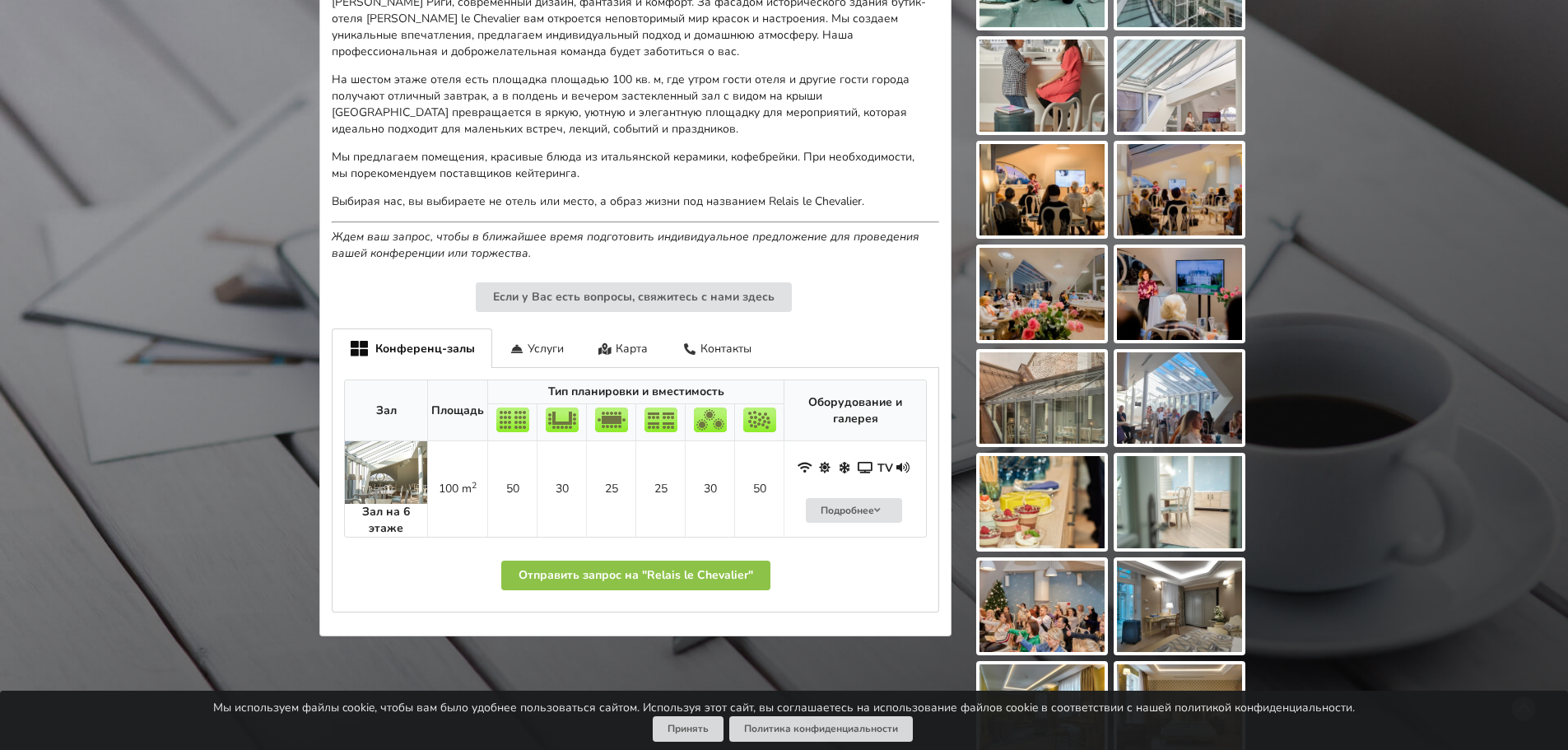
click at [391, 480] on img at bounding box center [386, 472] width 82 height 62
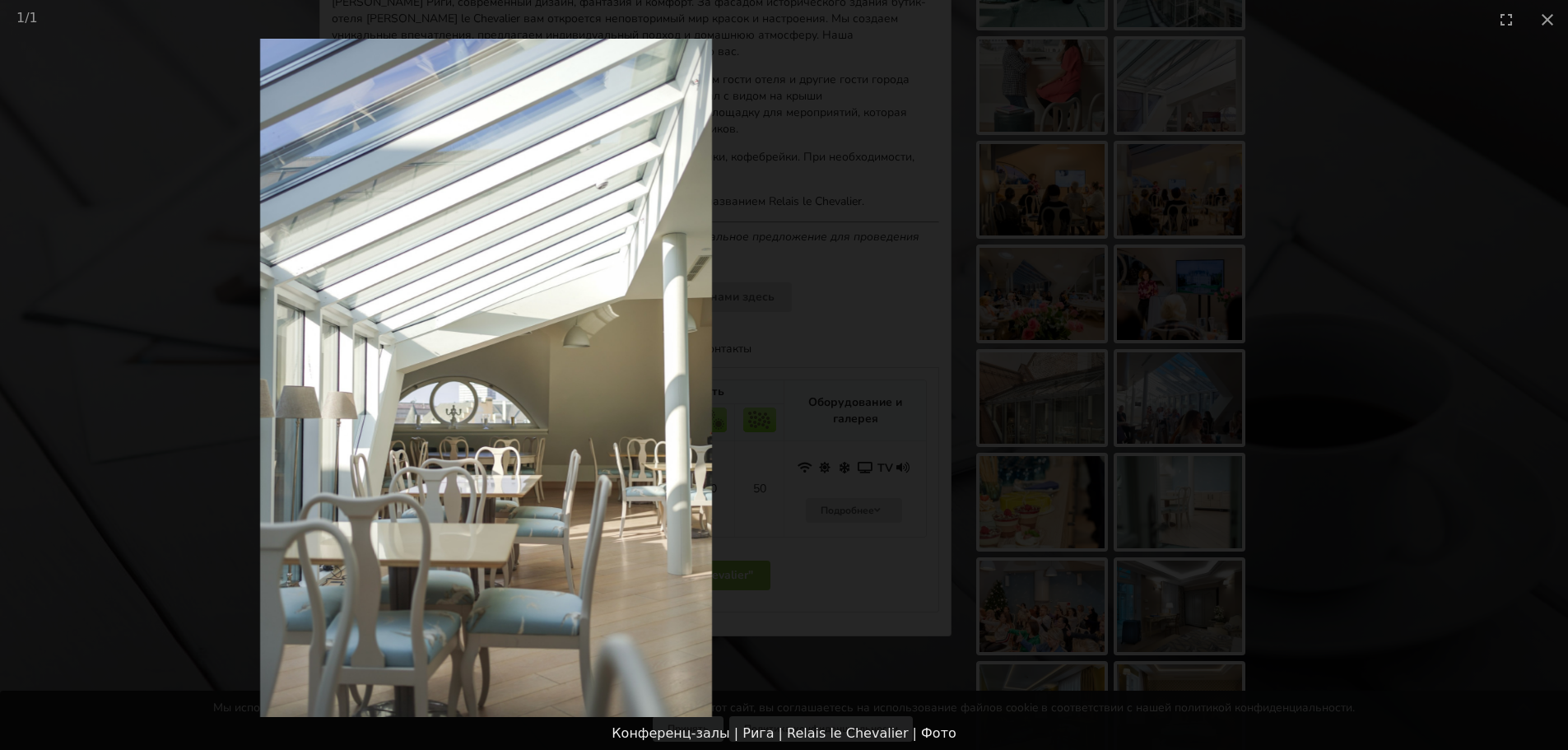
drag, startPoint x: 984, startPoint y: 380, endPoint x: 433, endPoint y: 370, distance: 551.1
click at [523, 370] on img at bounding box center [486, 378] width 452 height 678
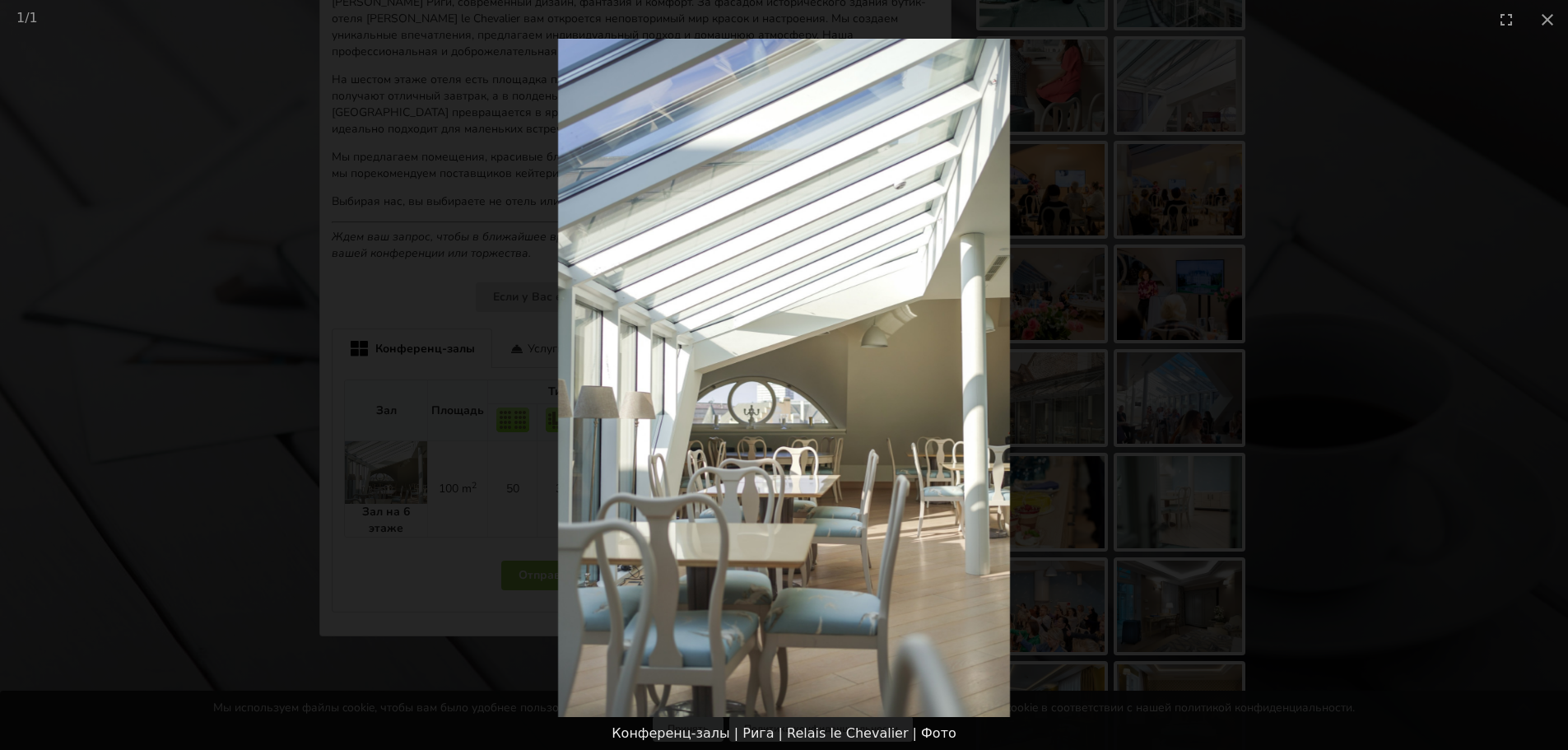
click at [1444, 380] on picture at bounding box center [784, 378] width 1568 height 678
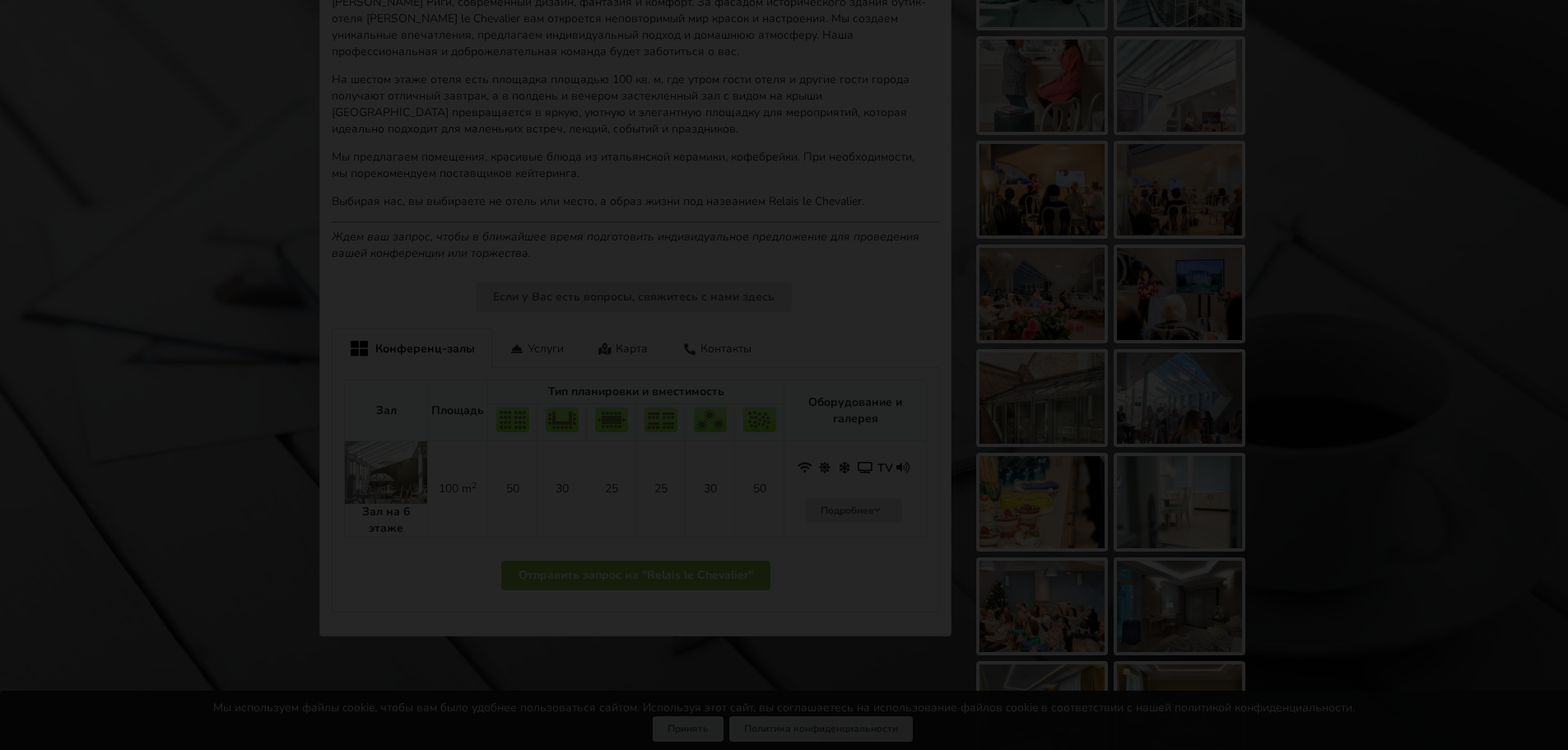
click at [1444, 380] on picture at bounding box center [784, 378] width 1568 height 678
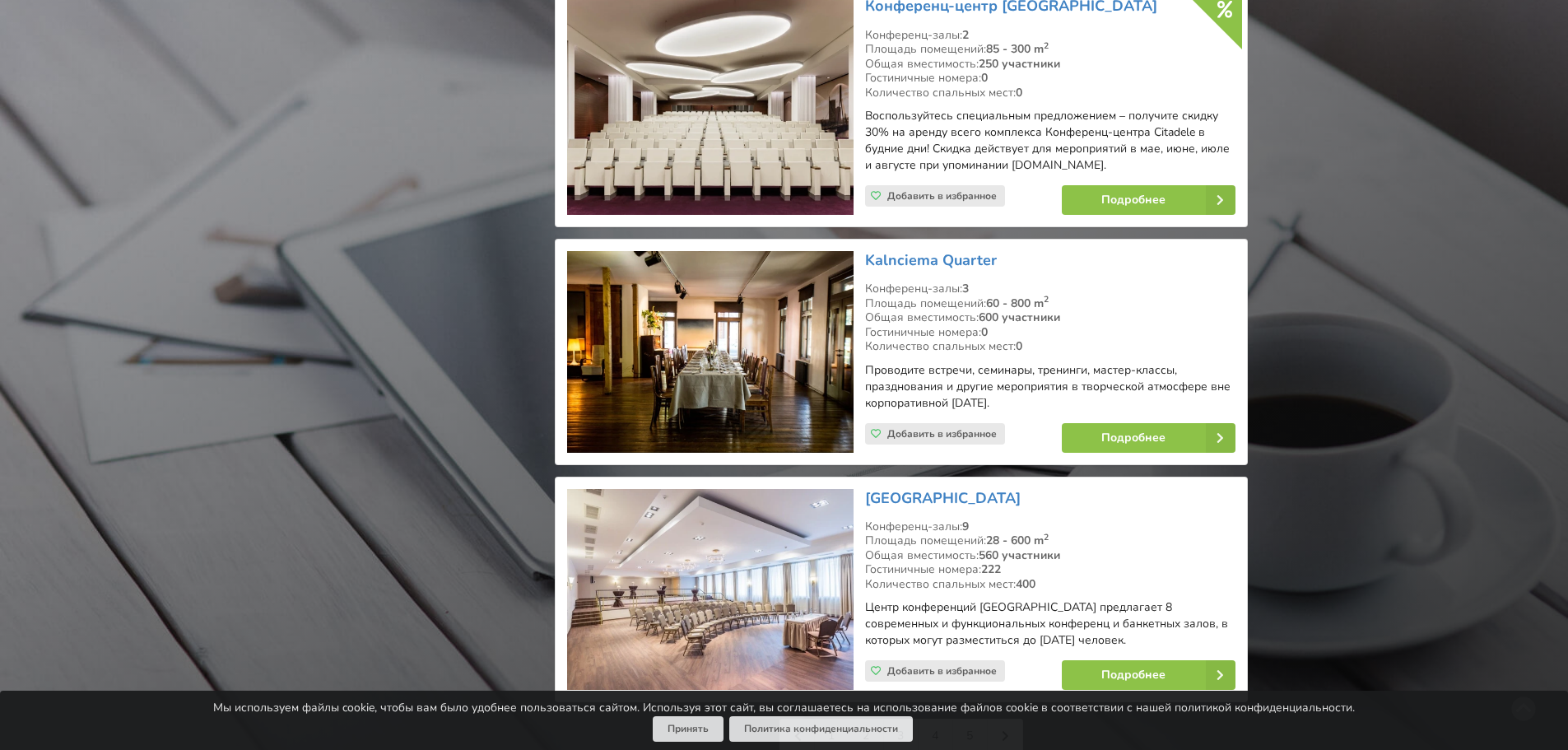
scroll to position [3703, 0]
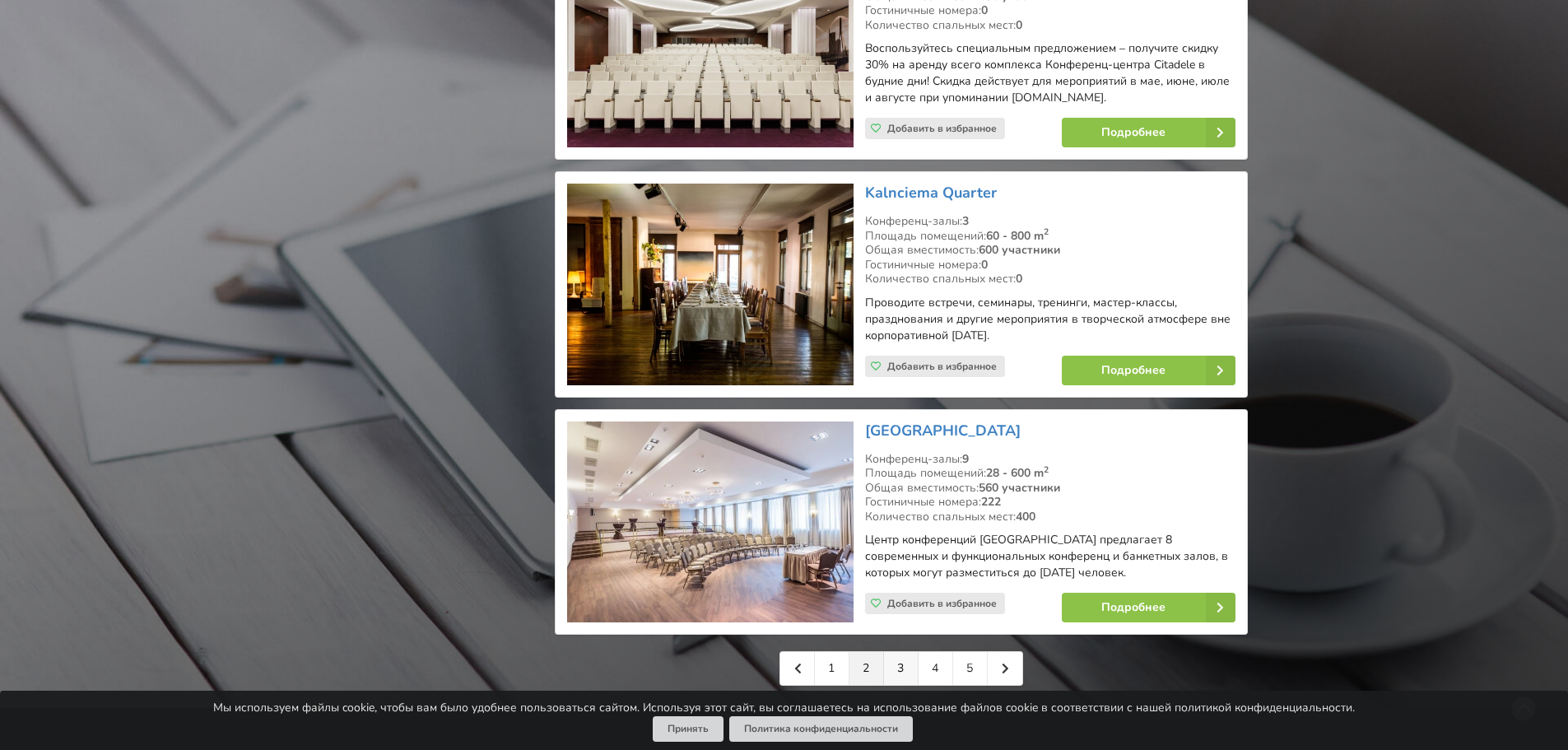
click at [905, 652] on link "3" at bounding box center [902, 669] width 35 height 33
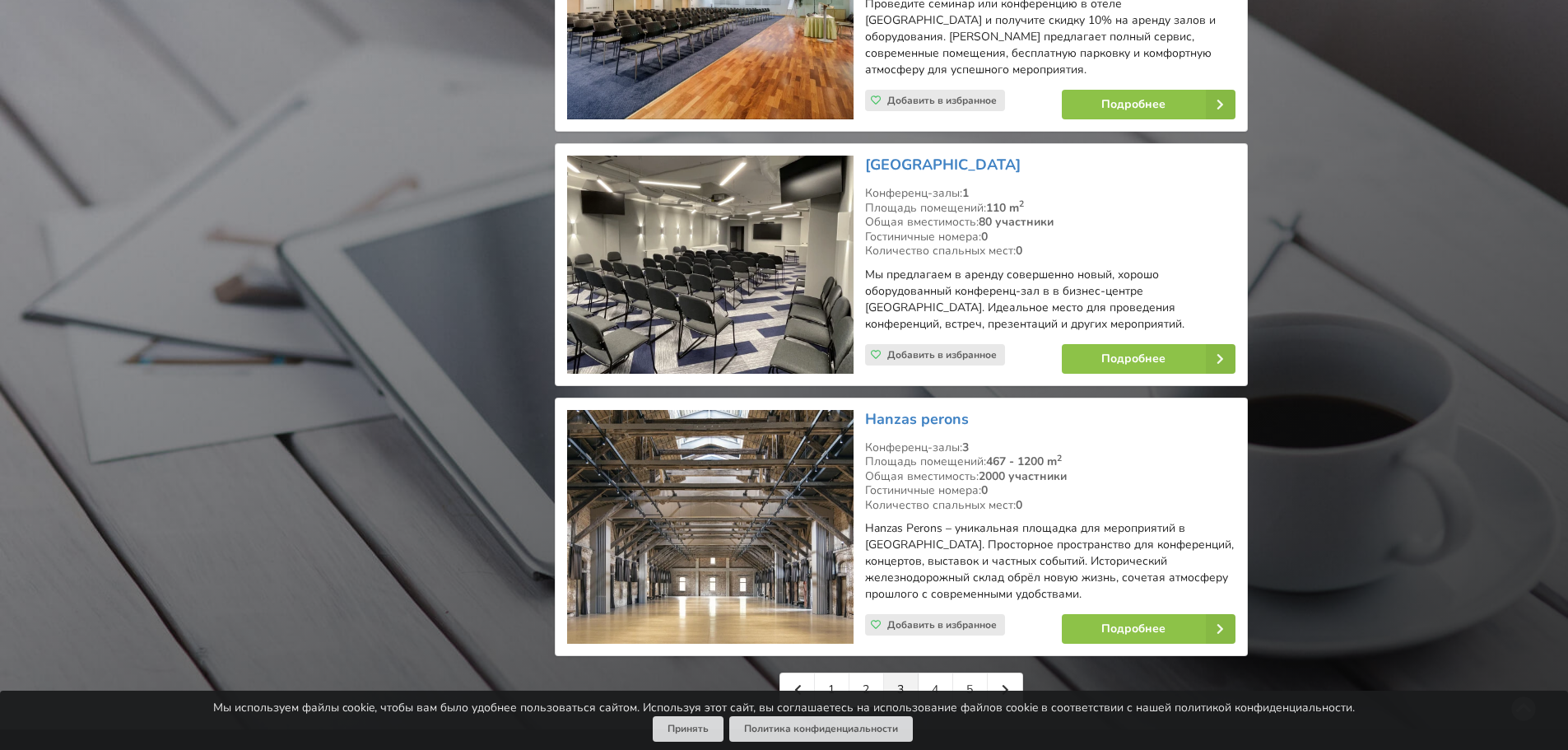
scroll to position [3620, 0]
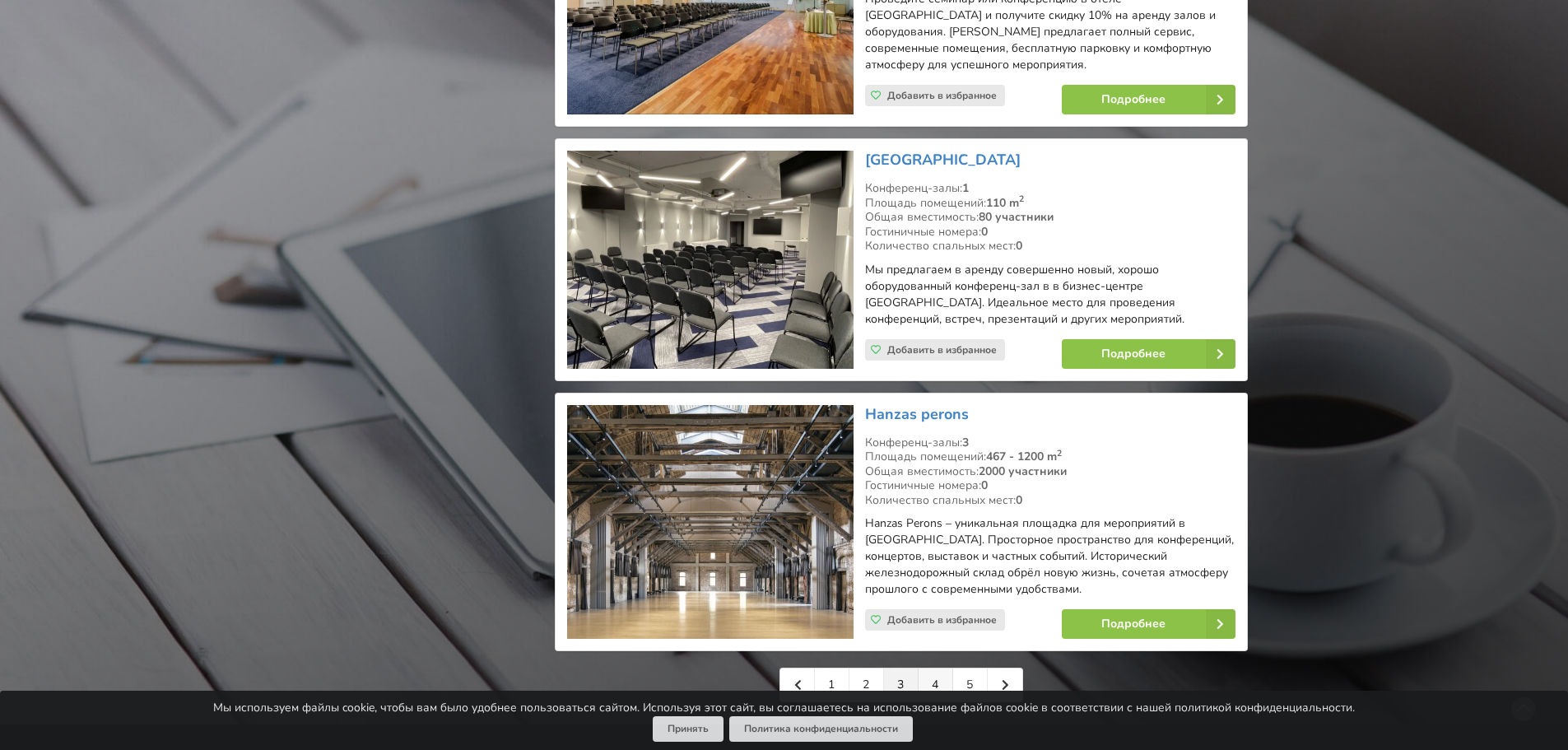
click at [932, 668] on link "4" at bounding box center [936, 684] width 35 height 33
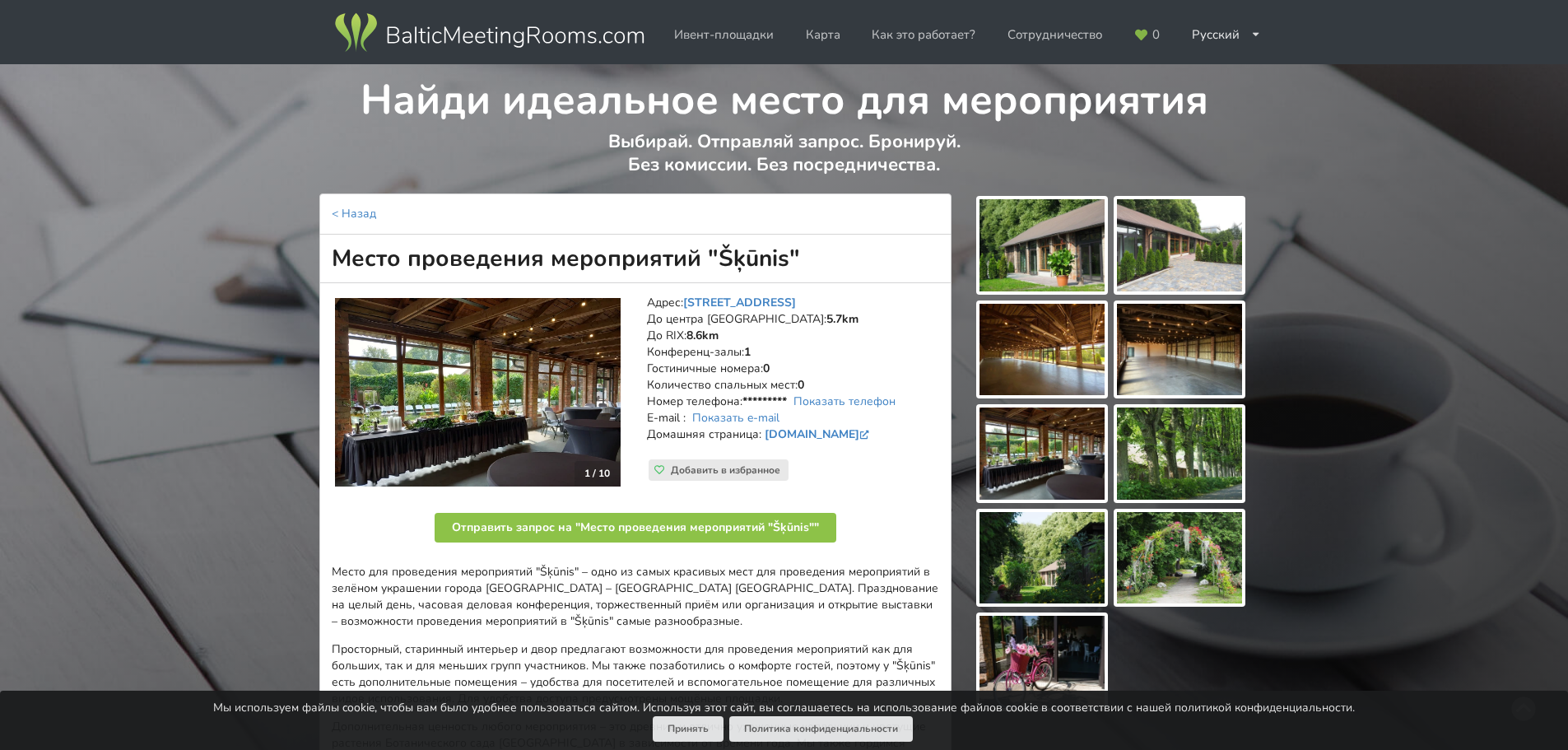
click at [1095, 321] on img at bounding box center [1042, 350] width 125 height 92
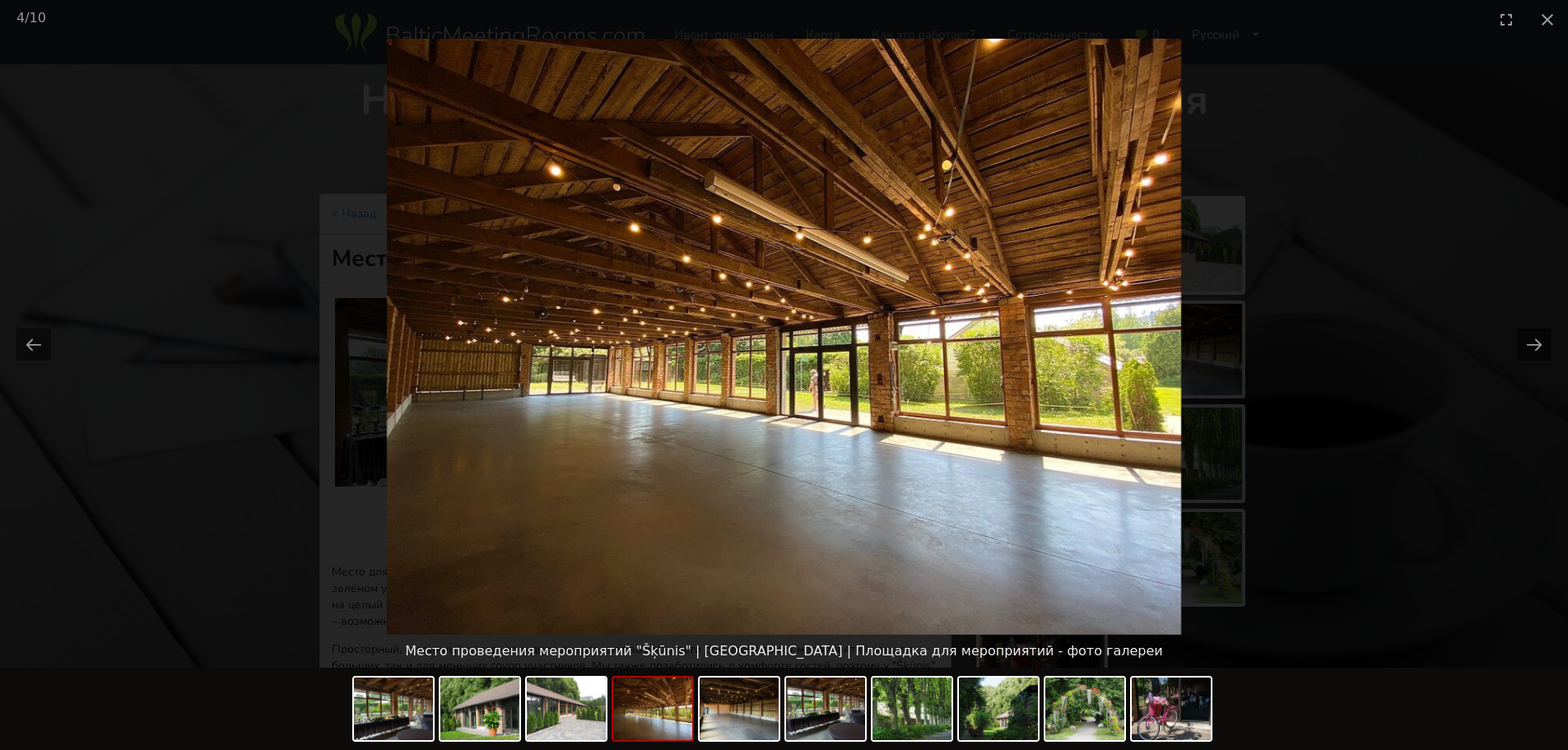
click at [1457, 346] on picture at bounding box center [784, 336] width 1568 height 596
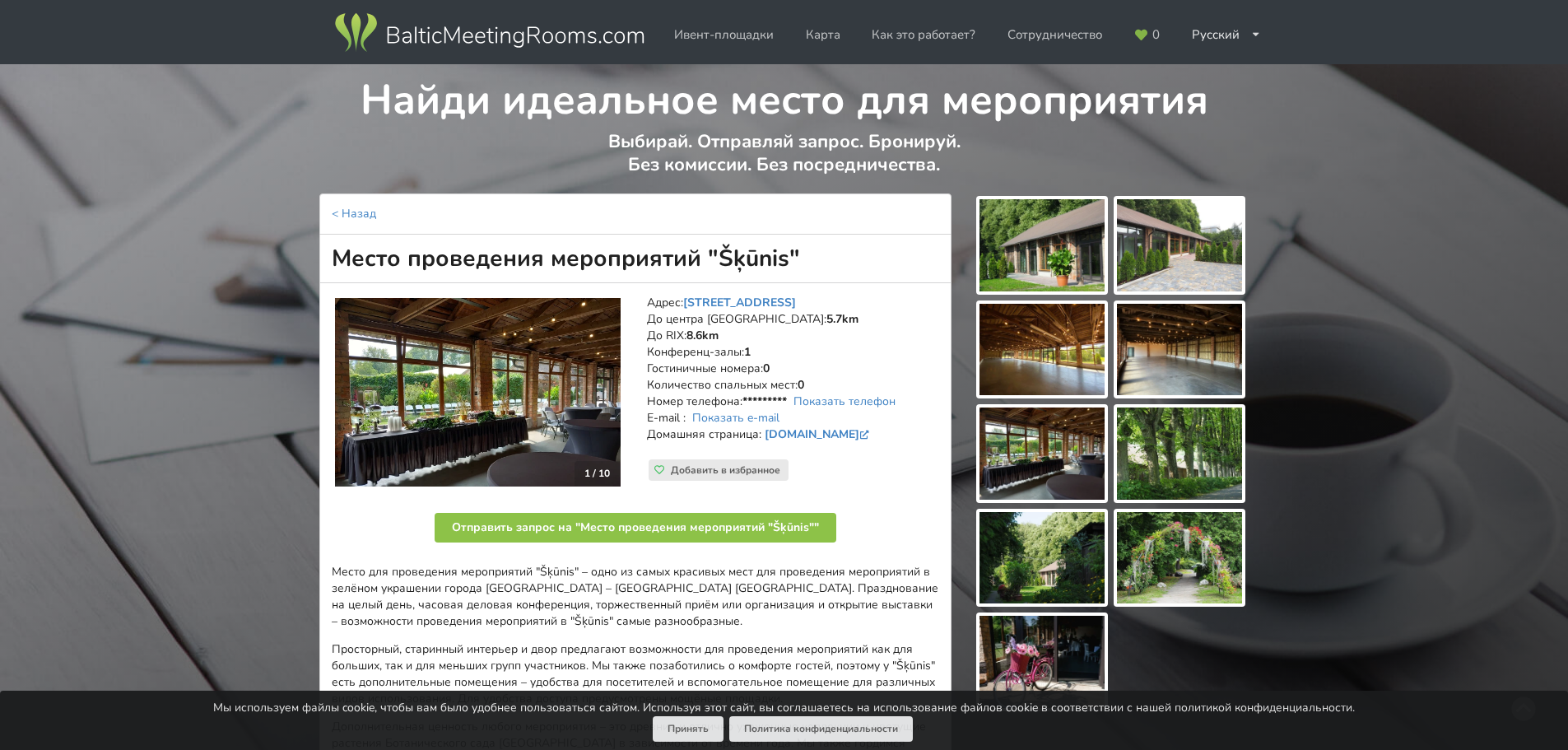
click at [1479, 345] on div "Найди идеальное место для мероприятия Выбирай. Отправляй запрос. Бронируй. Без …" at bounding box center [784, 664] width 1568 height 1202
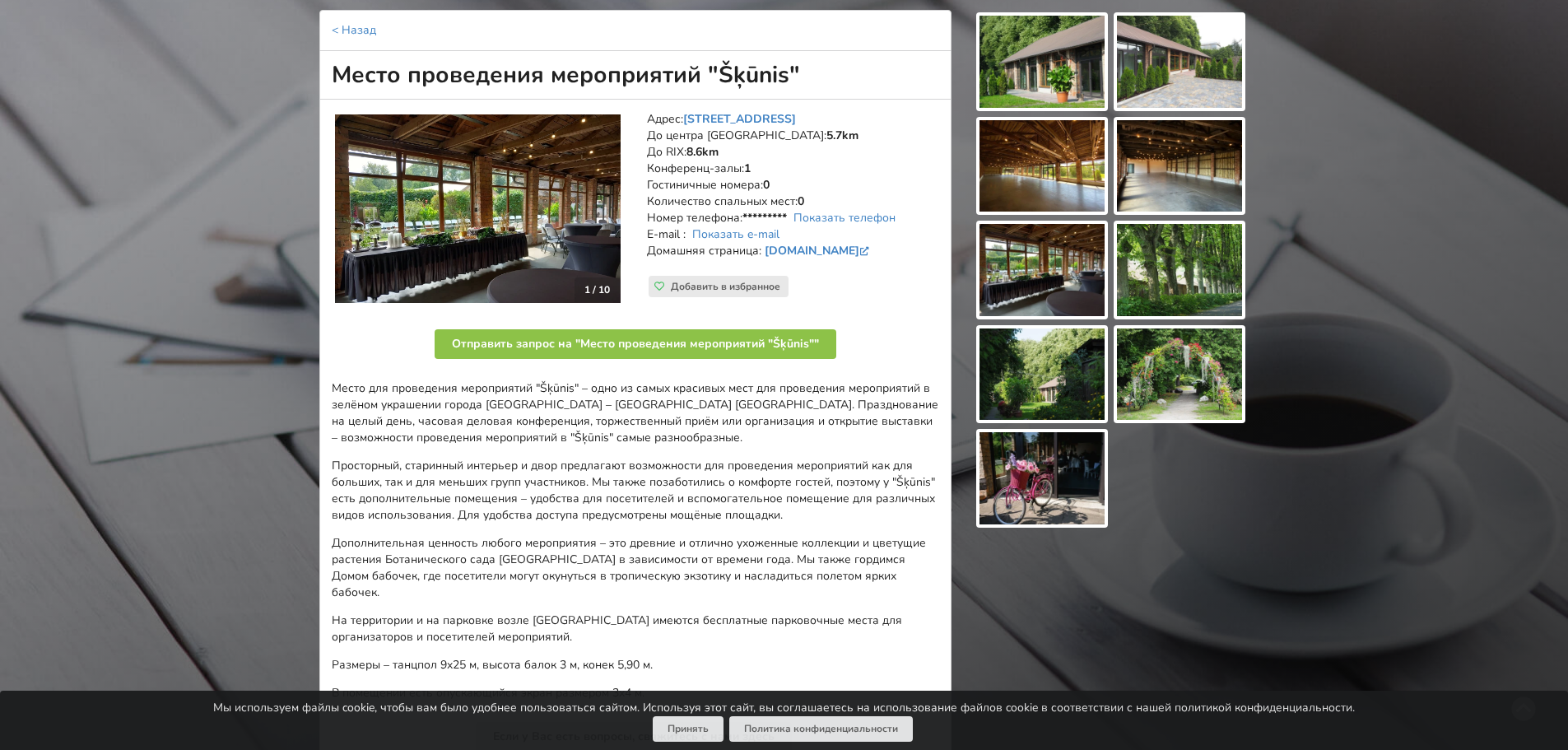
scroll to position [247, 0]
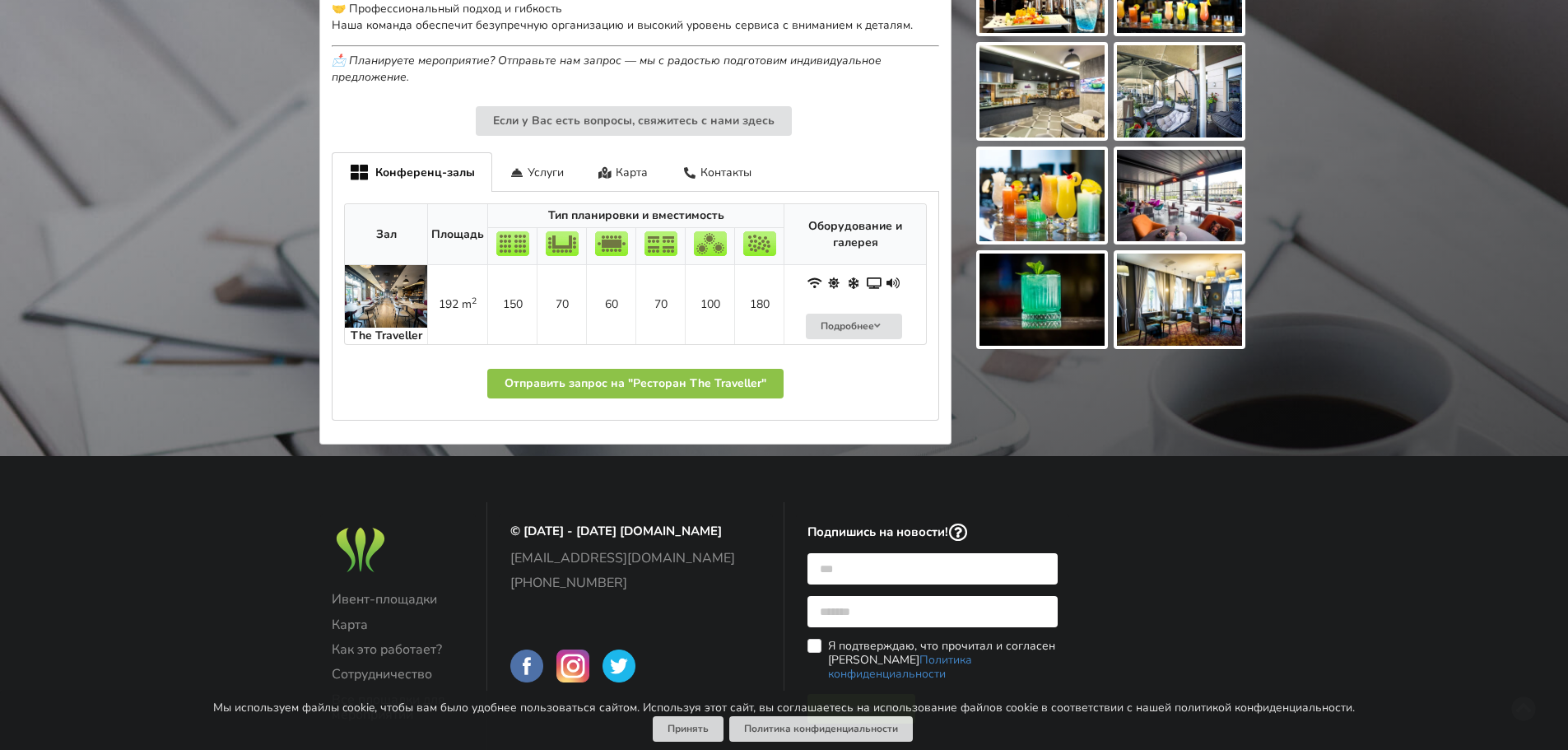
scroll to position [823, 0]
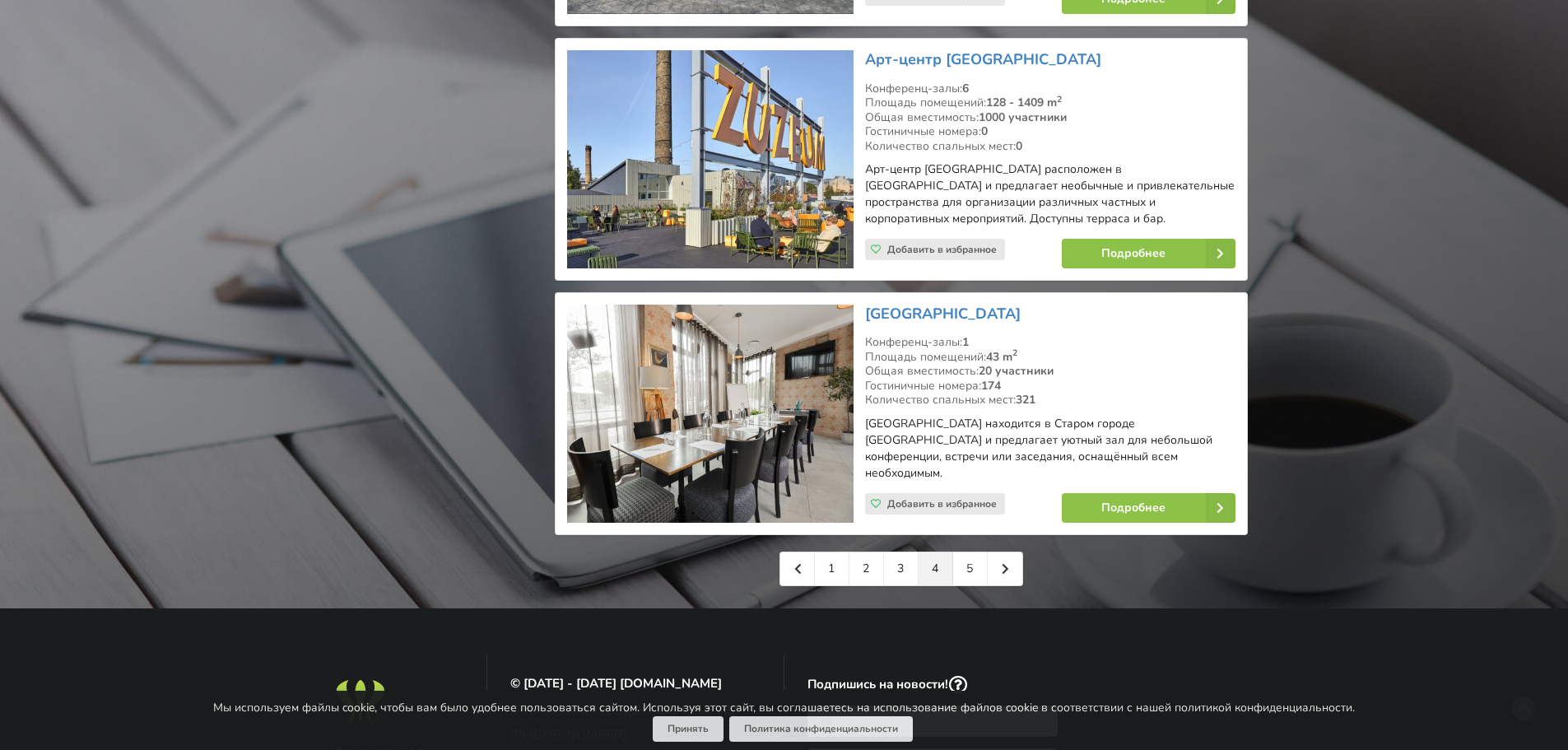
scroll to position [3867, 0]
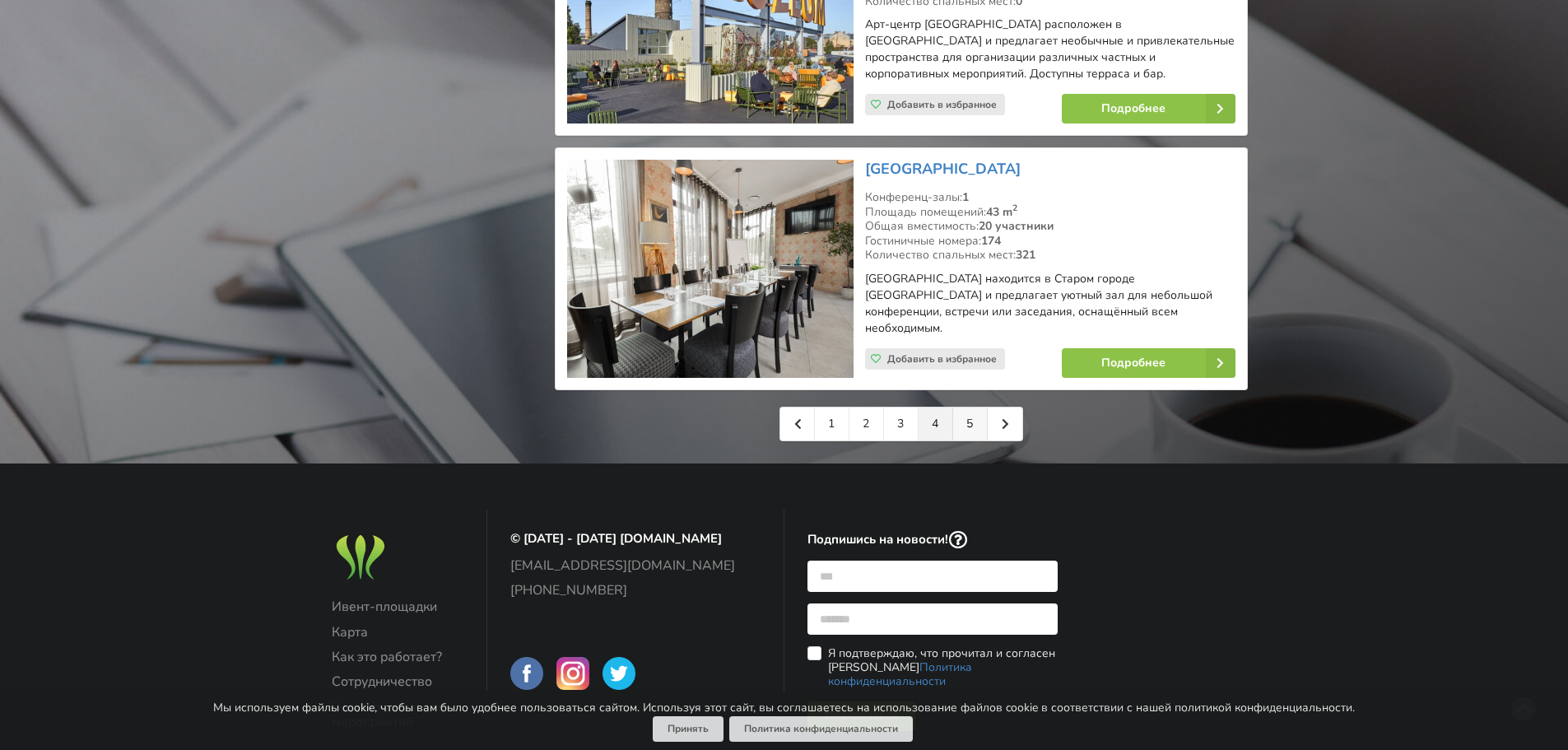
click at [965, 407] on link "5" at bounding box center [971, 424] width 35 height 33
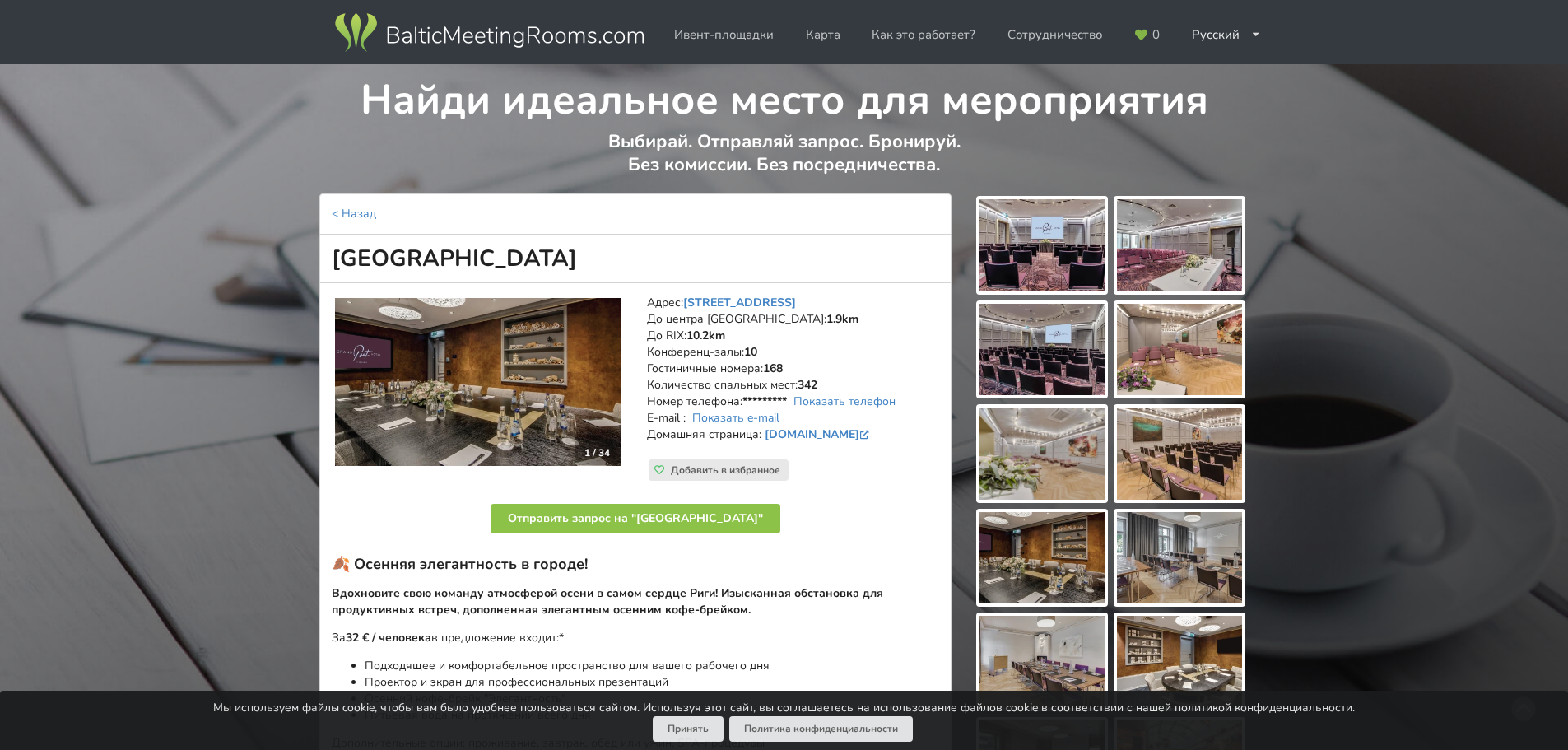
click at [1076, 257] on img at bounding box center [1042, 245] width 125 height 92
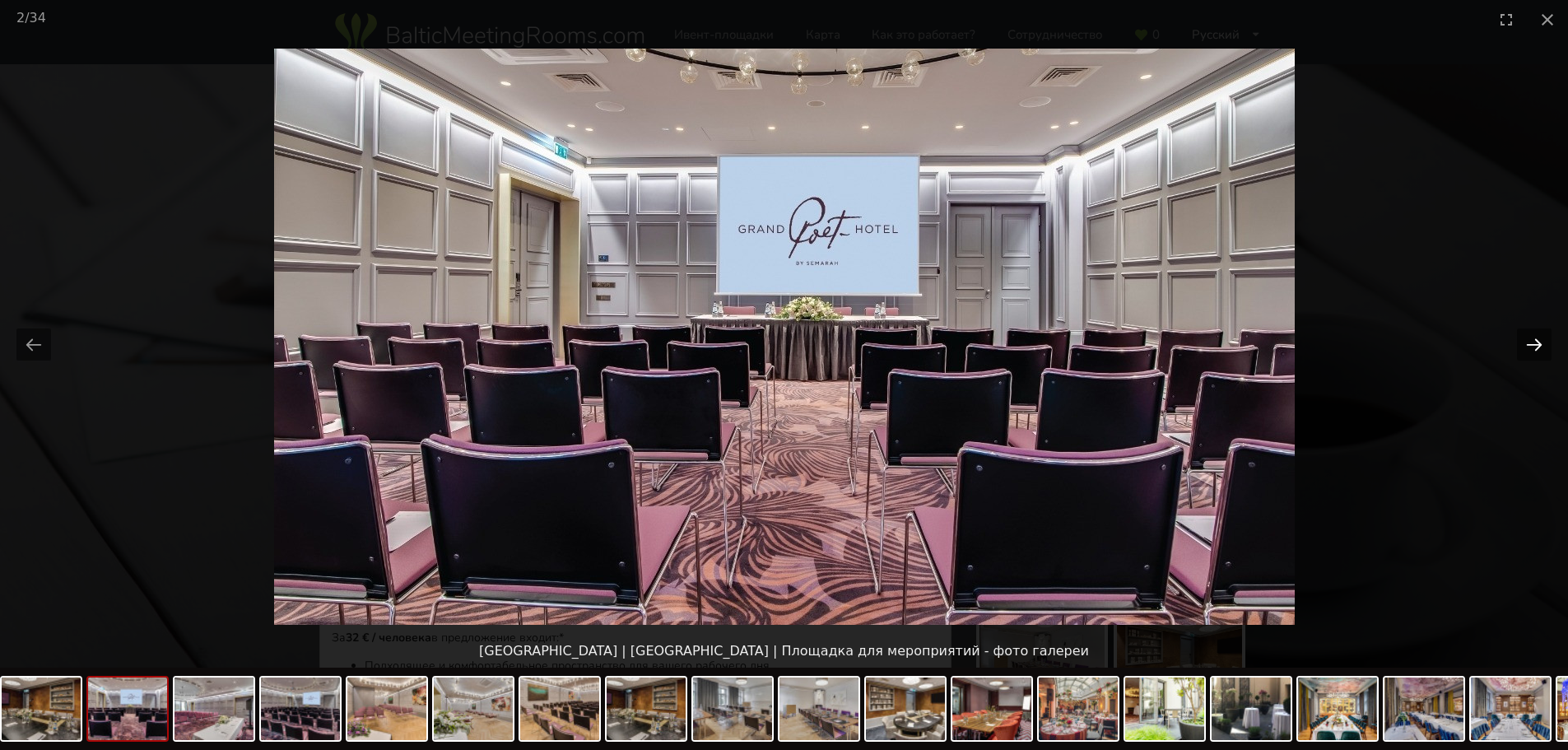
click at [1527, 340] on button "Next slide" at bounding box center [1535, 344] width 35 height 32
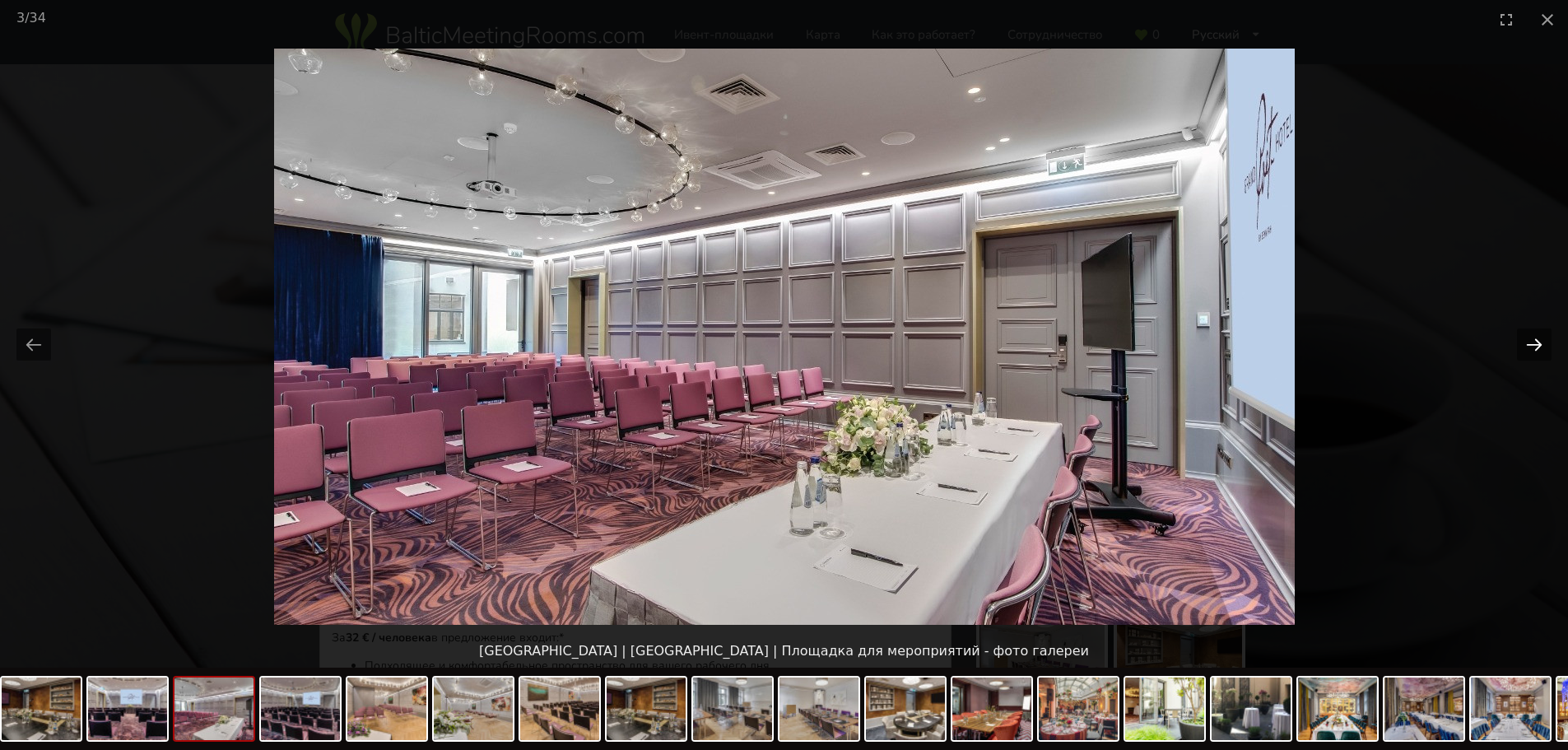
click at [1527, 340] on button "Next slide" at bounding box center [1535, 344] width 35 height 32
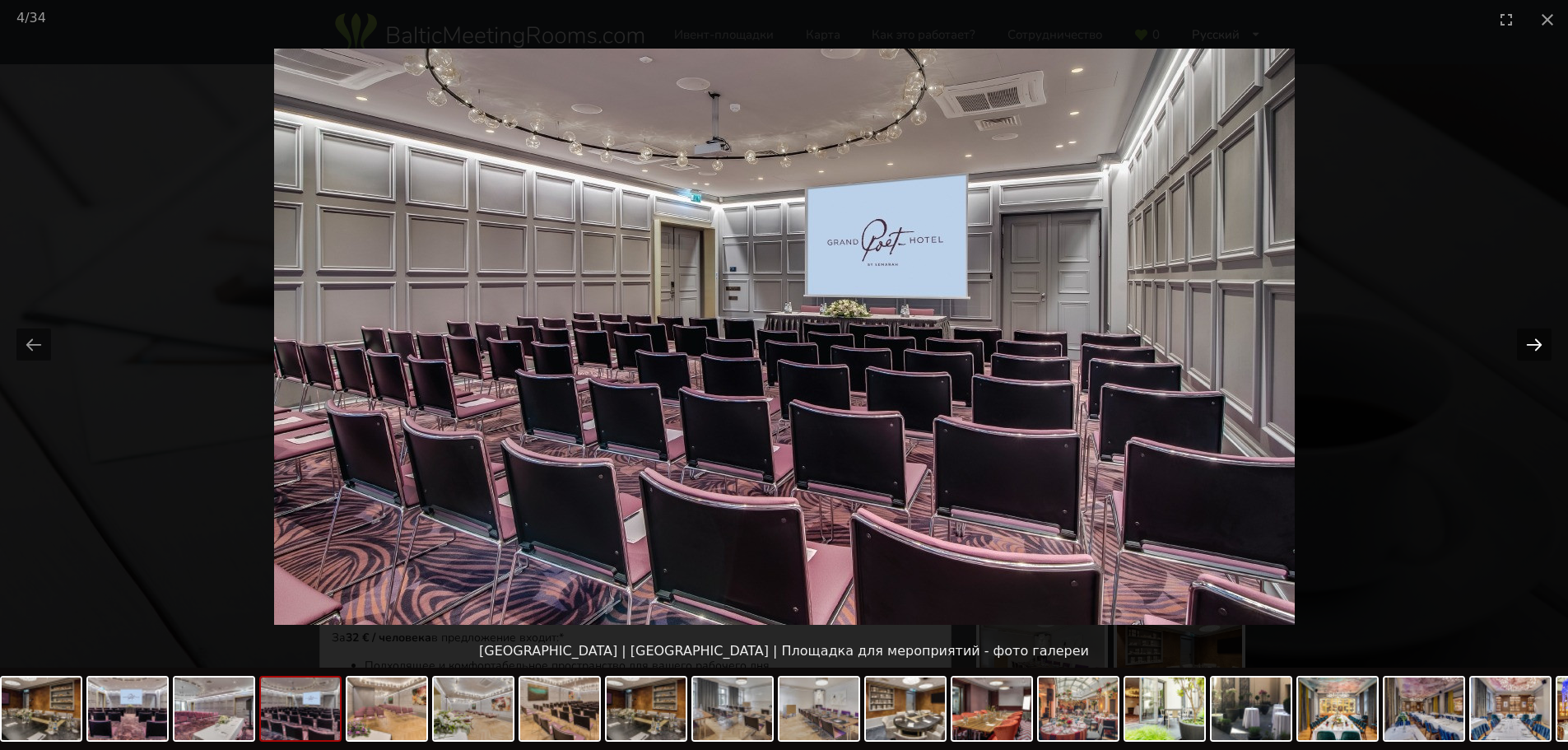
click at [1527, 340] on button "Next slide" at bounding box center [1535, 344] width 35 height 32
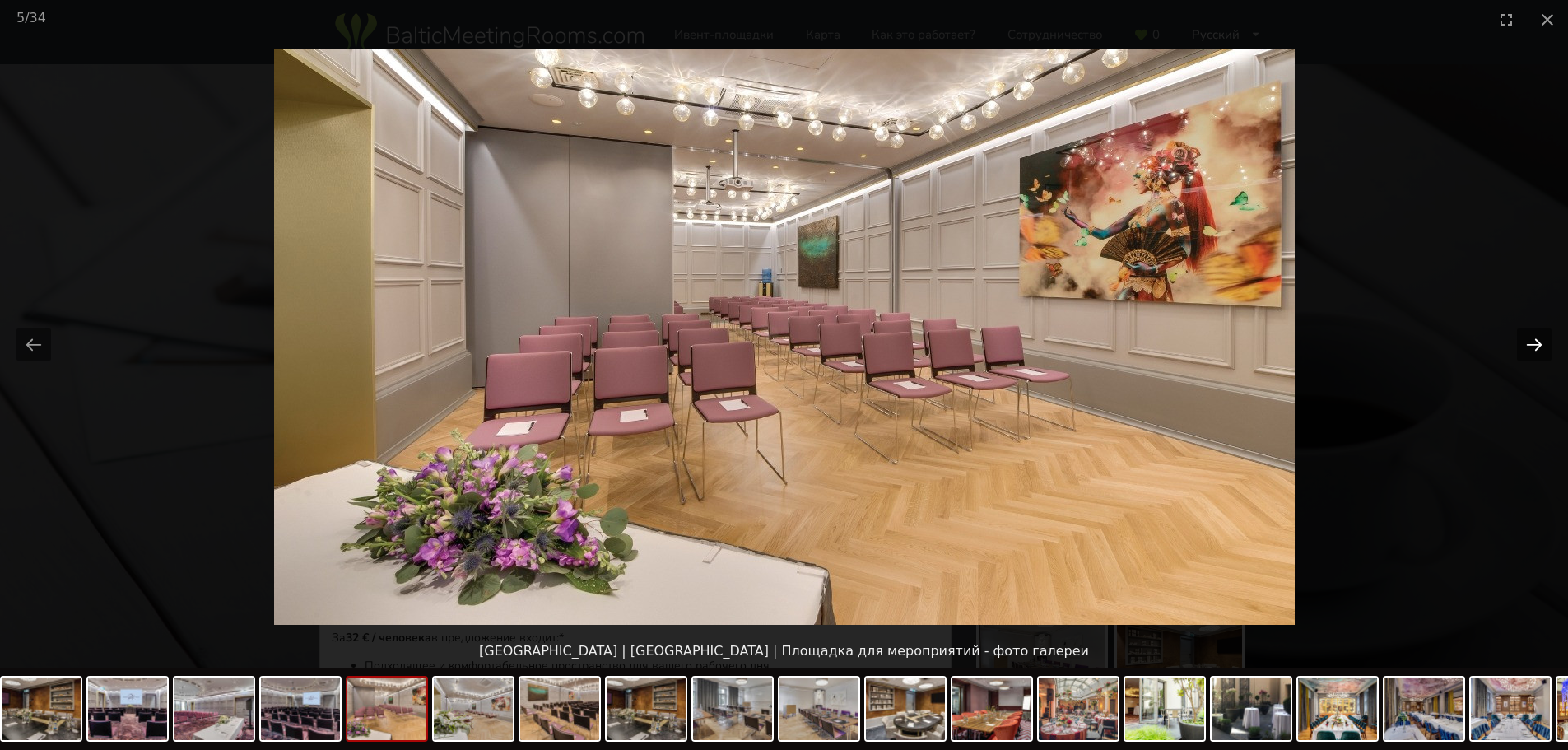
click at [1527, 340] on button "Next slide" at bounding box center [1535, 344] width 35 height 32
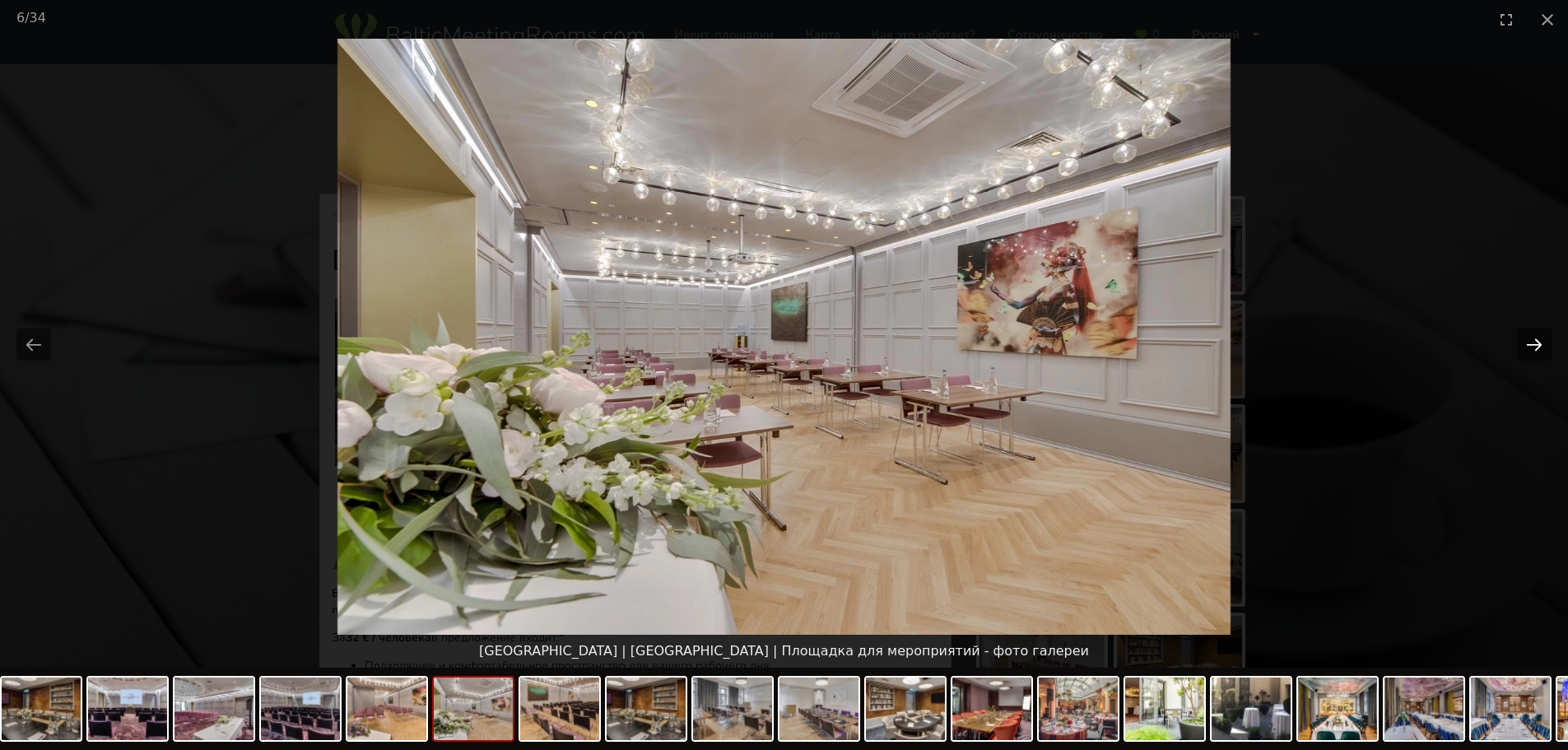
click at [1527, 340] on button "Next slide" at bounding box center [1535, 344] width 35 height 32
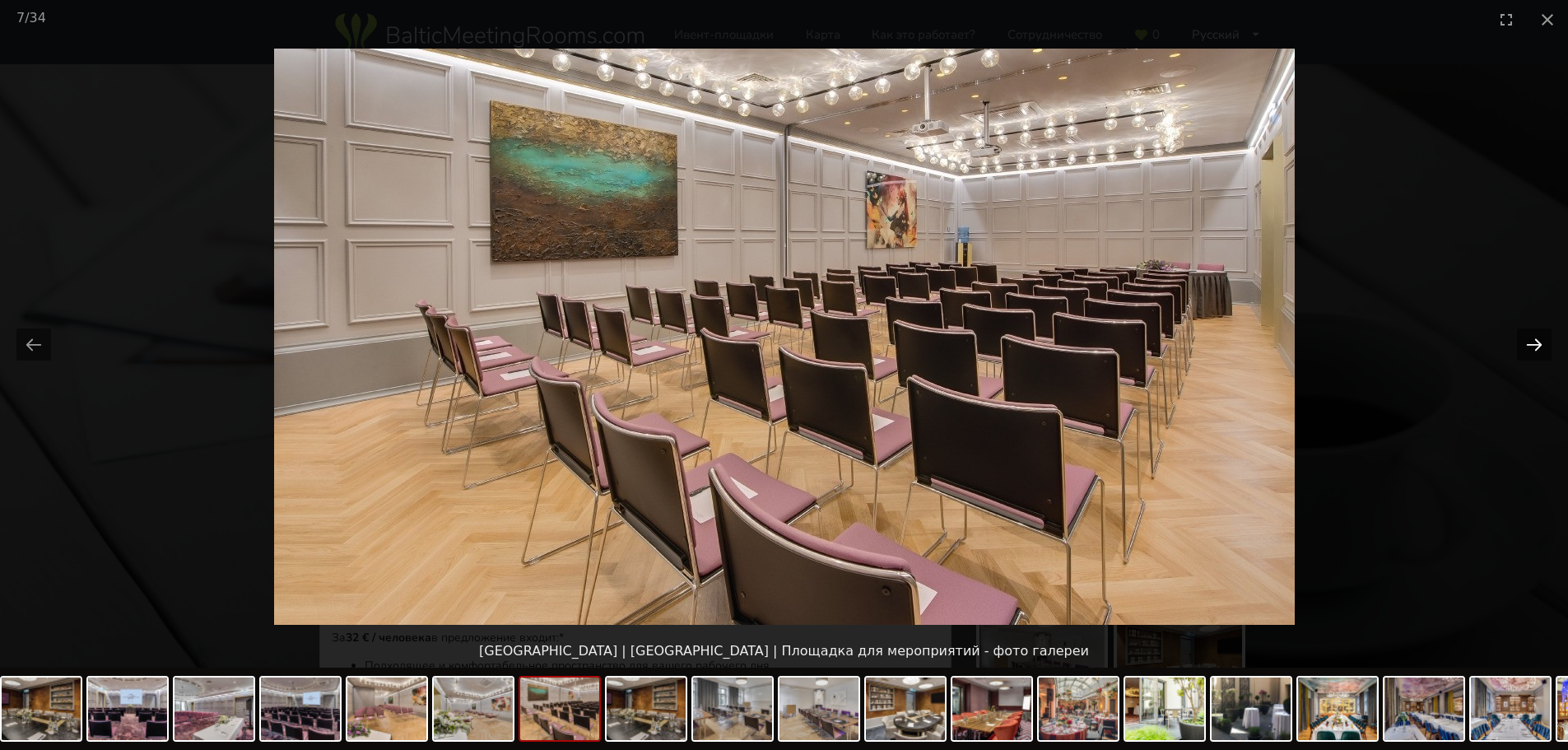
click at [1527, 340] on button "Next slide" at bounding box center [1535, 344] width 35 height 32
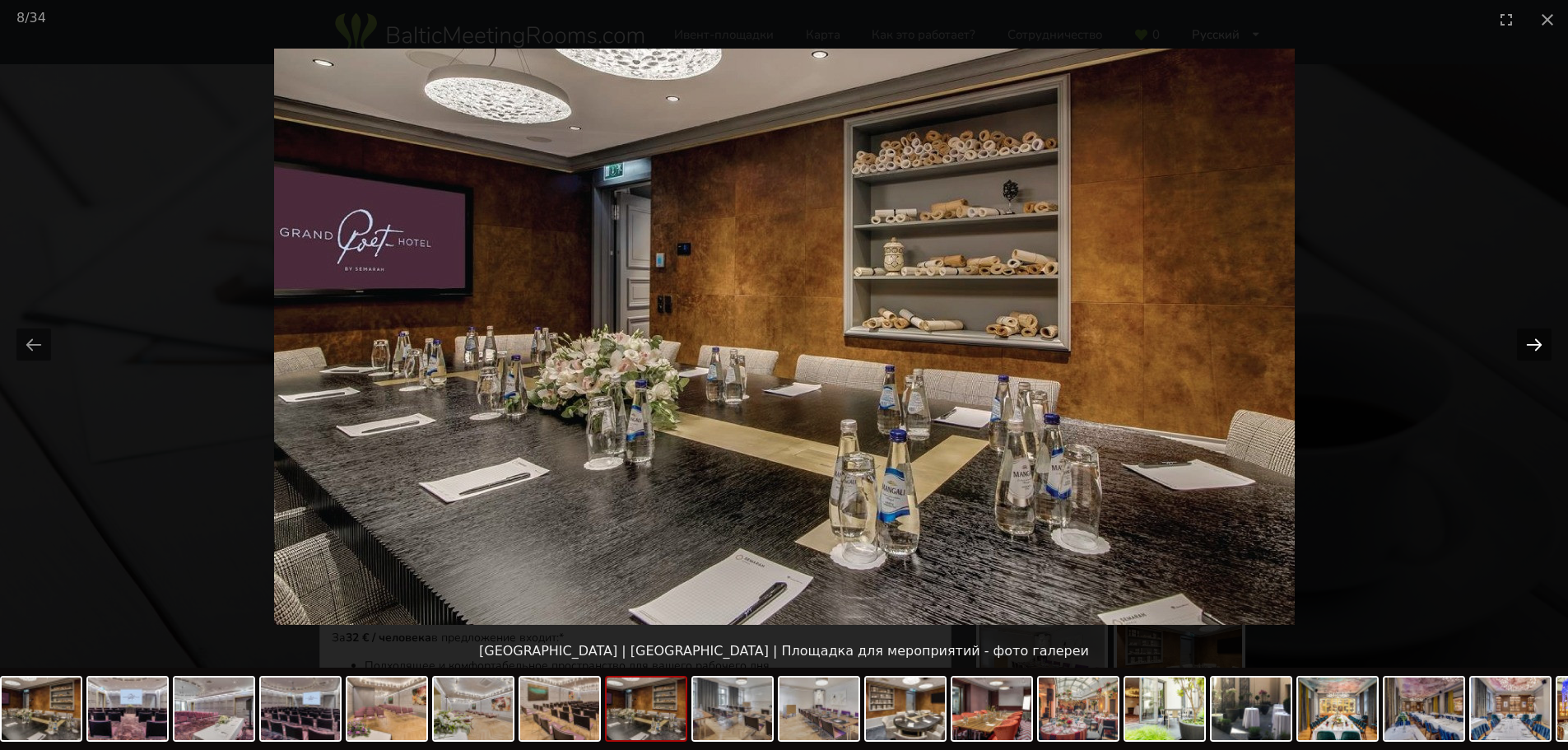
click at [1527, 340] on button "Next slide" at bounding box center [1535, 344] width 35 height 32
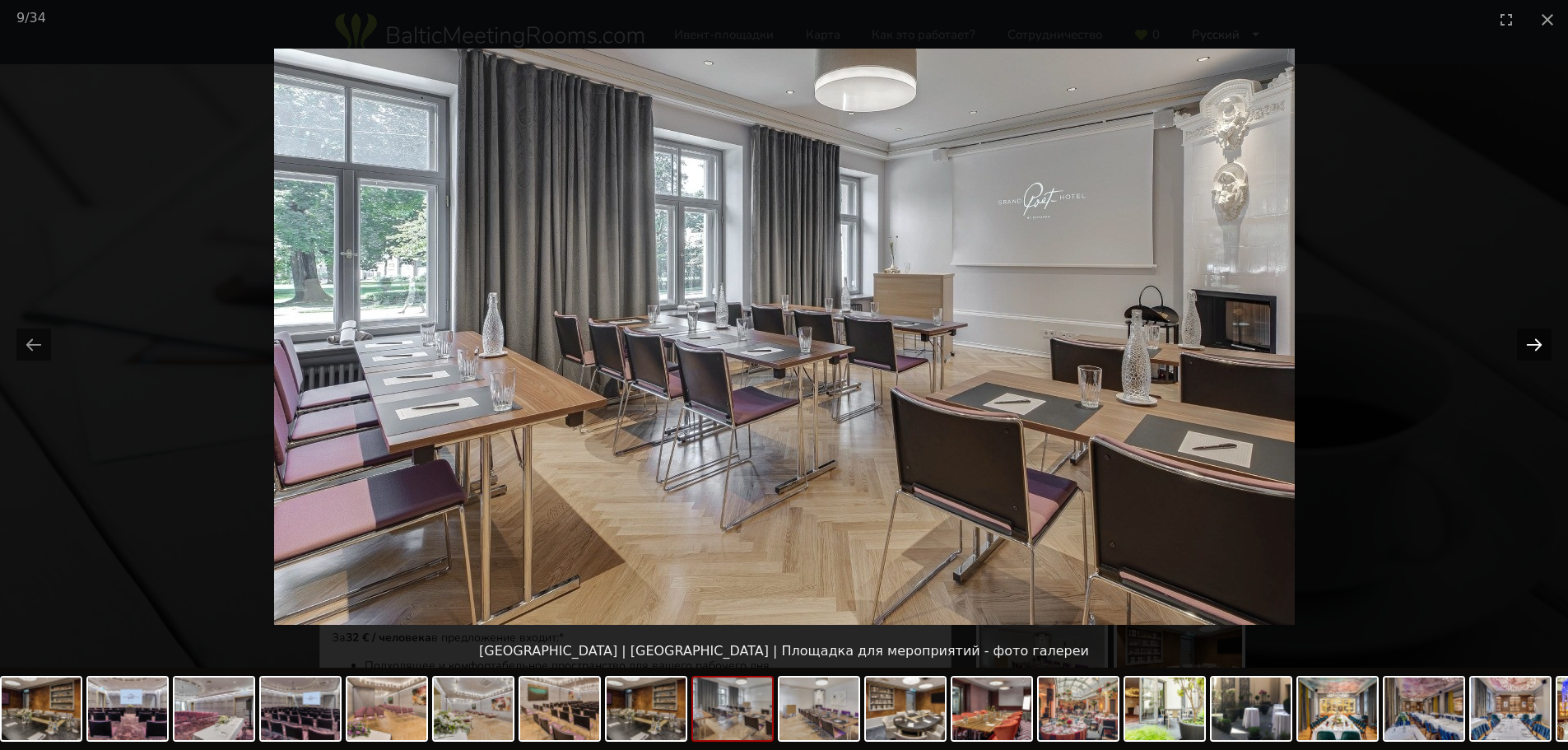
click at [1527, 340] on button "Next slide" at bounding box center [1535, 344] width 35 height 32
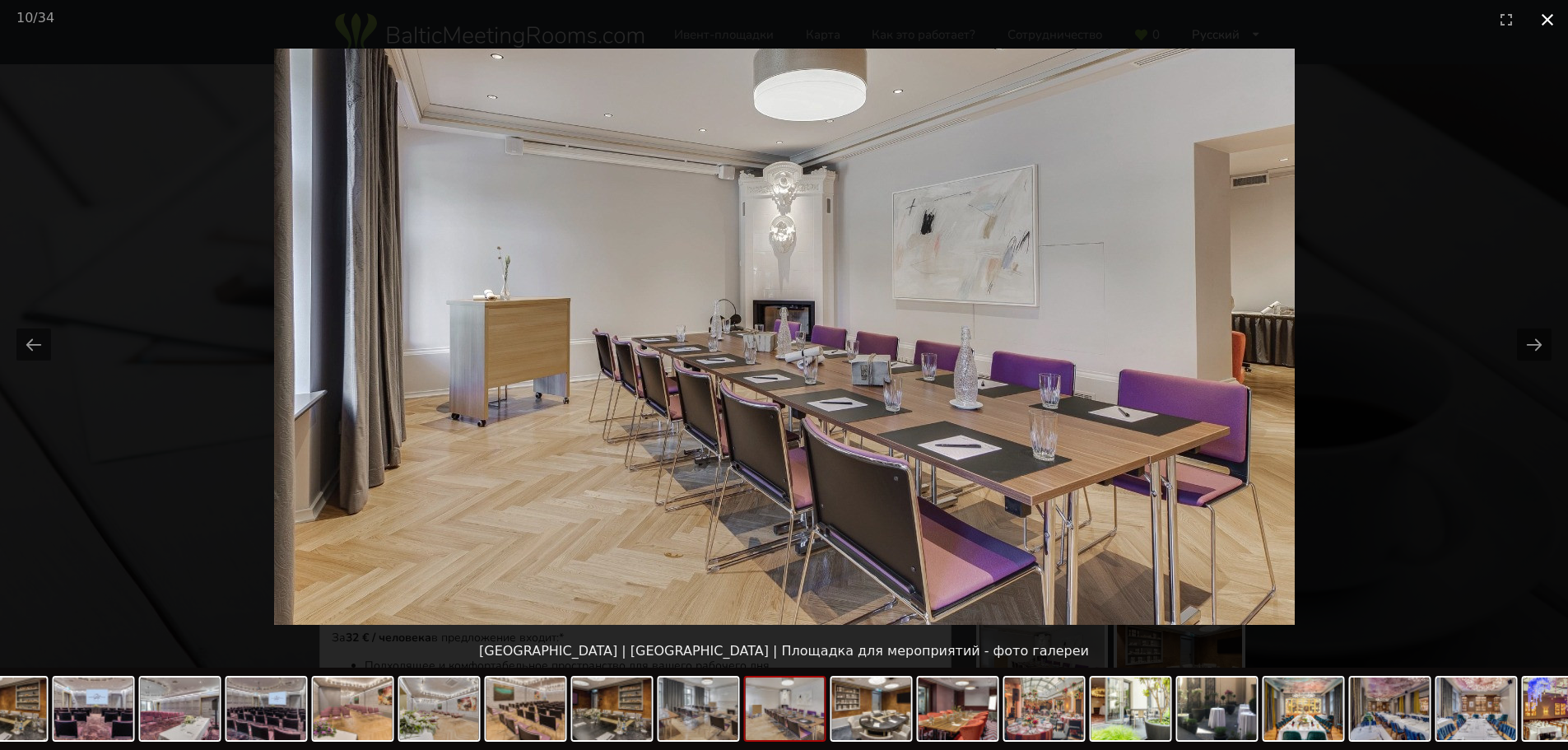
click at [1551, 25] on button "Close gallery" at bounding box center [1548, 19] width 42 height 39
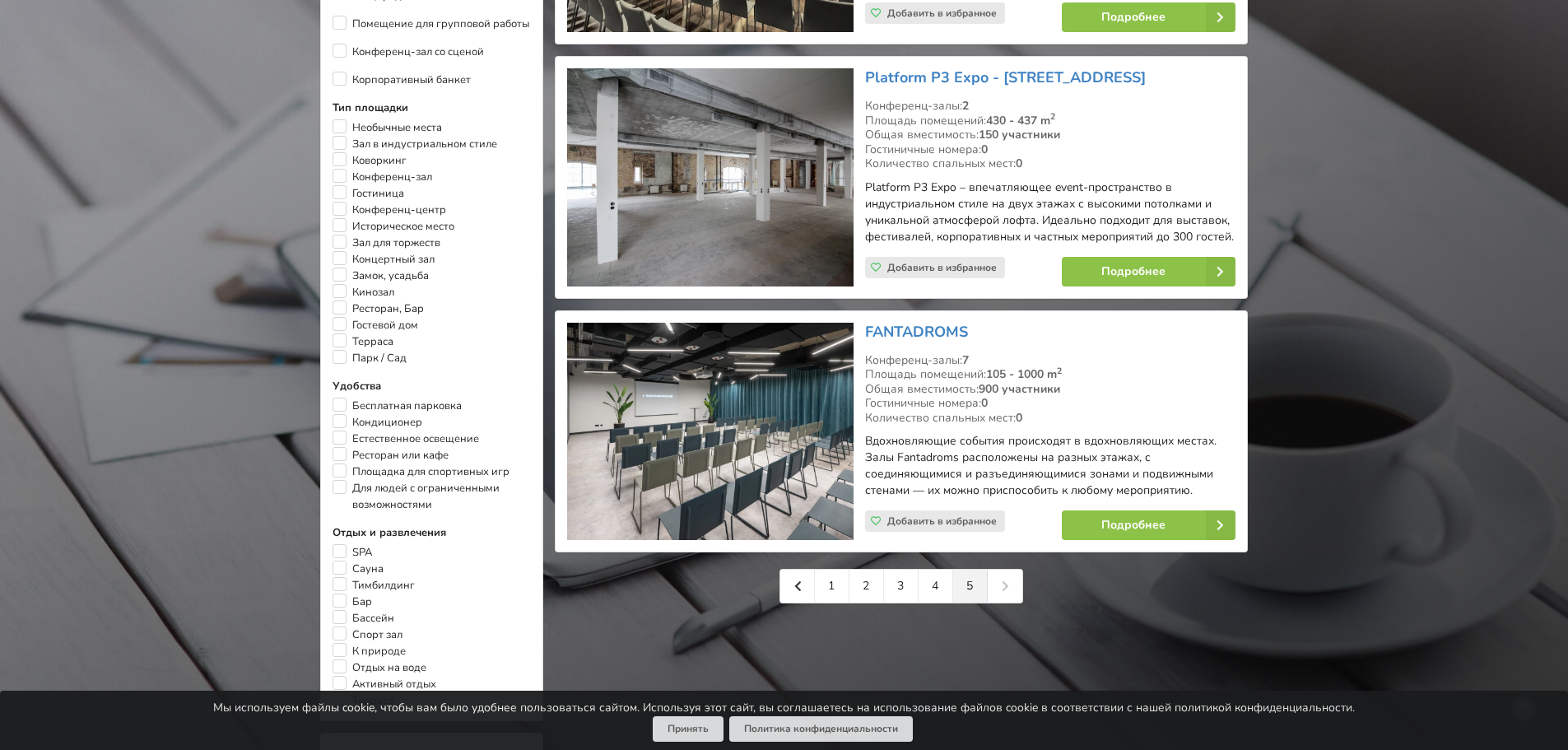
scroll to position [988, 0]
